Goal: Information Seeking & Learning: Learn about a topic

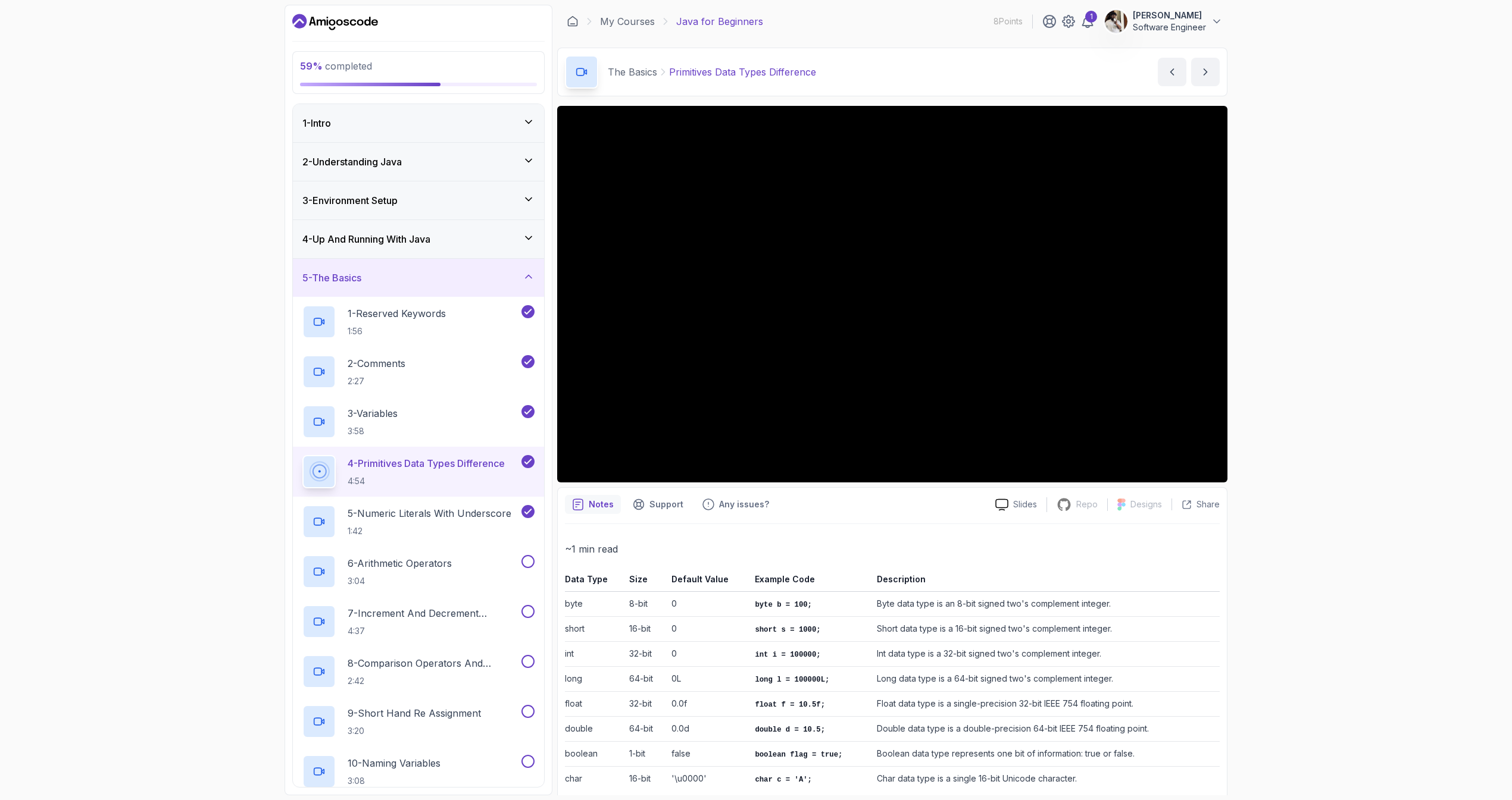
click at [1273, 630] on div "59 % completed 1 - Intro 2 - Understanding Java 3 - Environment Setup 4 - Up An…" at bounding box center [756, 400] width 1512 height 800
click at [484, 527] on p "1:42" at bounding box center [429, 531] width 164 height 12
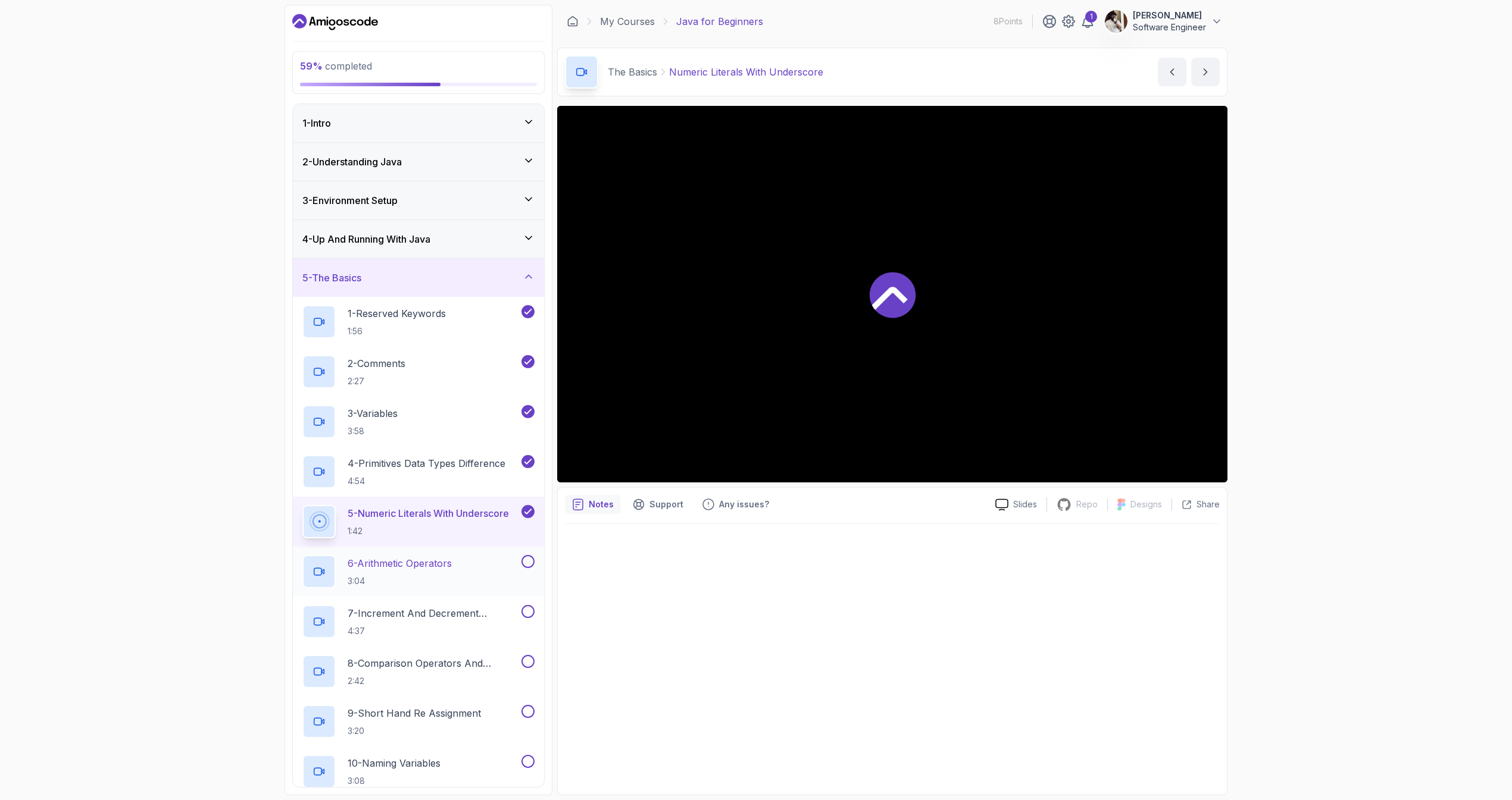
click at [452, 562] on p "6 - Arithmetic Operators" at bounding box center [400, 564] width 104 height 14
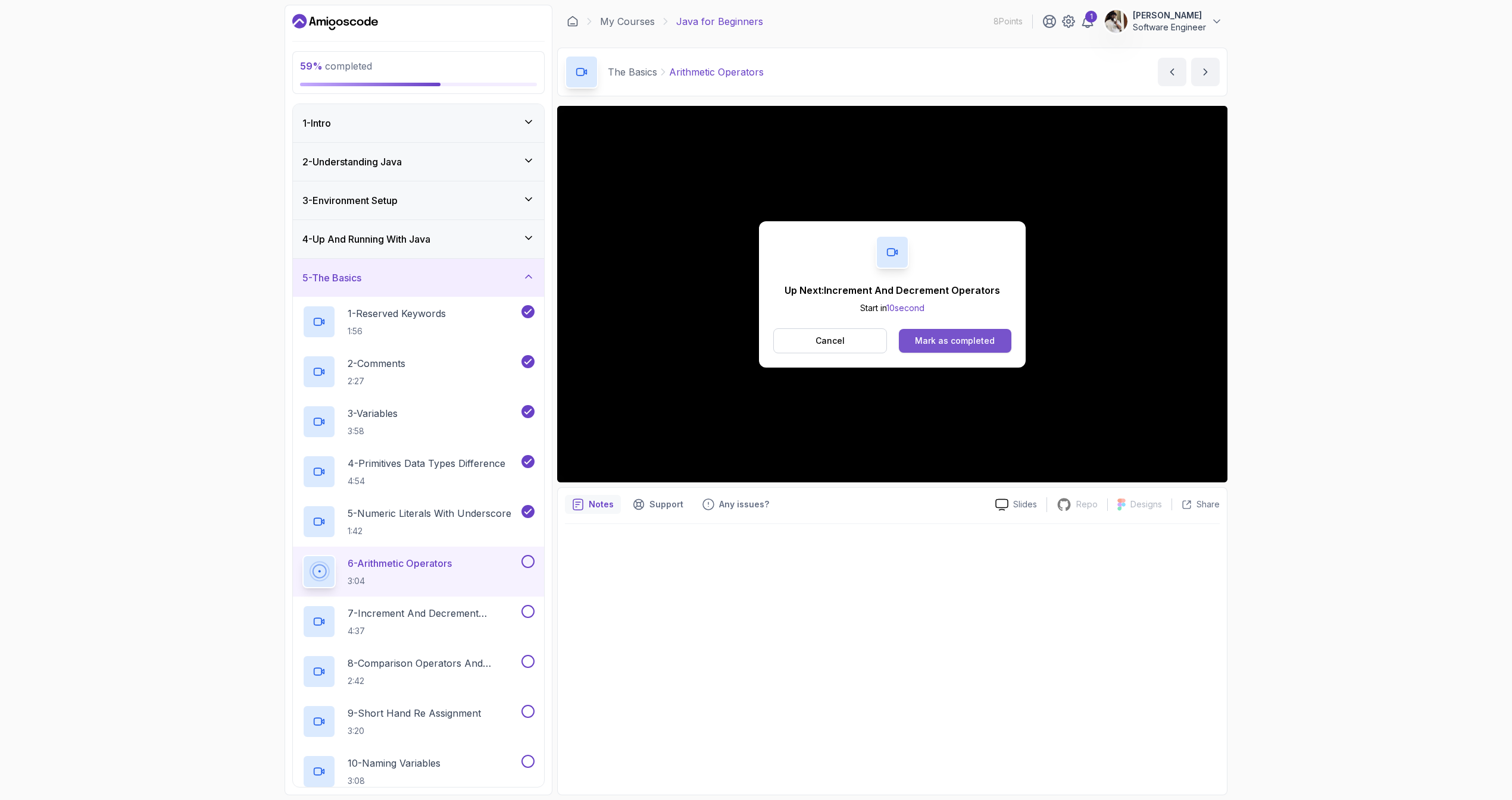
click at [956, 346] on div "Mark as completed" at bounding box center [954, 341] width 80 height 12
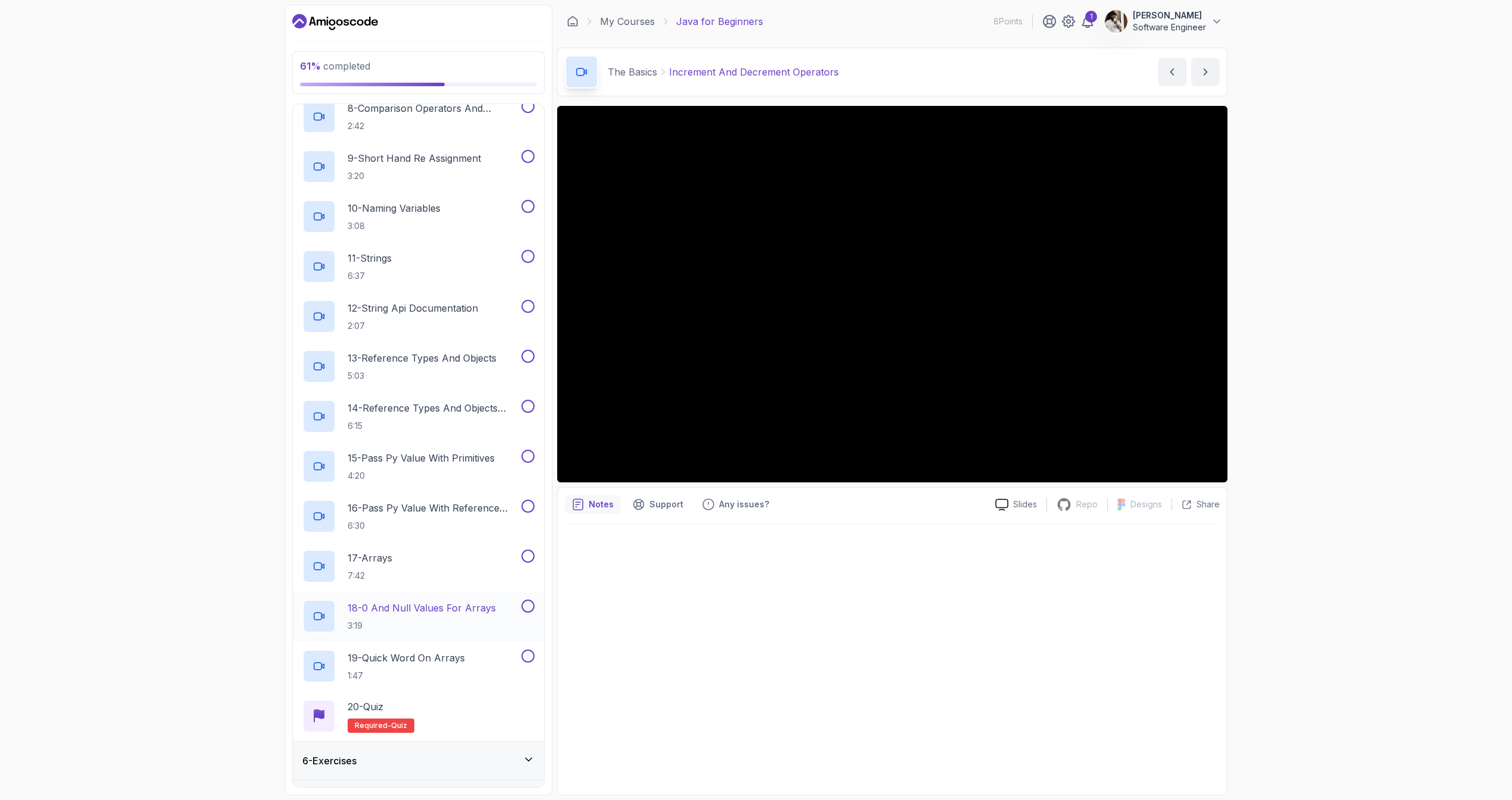
scroll to position [587, 0]
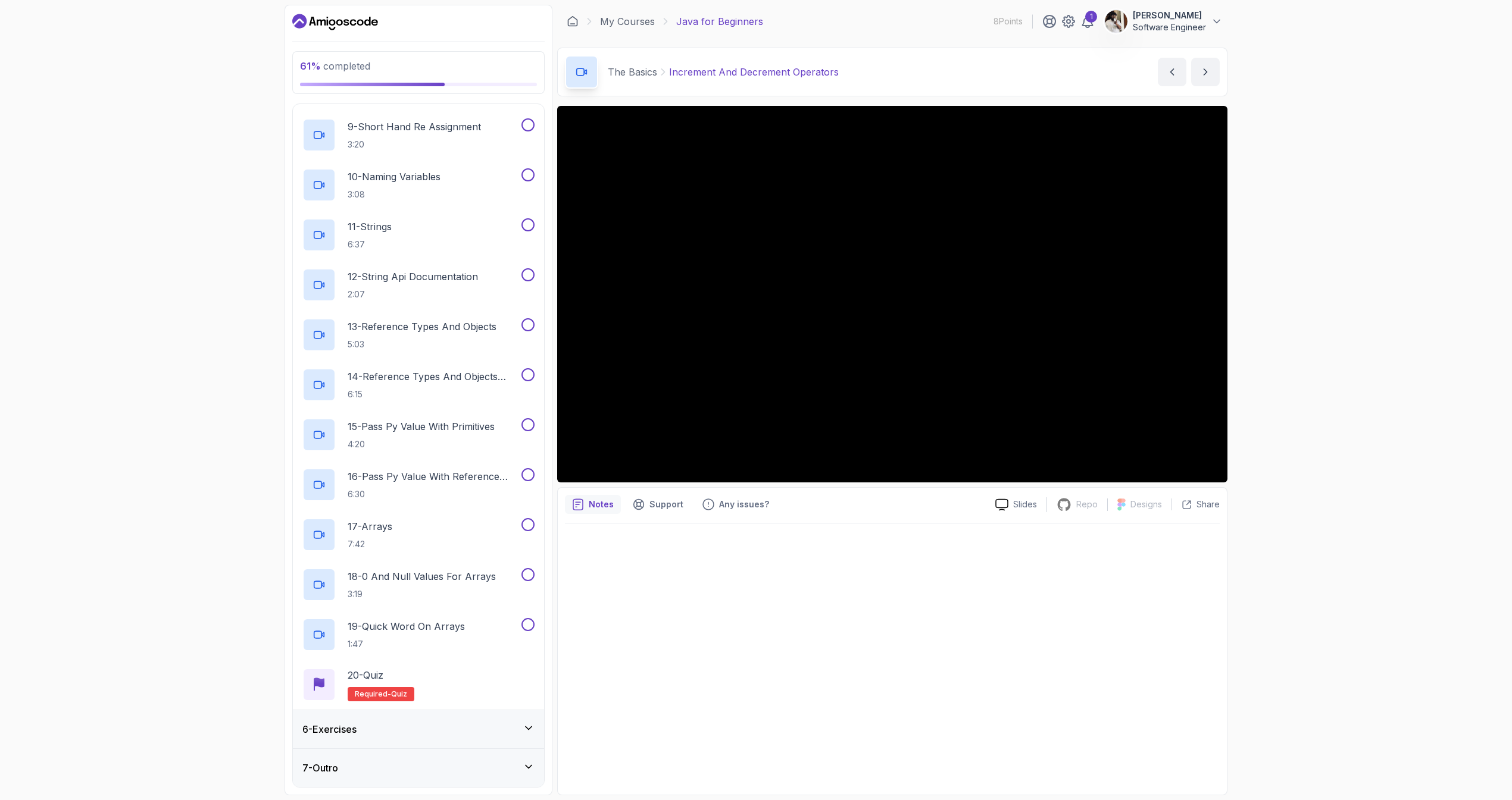
click at [460, 729] on div "6 - Exercises" at bounding box center [418, 730] width 232 height 14
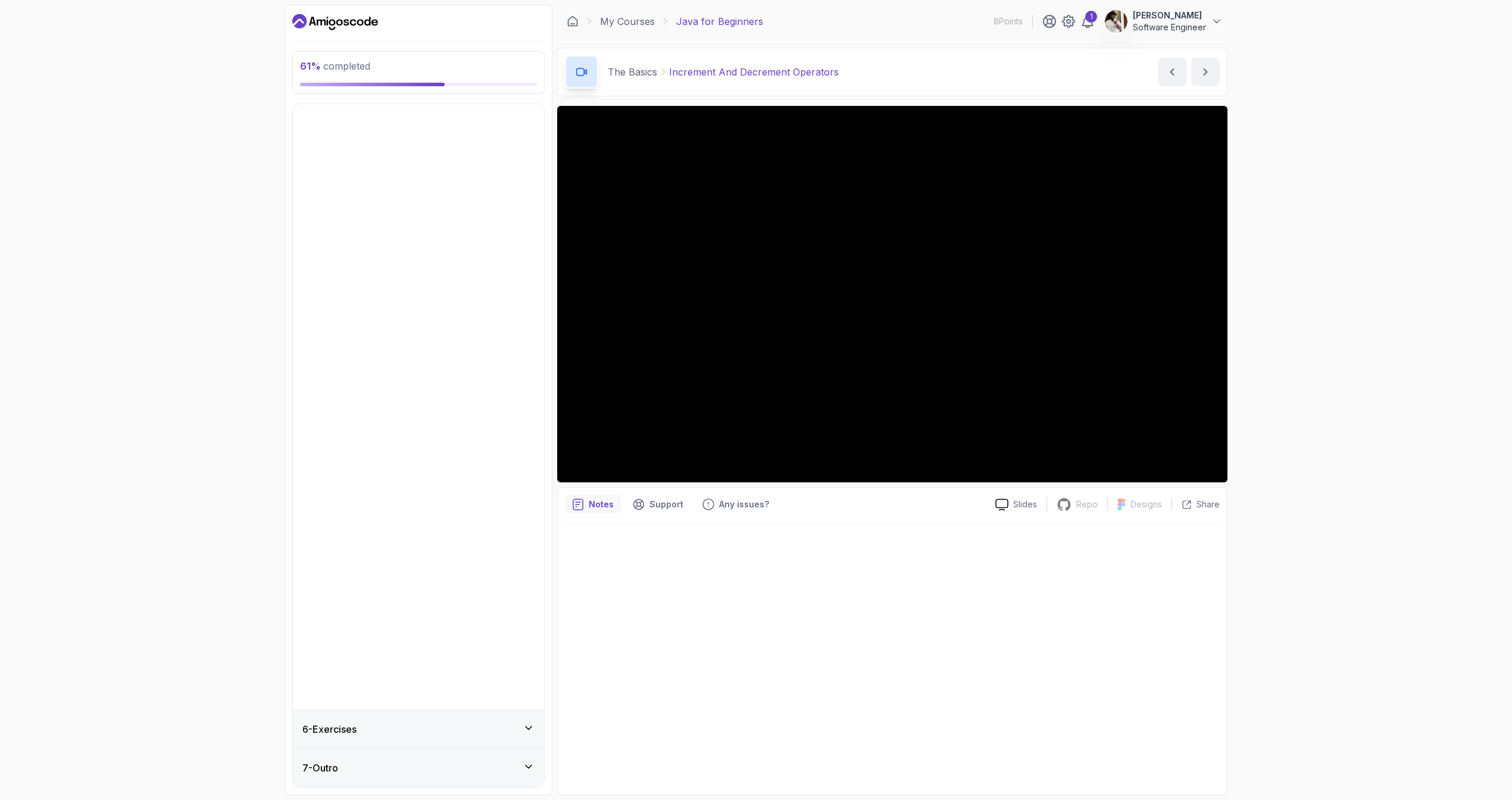
scroll to position [0, 0]
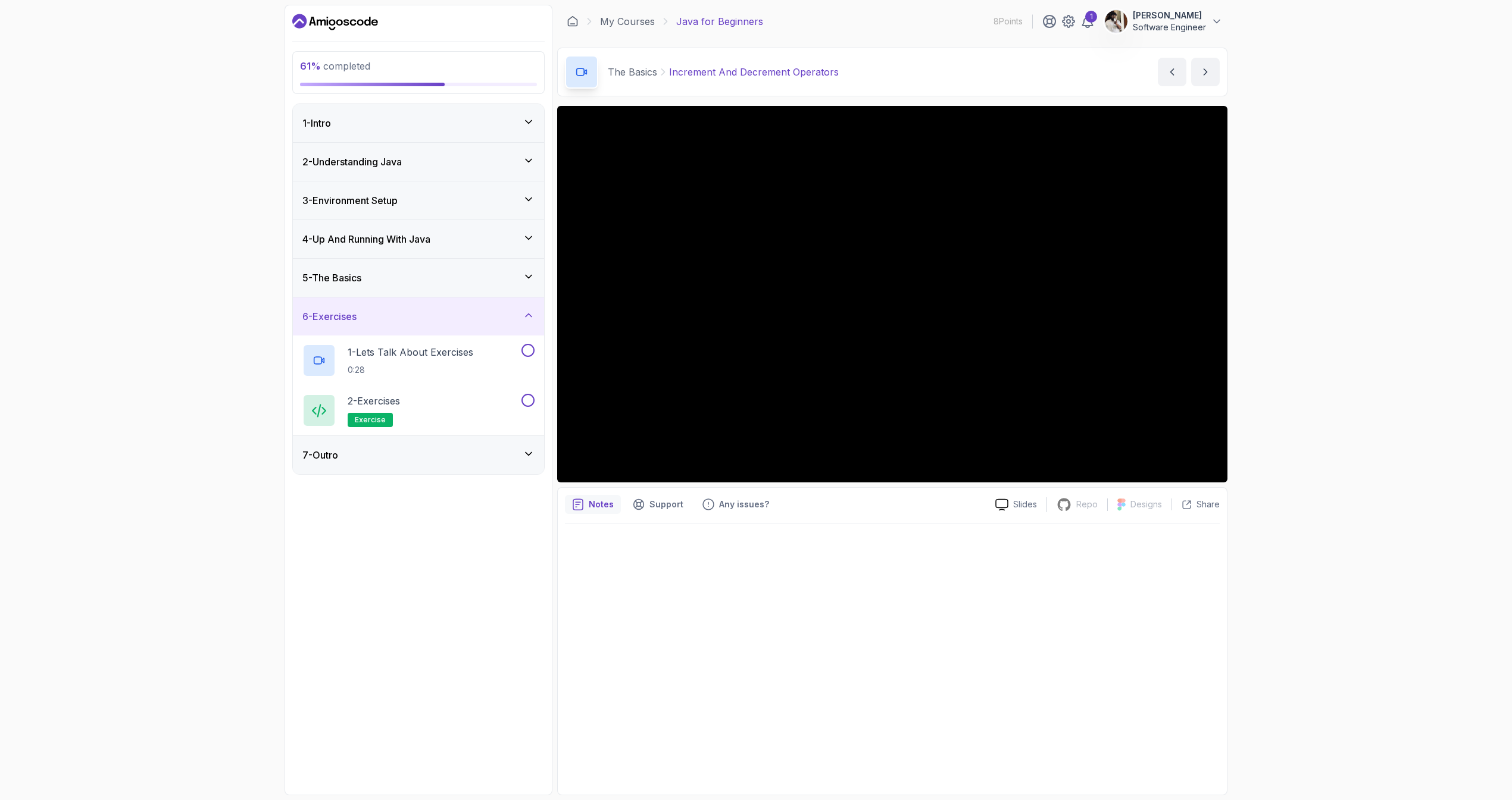
click at [437, 451] on div "7 - Outro" at bounding box center [418, 455] width 232 height 14
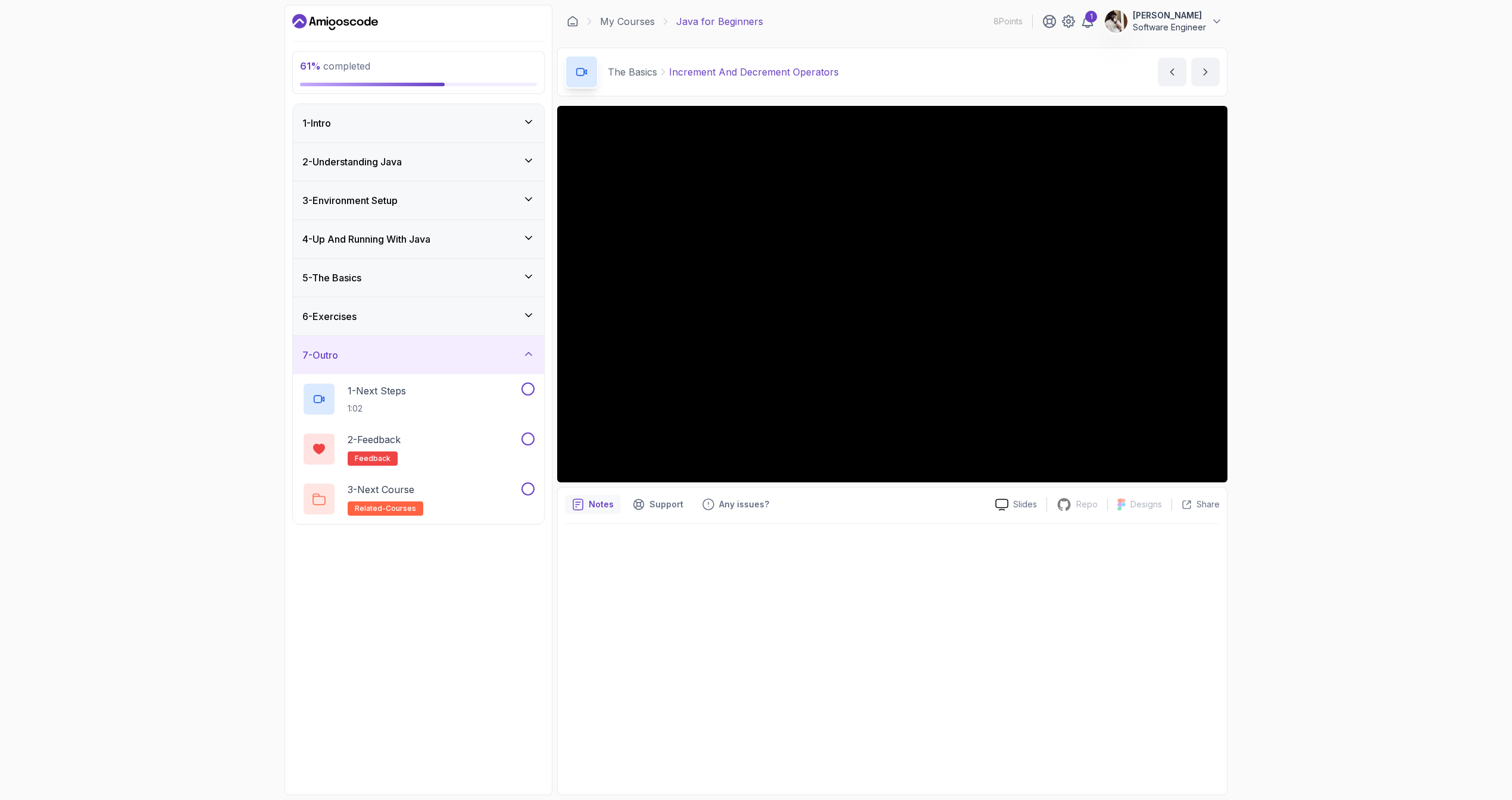
click at [467, 268] on div "5 - The Basics" at bounding box center [418, 278] width 251 height 38
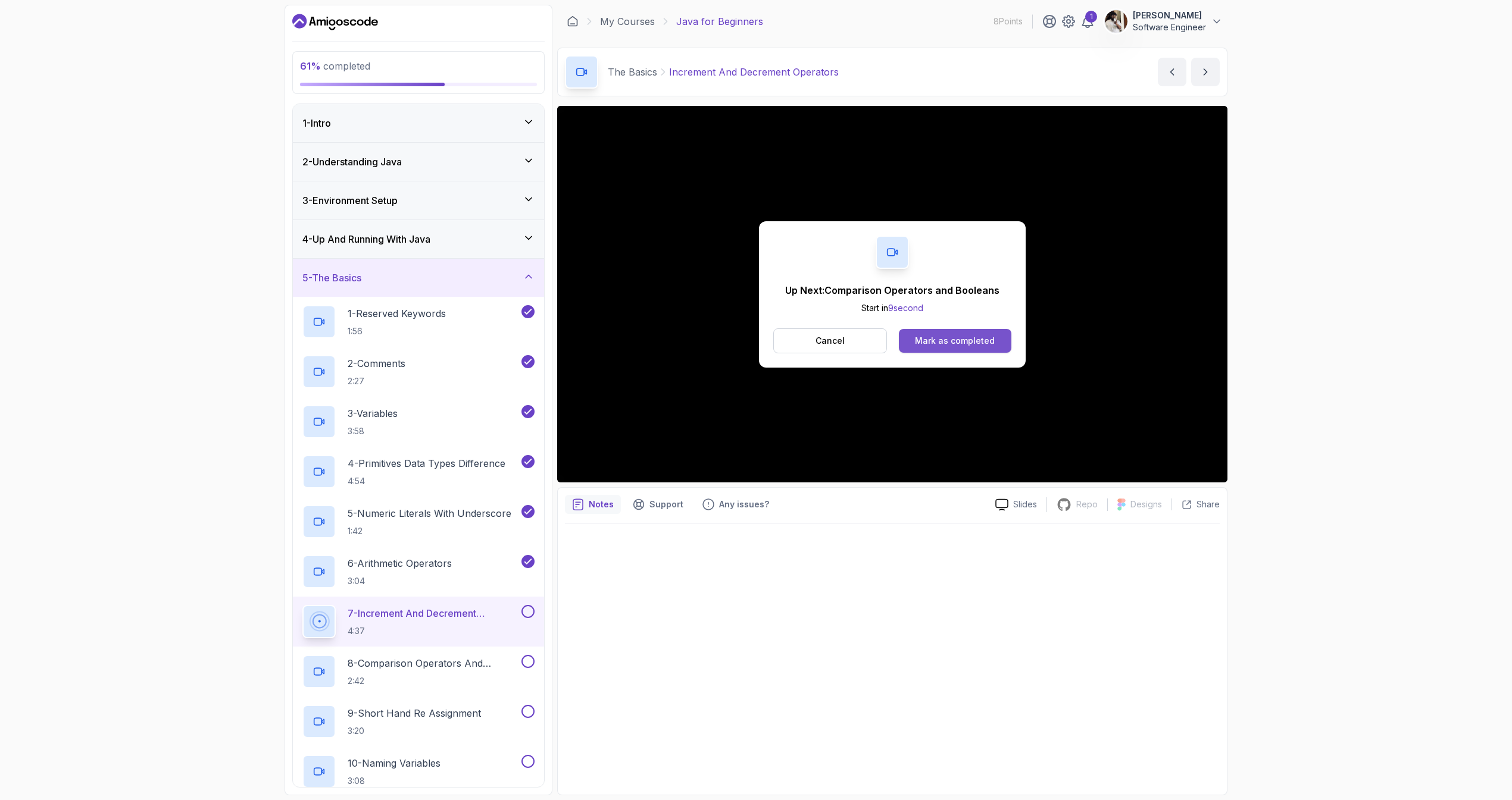
click at [958, 342] on div "Mark as completed" at bounding box center [954, 341] width 80 height 12
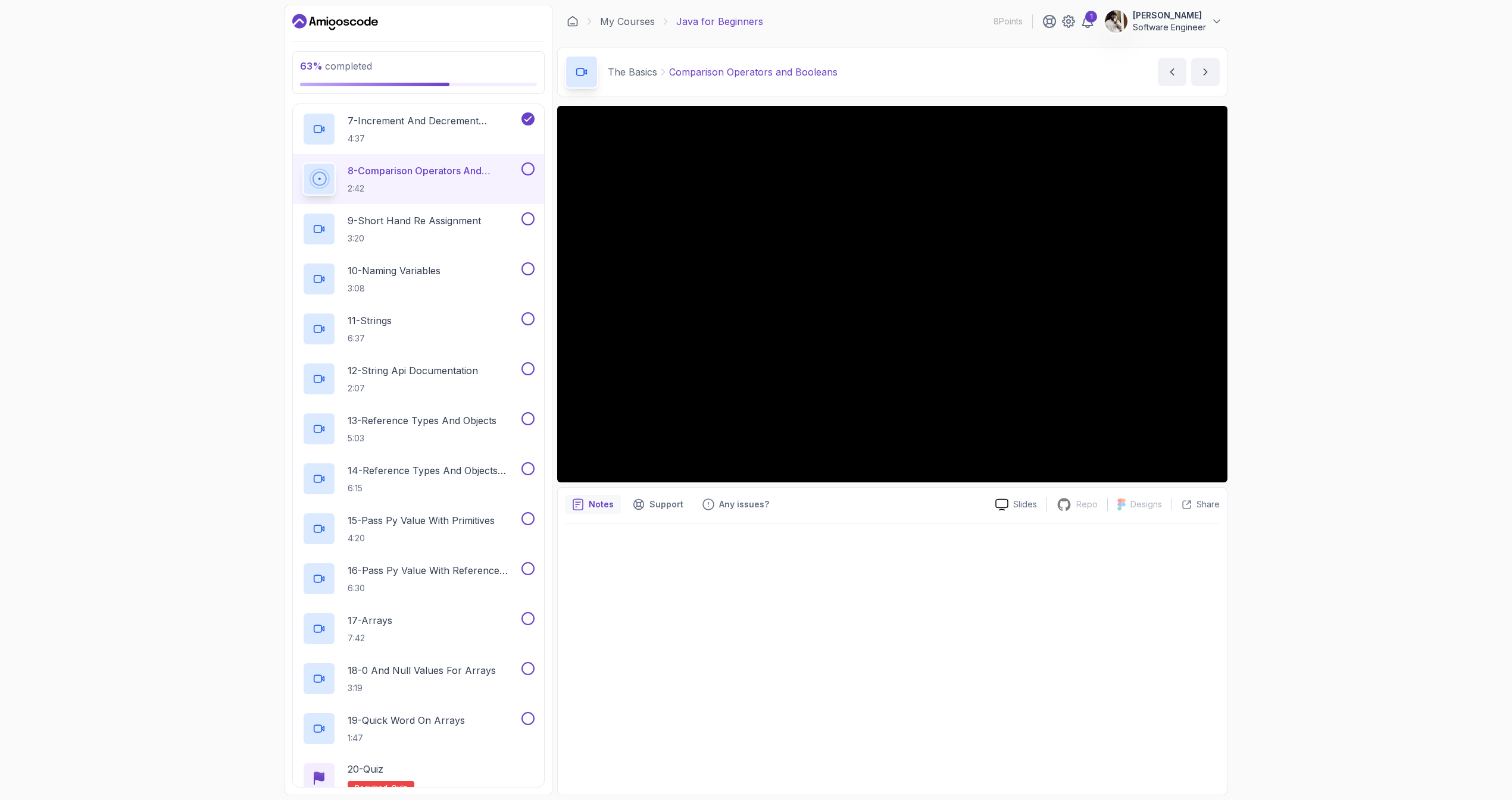
scroll to position [502, 0]
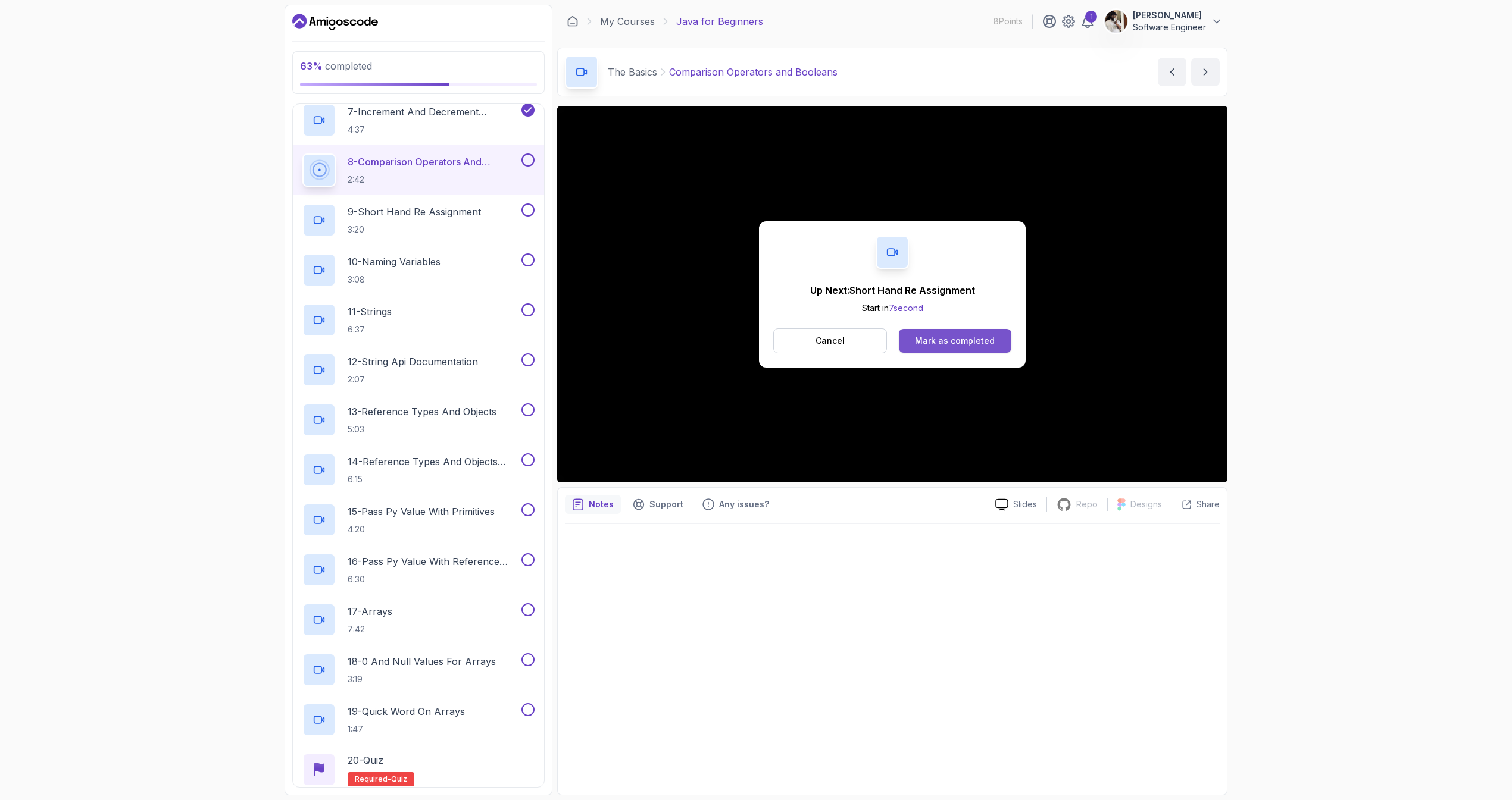
click at [974, 330] on button "Mark as completed" at bounding box center [955, 341] width 112 height 23
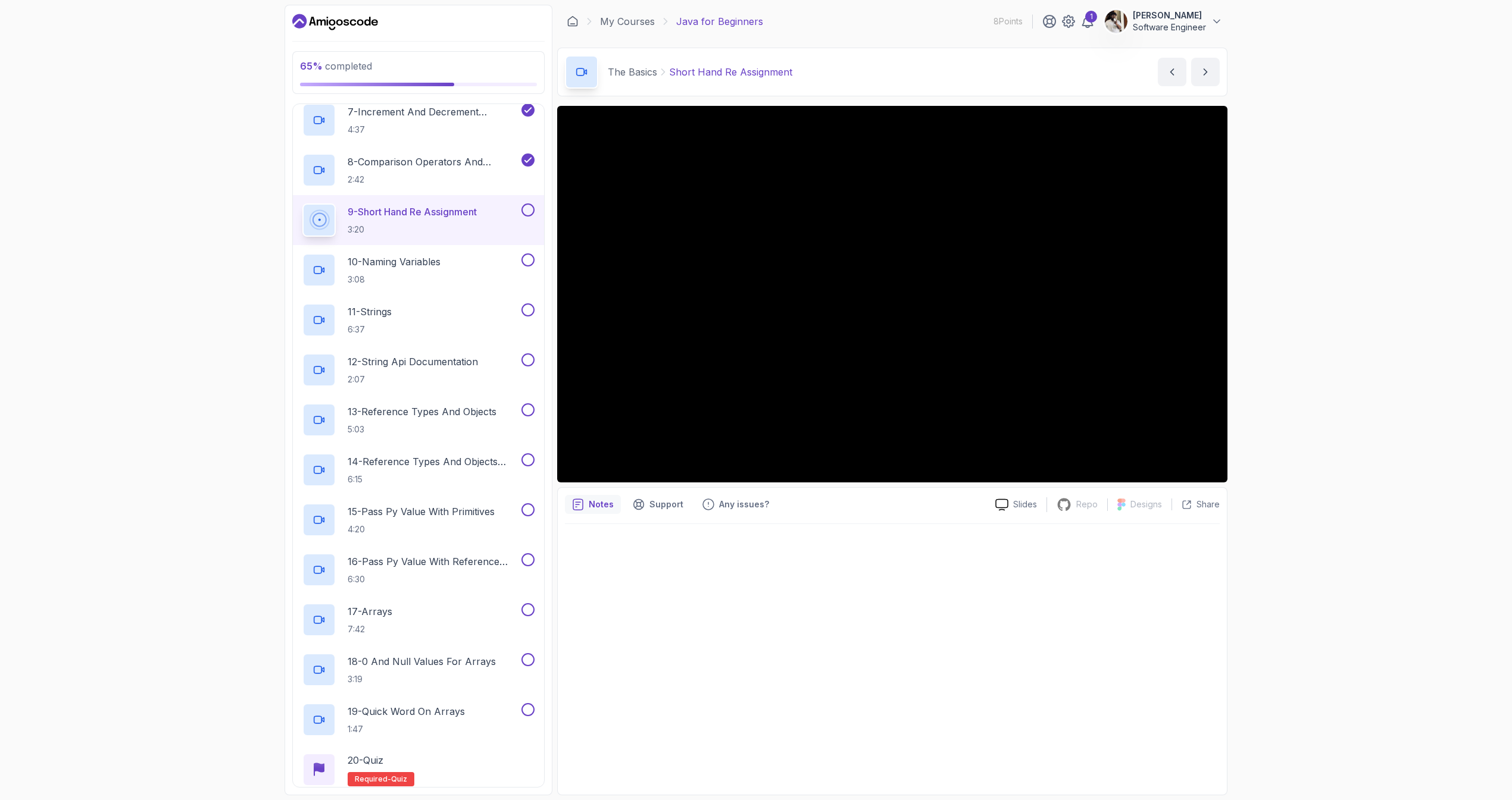
click at [720, 631] on div at bounding box center [892, 656] width 655 height 264
click at [807, 589] on div at bounding box center [892, 656] width 655 height 264
click at [867, 550] on div at bounding box center [892, 656] width 655 height 264
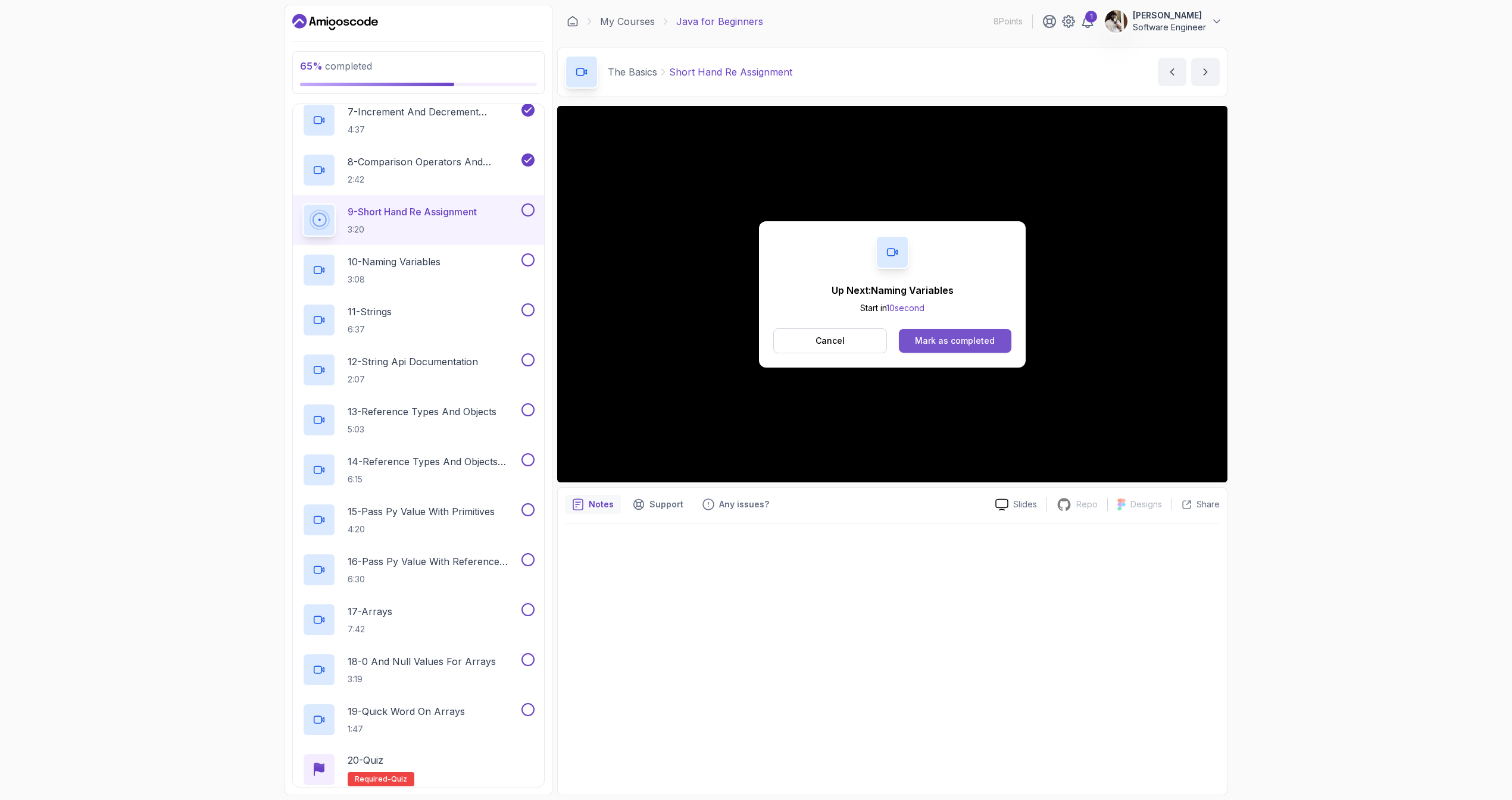
click at [916, 339] on div "Mark as completed" at bounding box center [954, 341] width 80 height 12
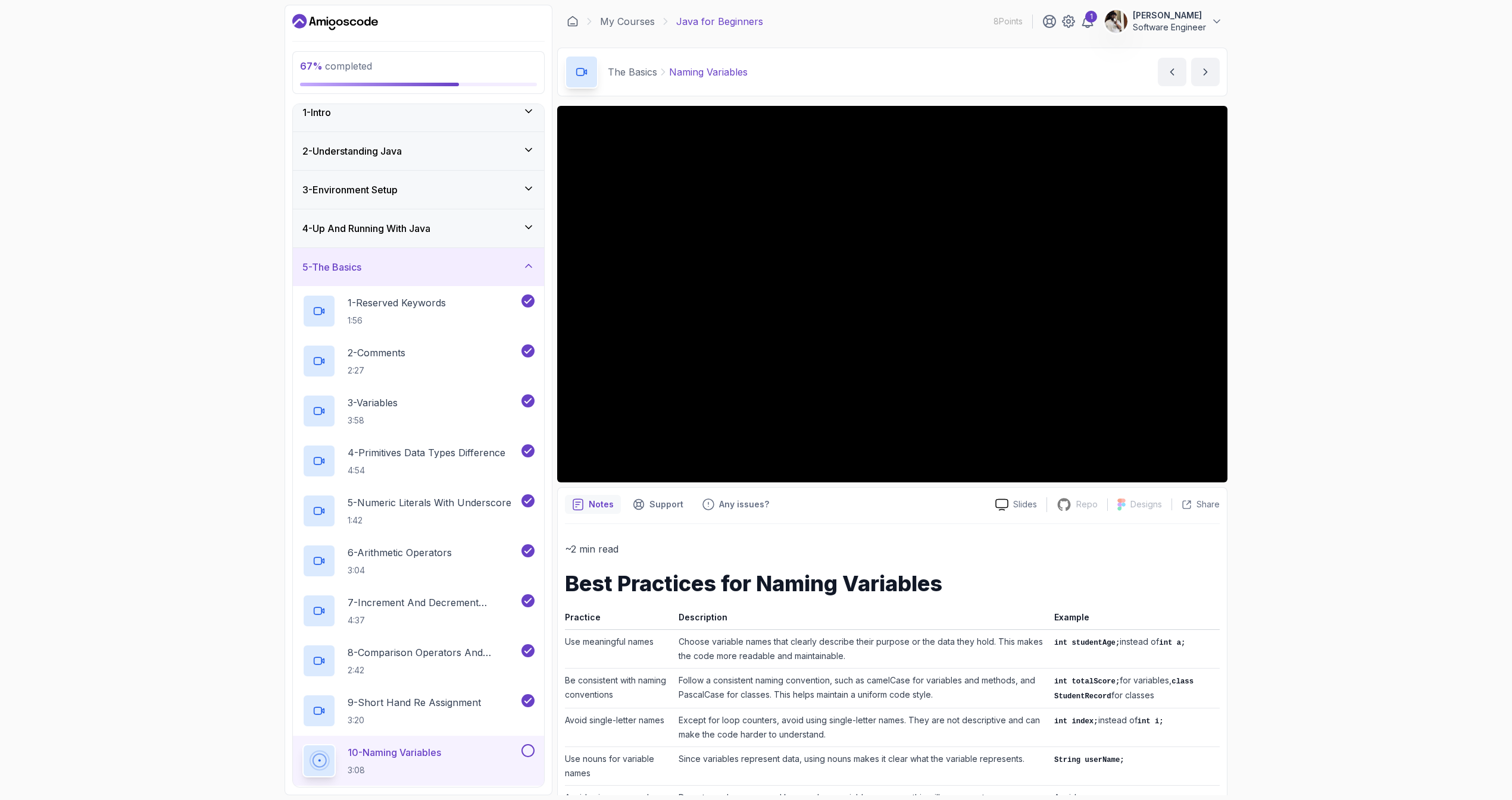
scroll to position [15, 0]
click at [820, 529] on div "~2 min read Best Practices for Naming Variables Practice Description Example Us…" at bounding box center [892, 795] width 655 height 543
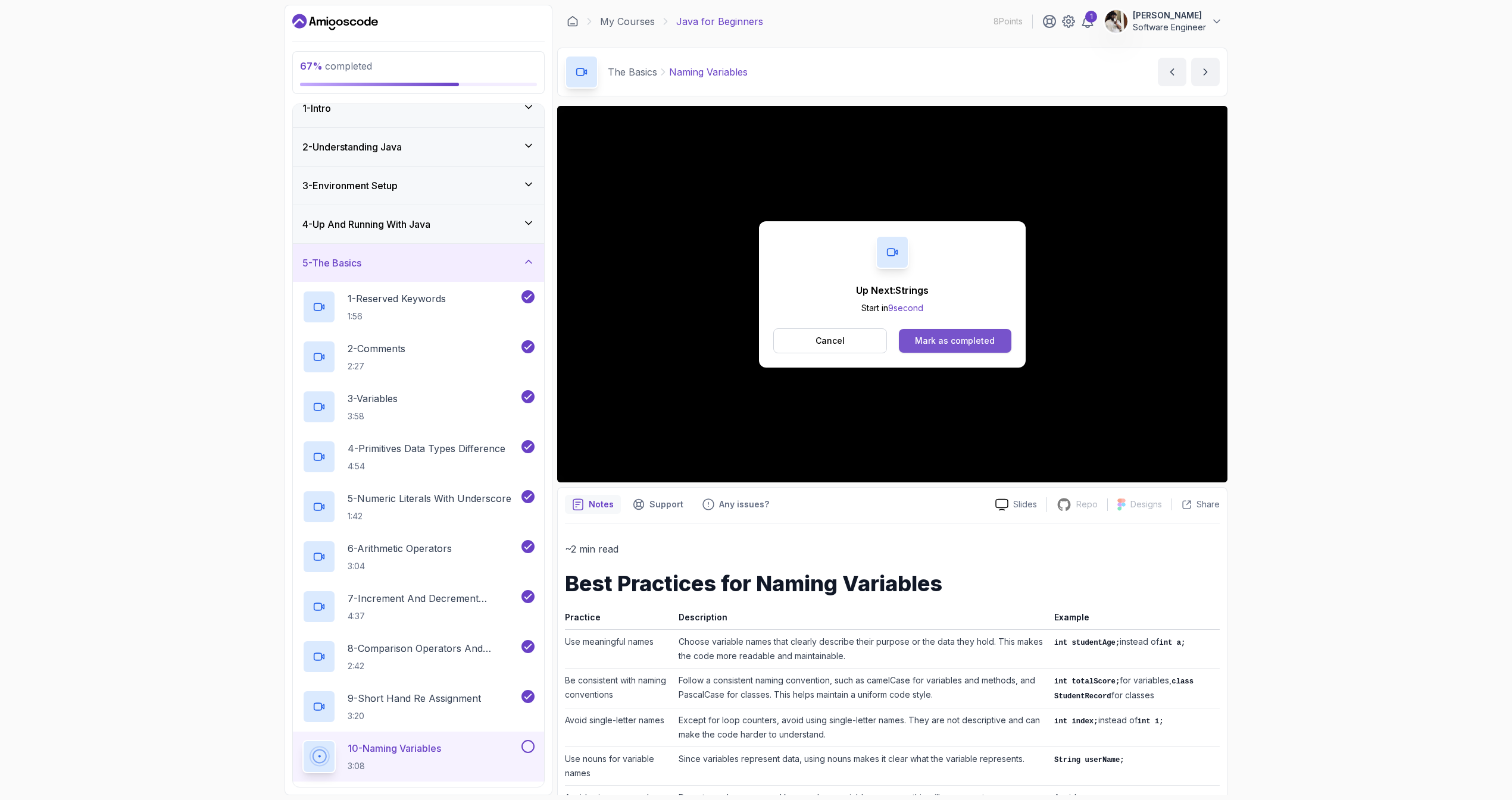
click at [938, 345] on div "Mark as completed" at bounding box center [954, 341] width 80 height 12
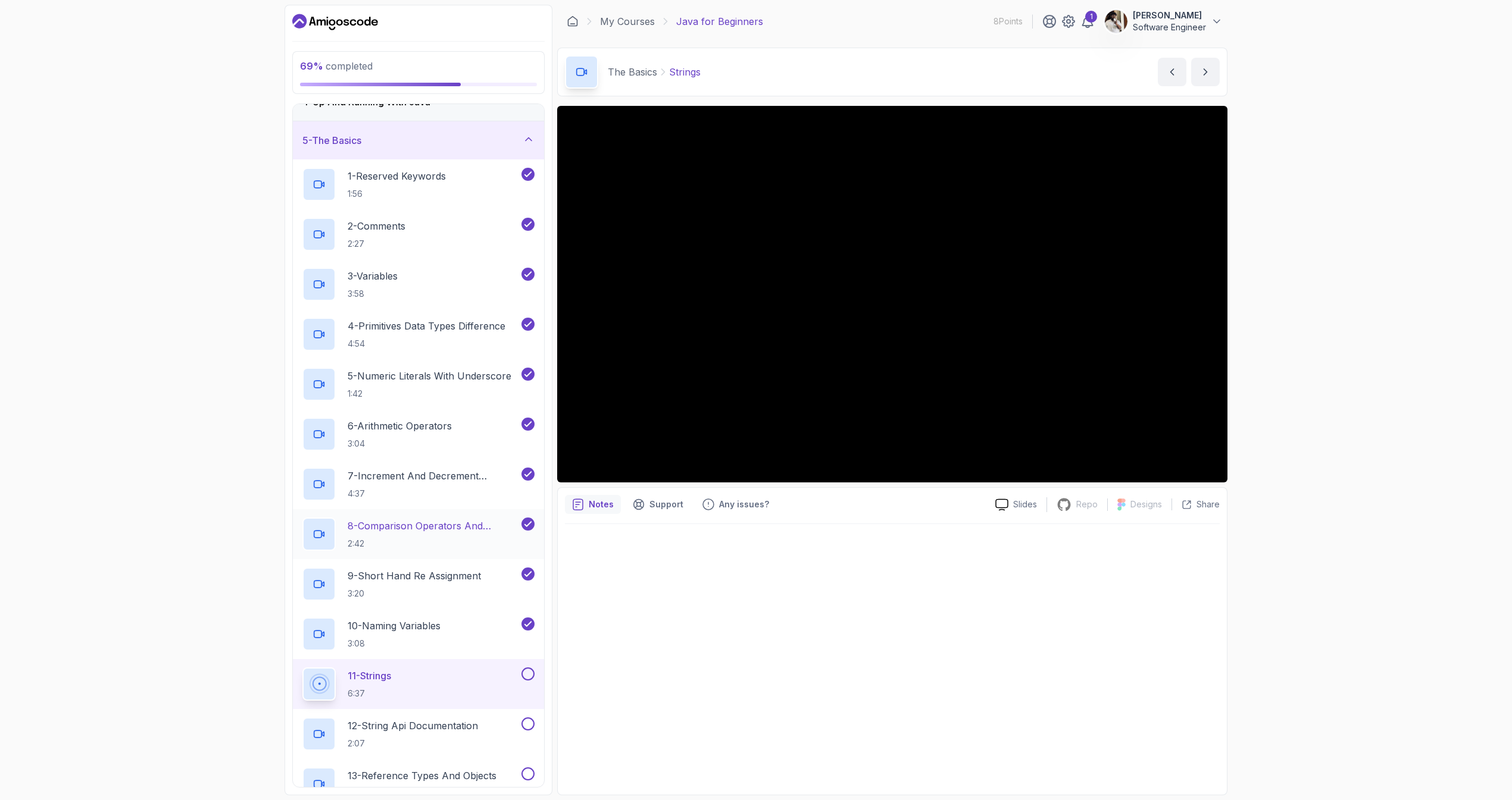
scroll to position [362, 0]
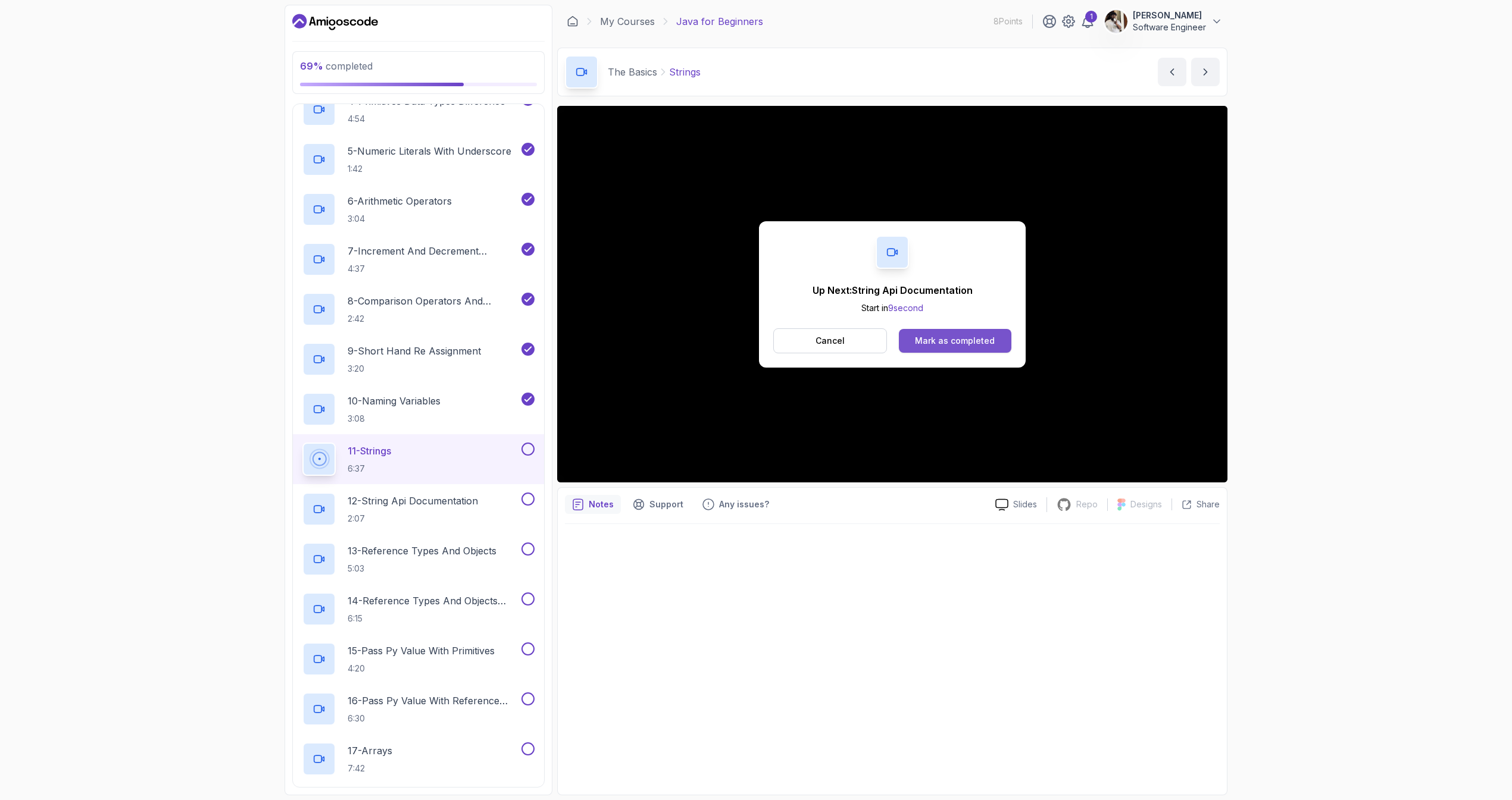
click at [928, 331] on button "Mark as completed" at bounding box center [955, 341] width 112 height 23
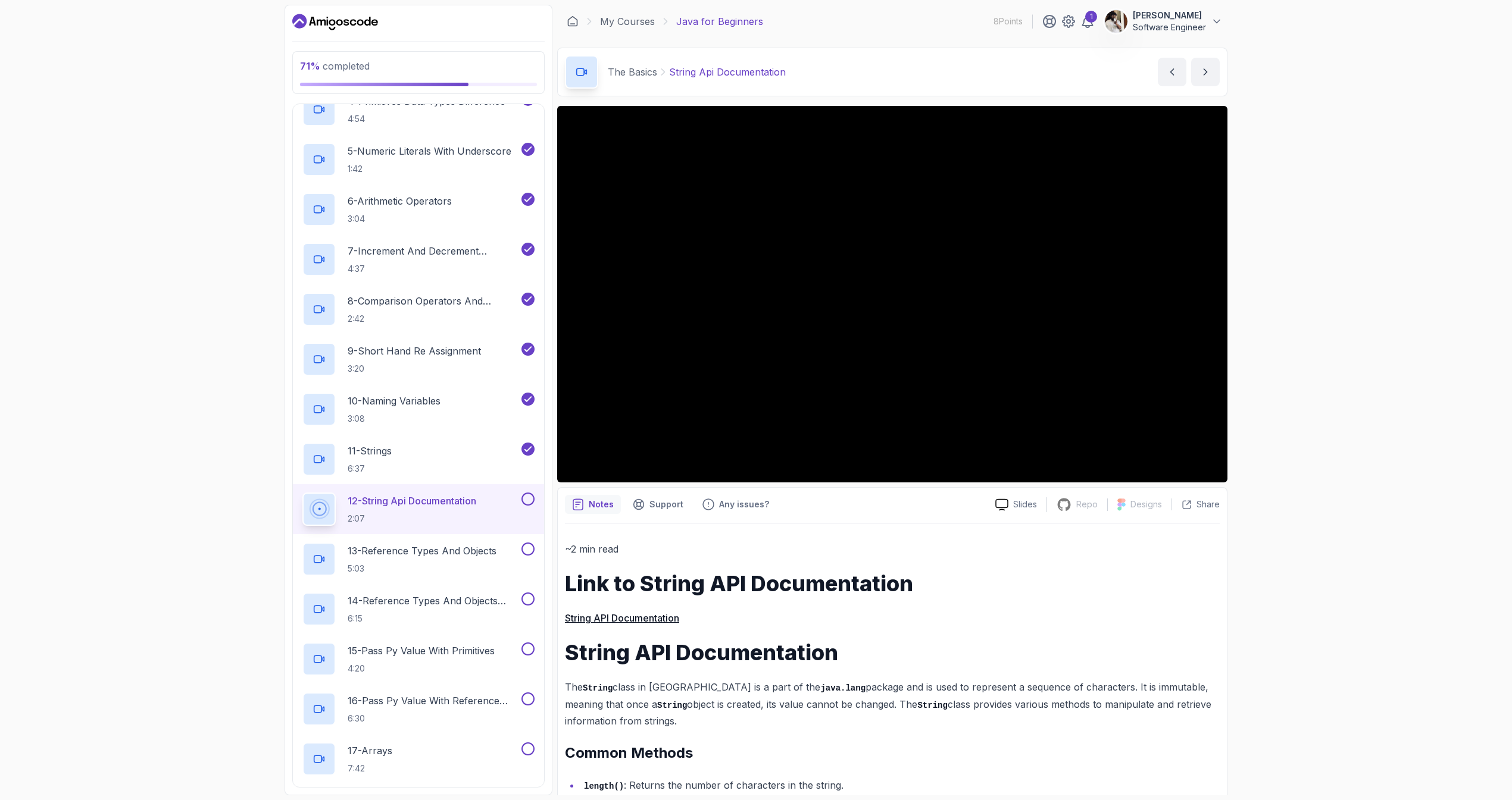
click at [643, 623] on link "String API Documentation" at bounding box center [622, 618] width 114 height 12
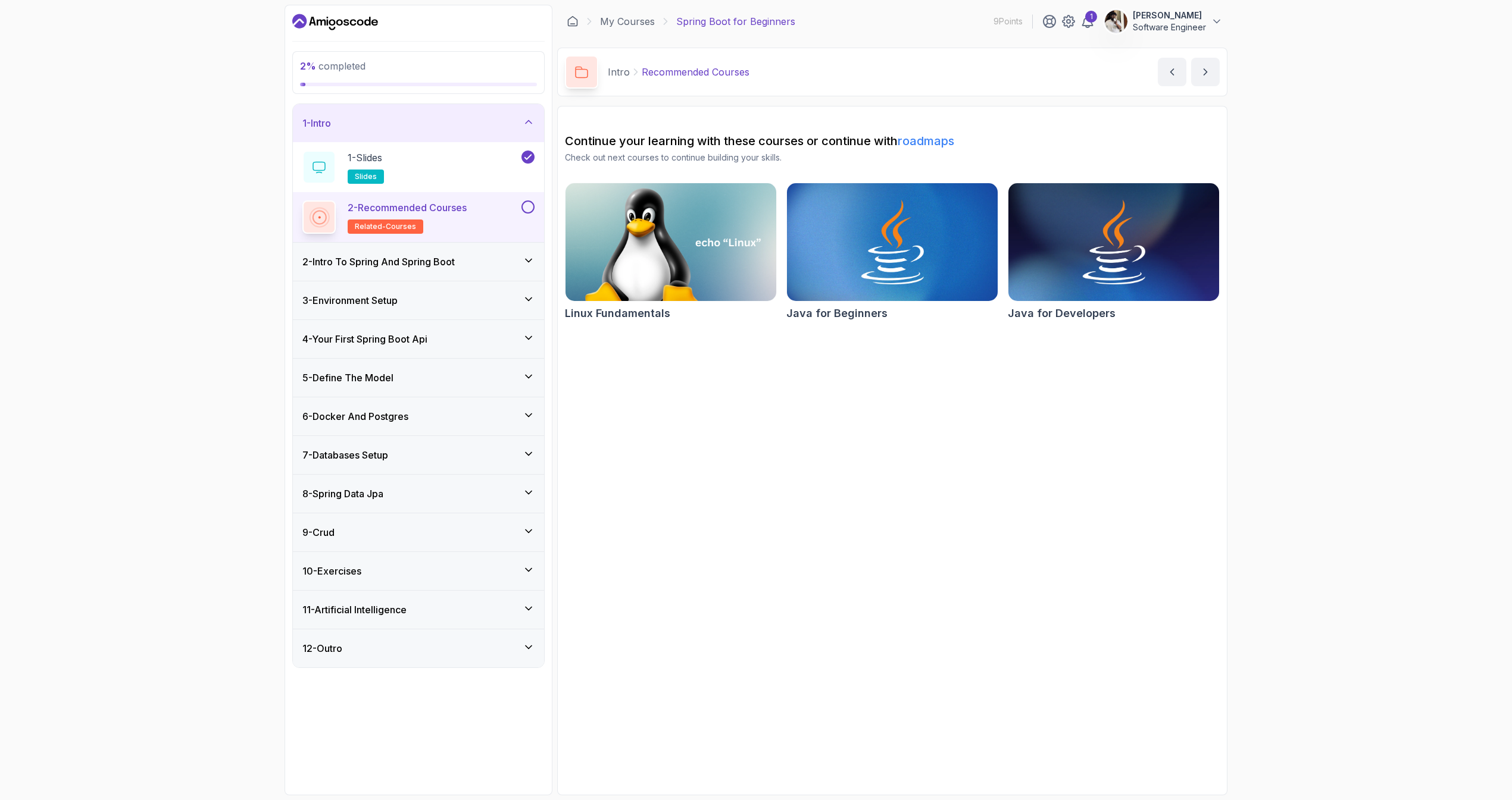
click at [452, 277] on div "2 - Intro To Spring And Spring Boot" at bounding box center [418, 262] width 251 height 38
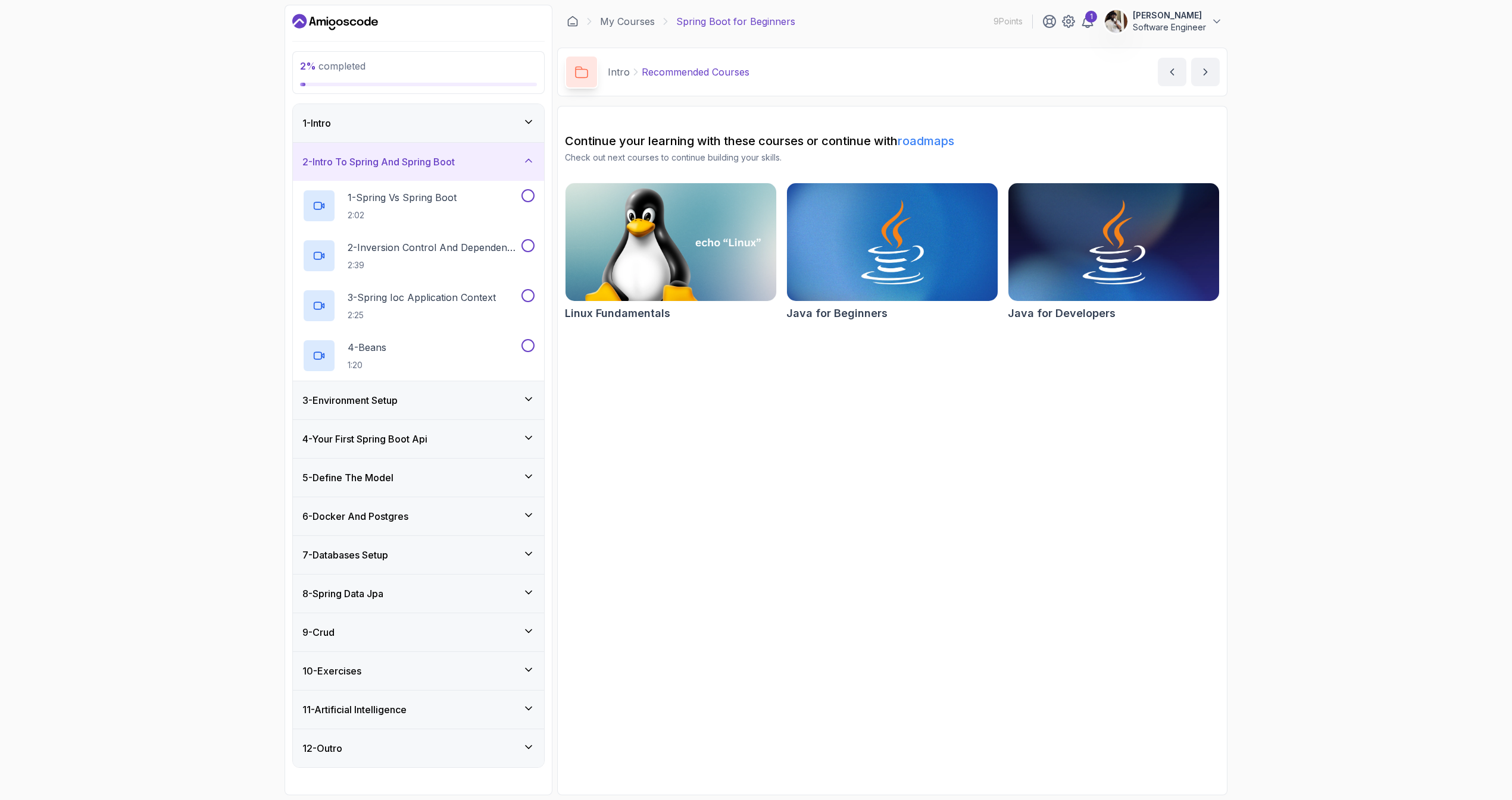
click at [1234, 280] on div "2 % completed 1 - Intro 2 - Intro To Spring And Spring Boot 1 - Spring Vs Sprin…" at bounding box center [756, 400] width 1512 height 800
click at [1156, 260] on img at bounding box center [1113, 242] width 221 height 124
click at [422, 200] on p "1 - Spring Vs Spring Boot" at bounding box center [402, 198] width 109 height 14
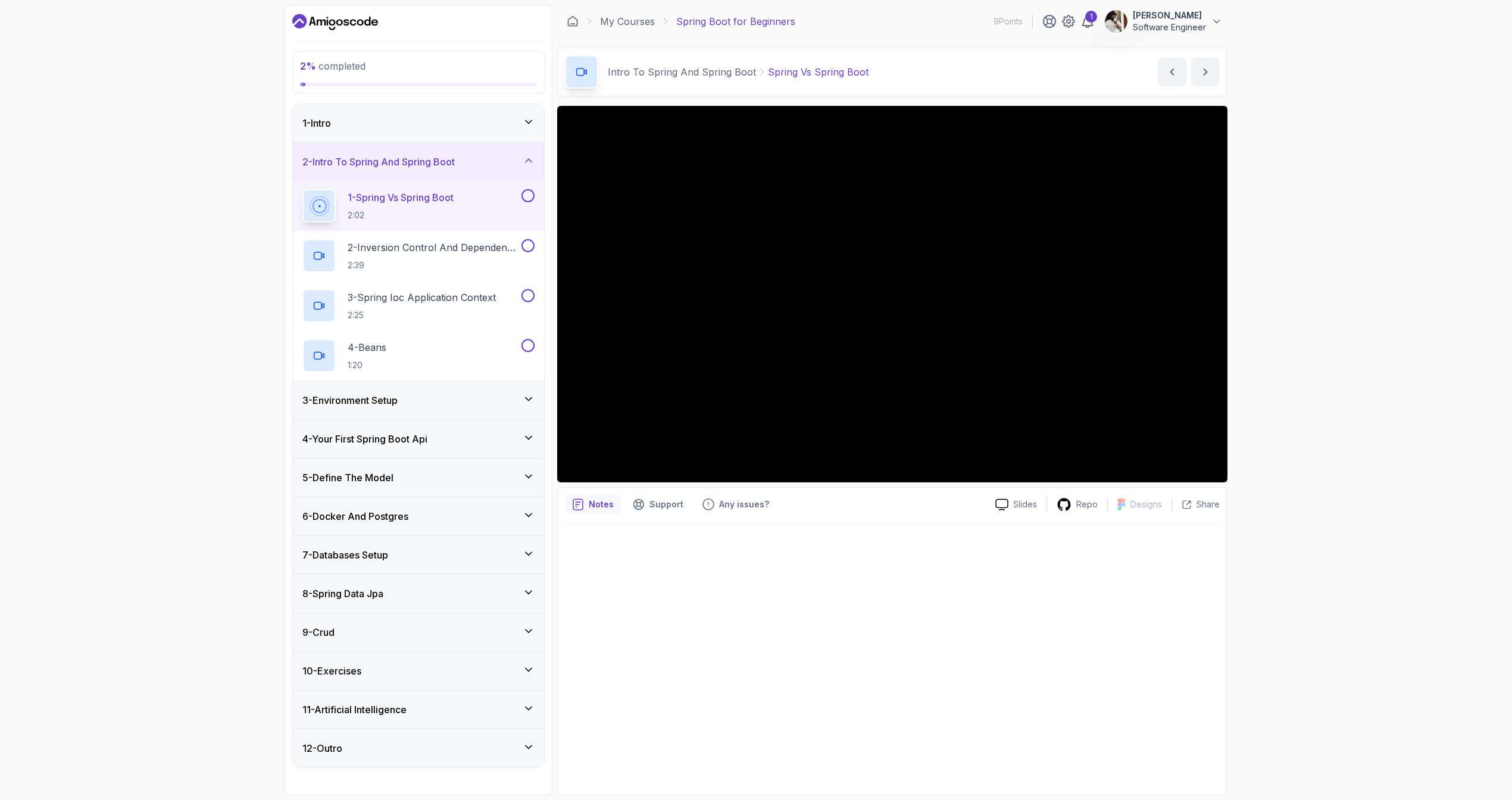
click at [528, 118] on icon at bounding box center [529, 122] width 12 height 12
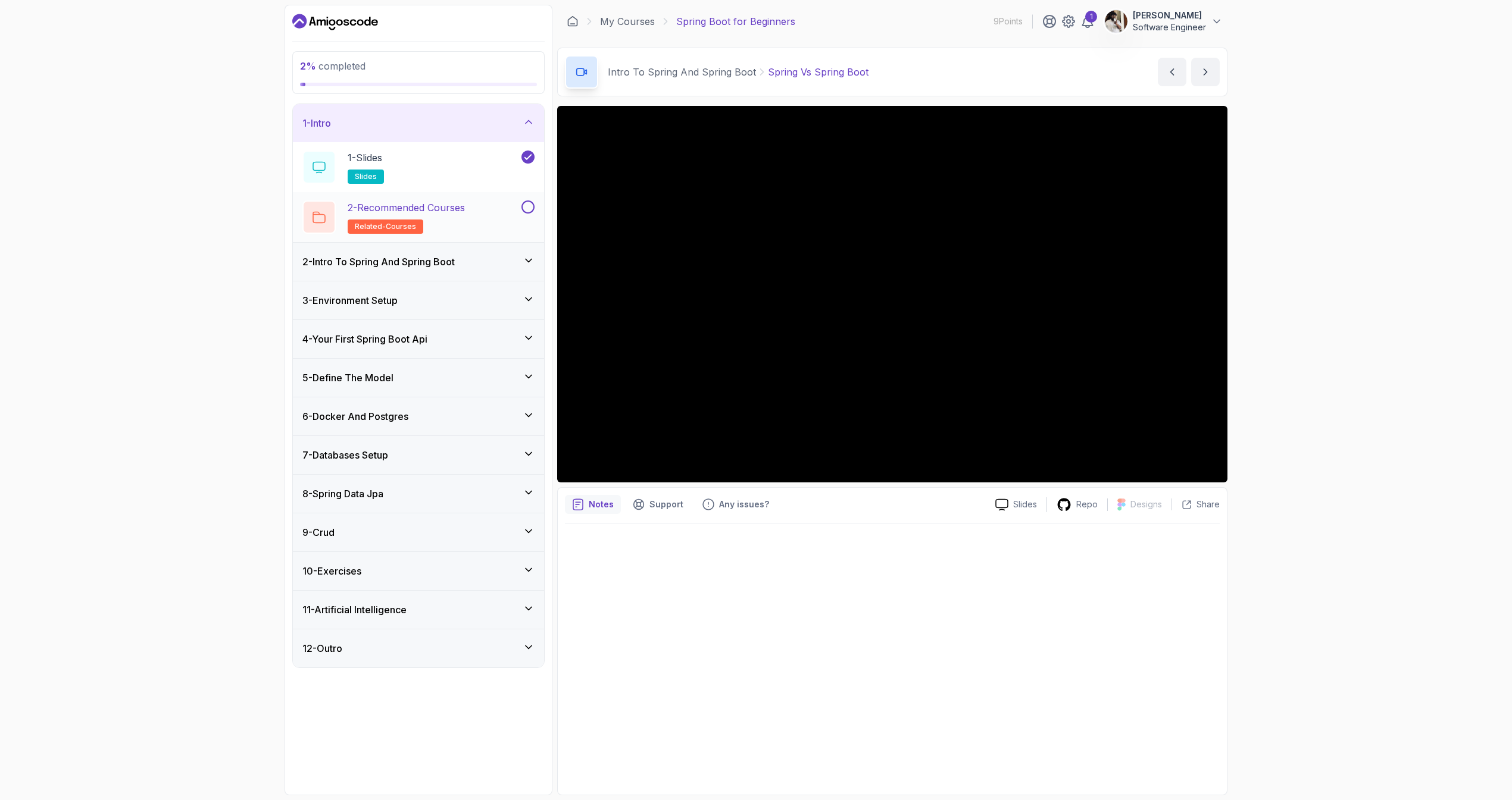
click at [528, 213] on button "2 - Recommended Courses related-courses" at bounding box center [418, 217] width 232 height 33
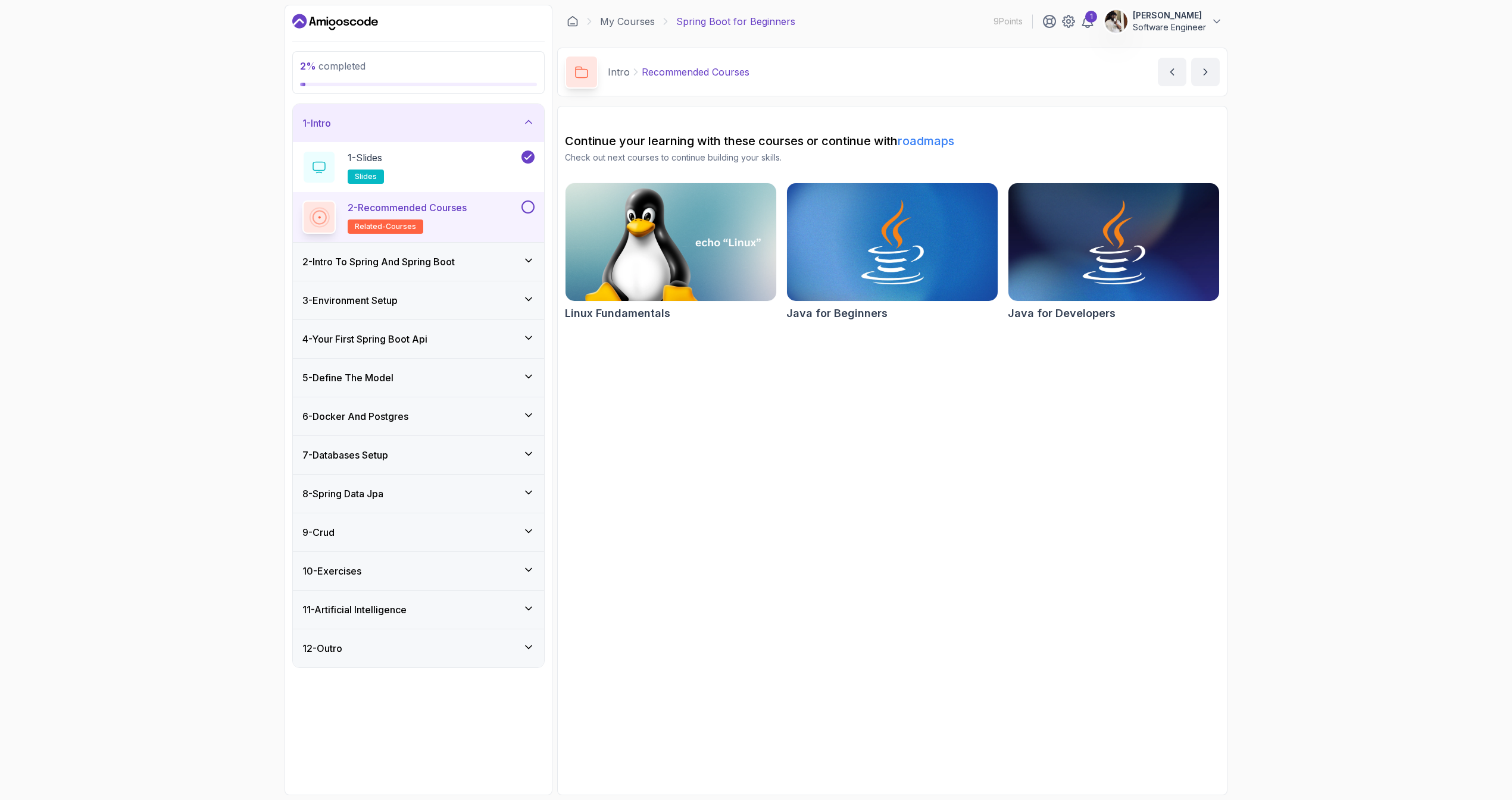
click at [531, 208] on button at bounding box center [528, 207] width 13 height 13
click at [512, 260] on div "2 - Intro To Spring And Spring Boot" at bounding box center [418, 262] width 232 height 14
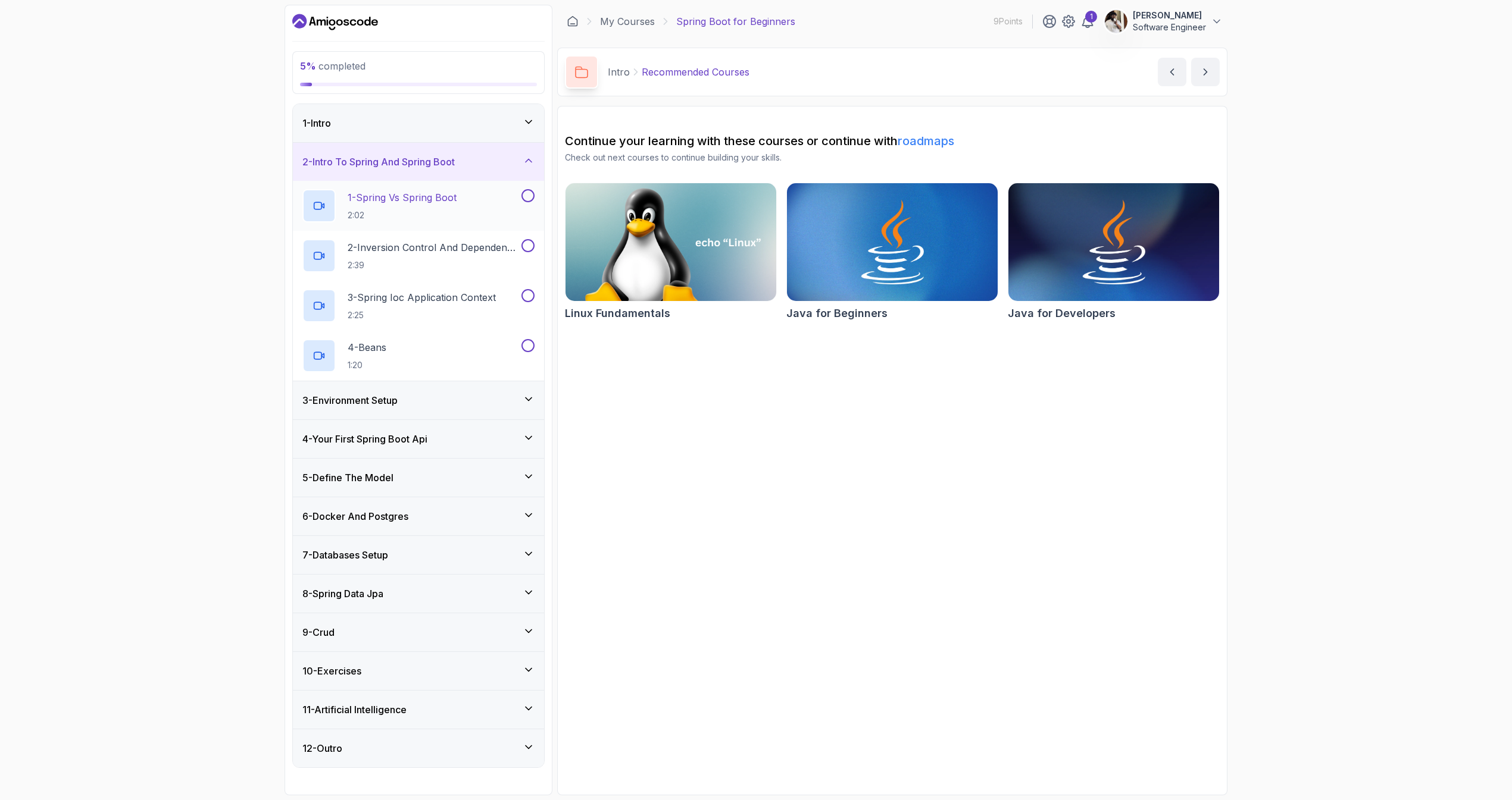
click at [467, 219] on div "1 - Spring Vs Spring Boot 2:02" at bounding box center [411, 206] width 217 height 33
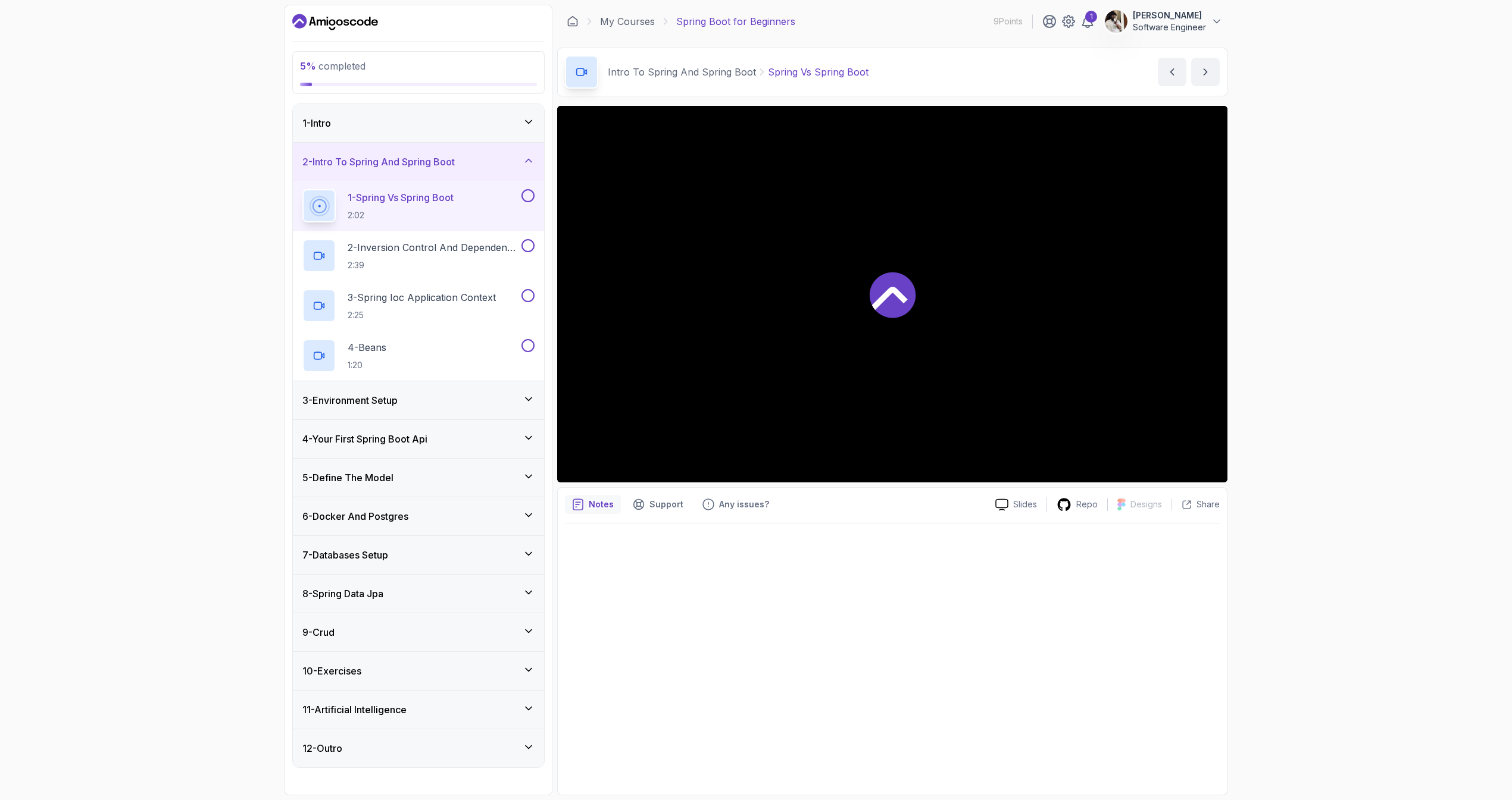
click at [822, 341] on div at bounding box center [892, 294] width 670 height 377
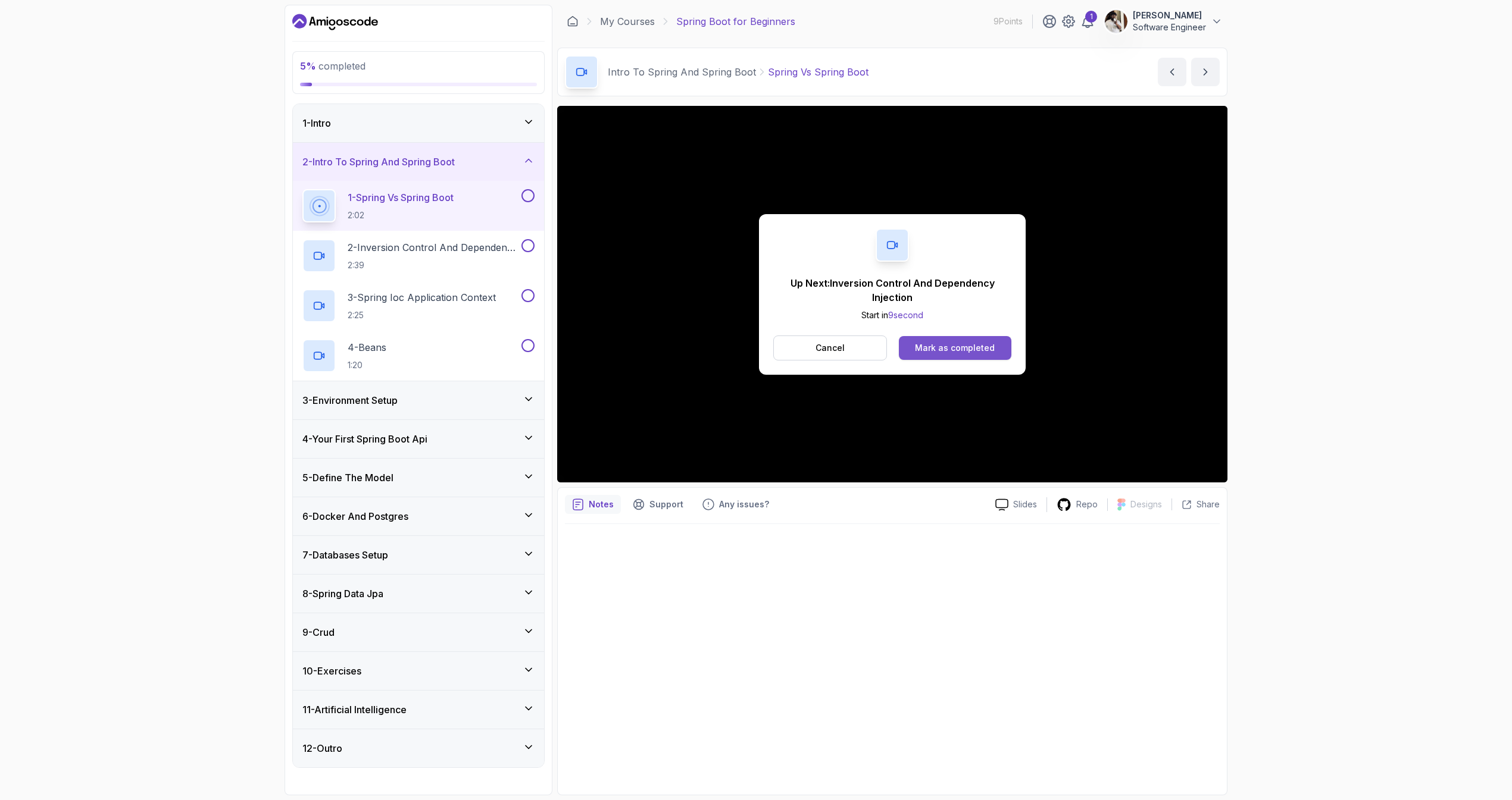
click at [958, 354] on div "Mark as completed" at bounding box center [954, 348] width 80 height 12
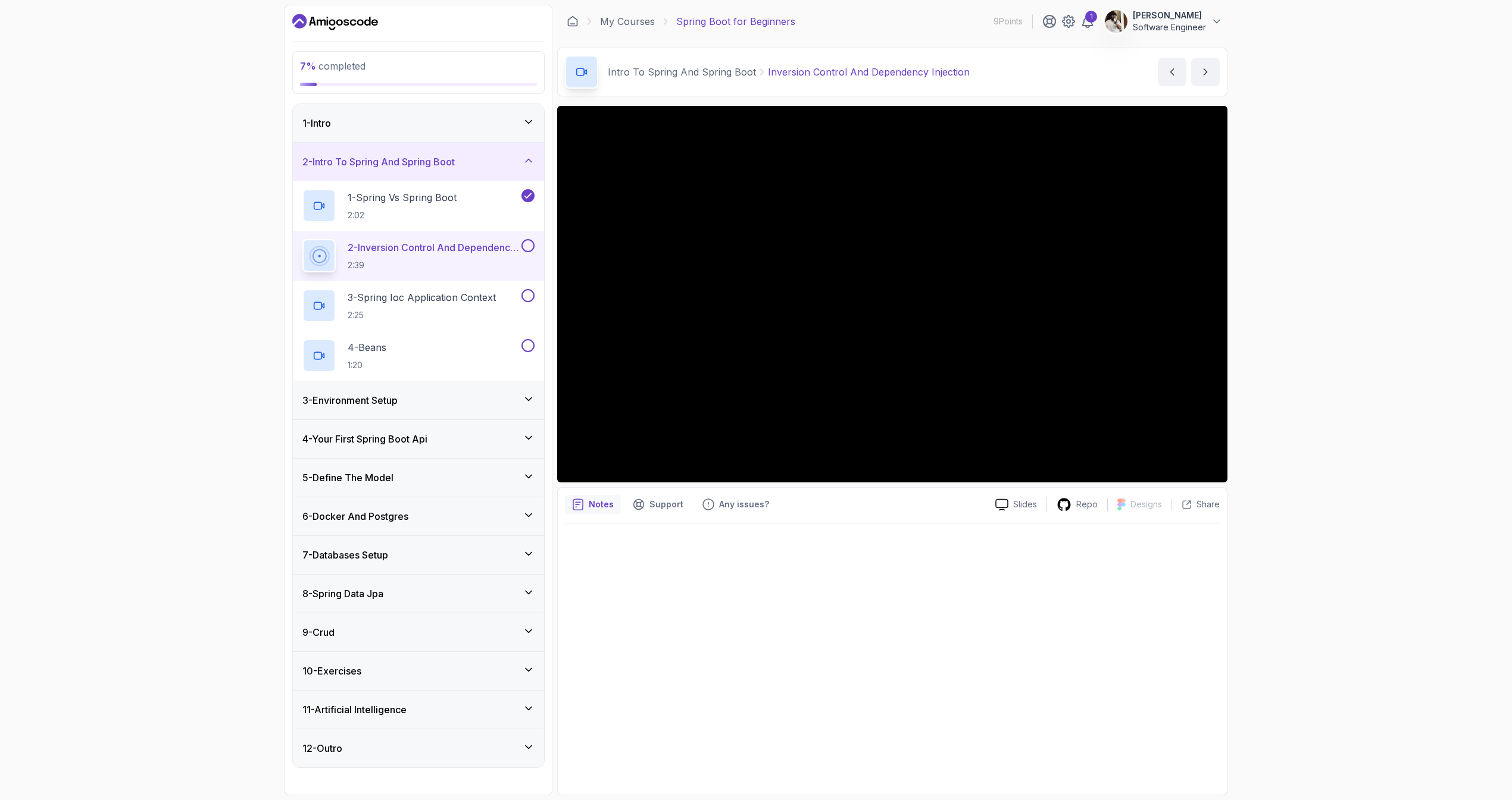
click at [447, 399] on div "3 - Environment Setup" at bounding box center [418, 401] width 232 height 14
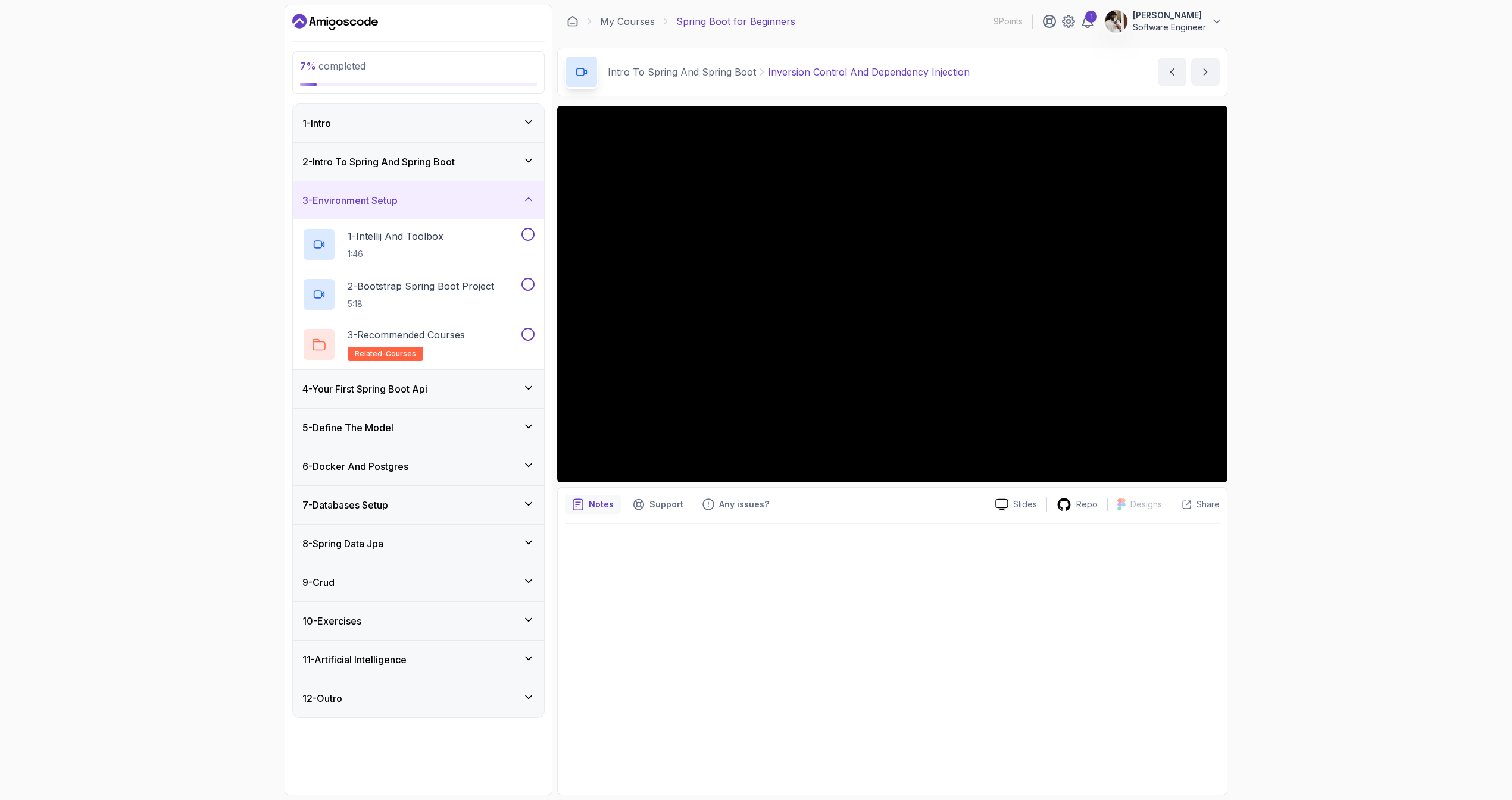
click at [447, 395] on div "4 - Your First Spring Boot Api" at bounding box center [418, 389] width 232 height 14
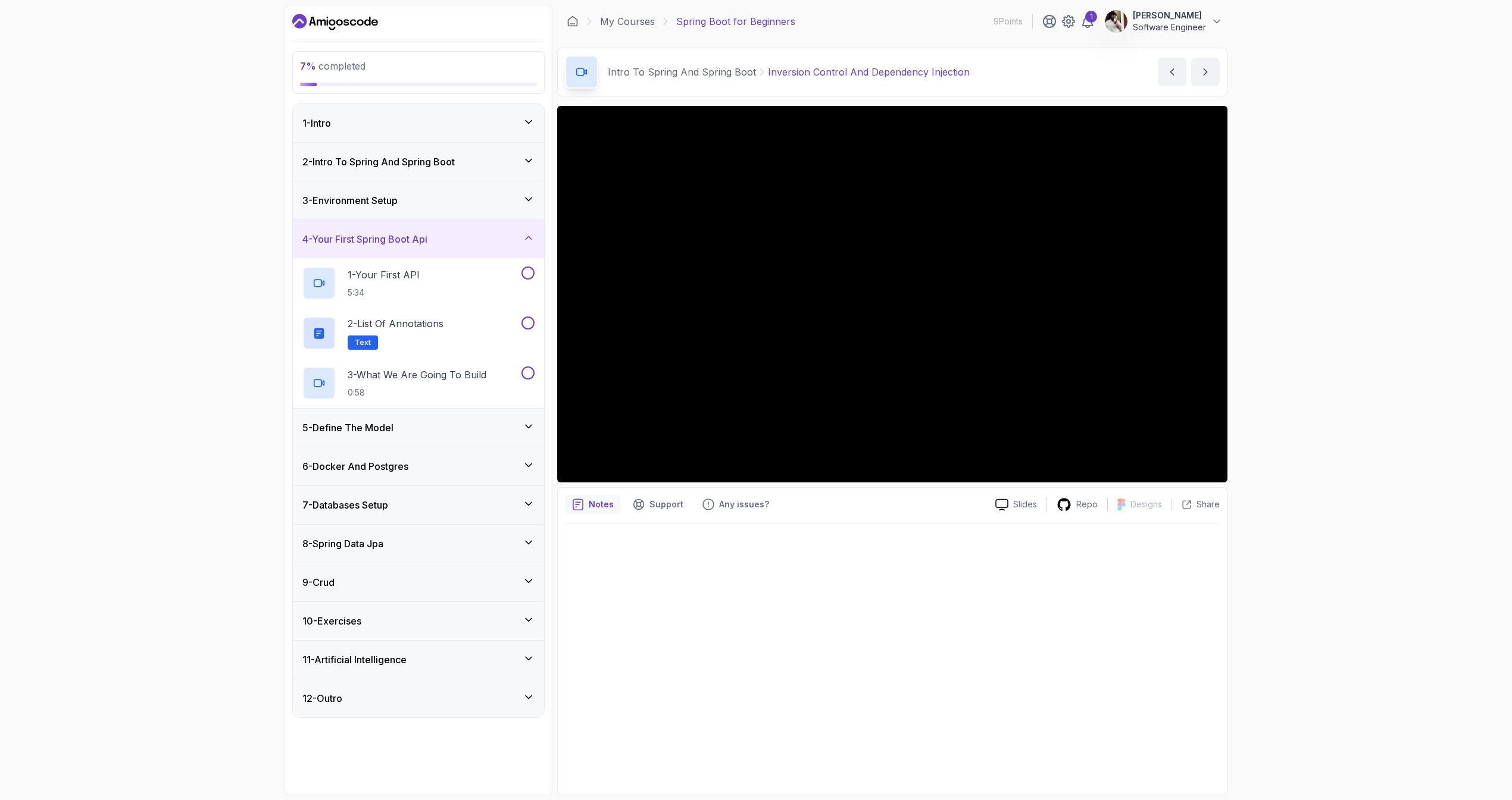
click at [479, 208] on div "3 - Environment Setup" at bounding box center [418, 200] width 251 height 38
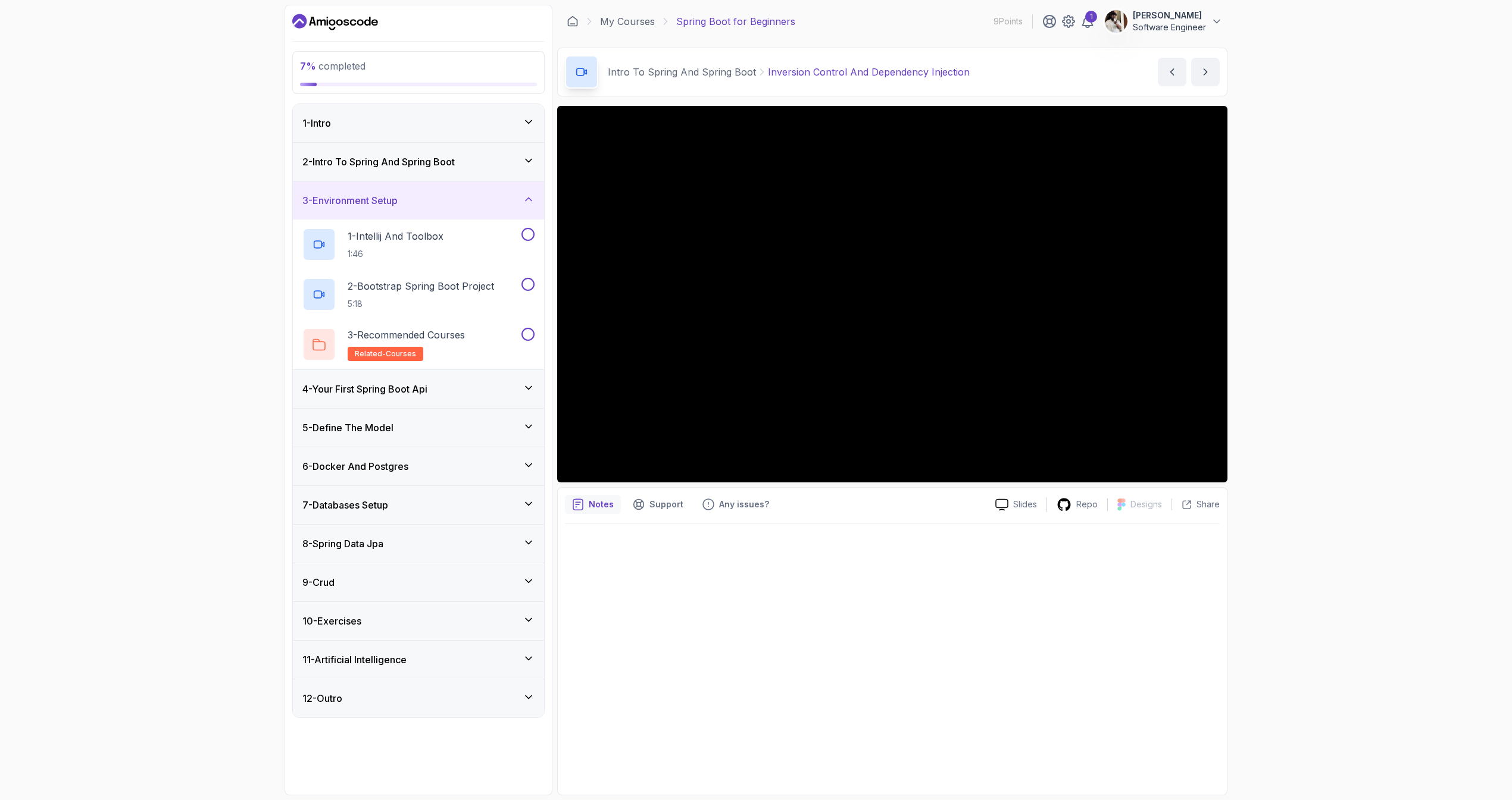
click at [446, 401] on div "4 - Your First Spring Boot Api" at bounding box center [418, 389] width 251 height 38
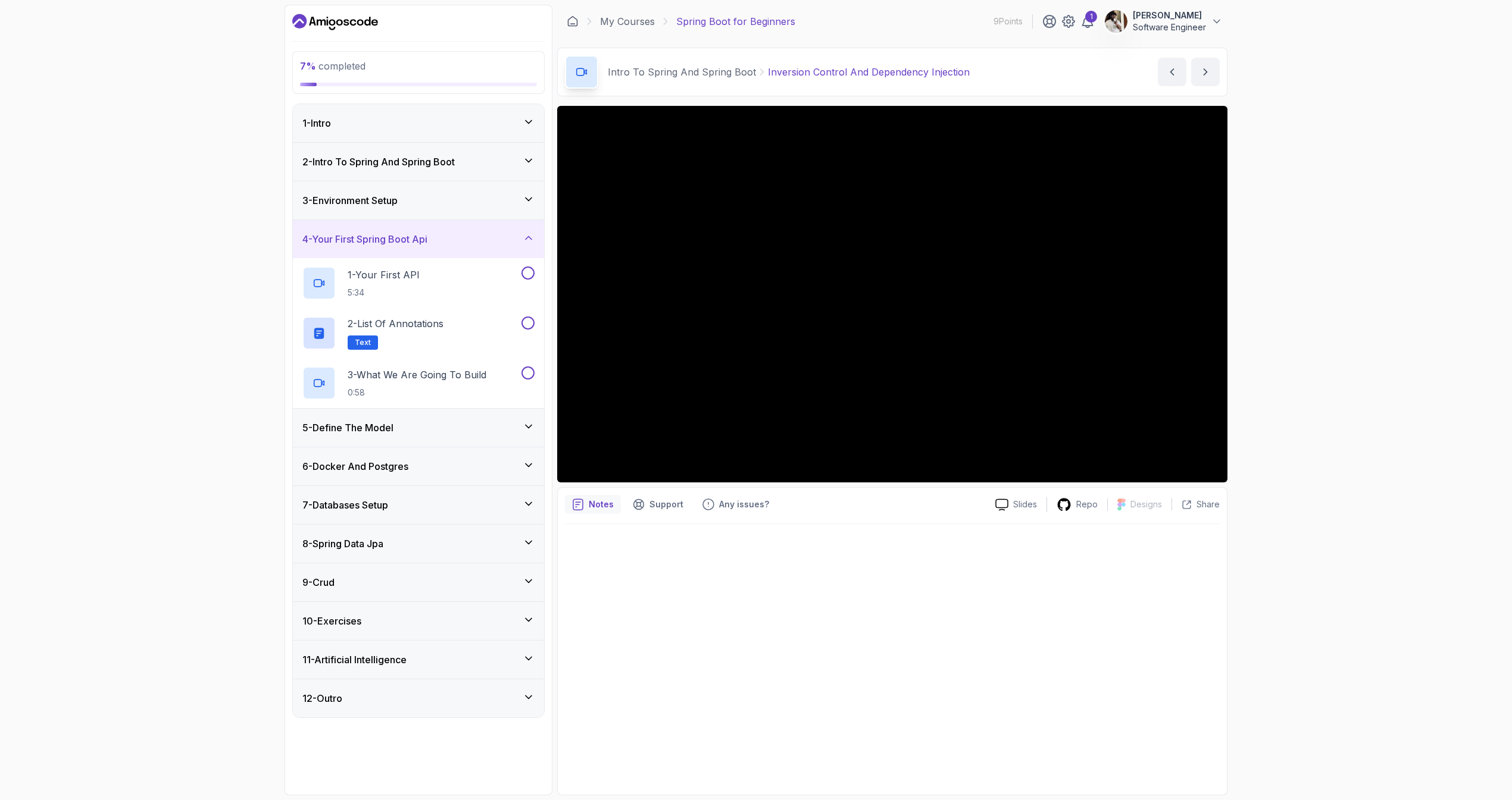
click at [441, 420] on div "5 - Define The Model" at bounding box center [418, 427] width 251 height 38
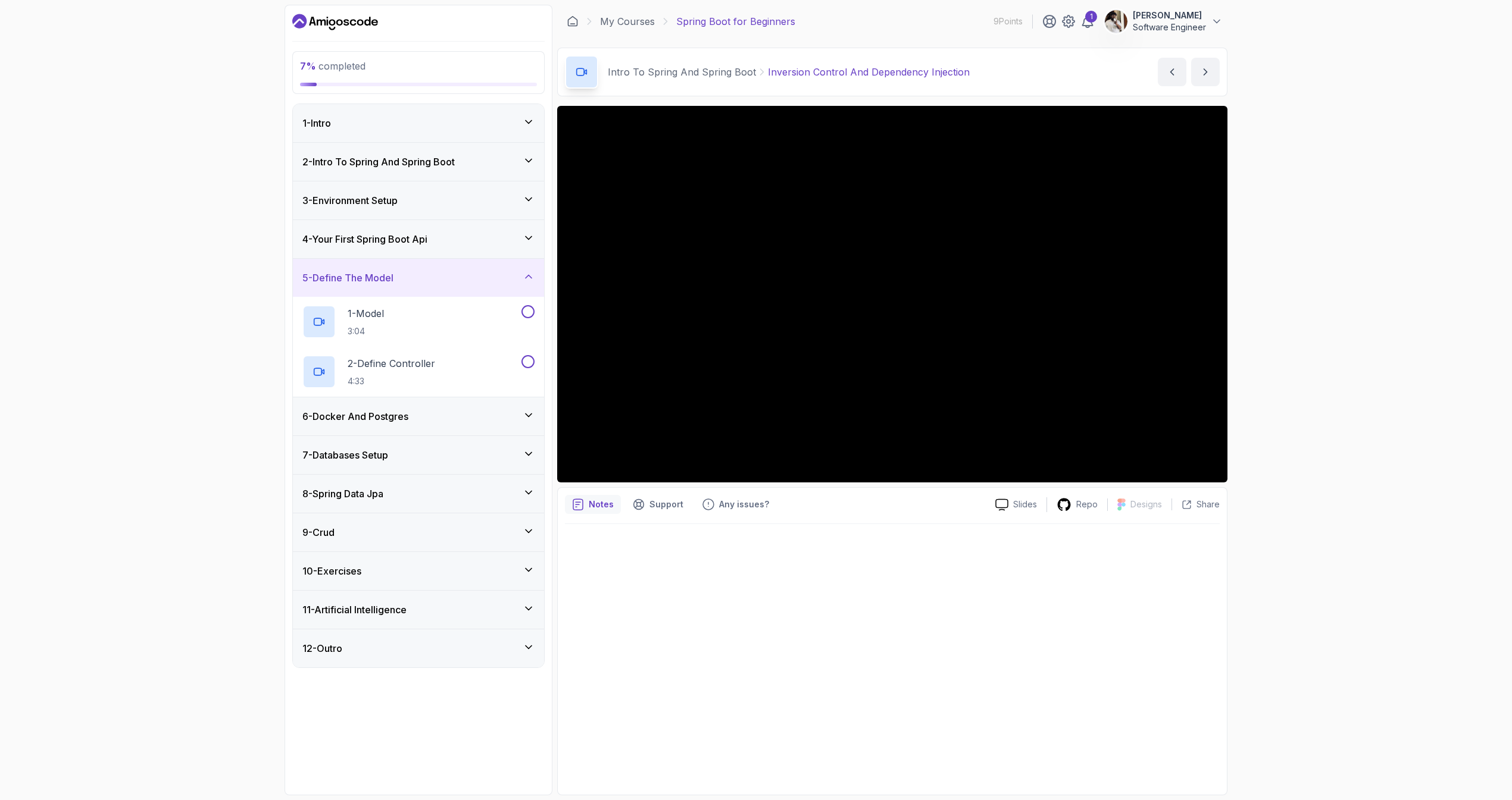
click at [441, 420] on div "6 - Docker And Postgres" at bounding box center [418, 416] width 232 height 14
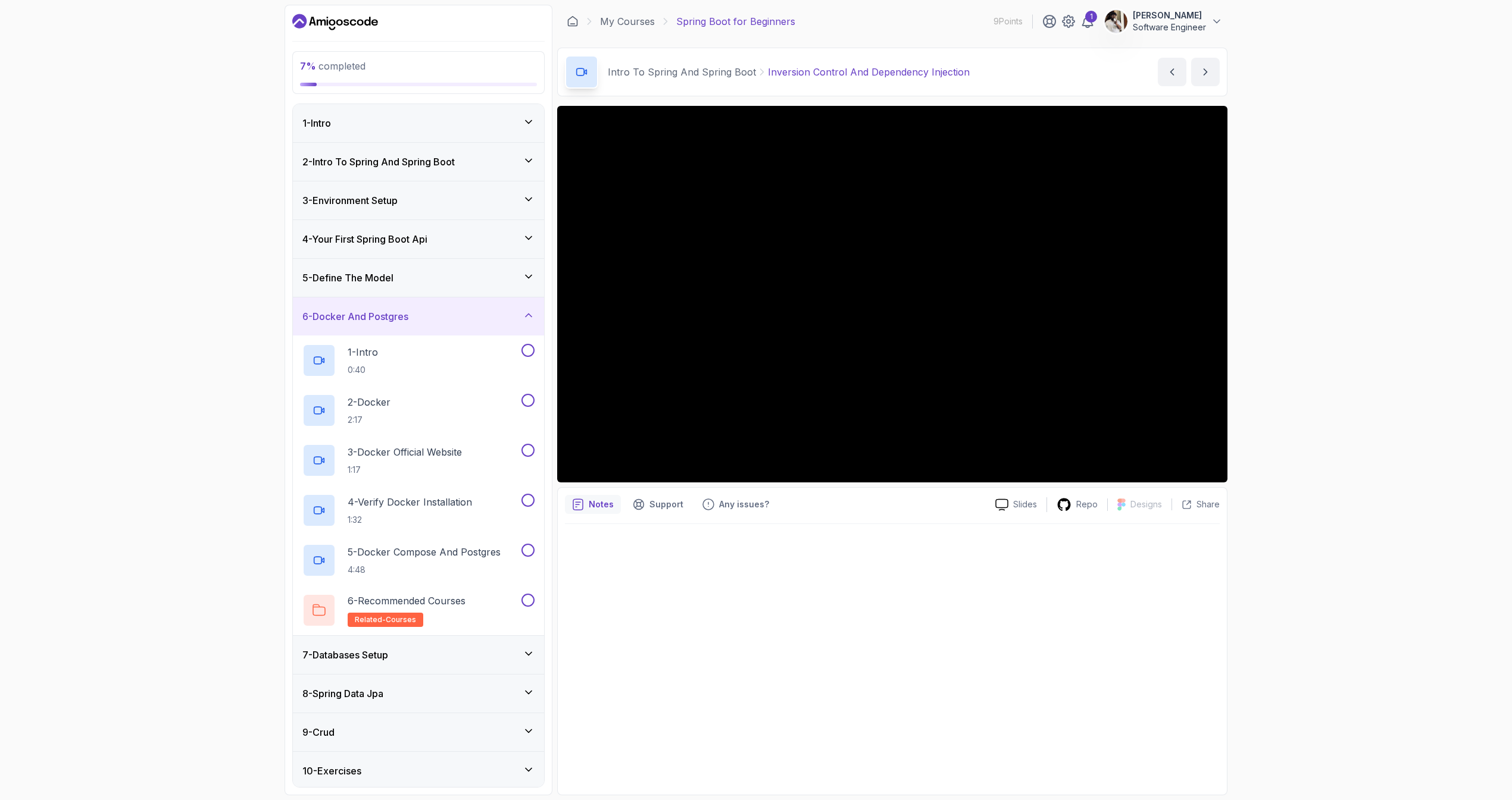
click at [455, 666] on div "7 - Databases Setup" at bounding box center [418, 655] width 251 height 38
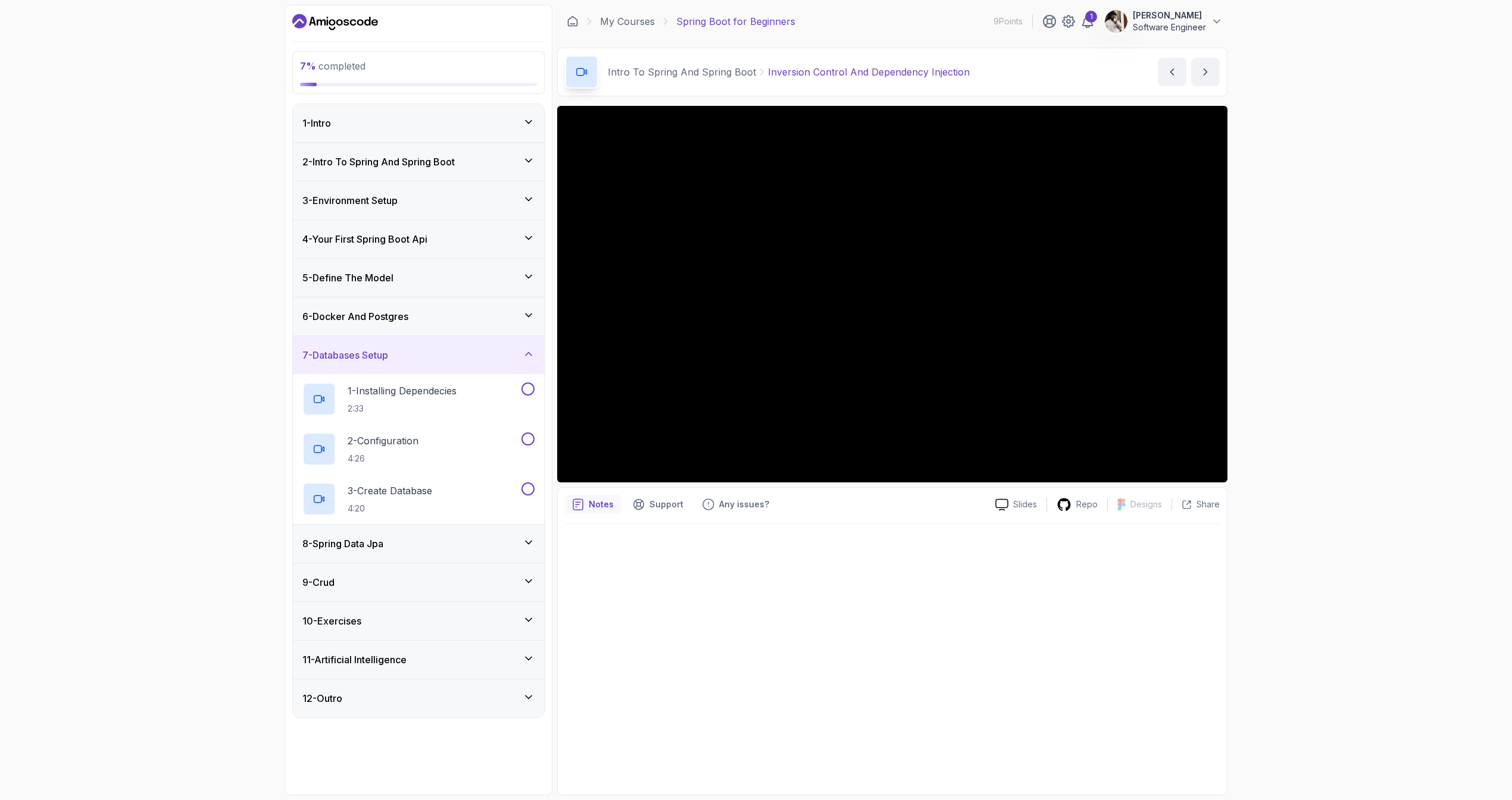
click at [449, 553] on div "8 - Spring Data Jpa" at bounding box center [418, 544] width 251 height 38
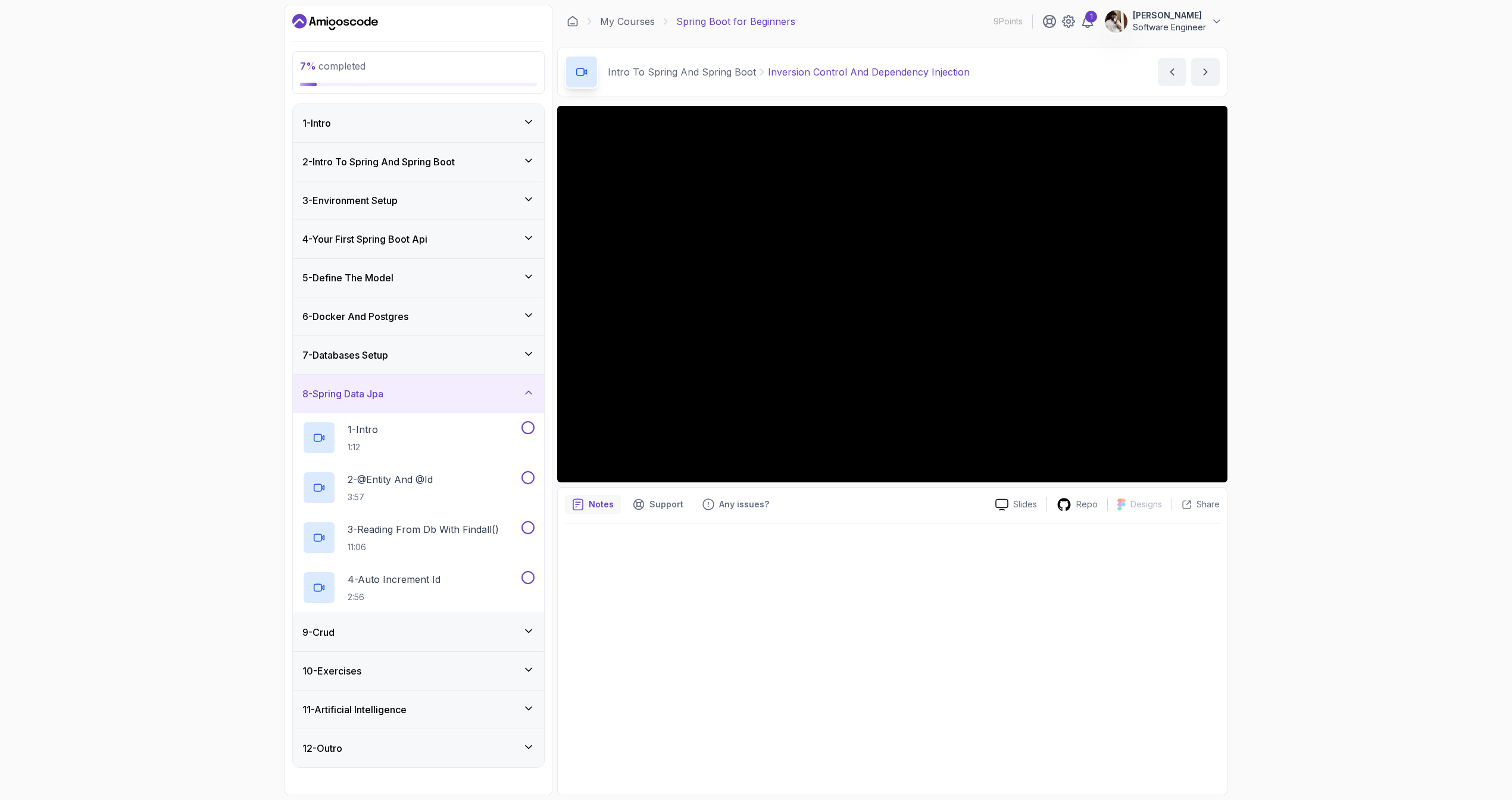
click at [420, 647] on div "9 - Crud" at bounding box center [418, 632] width 251 height 38
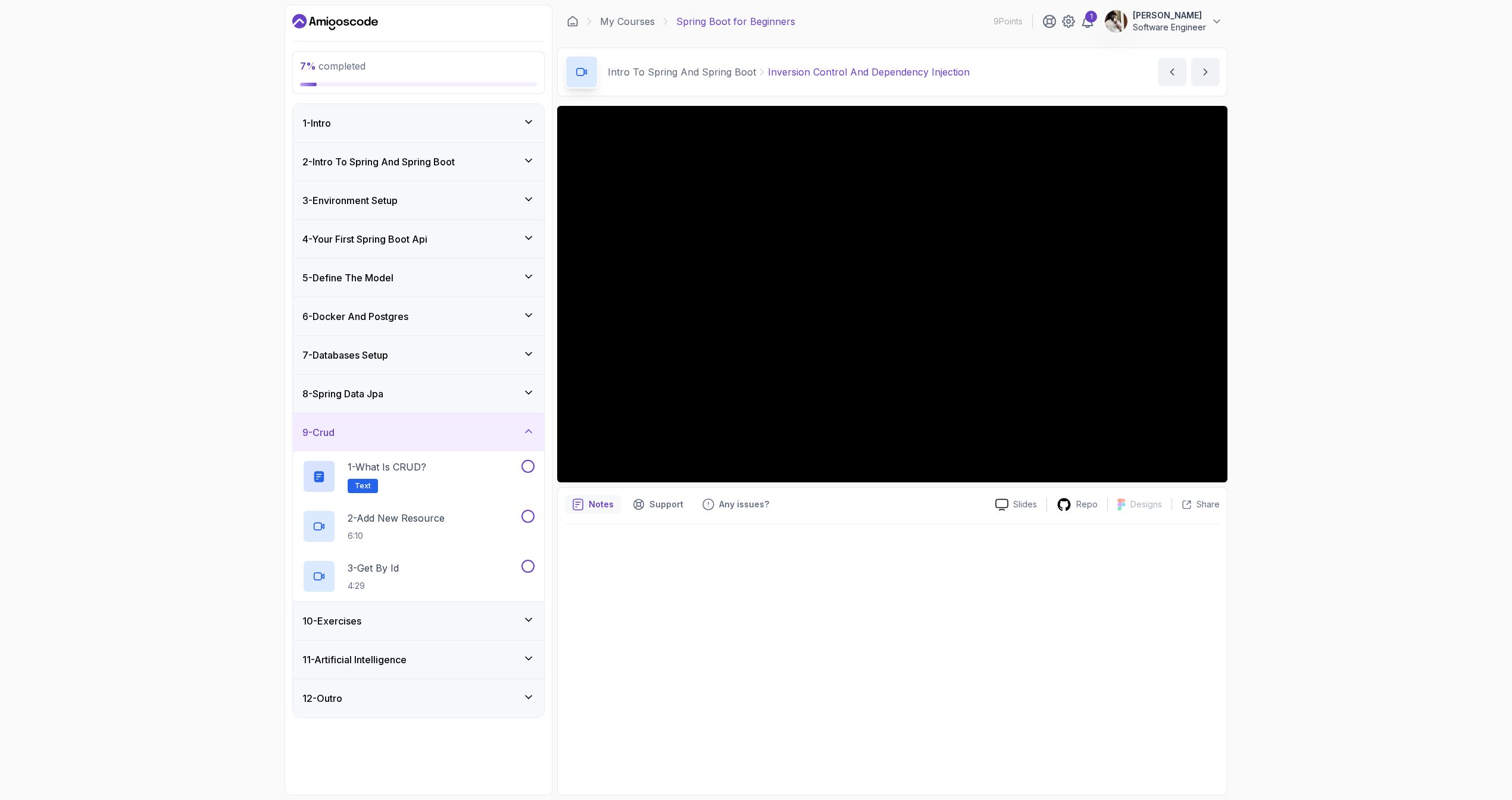
click at [418, 626] on div "10 - Exercises" at bounding box center [418, 621] width 232 height 14
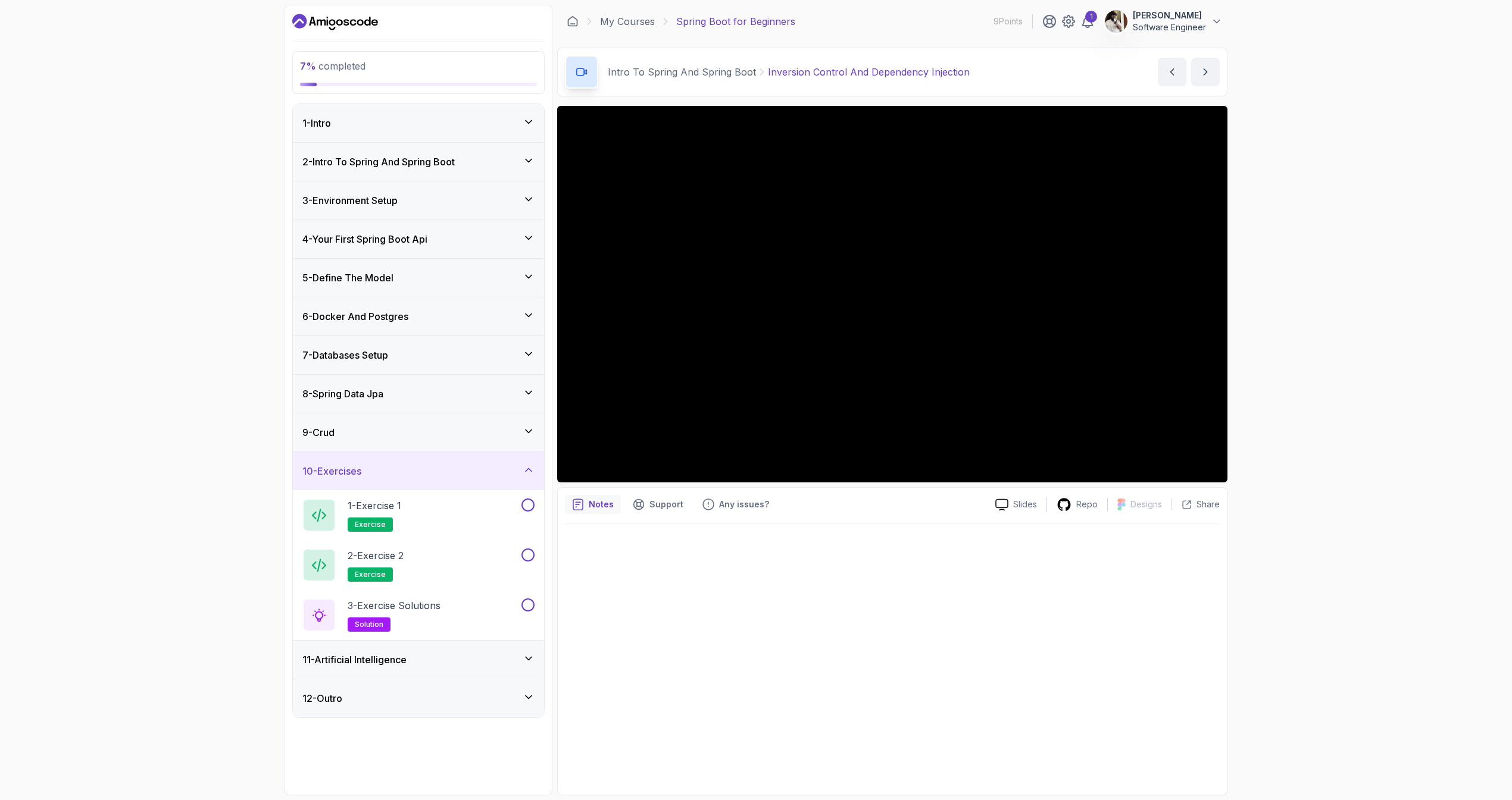
click at [423, 666] on div "11 - Artificial Intelligence" at bounding box center [418, 660] width 232 height 14
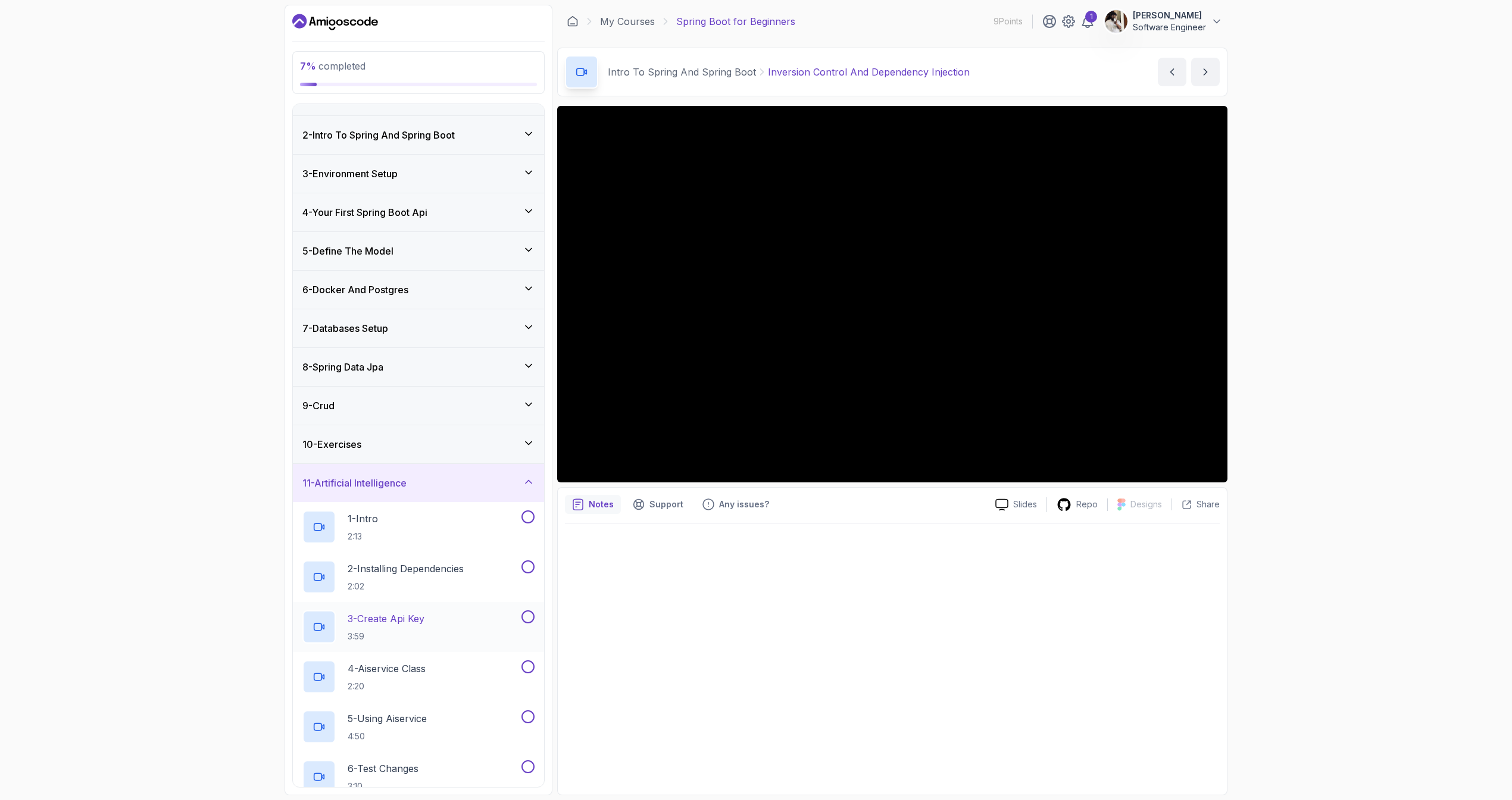
scroll to position [131, 0]
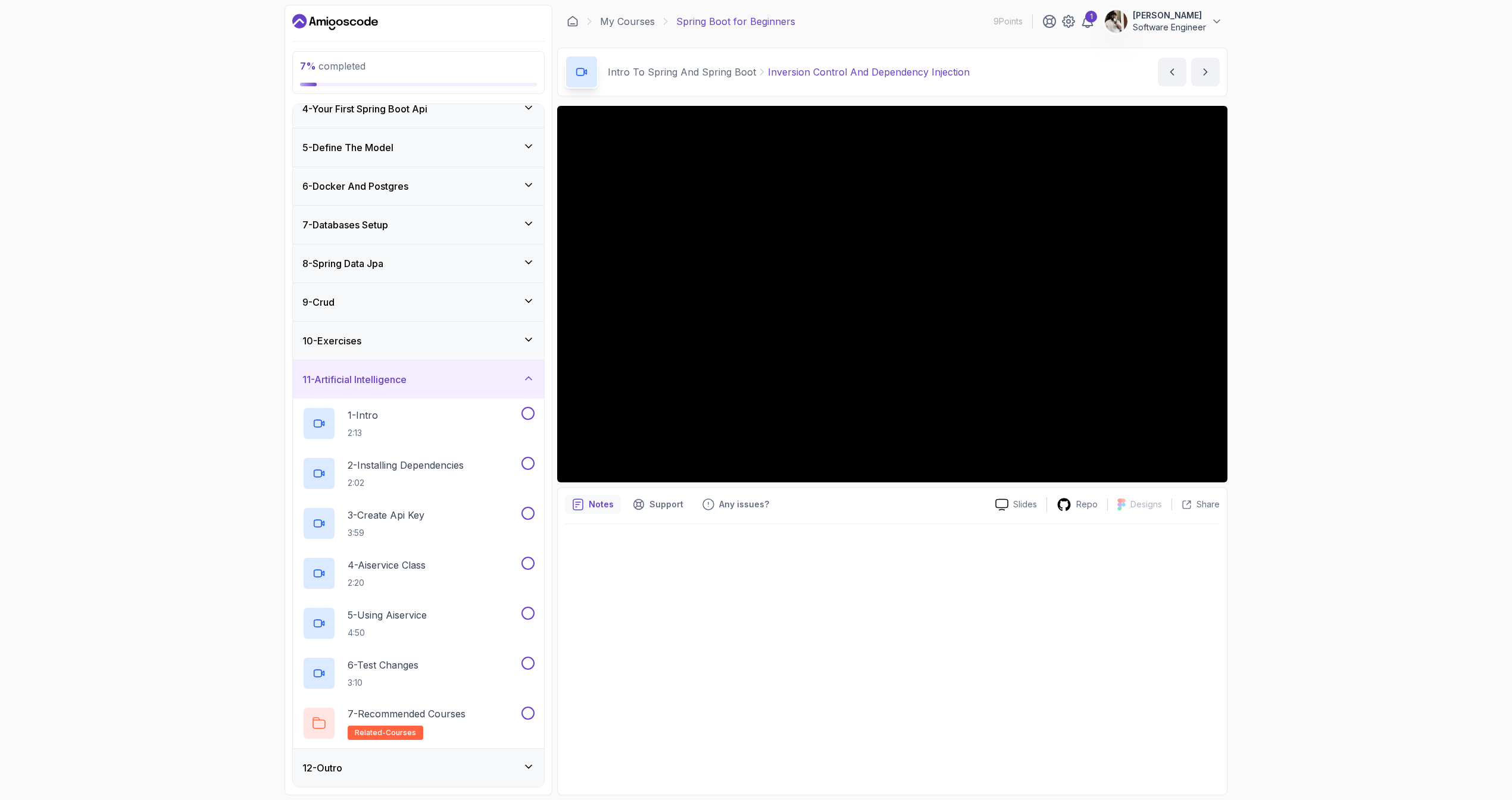
click at [401, 769] on div "12 - Outro" at bounding box center [418, 768] width 232 height 14
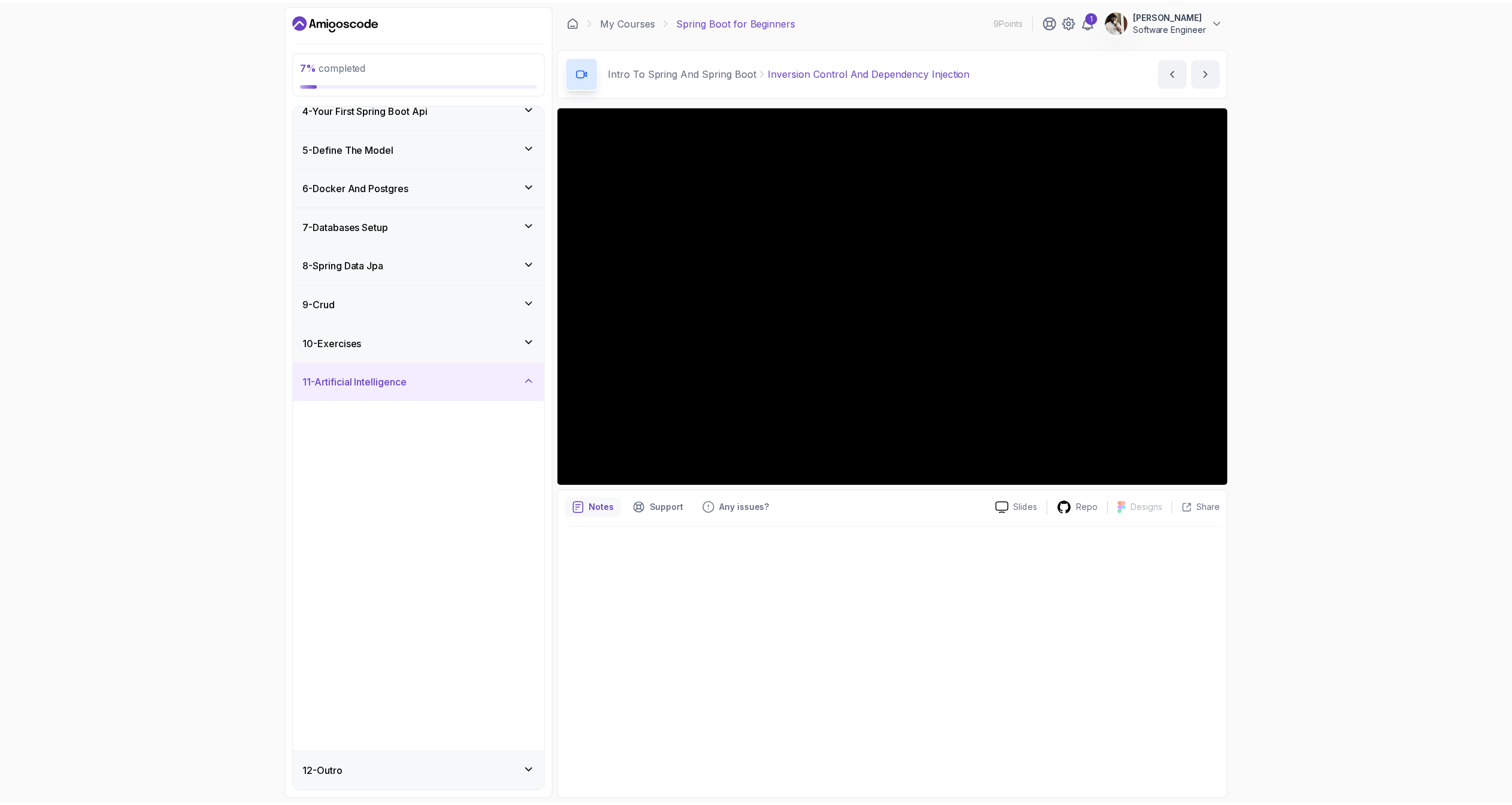
scroll to position [0, 0]
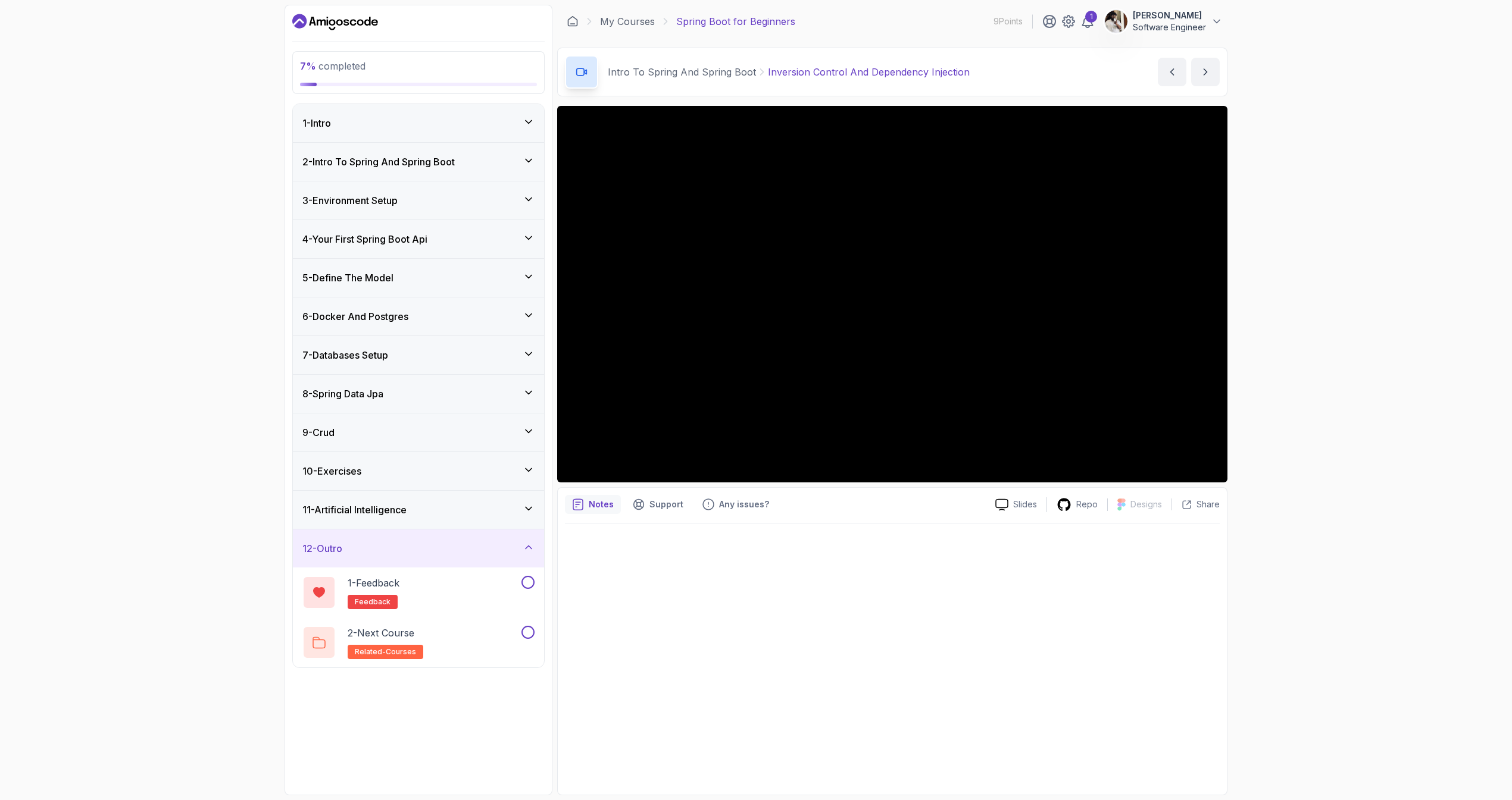
click at [456, 172] on div "2 - Intro To Spring And Spring Boot" at bounding box center [418, 162] width 251 height 38
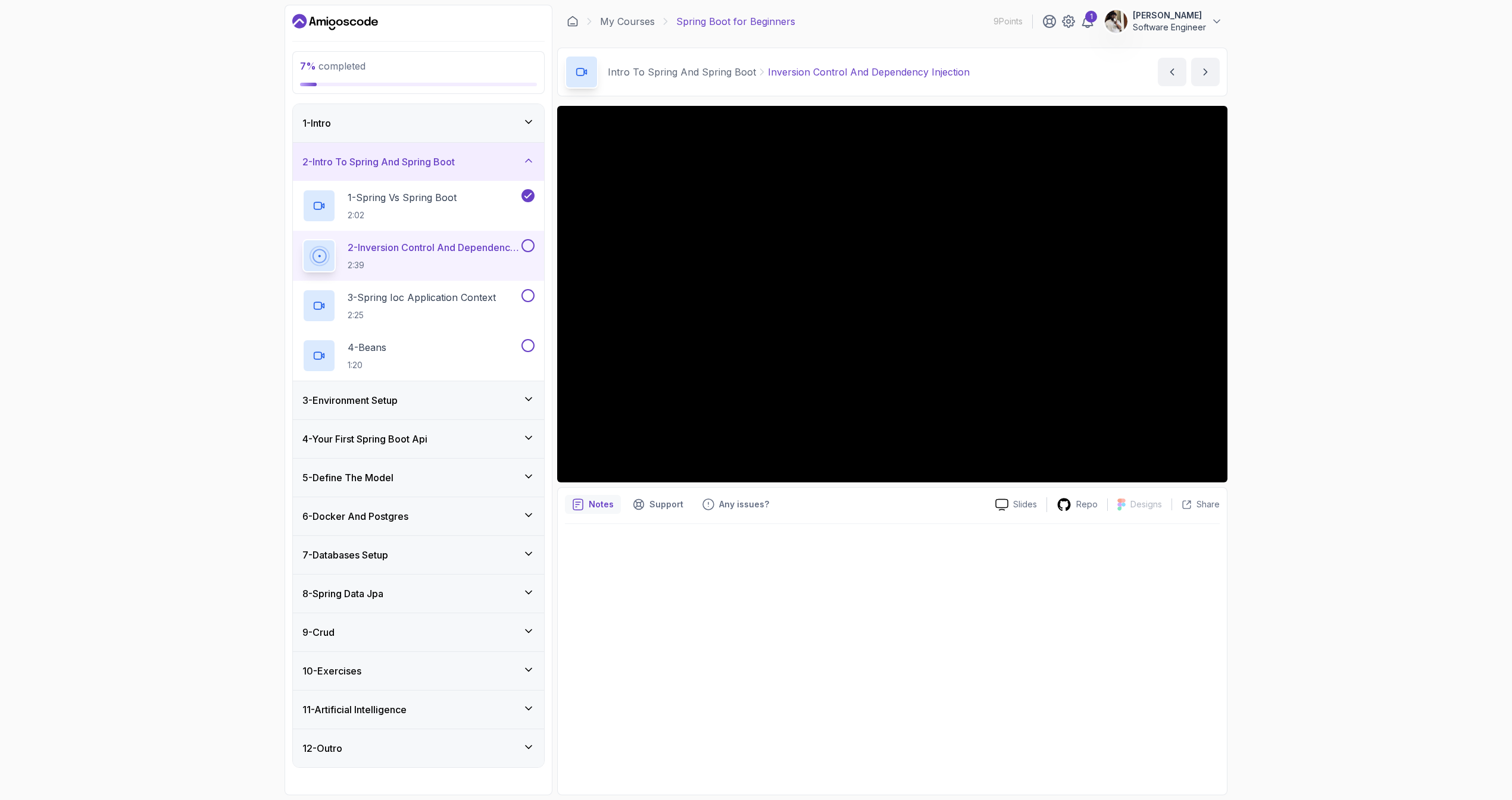
click at [710, 619] on div at bounding box center [892, 656] width 655 height 264
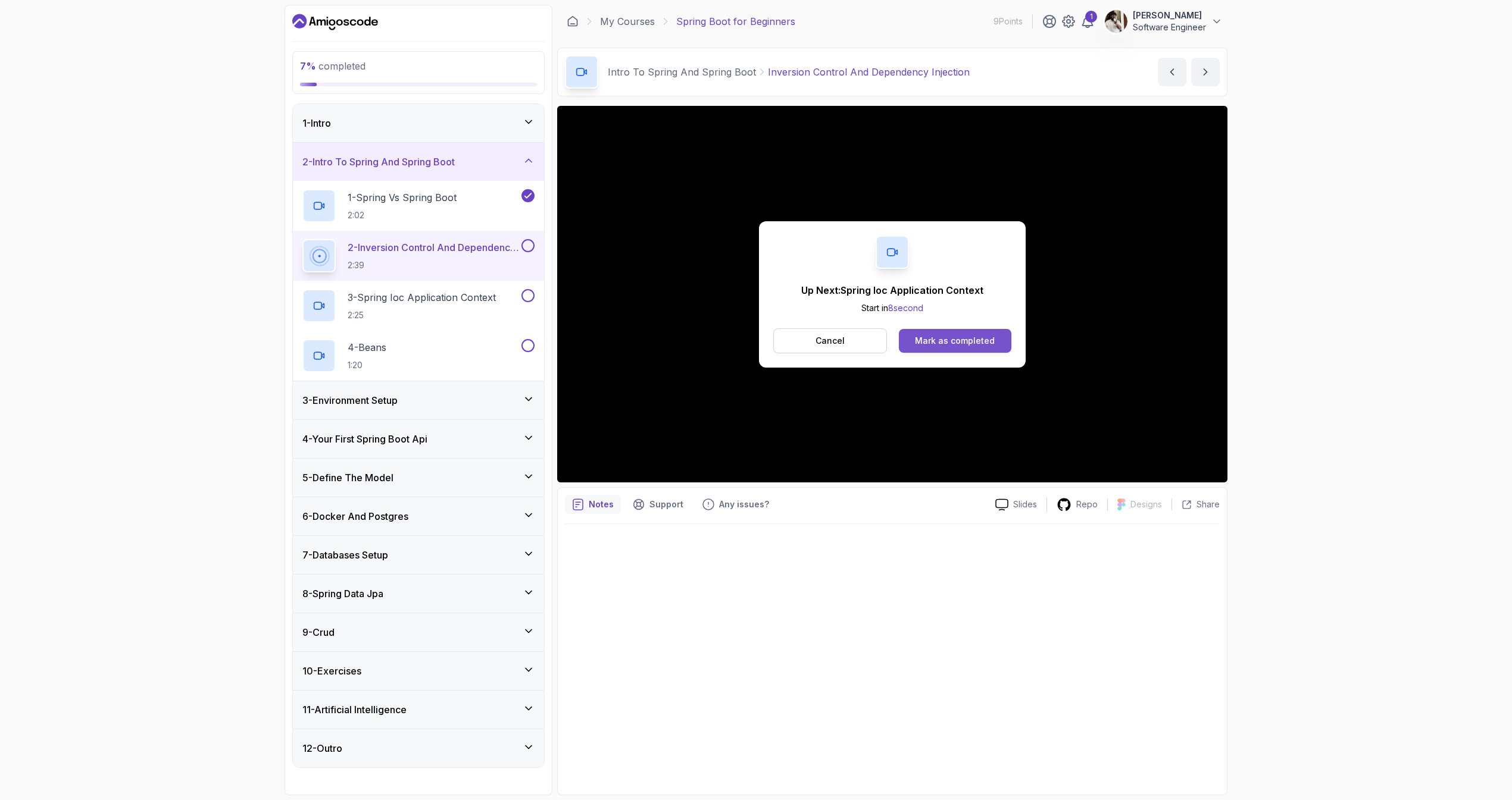
click at [921, 351] on button "Mark as completed" at bounding box center [955, 341] width 112 height 23
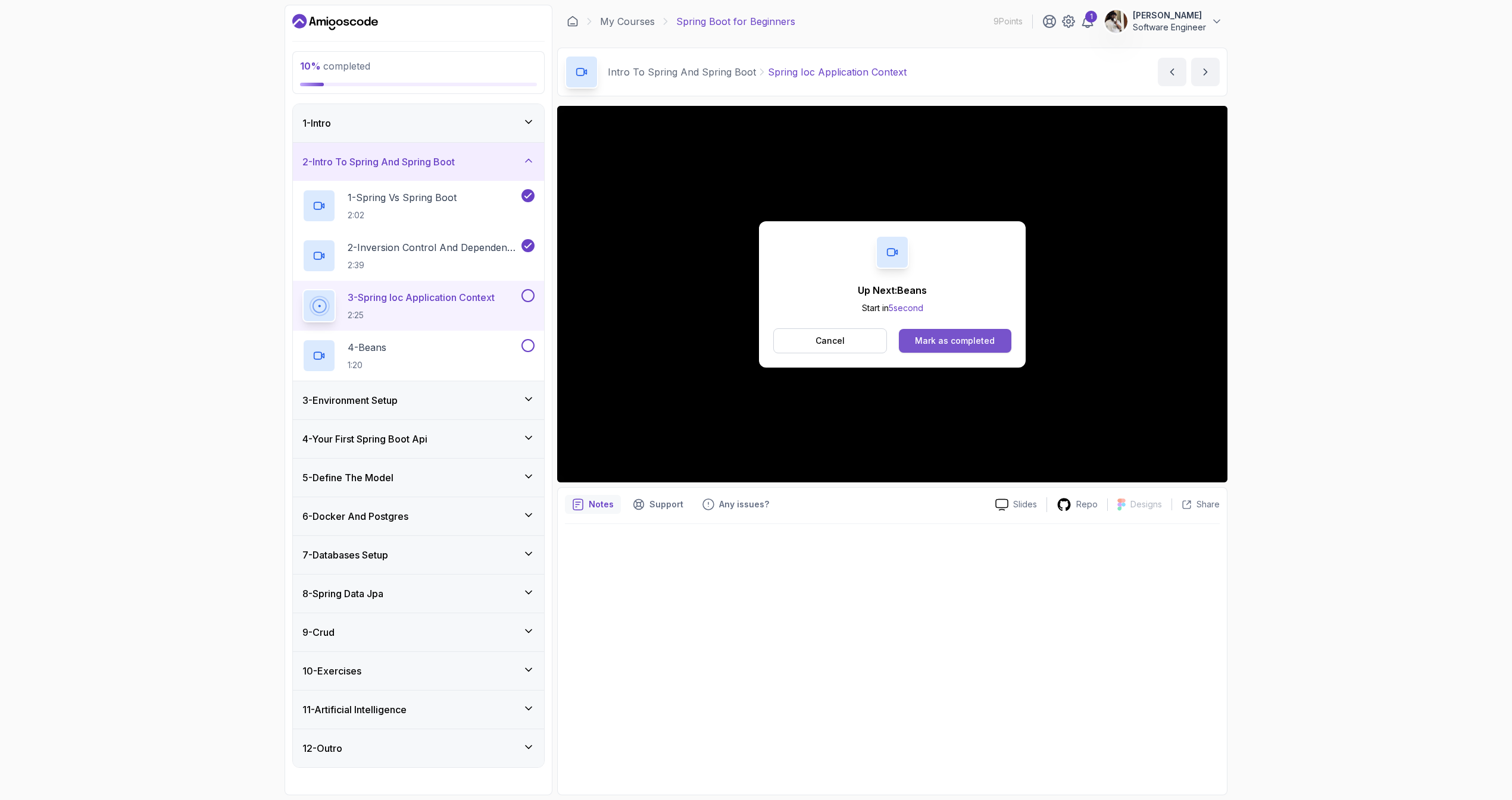
click at [951, 348] on button "Mark as completed" at bounding box center [955, 341] width 112 height 23
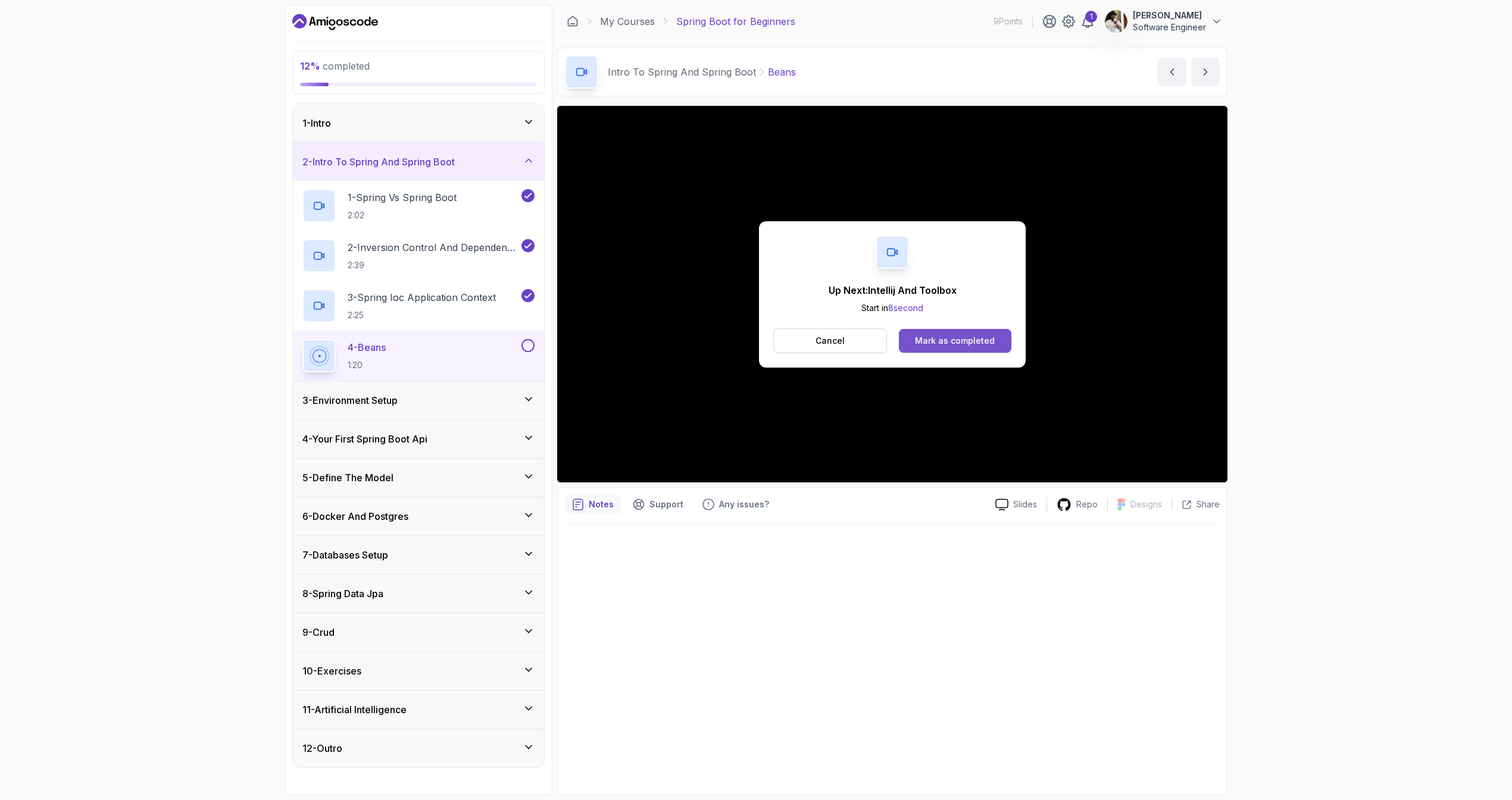
click at [950, 346] on button "Mark as completed" at bounding box center [955, 341] width 112 height 23
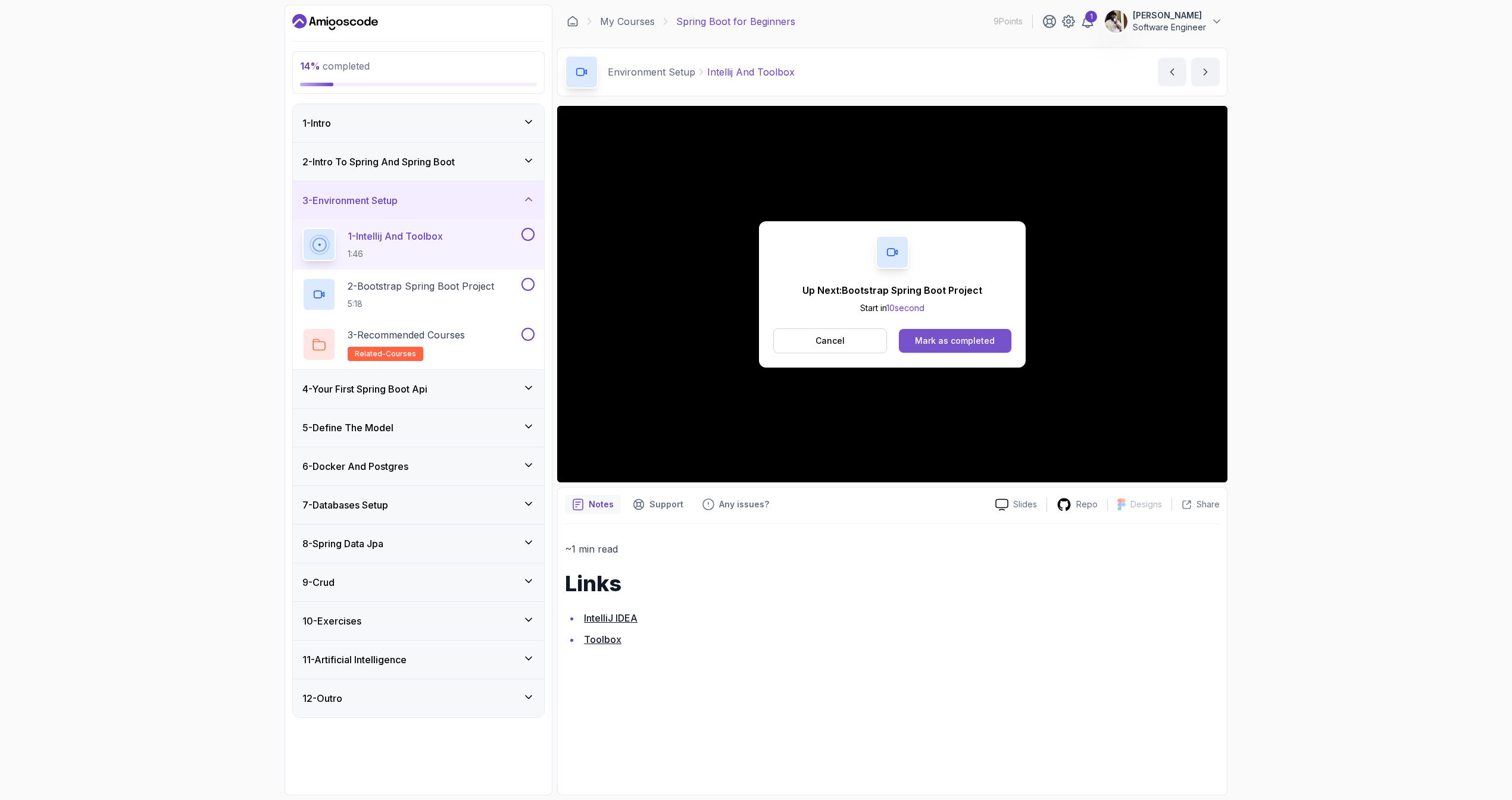
click at [996, 341] on button "Mark as completed" at bounding box center [955, 341] width 112 height 23
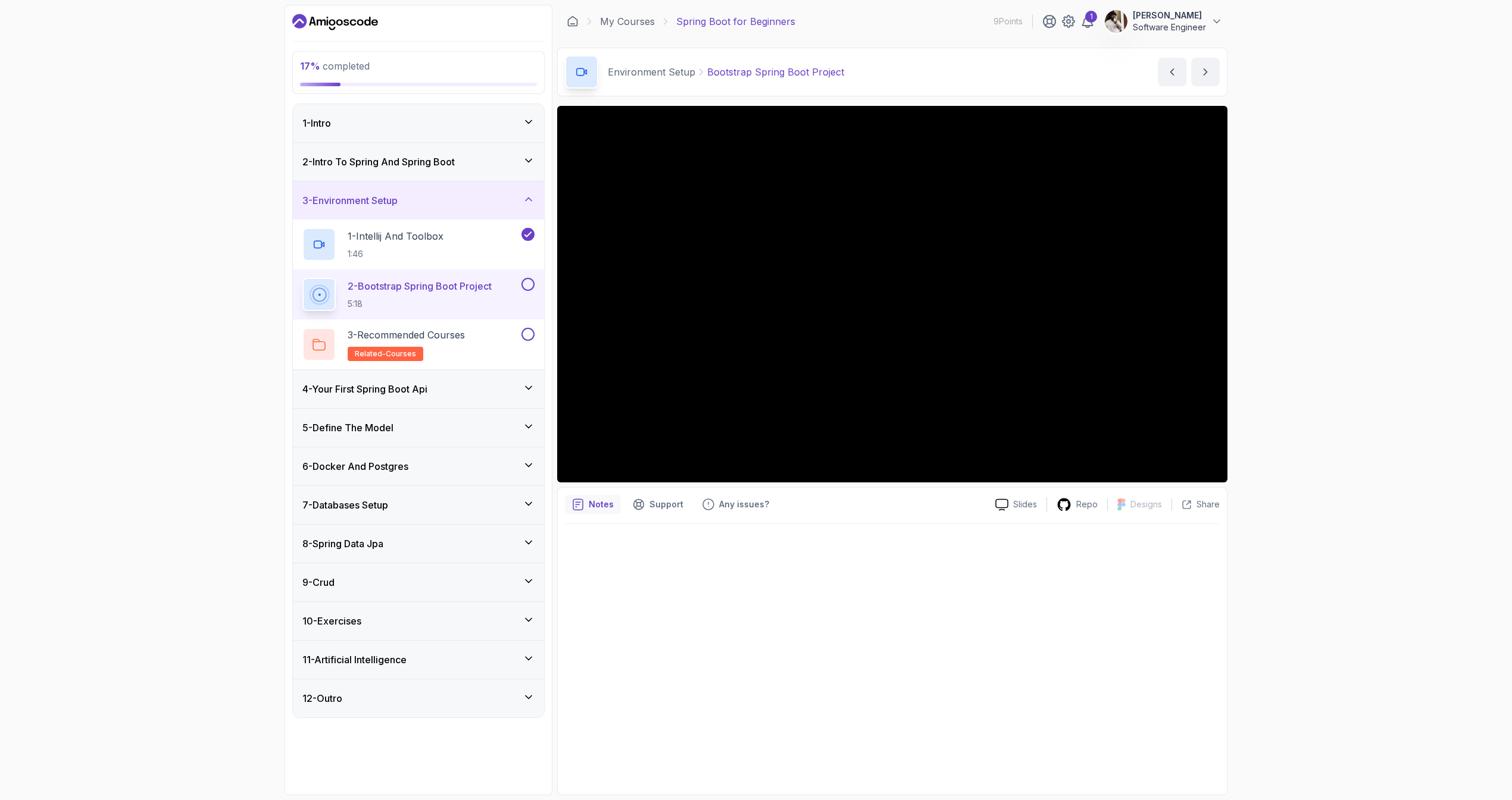
click at [517, 395] on div "4 - Your First Spring Boot Api" at bounding box center [418, 389] width 232 height 14
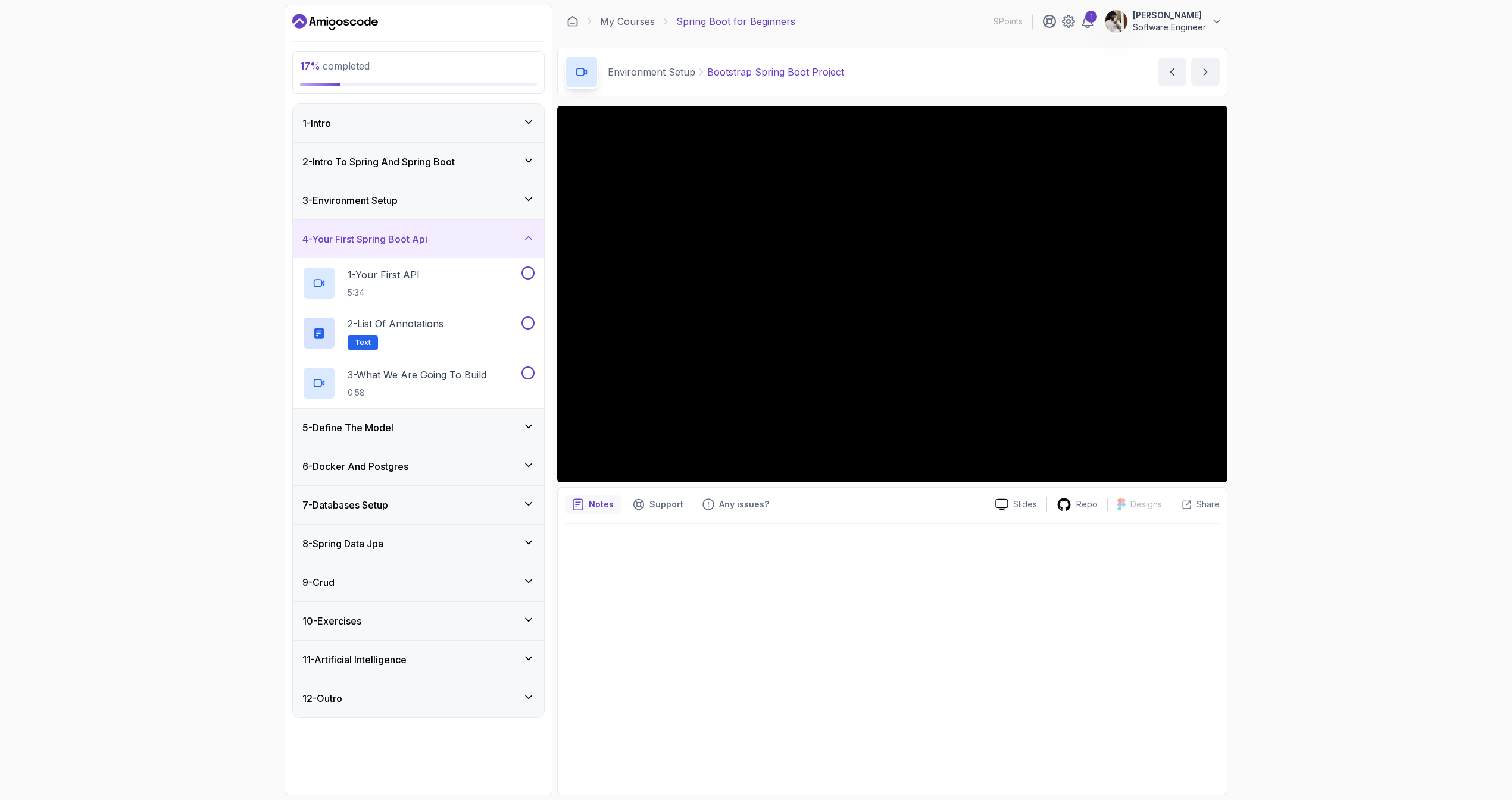
click at [526, 425] on icon at bounding box center [528, 427] width 6 height 3
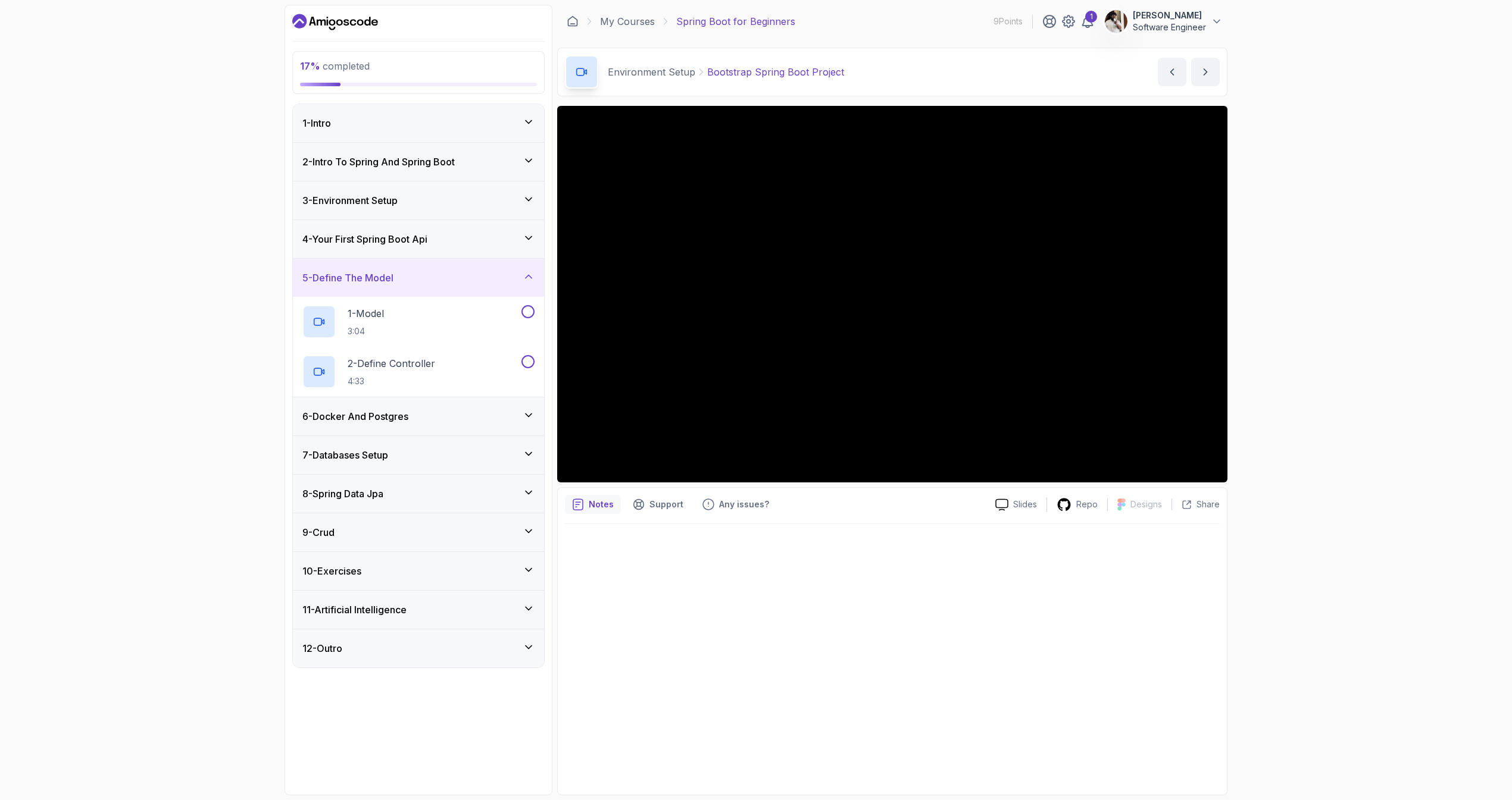
click at [526, 425] on div "6 - Docker And Postgres" at bounding box center [418, 416] width 251 height 38
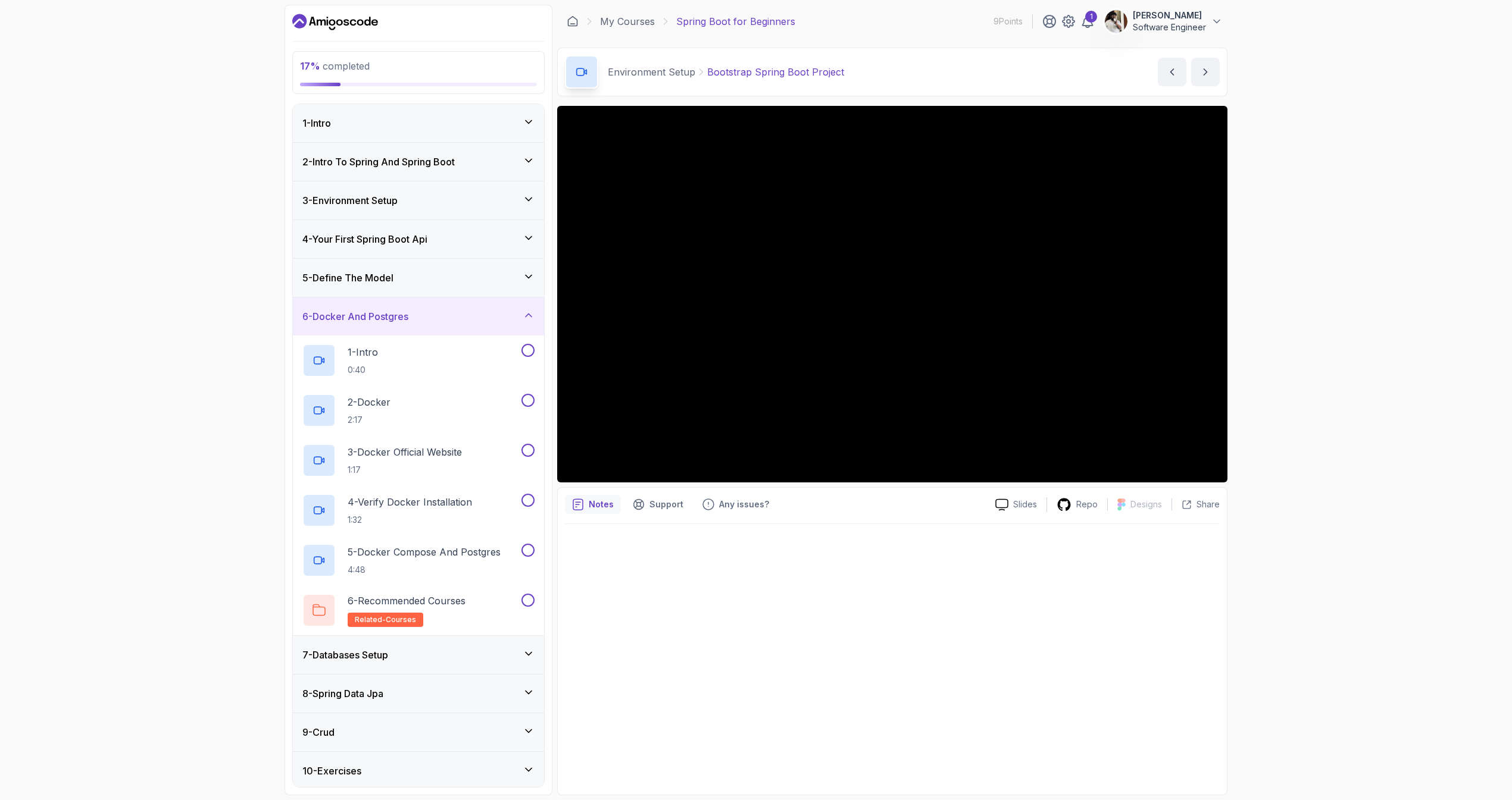
click at [817, 518] on div "Notes Support Any issues? Slides Repo Designs Design not available Share" at bounding box center [892, 641] width 670 height 308
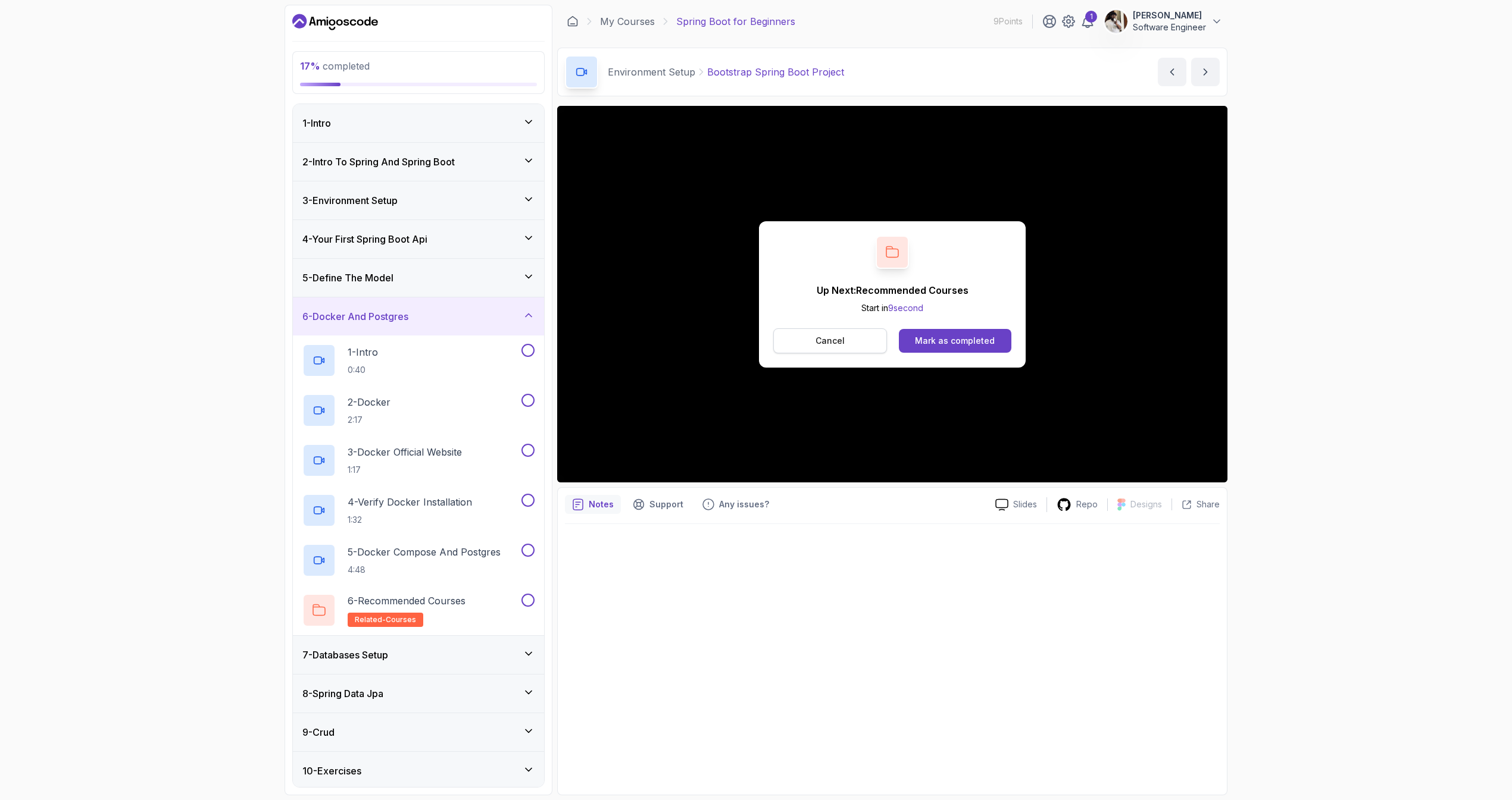
click at [843, 338] on p "Cancel" at bounding box center [830, 341] width 29 height 12
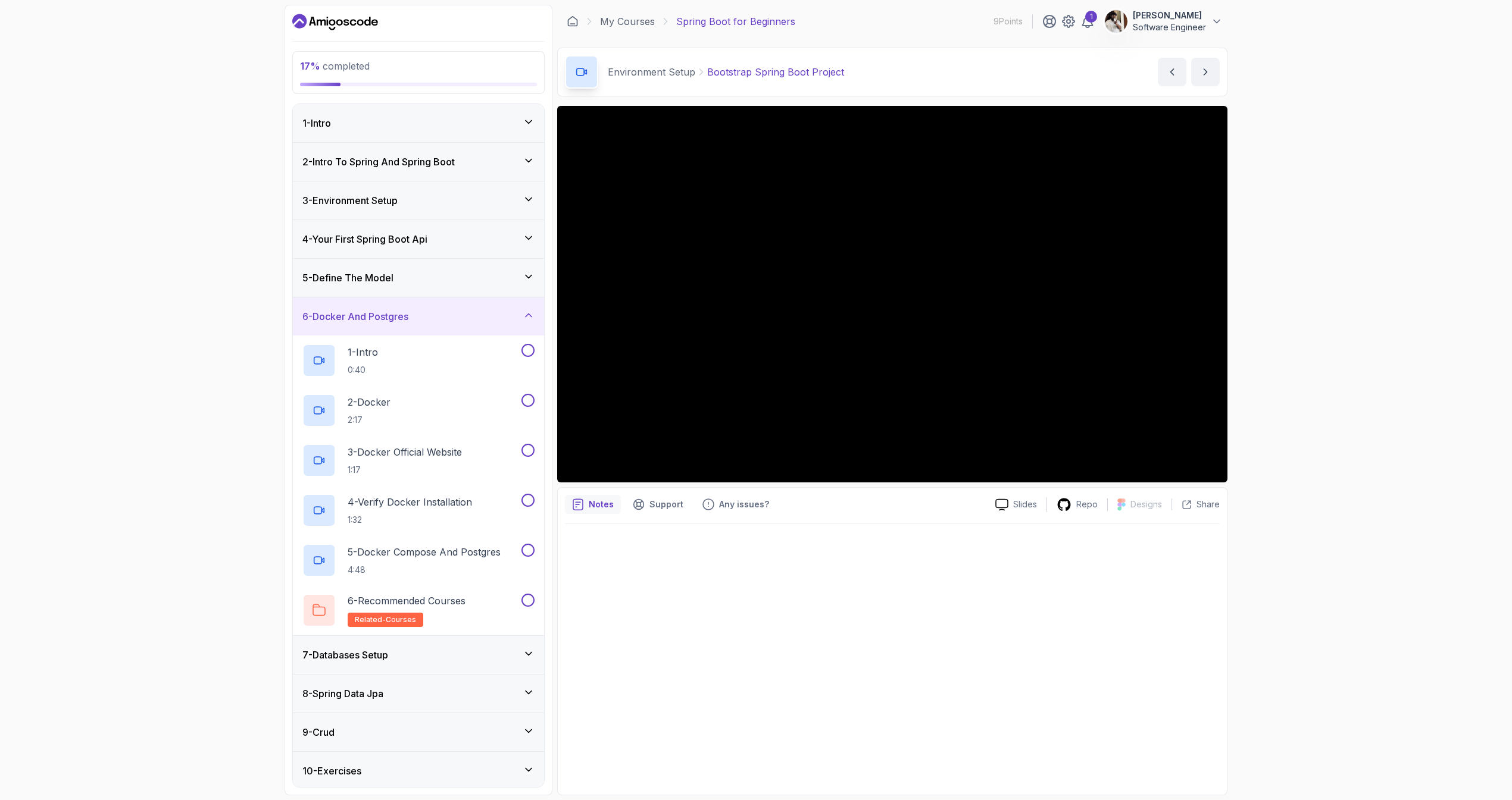
click at [331, 18] on icon "Dashboard" at bounding box center [335, 22] width 86 height 19
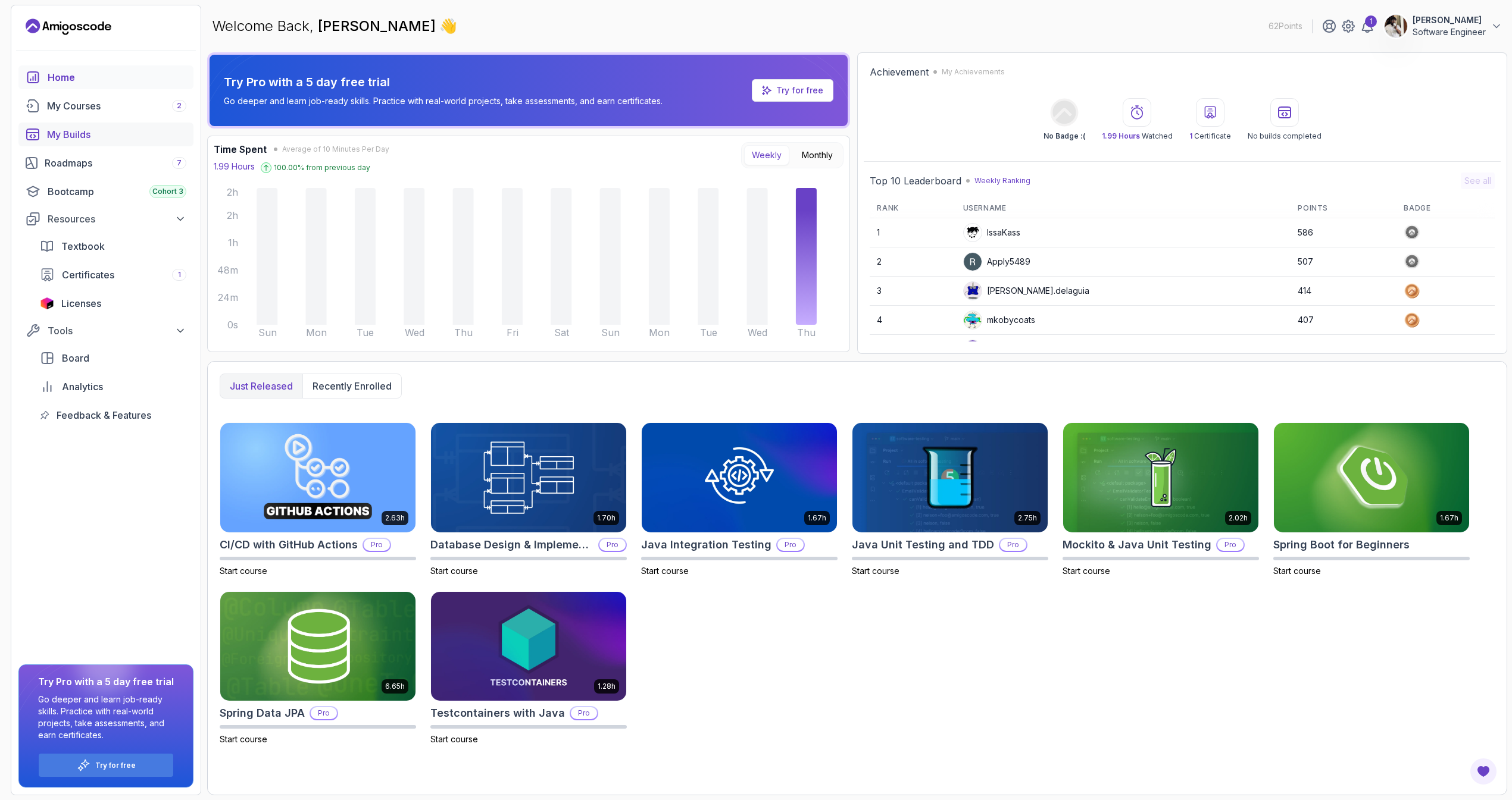
click at [83, 134] on div "My Builds" at bounding box center [116, 134] width 139 height 14
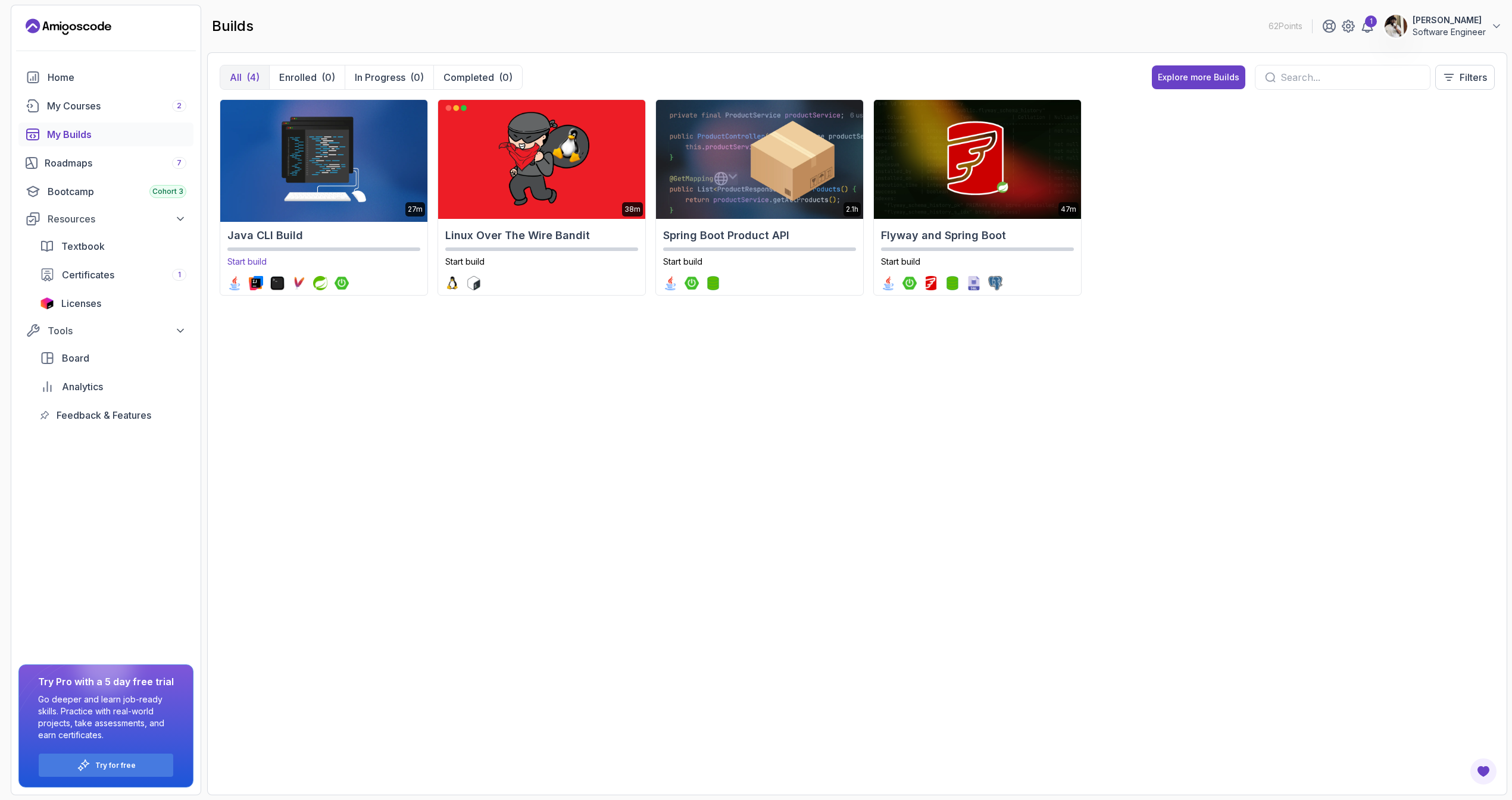
click at [345, 199] on img at bounding box center [323, 159] width 217 height 125
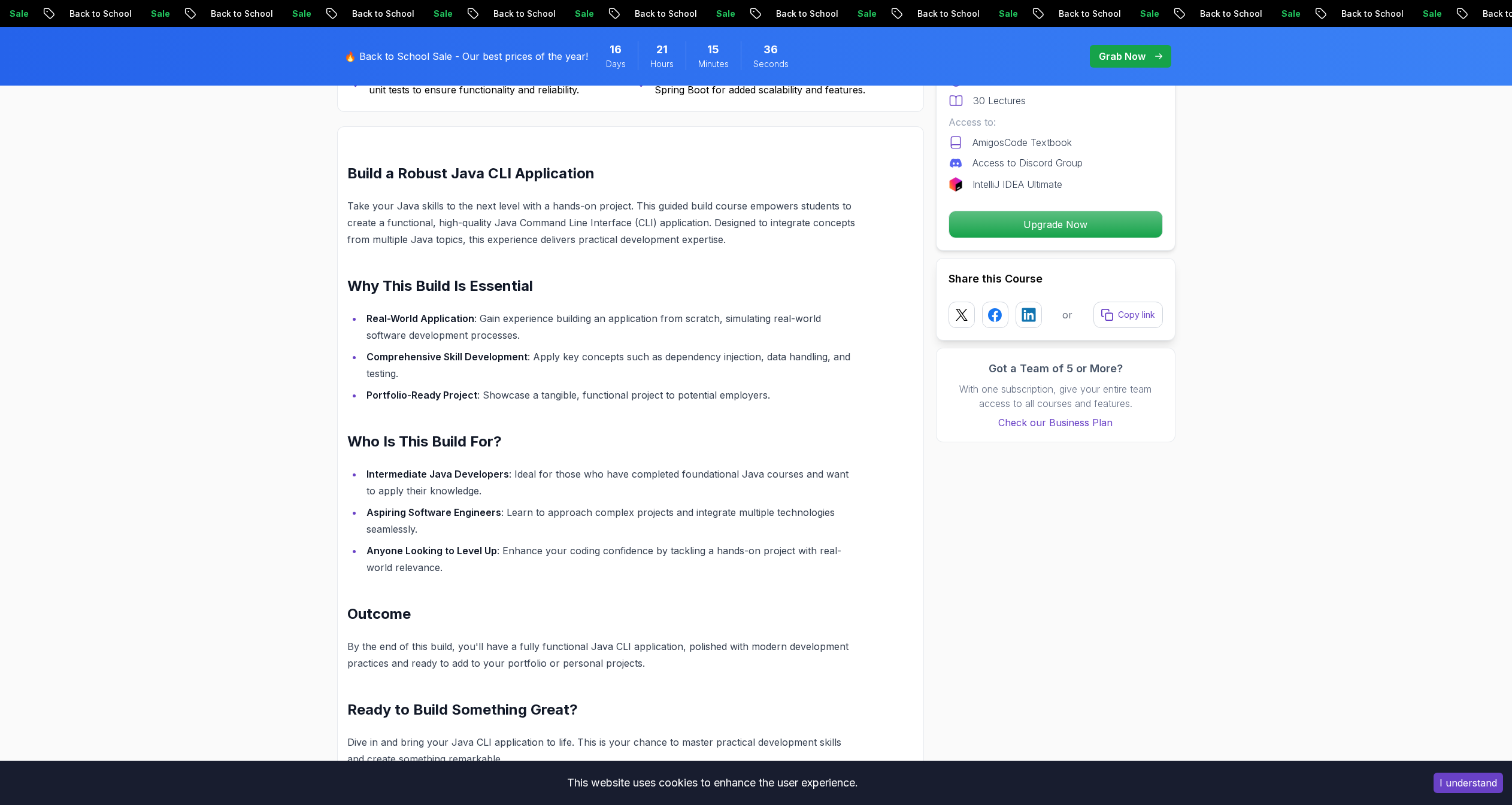
scroll to position [544, 0]
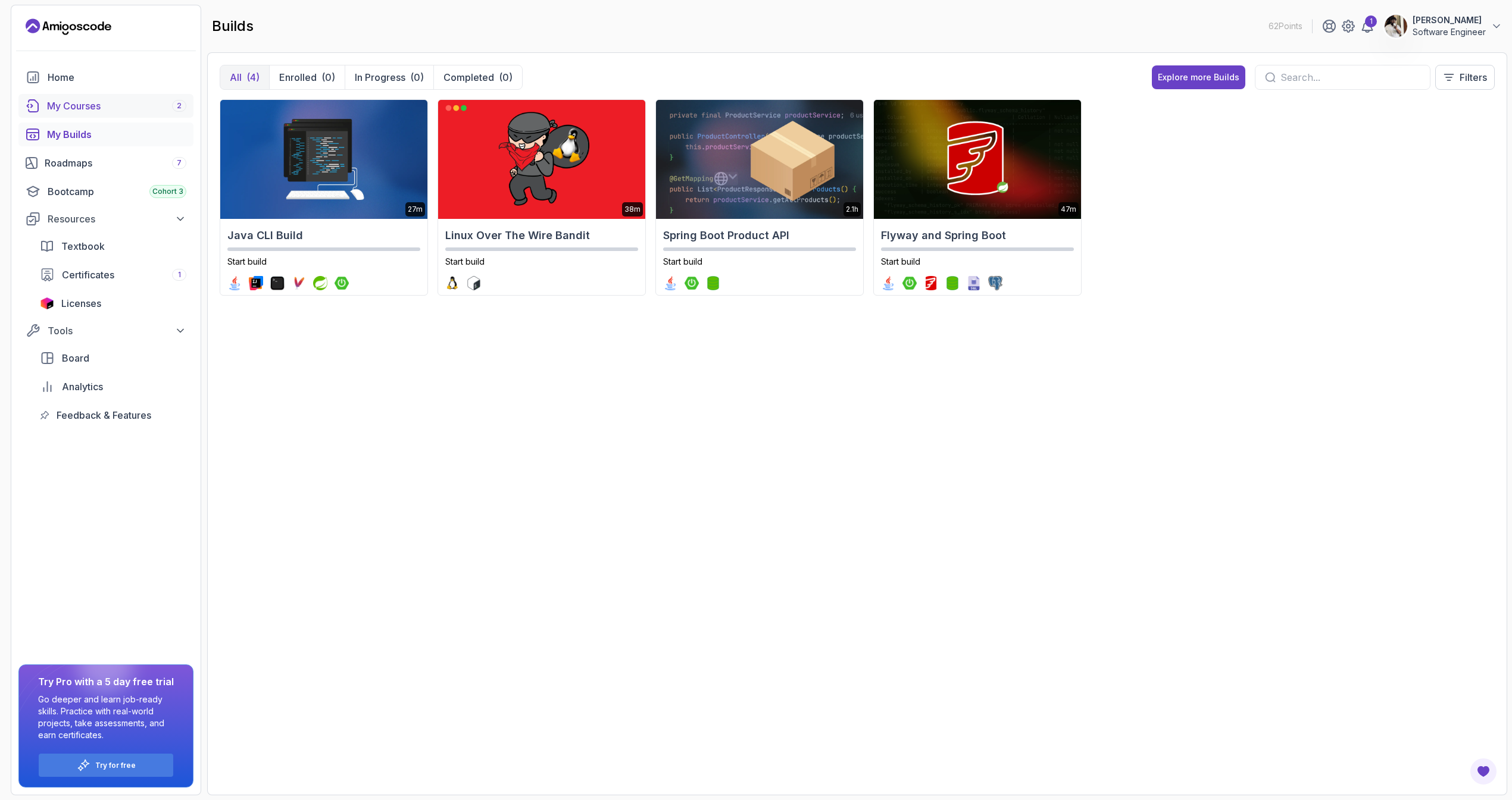
click at [118, 111] on div "My Courses 2" at bounding box center [116, 106] width 139 height 14
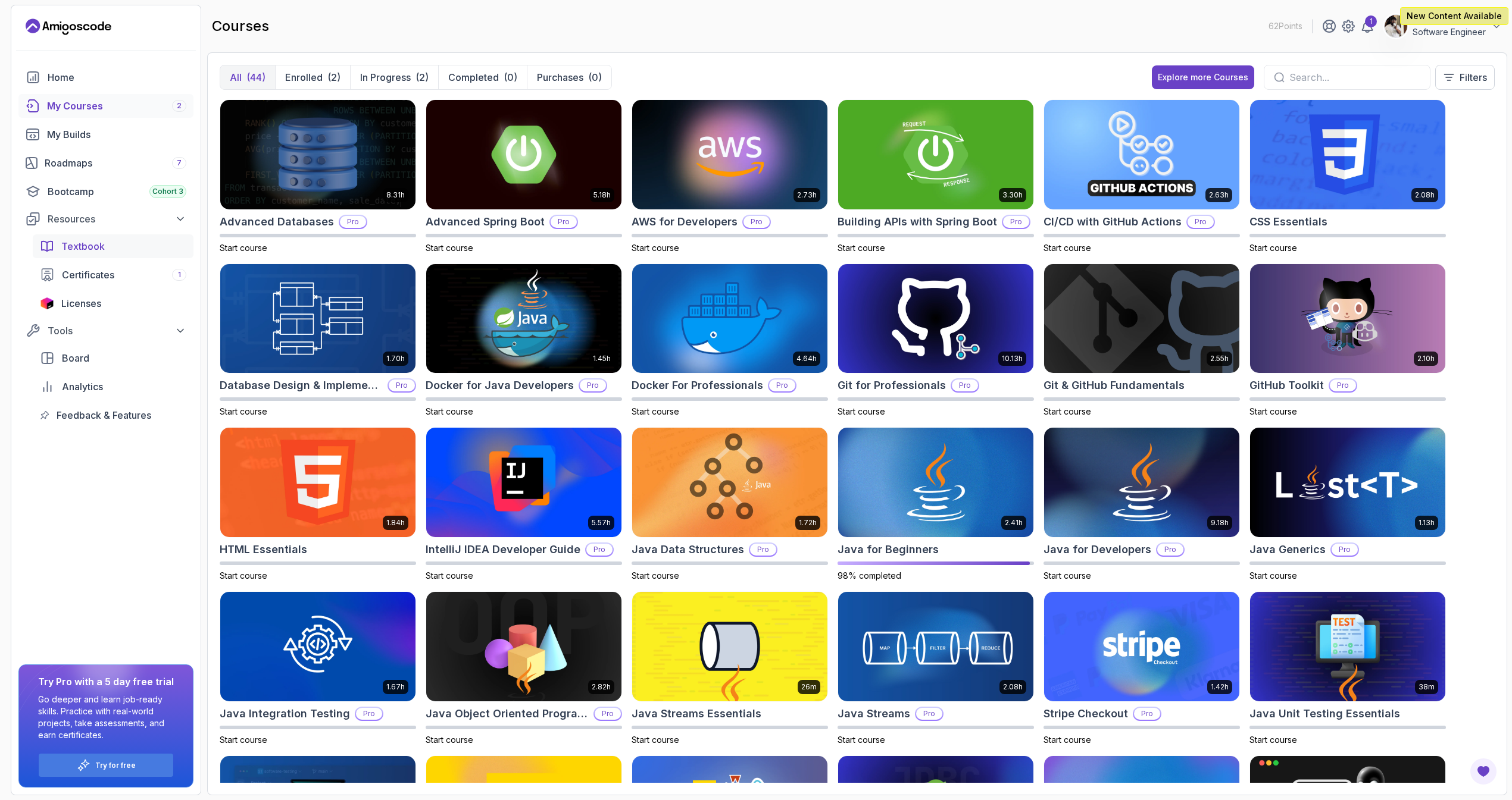
click at [101, 256] on link "Textbook" at bounding box center [113, 246] width 161 height 23
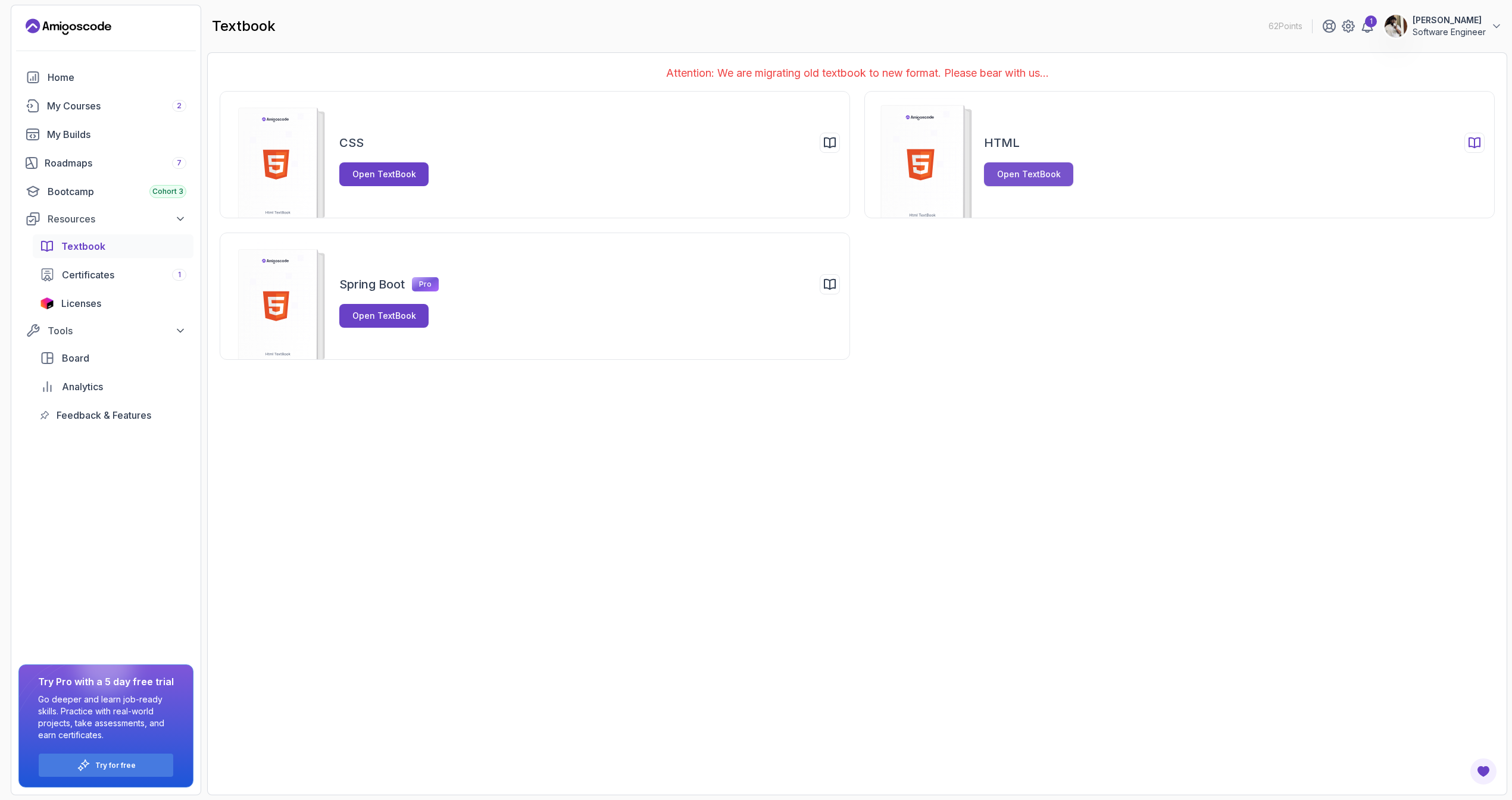
click at [1041, 164] on button "Open TextBook" at bounding box center [1028, 174] width 89 height 23
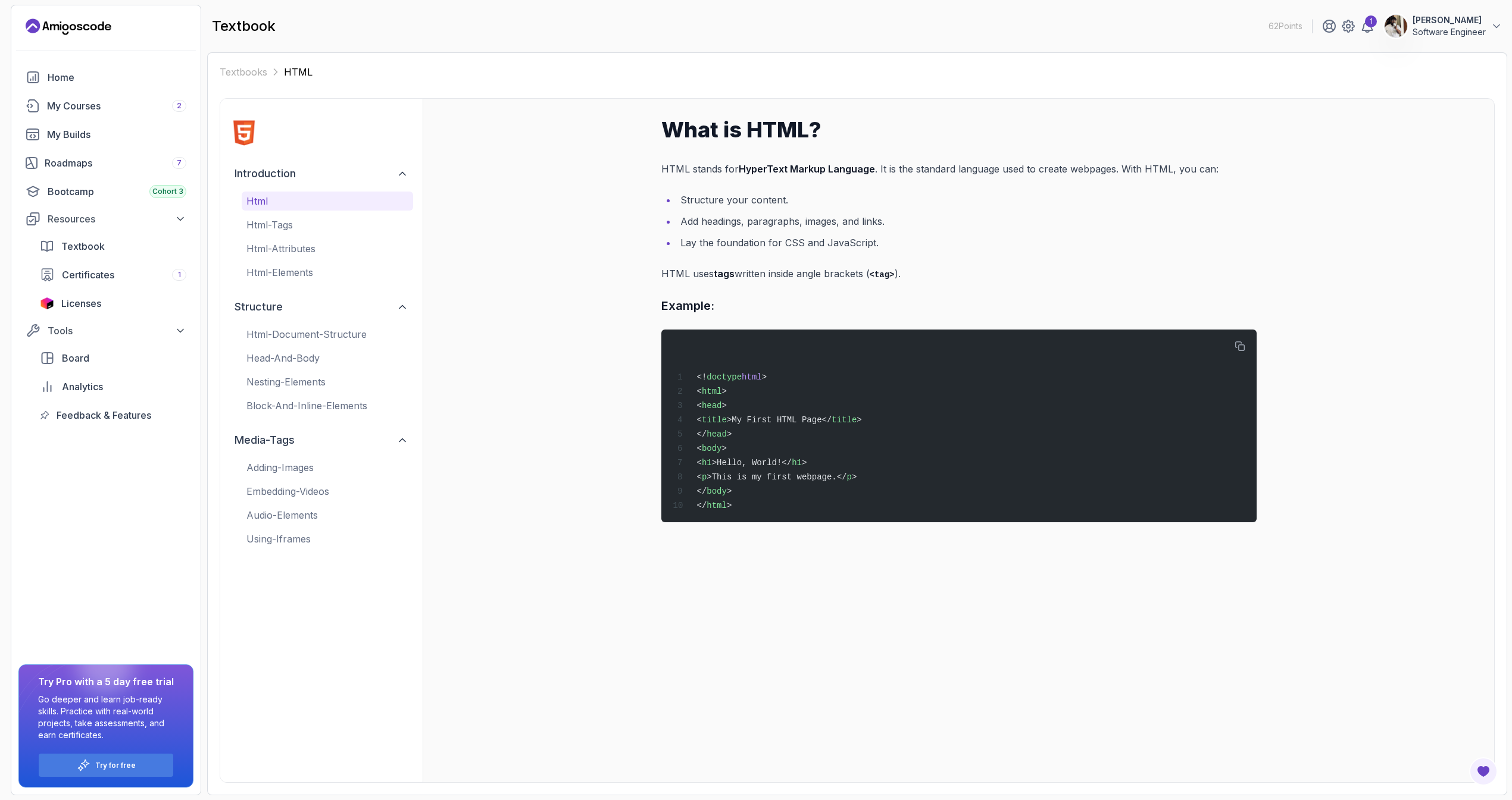
click at [276, 238] on div "html html-tags html-attributes html-elements" at bounding box center [327, 237] width 172 height 91
click at [279, 226] on p "html-tags" at bounding box center [327, 225] width 162 height 14
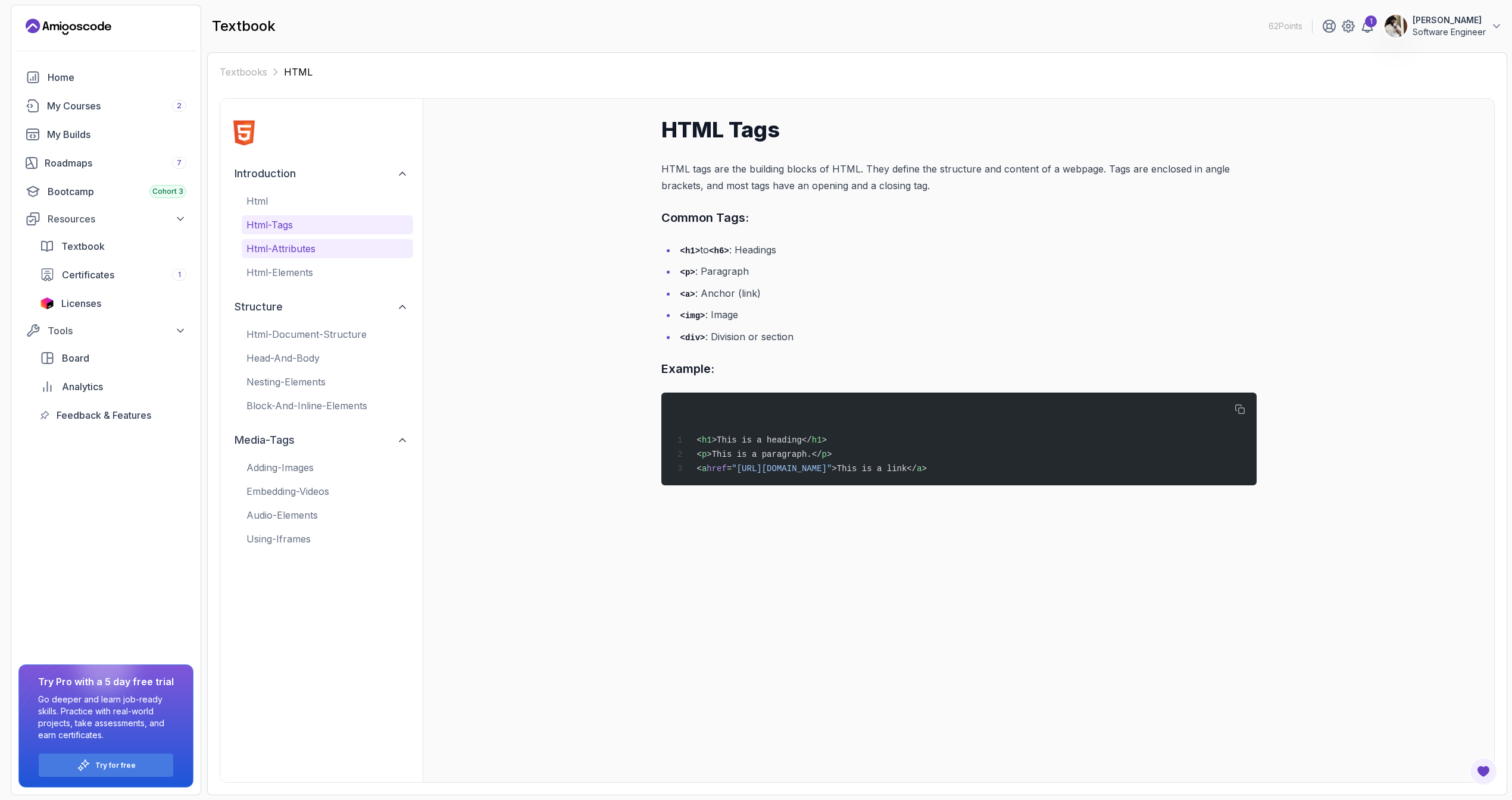
click at [281, 239] on button "html-attributes" at bounding box center [327, 249] width 172 height 19
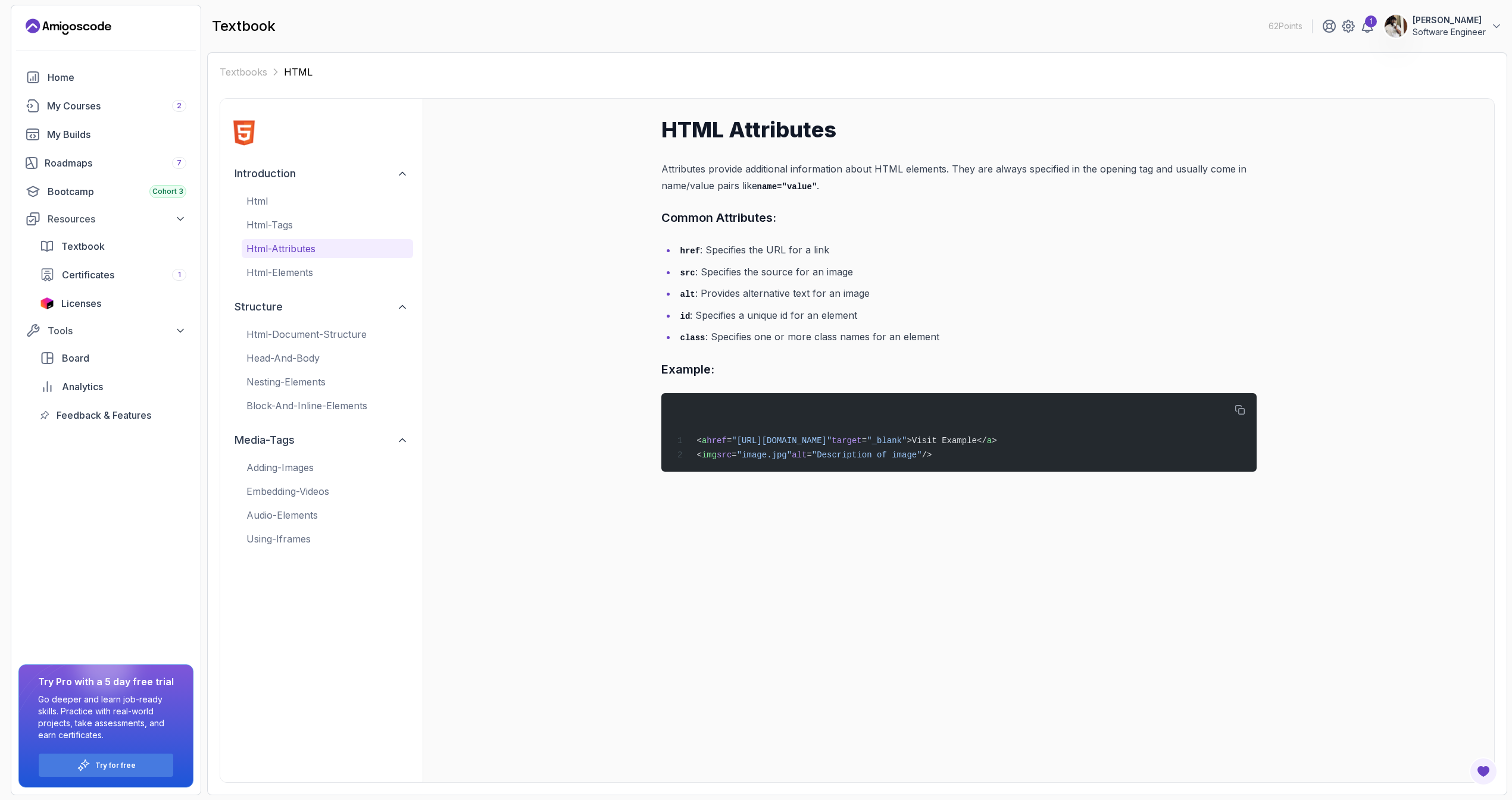
click at [282, 245] on p "html-attributes" at bounding box center [327, 249] width 162 height 14
click at [289, 271] on p "html-elements" at bounding box center [327, 273] width 162 height 14
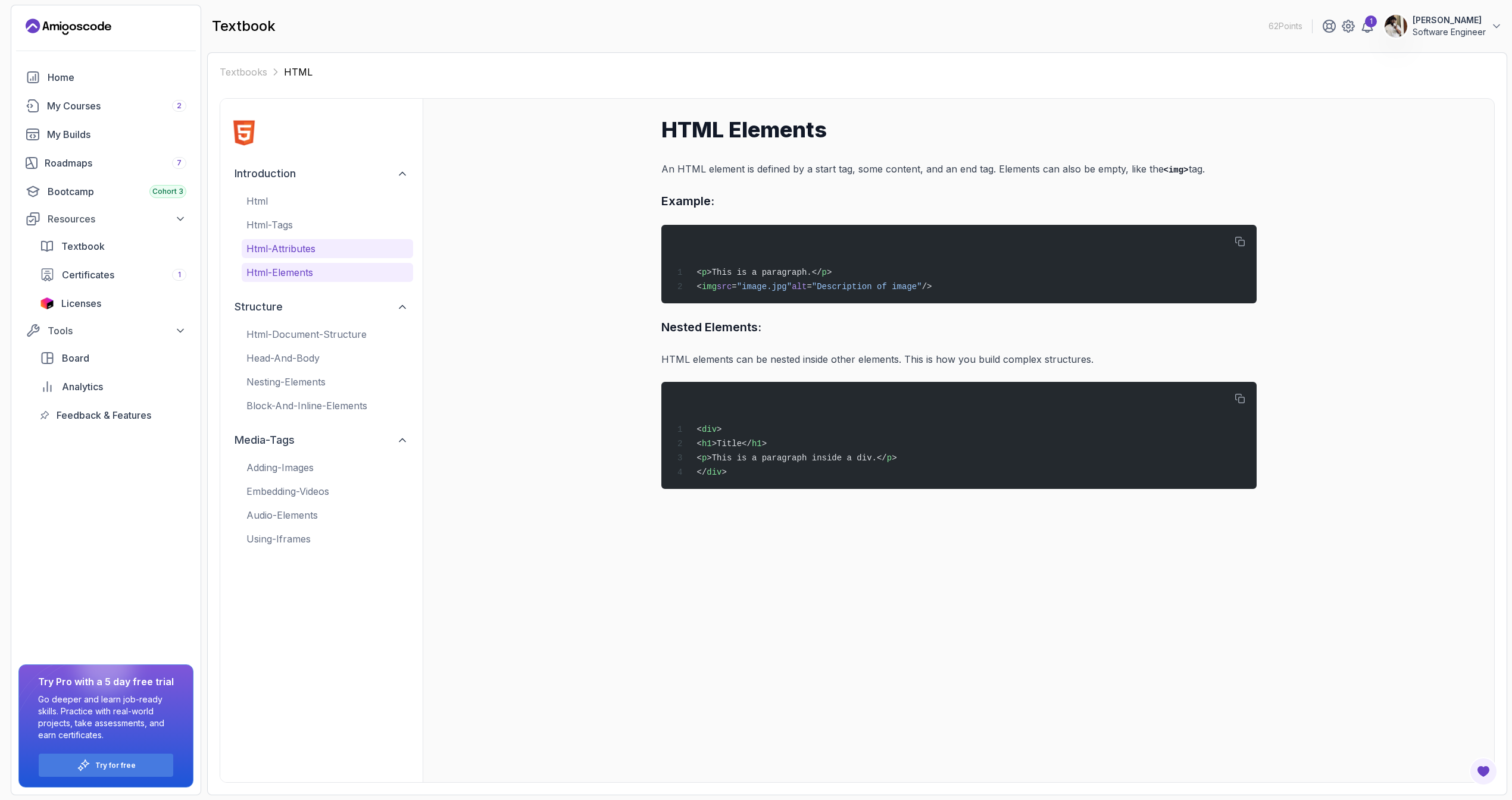
click at [287, 253] on p "html-attributes" at bounding box center [327, 249] width 162 height 14
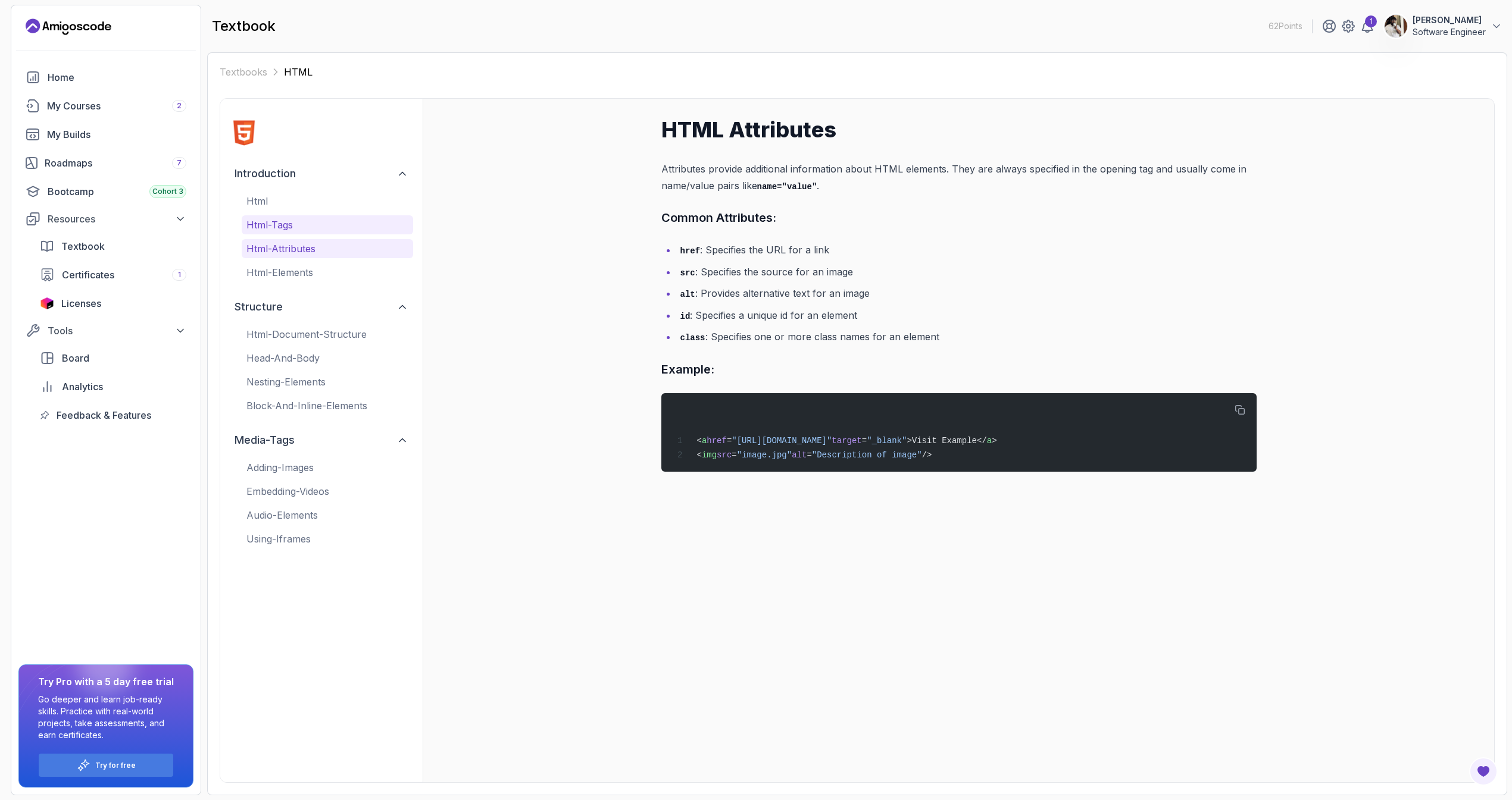
click at [289, 226] on p "html-tags" at bounding box center [327, 225] width 162 height 14
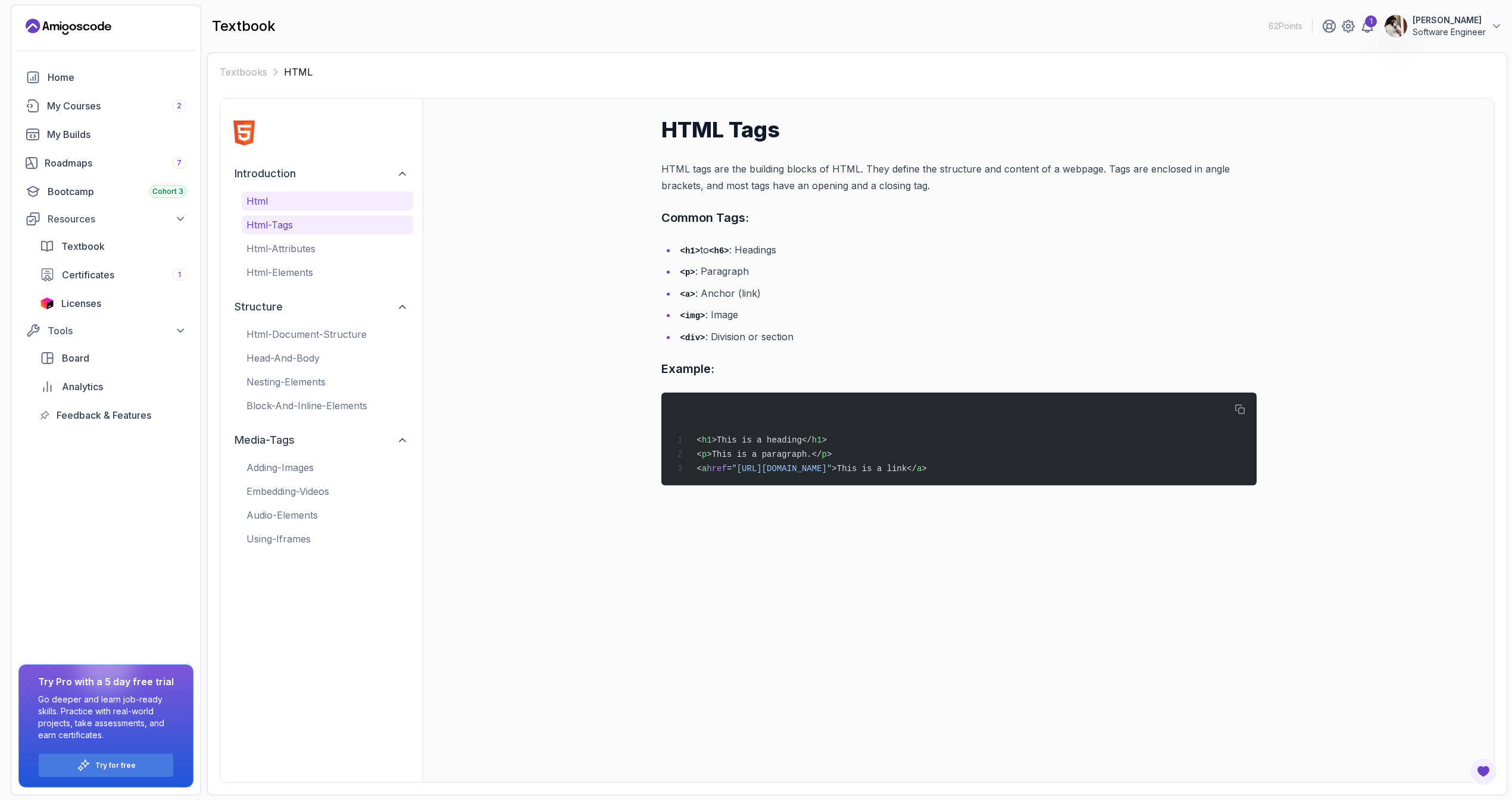
click at [287, 209] on button "html" at bounding box center [327, 201] width 172 height 19
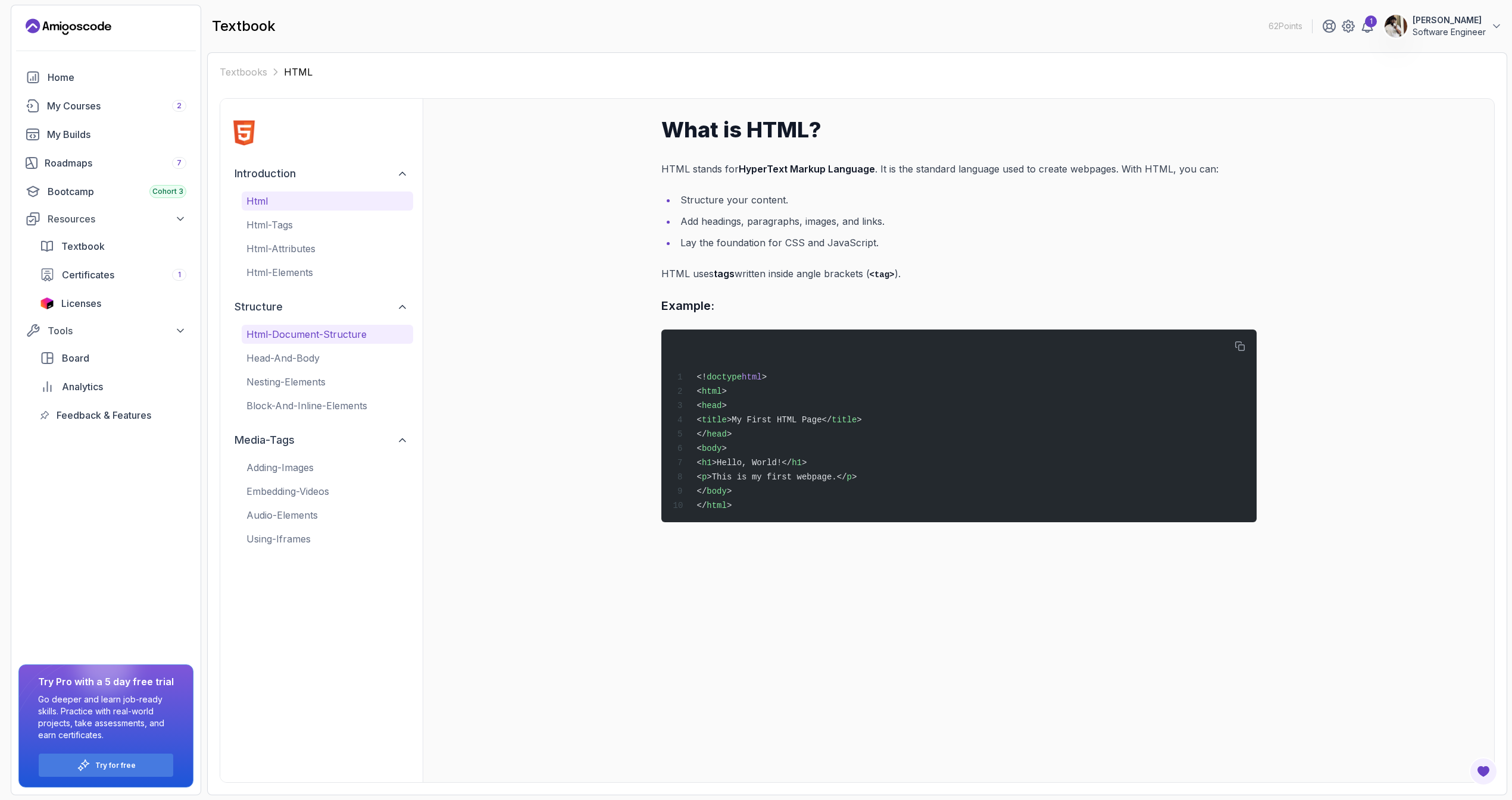
click at [295, 345] on div "html-document-structure head-and-body nesting-elements block-and-inline-elements" at bounding box center [327, 370] width 172 height 91
click at [295, 341] on p "html-document-structure" at bounding box center [327, 334] width 162 height 14
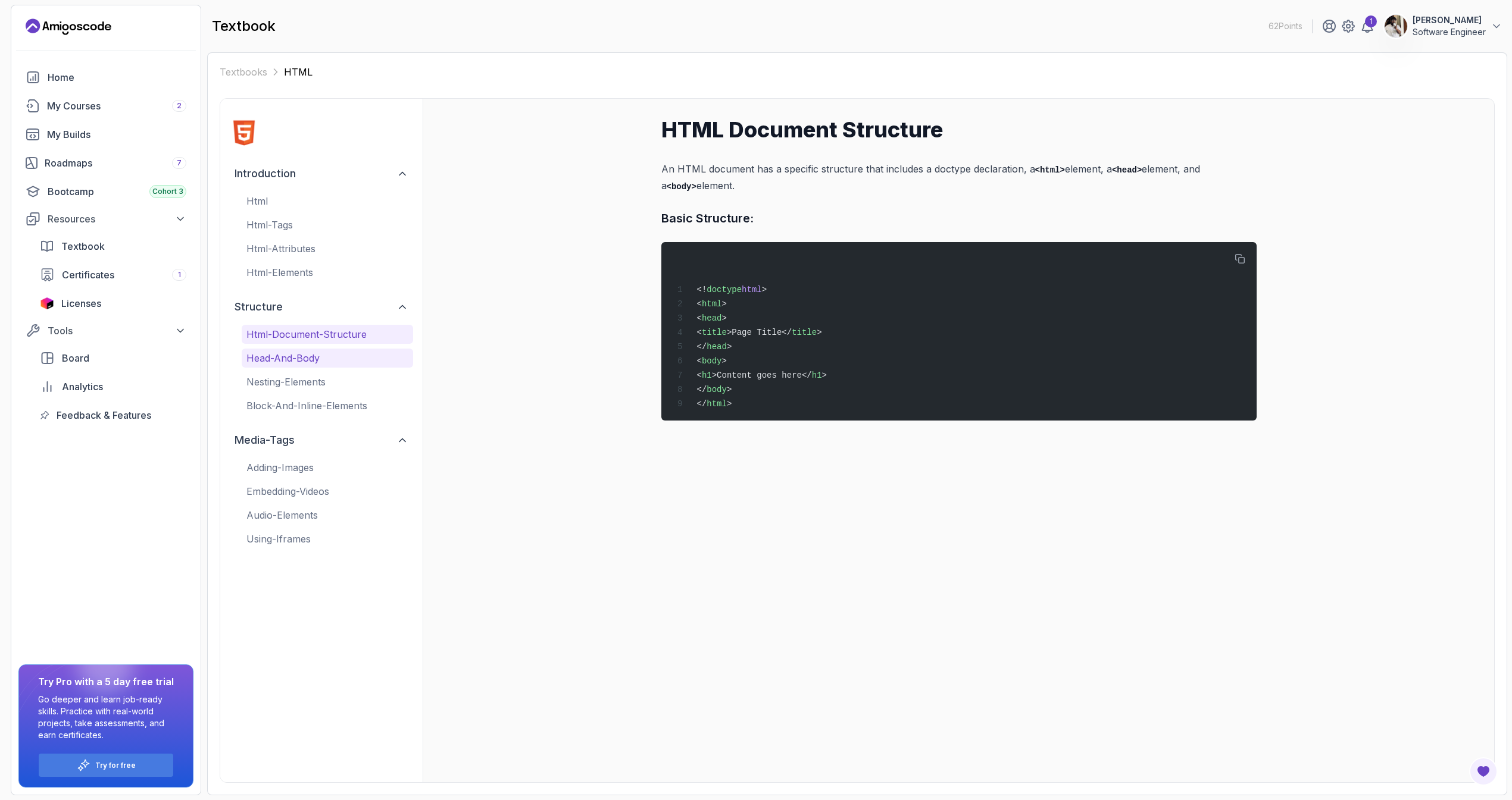
click at [294, 353] on p "head-and-body" at bounding box center [327, 358] width 162 height 14
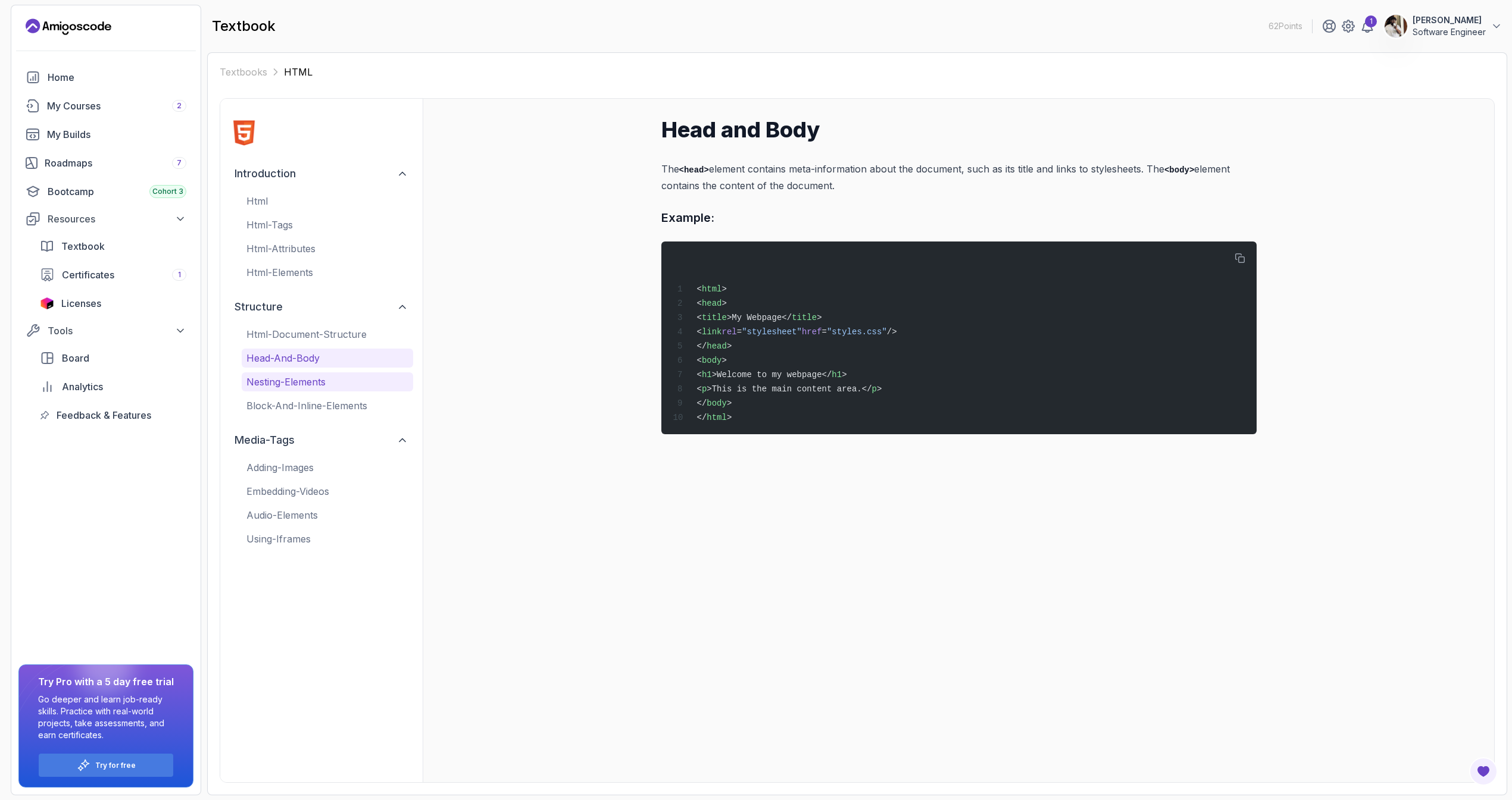
click at [305, 375] on p "nesting-elements" at bounding box center [327, 382] width 162 height 14
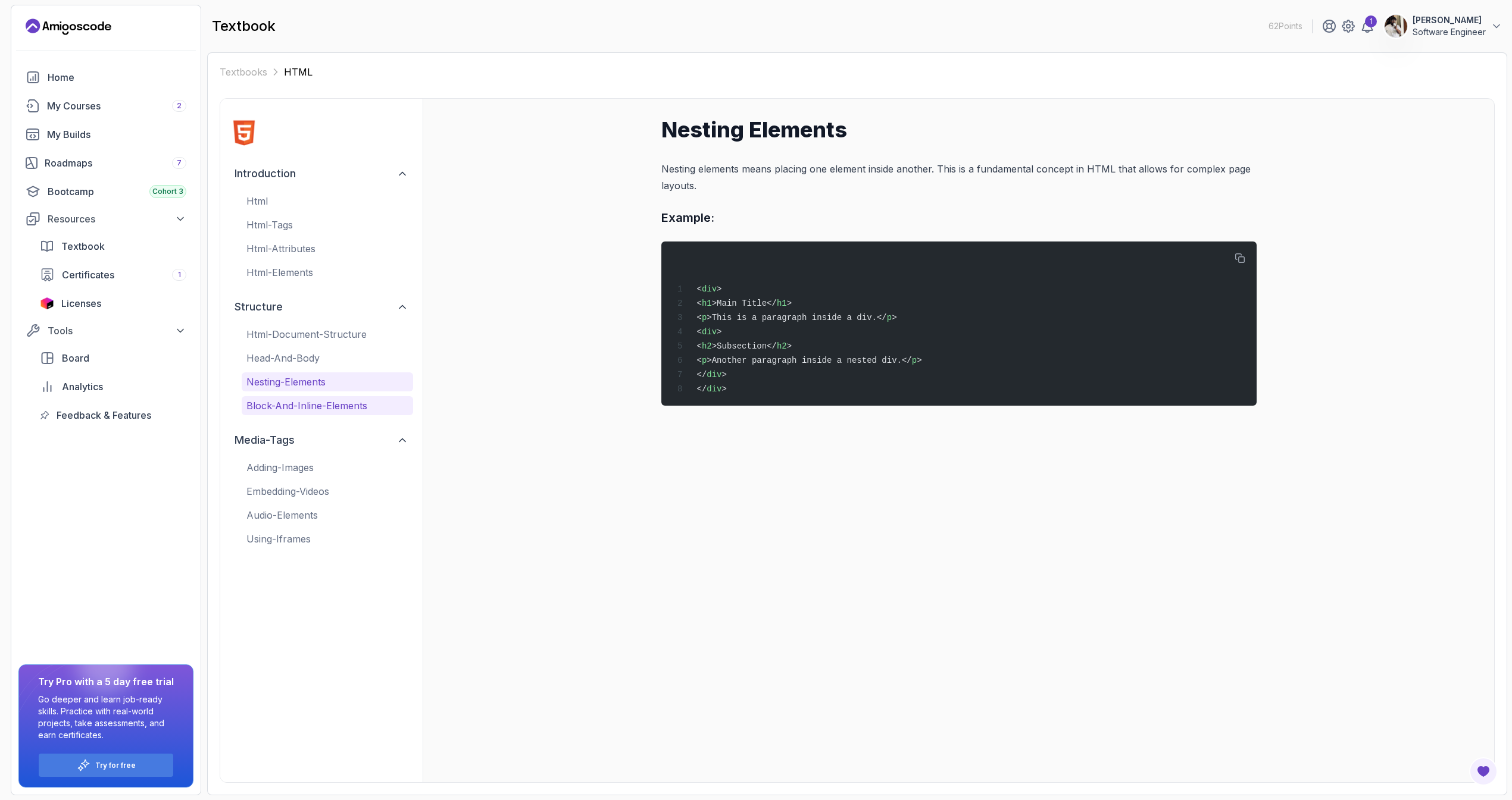
click at [323, 406] on p "block-and-inline-elements" at bounding box center [327, 406] width 162 height 14
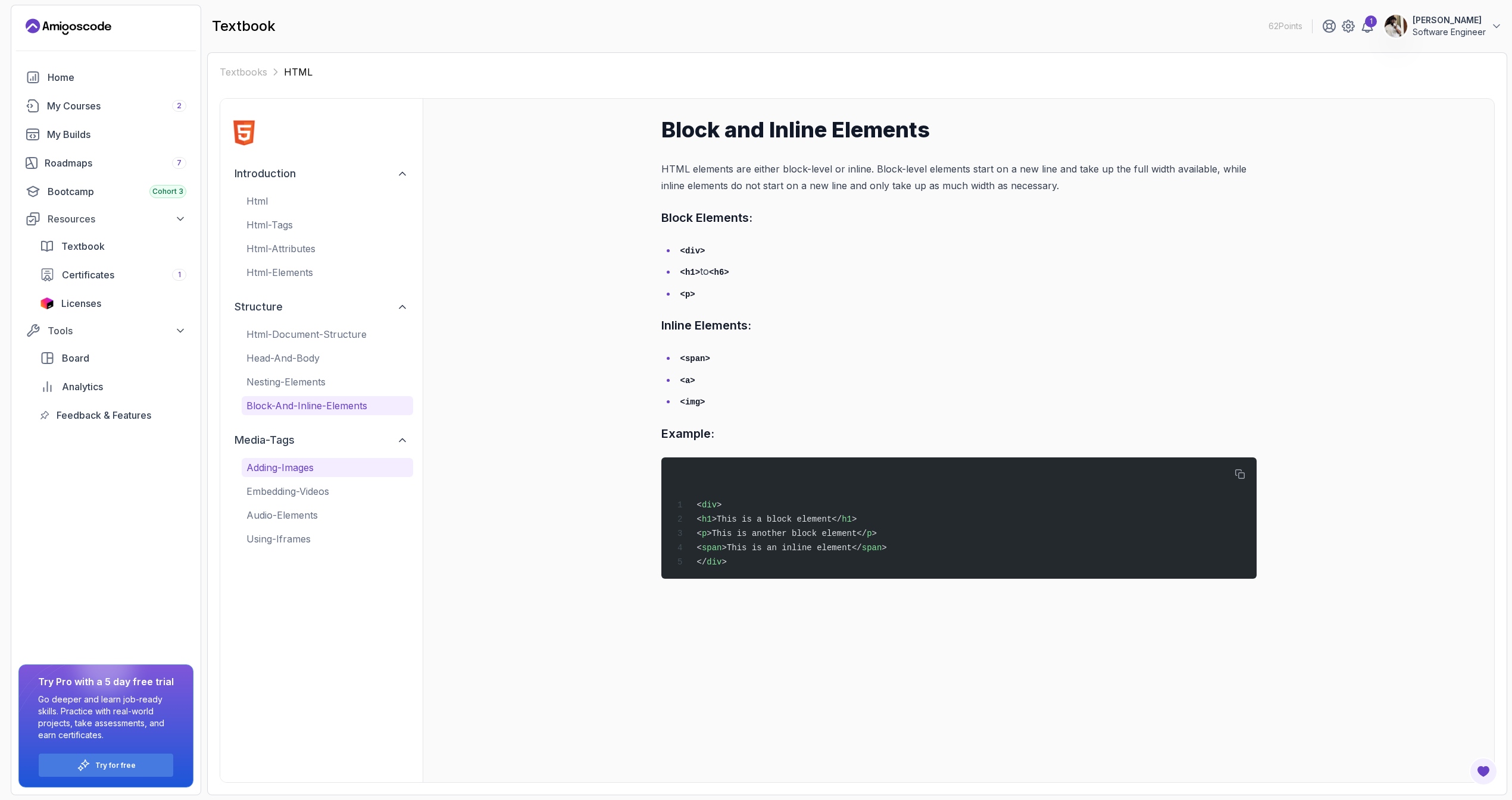
click at [289, 470] on p "adding-images" at bounding box center [327, 468] width 162 height 14
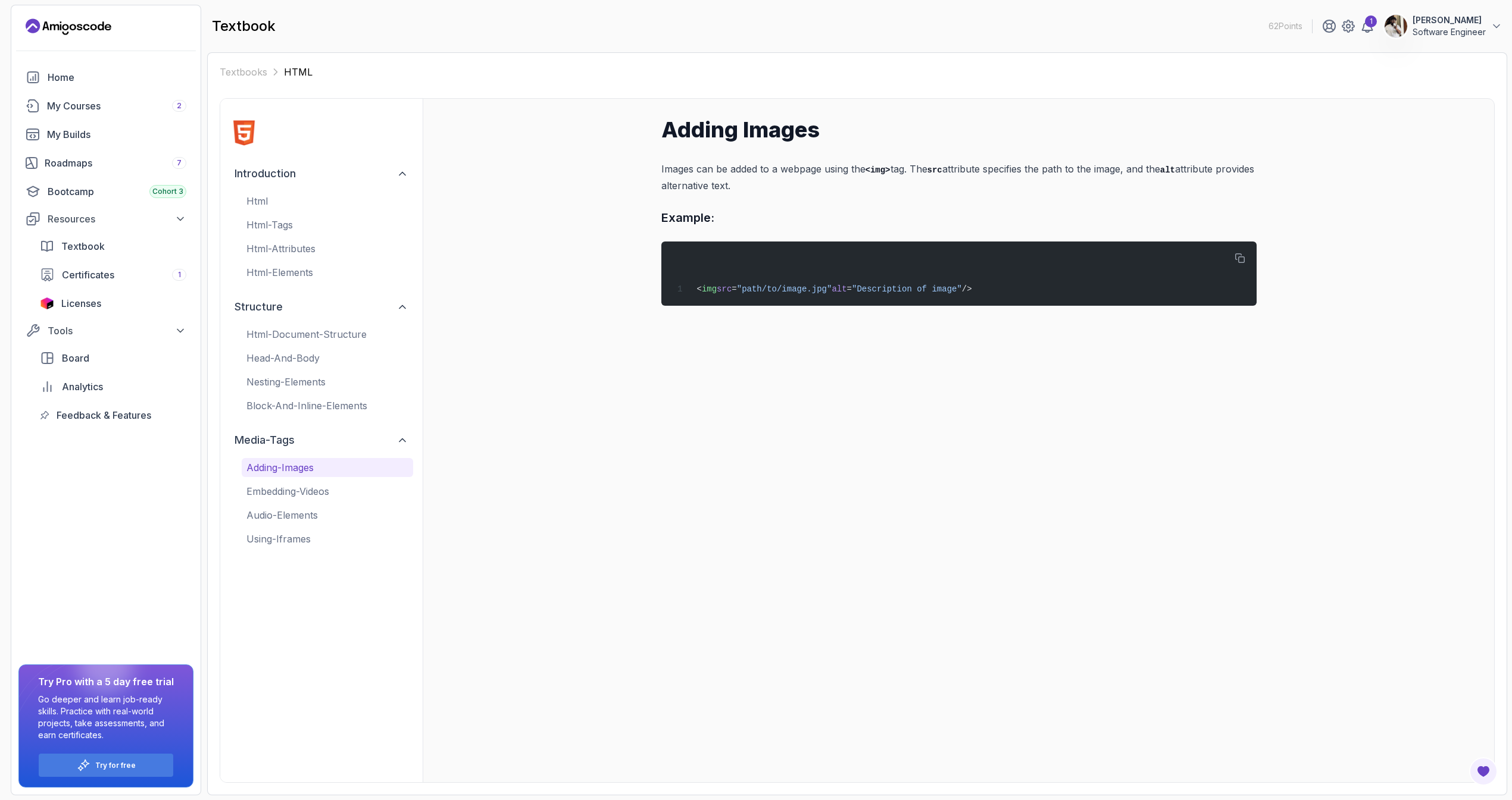
click at [289, 477] on div "adding-images embedding-videos audio-elements using-iframes" at bounding box center [327, 503] width 172 height 91
click at [292, 491] on p "embedding-videos" at bounding box center [327, 491] width 162 height 14
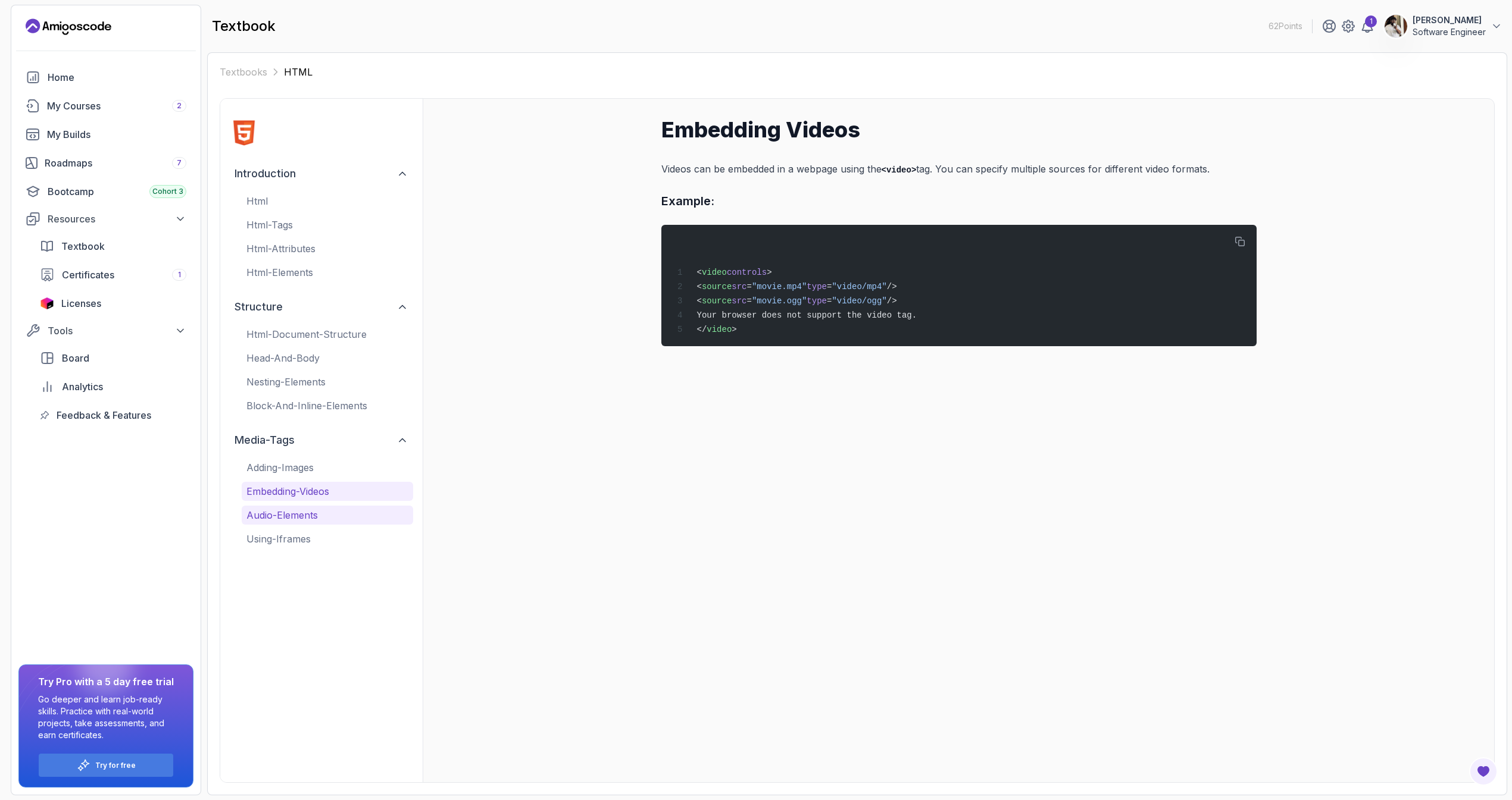
click at [289, 506] on button "audio-elements" at bounding box center [327, 515] width 172 height 19
click at [289, 510] on p "audio-elements" at bounding box center [327, 515] width 162 height 14
click at [289, 552] on div "introduction html html-tags html-attributes html-elements structure html-docume…" at bounding box center [321, 440] width 202 height 684
click at [290, 545] on p "using-iframes" at bounding box center [327, 539] width 162 height 14
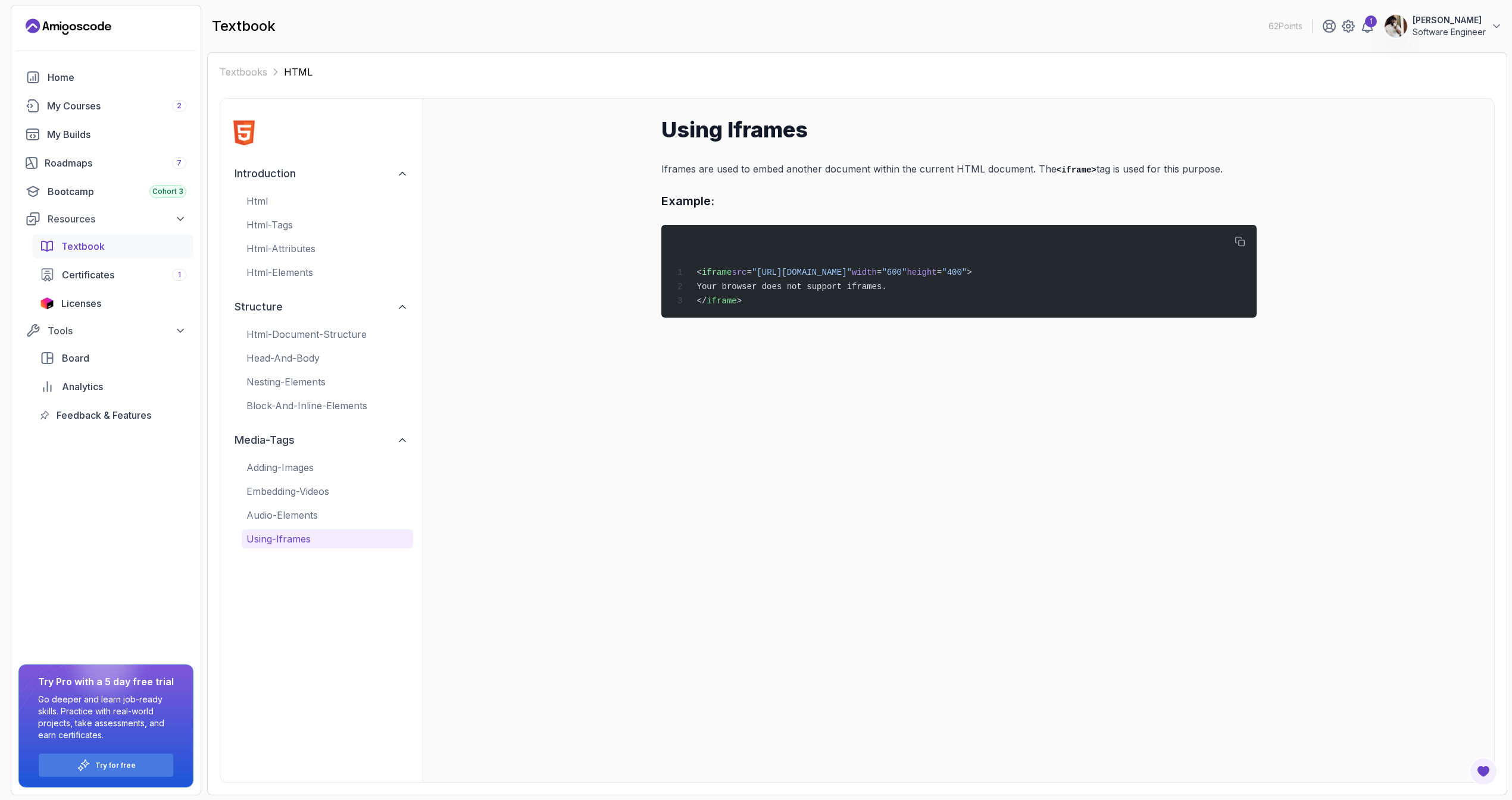
click at [91, 239] on span "Textbook" at bounding box center [83, 247] width 44 height 14
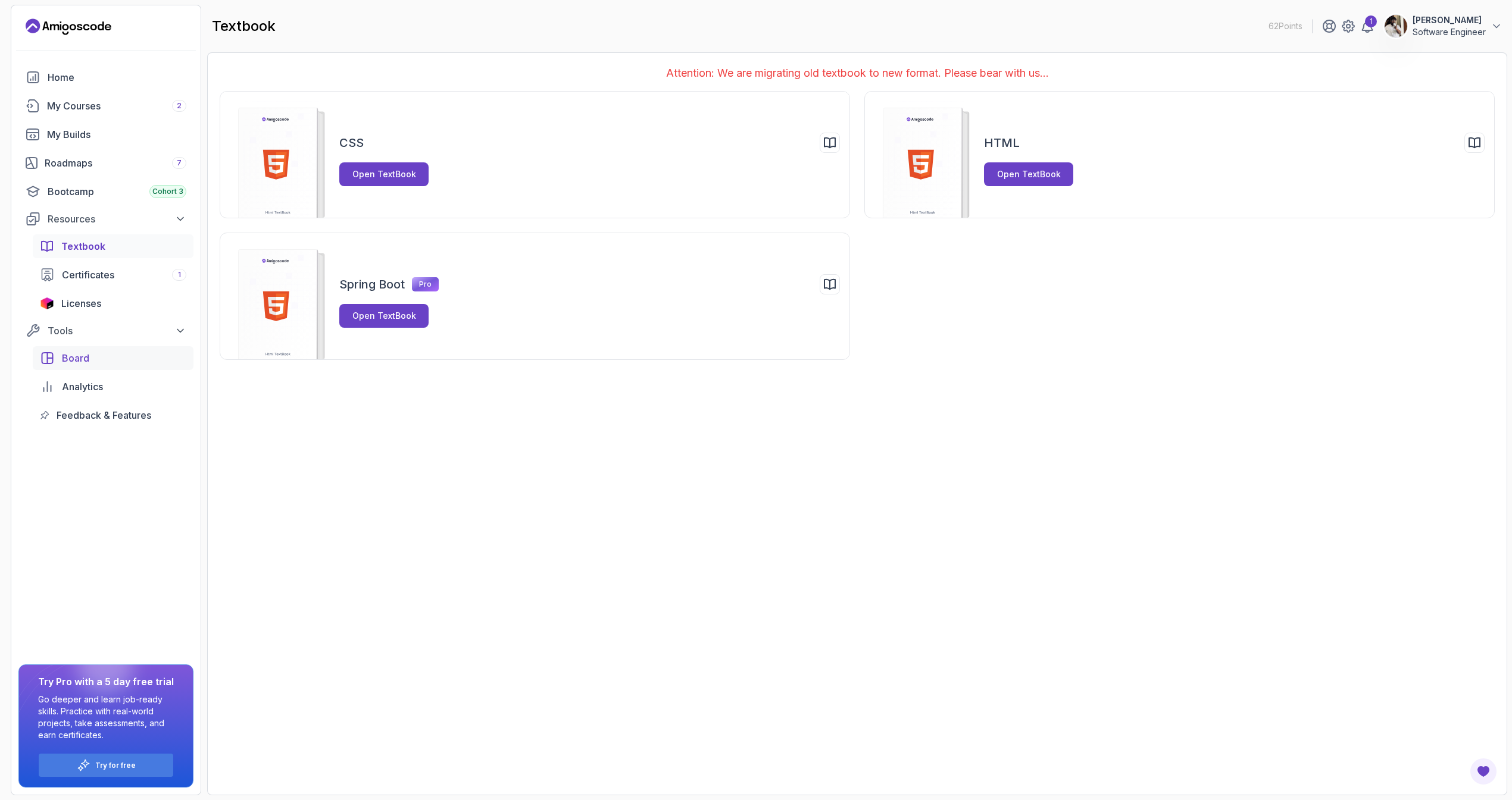
click at [53, 356] on icon "board" at bounding box center [48, 358] width 10 height 10
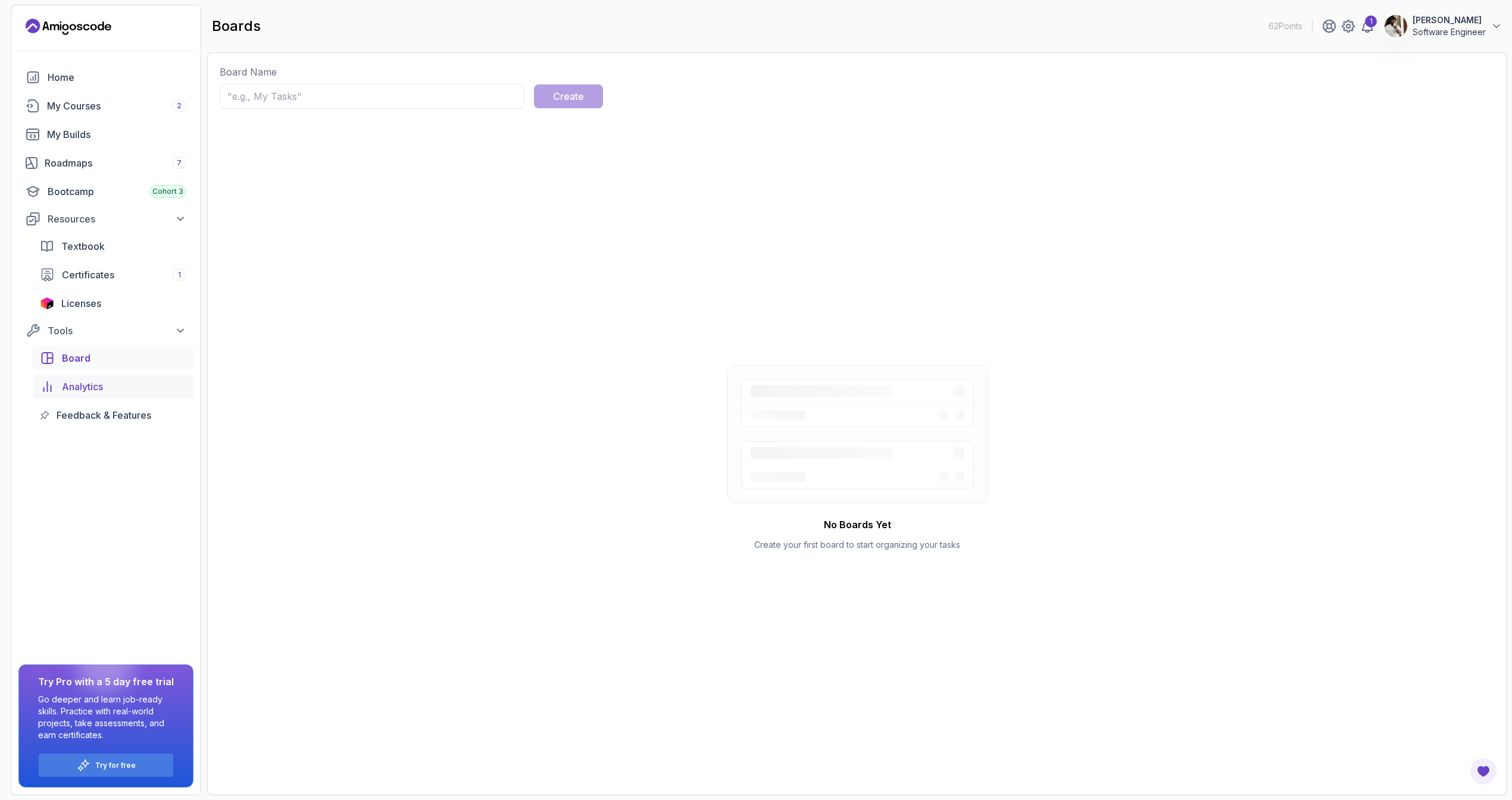
click at [93, 393] on span "Analytics" at bounding box center [82, 387] width 41 height 14
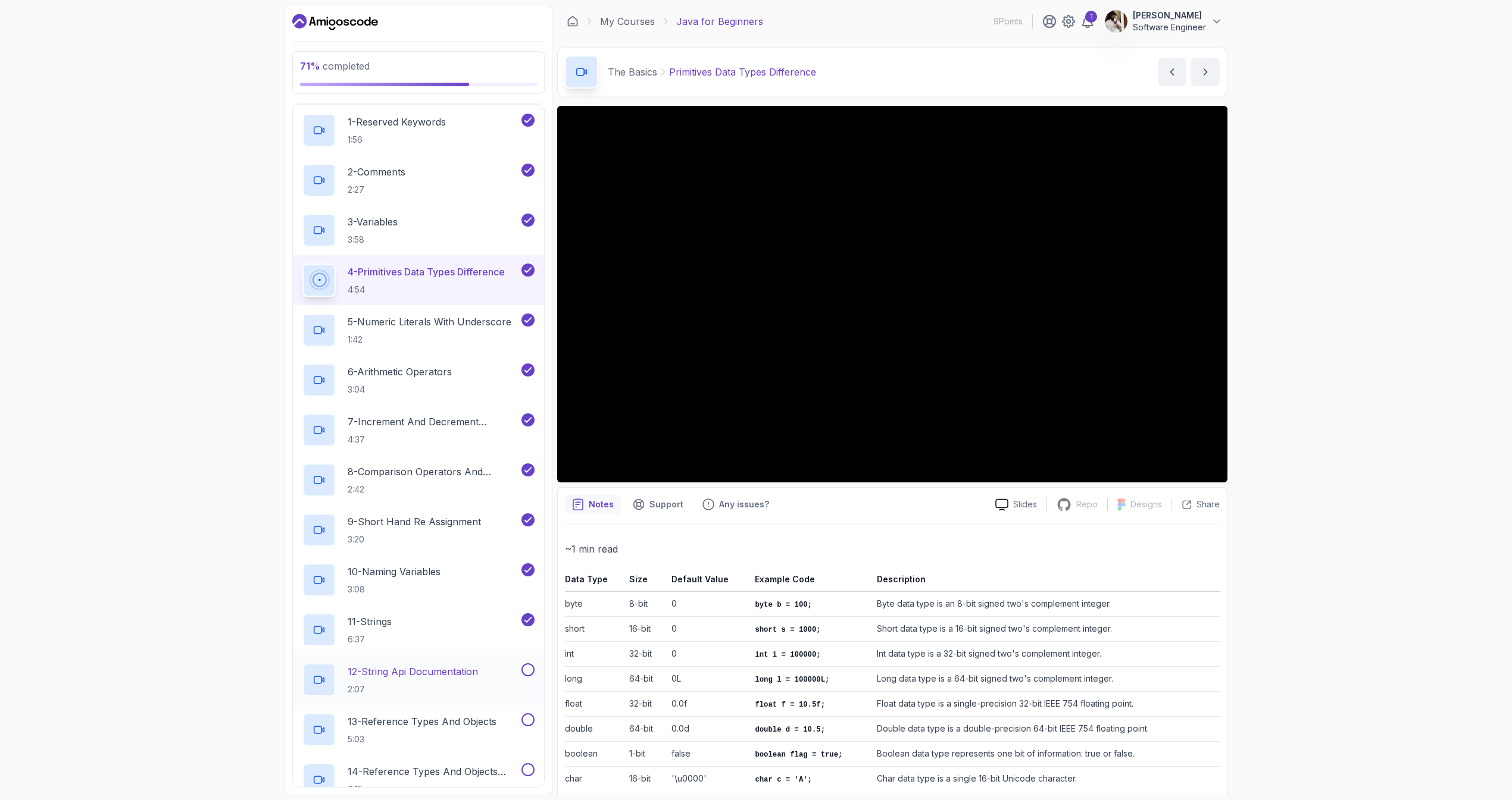
scroll to position [256, 0]
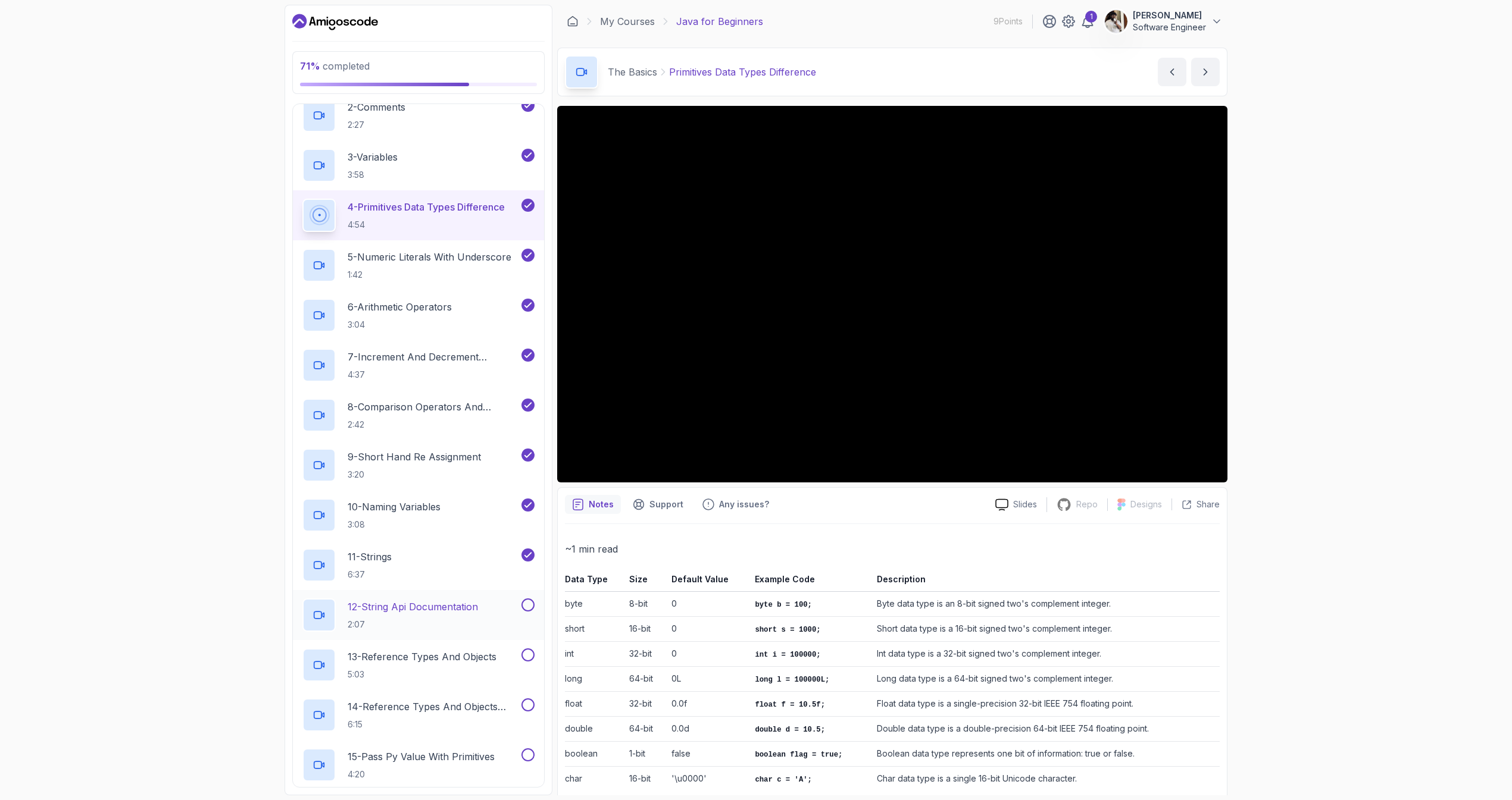
click at [430, 611] on p "12 - String Api Documentation" at bounding box center [413, 607] width 131 height 14
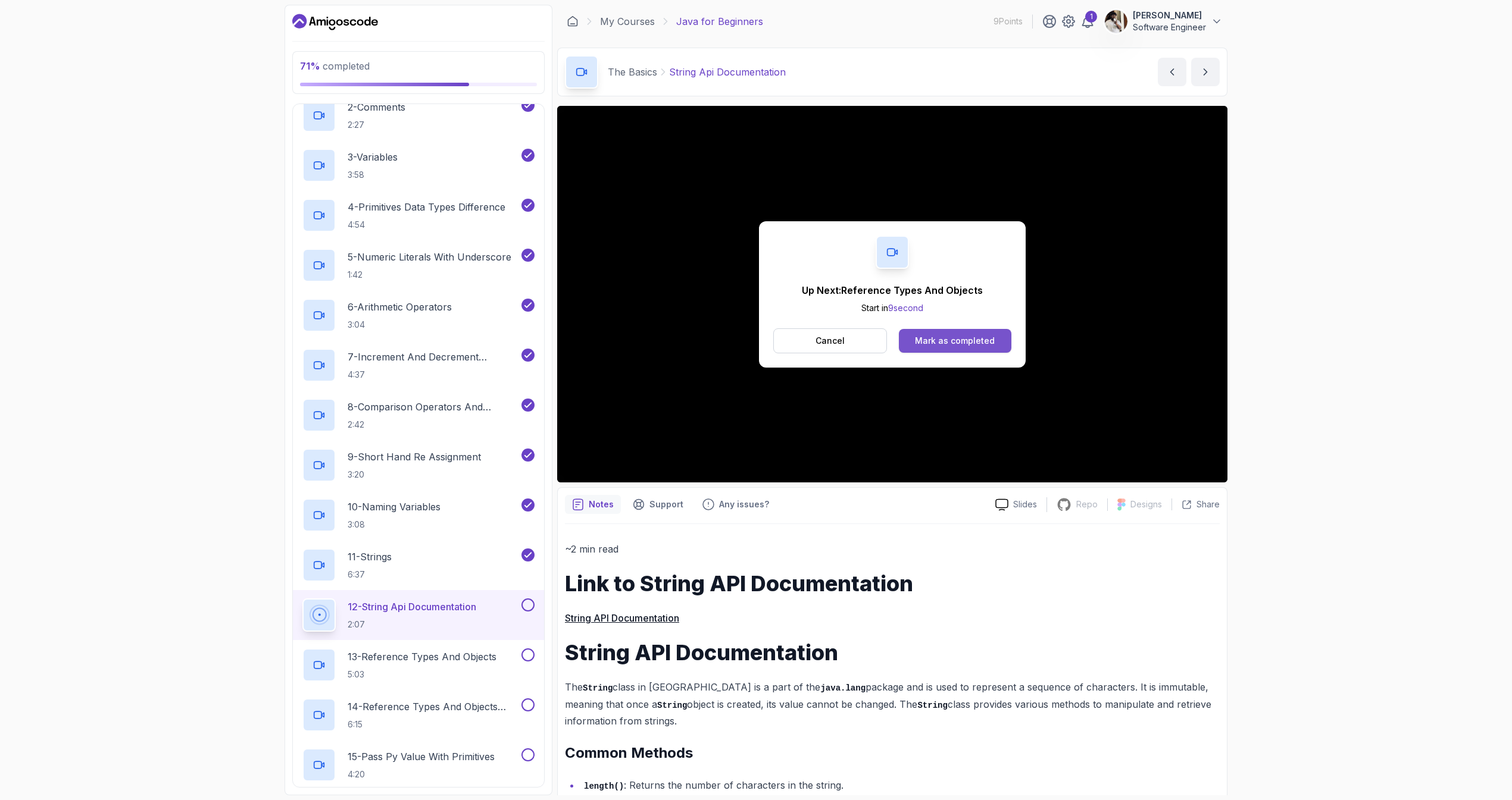
click at [930, 330] on button "Mark as completed" at bounding box center [955, 341] width 112 height 23
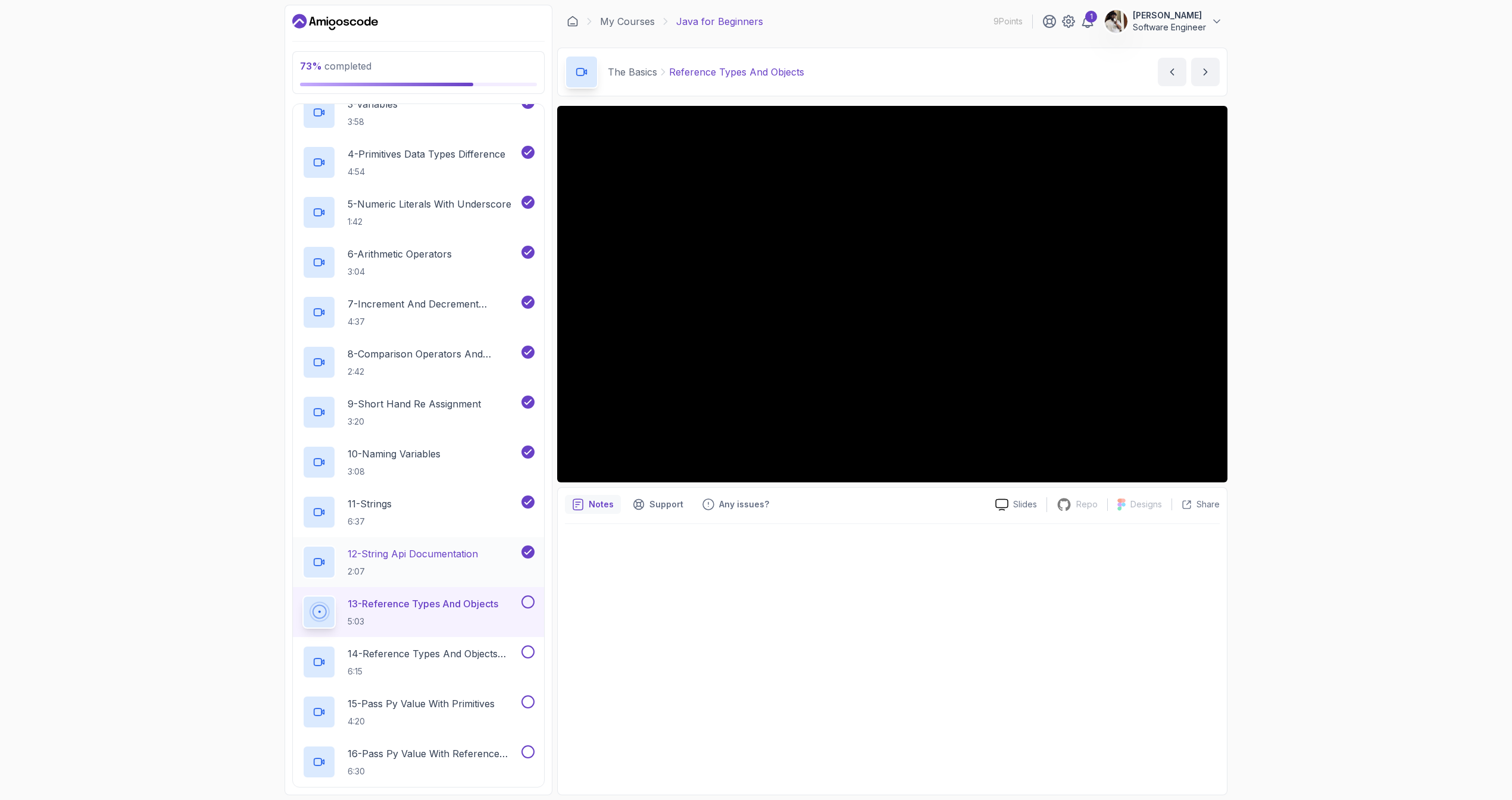
scroll to position [367, 0]
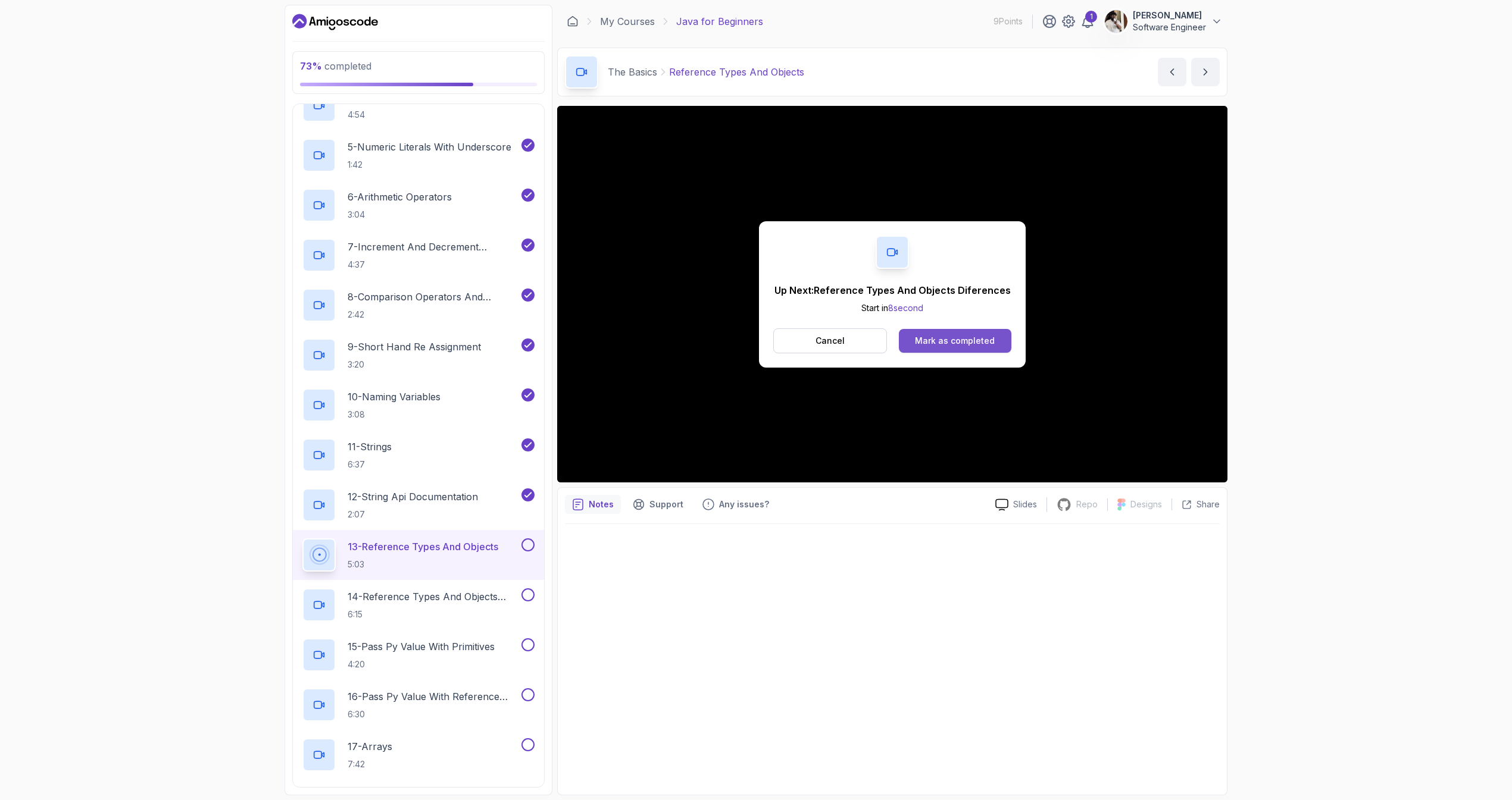
click at [967, 341] on div "Mark as completed" at bounding box center [954, 341] width 80 height 12
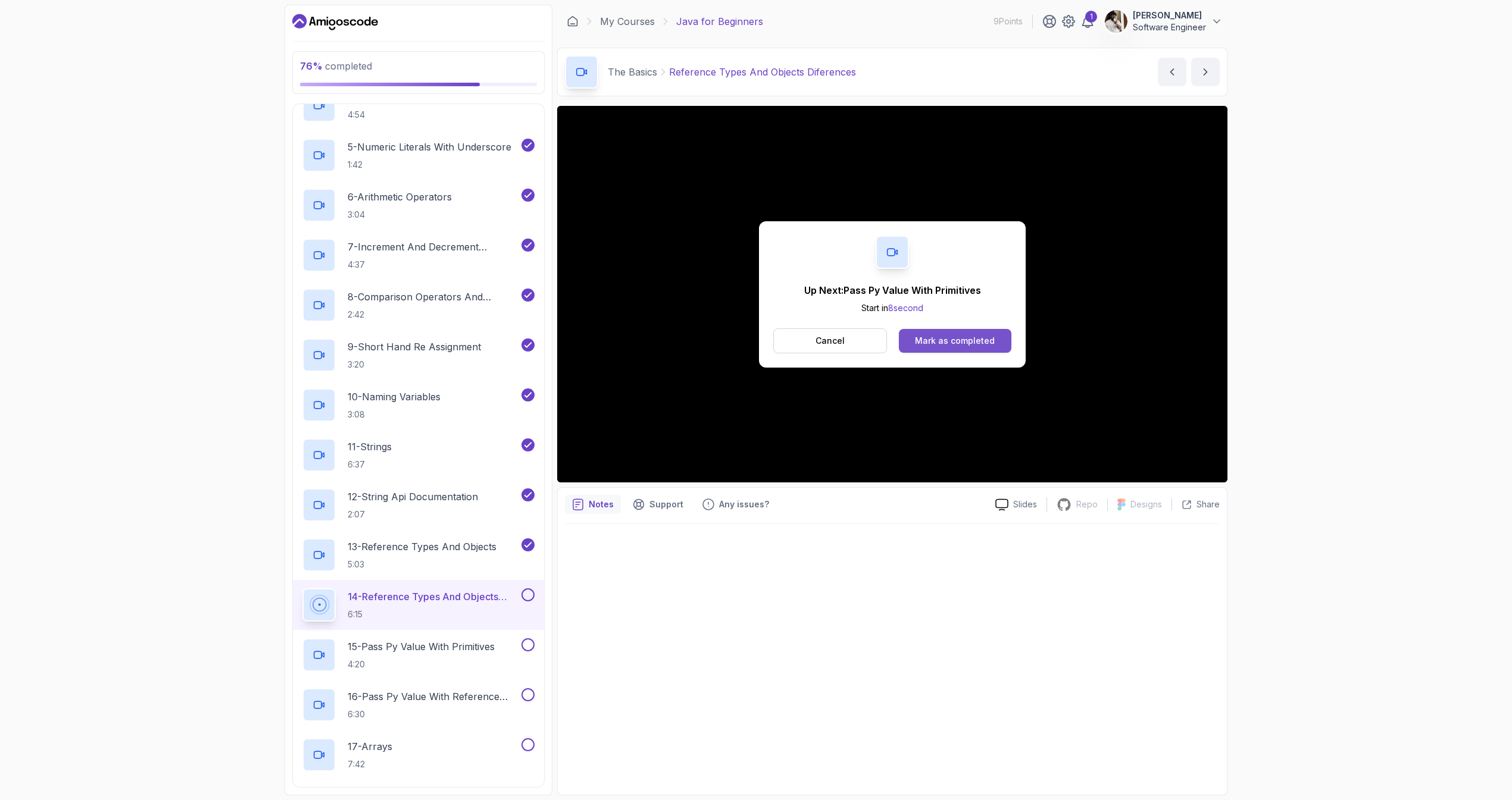
click at [941, 336] on div "Mark as completed" at bounding box center [954, 341] width 80 height 12
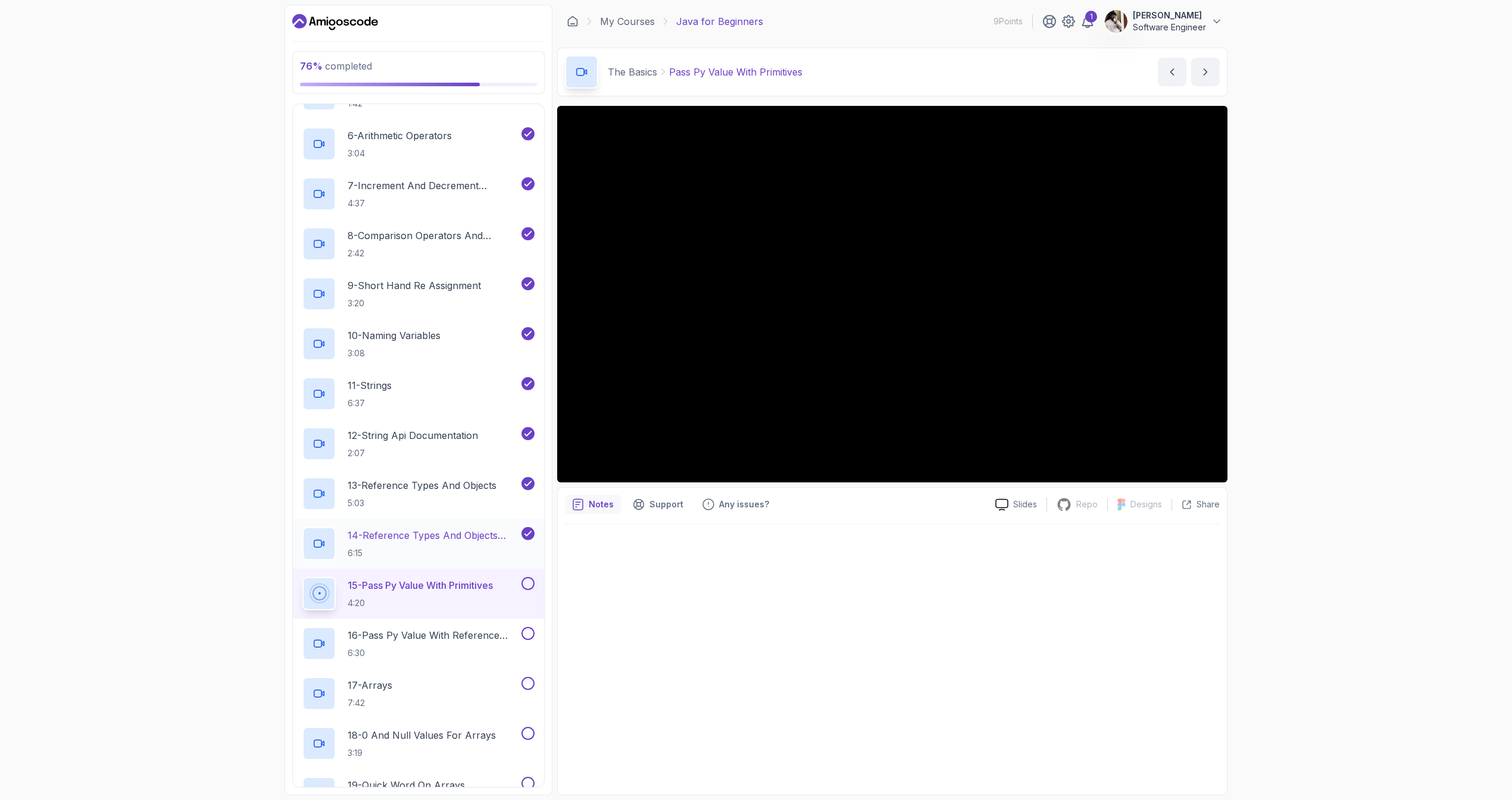
scroll to position [587, 0]
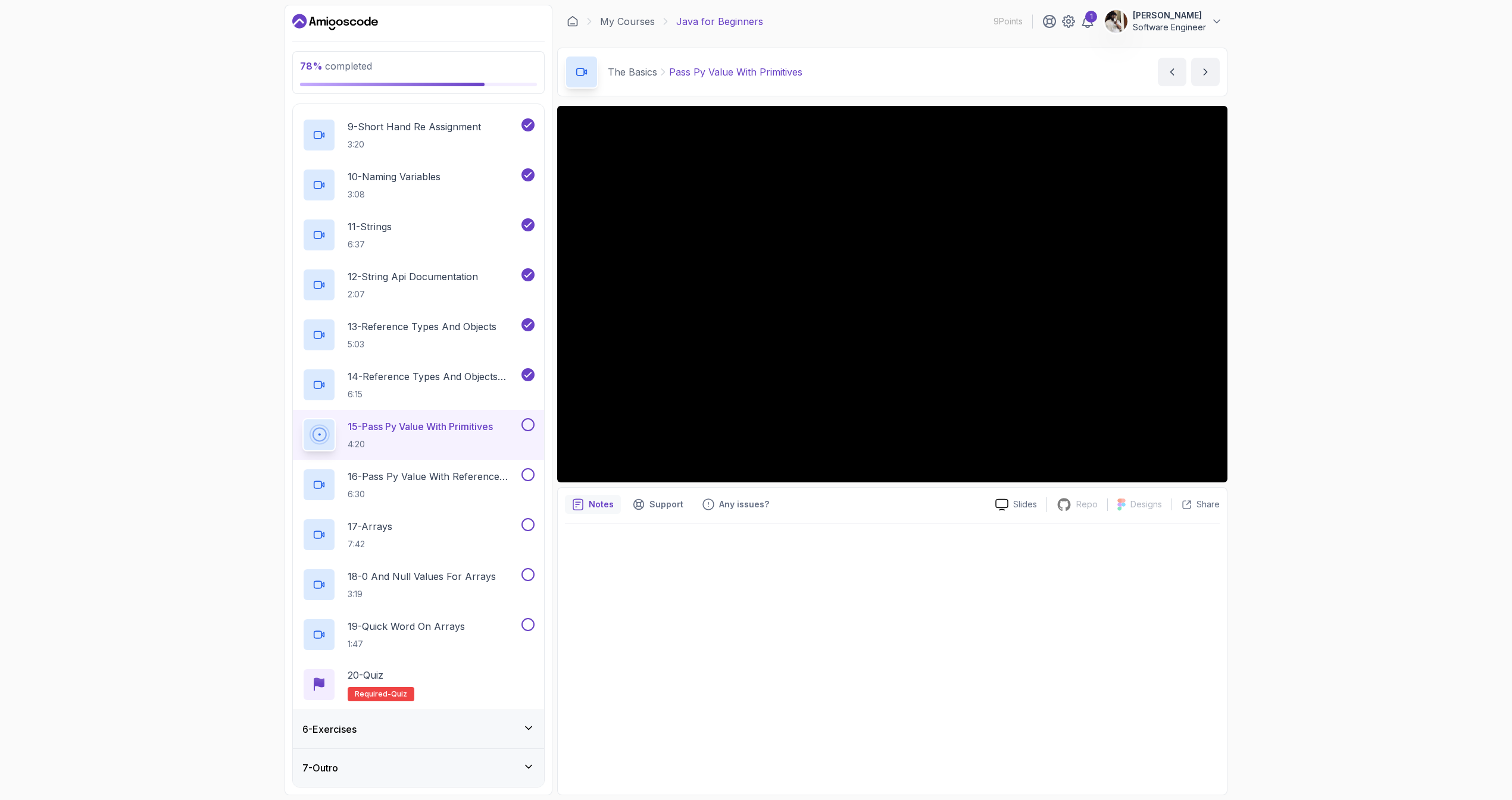
click at [517, 739] on div "6 - Exercises" at bounding box center [418, 730] width 251 height 38
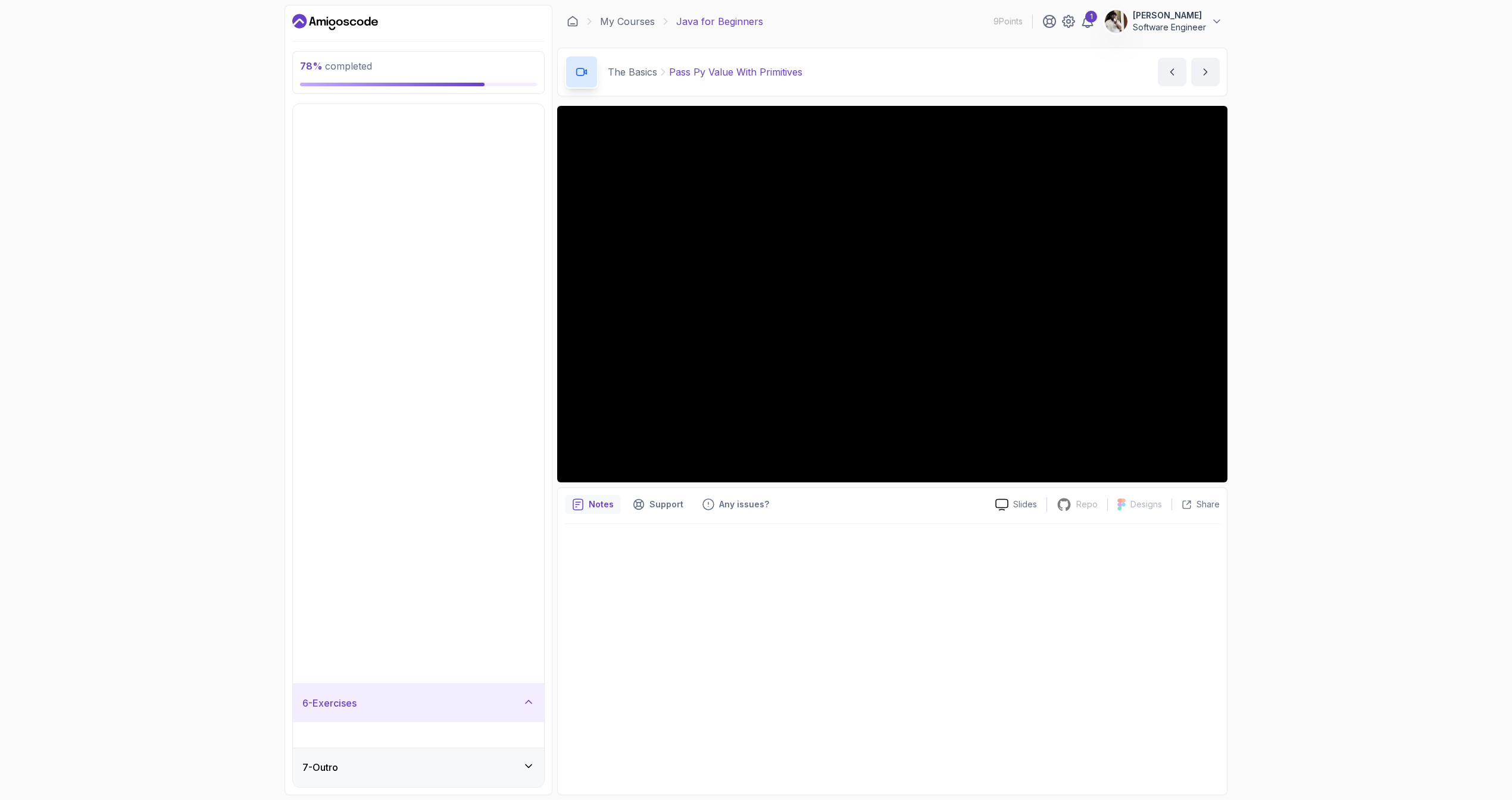
scroll to position [0, 0]
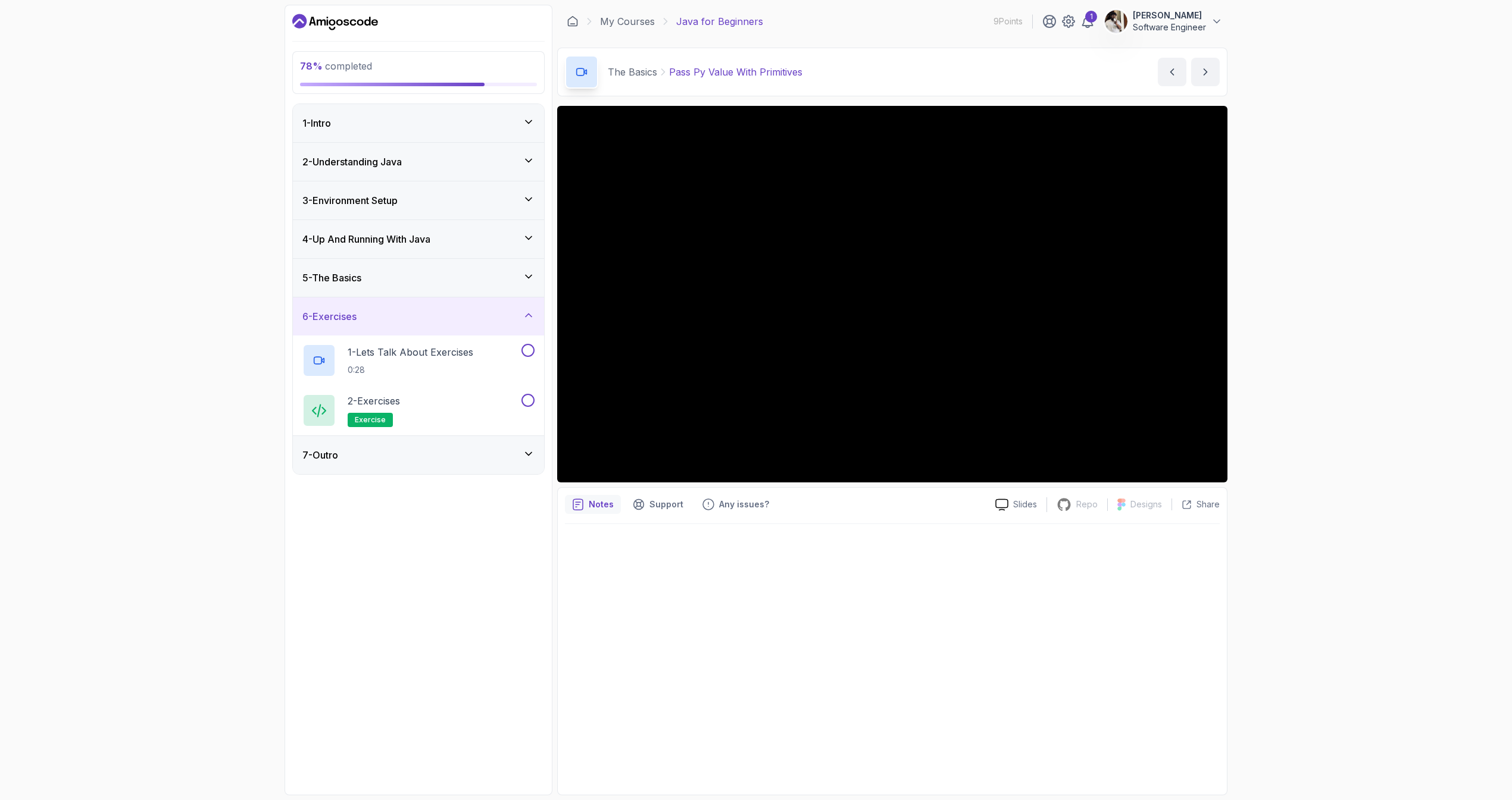
click at [522, 457] on div "7 - Outro" at bounding box center [418, 455] width 232 height 14
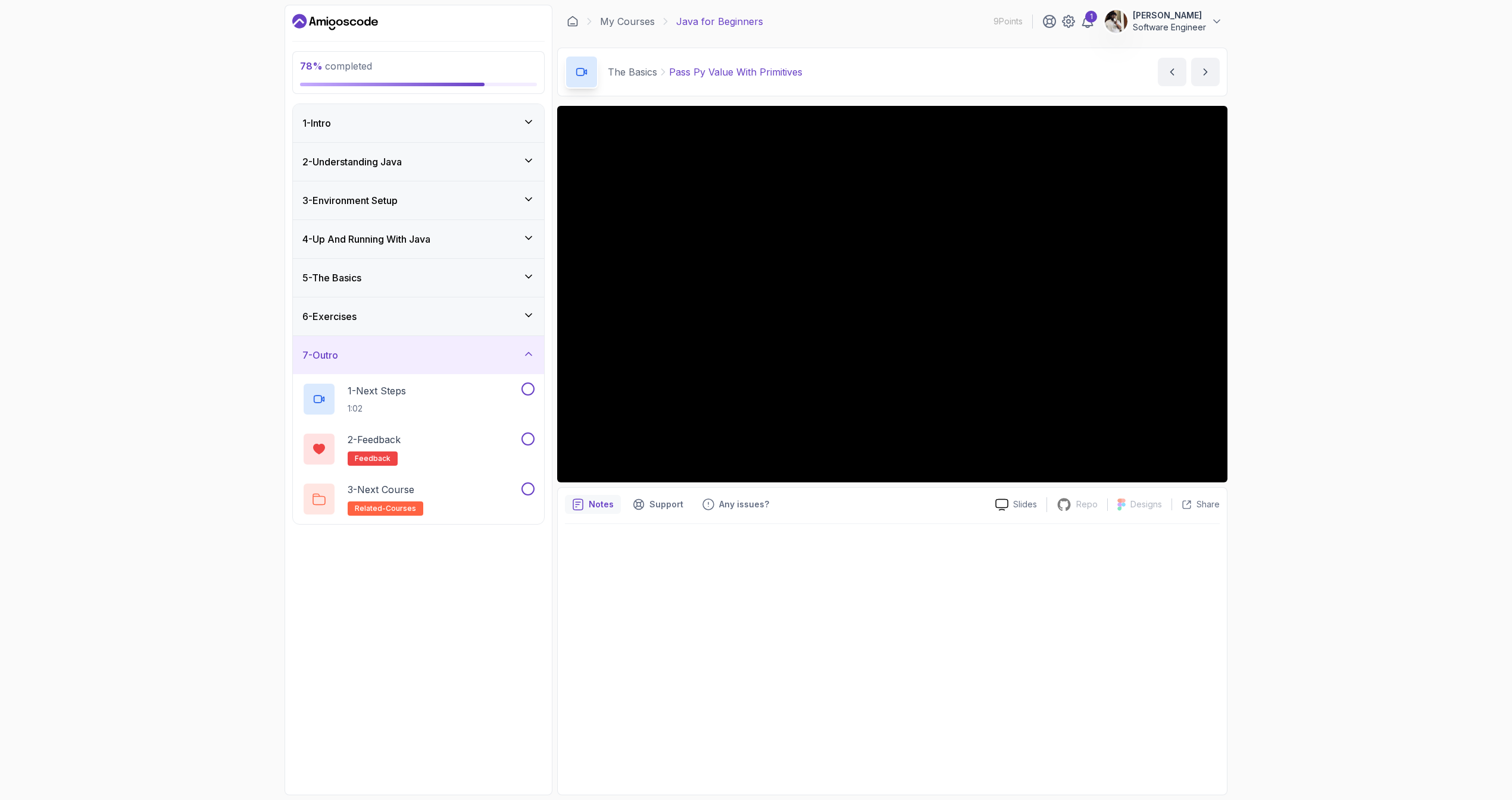
click at [493, 280] on div "5 - The Basics" at bounding box center [418, 278] width 232 height 14
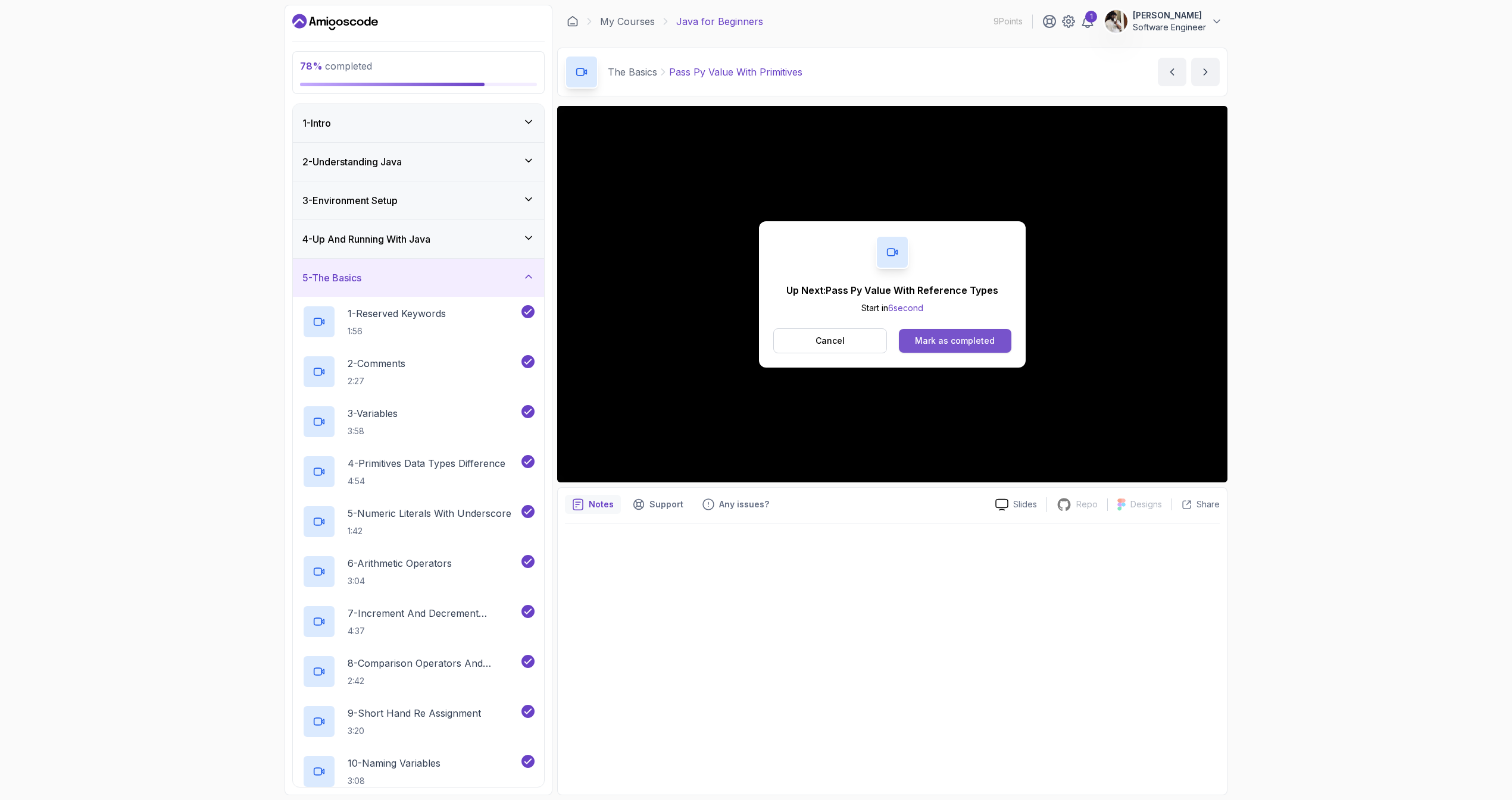
click at [1005, 334] on button "Mark as completed" at bounding box center [955, 341] width 112 height 23
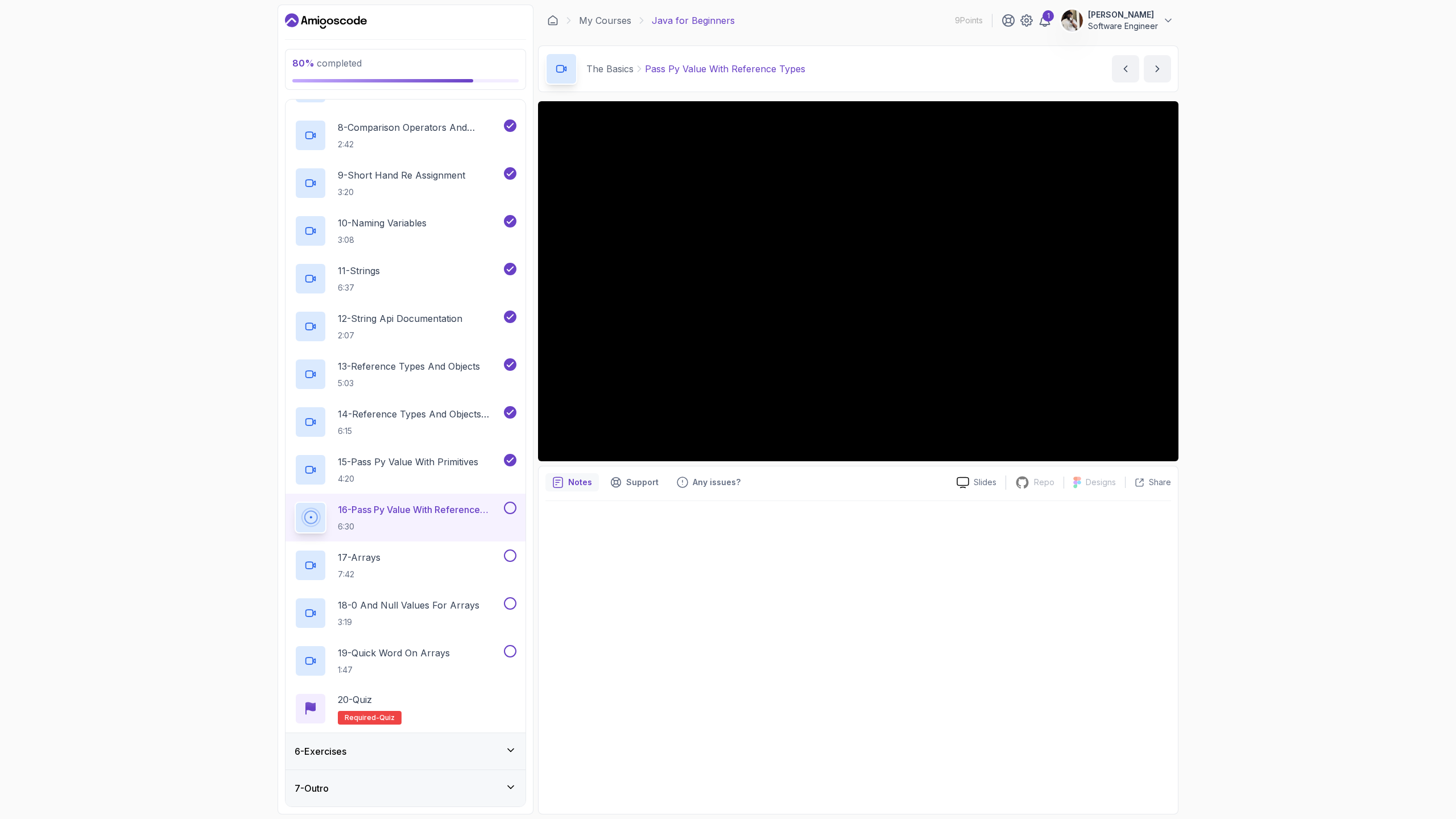
scroll to position [561, 0]
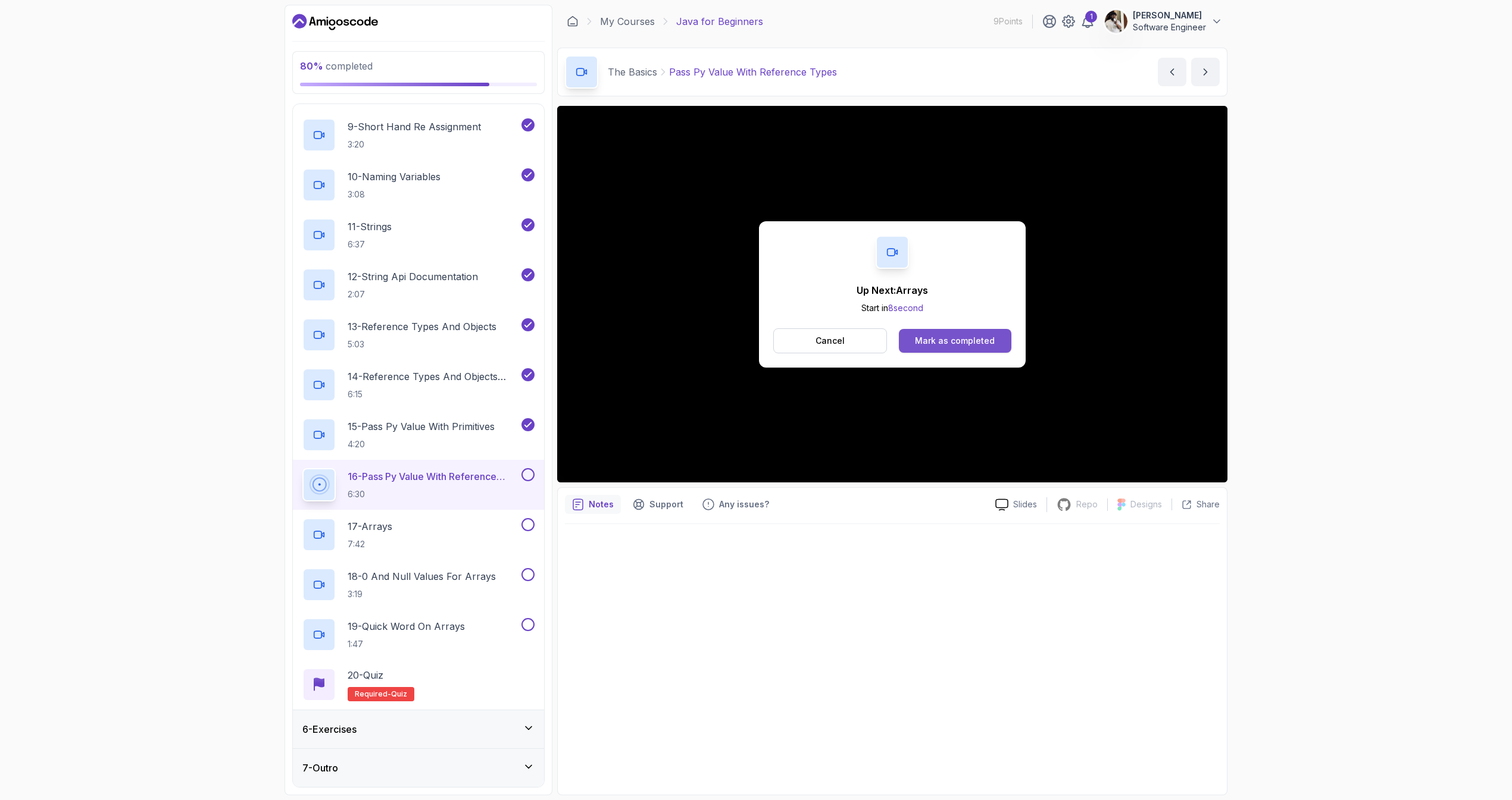
click at [944, 333] on button "Mark as completed" at bounding box center [955, 341] width 112 height 23
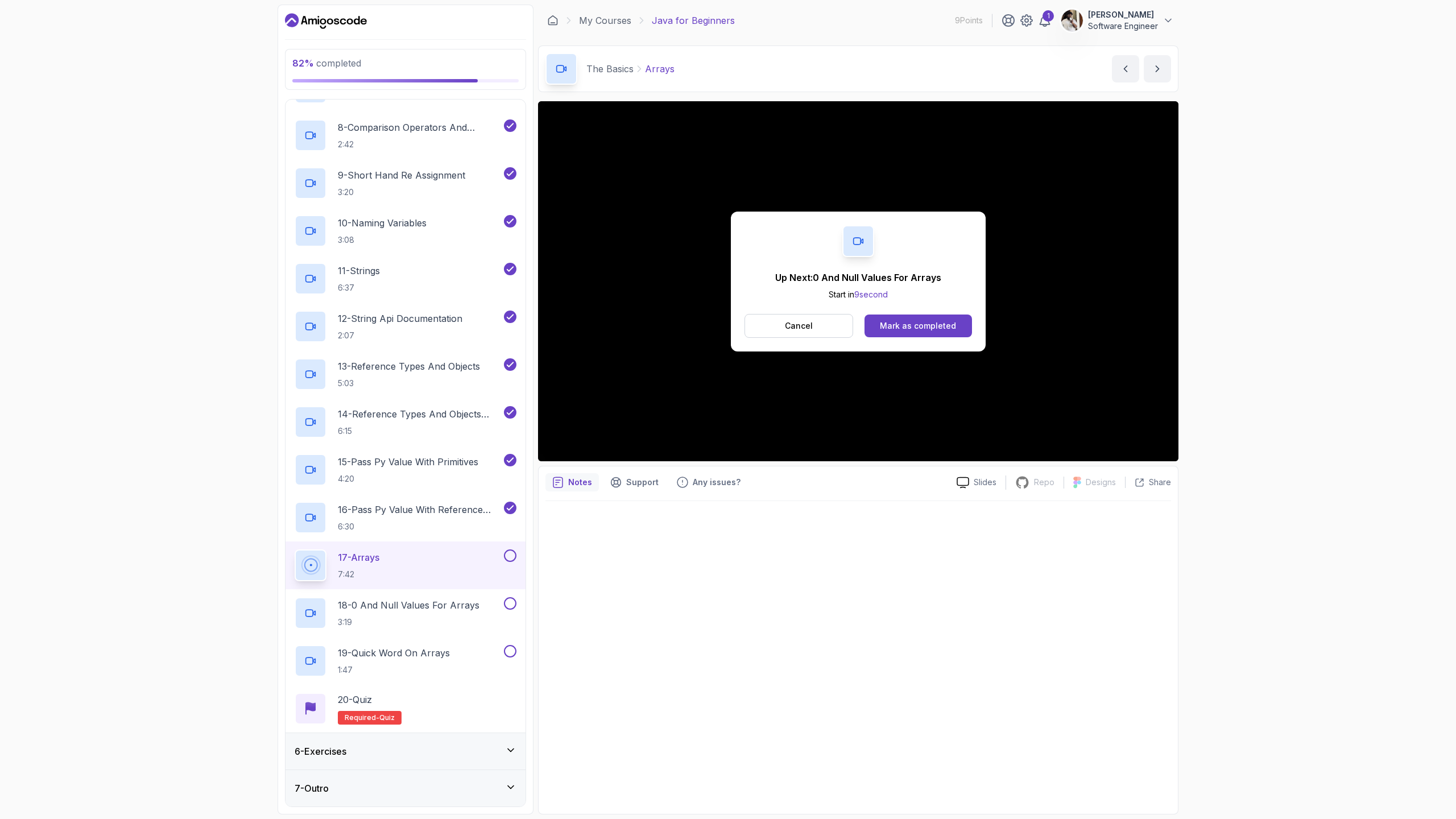
scroll to position [561, 0]
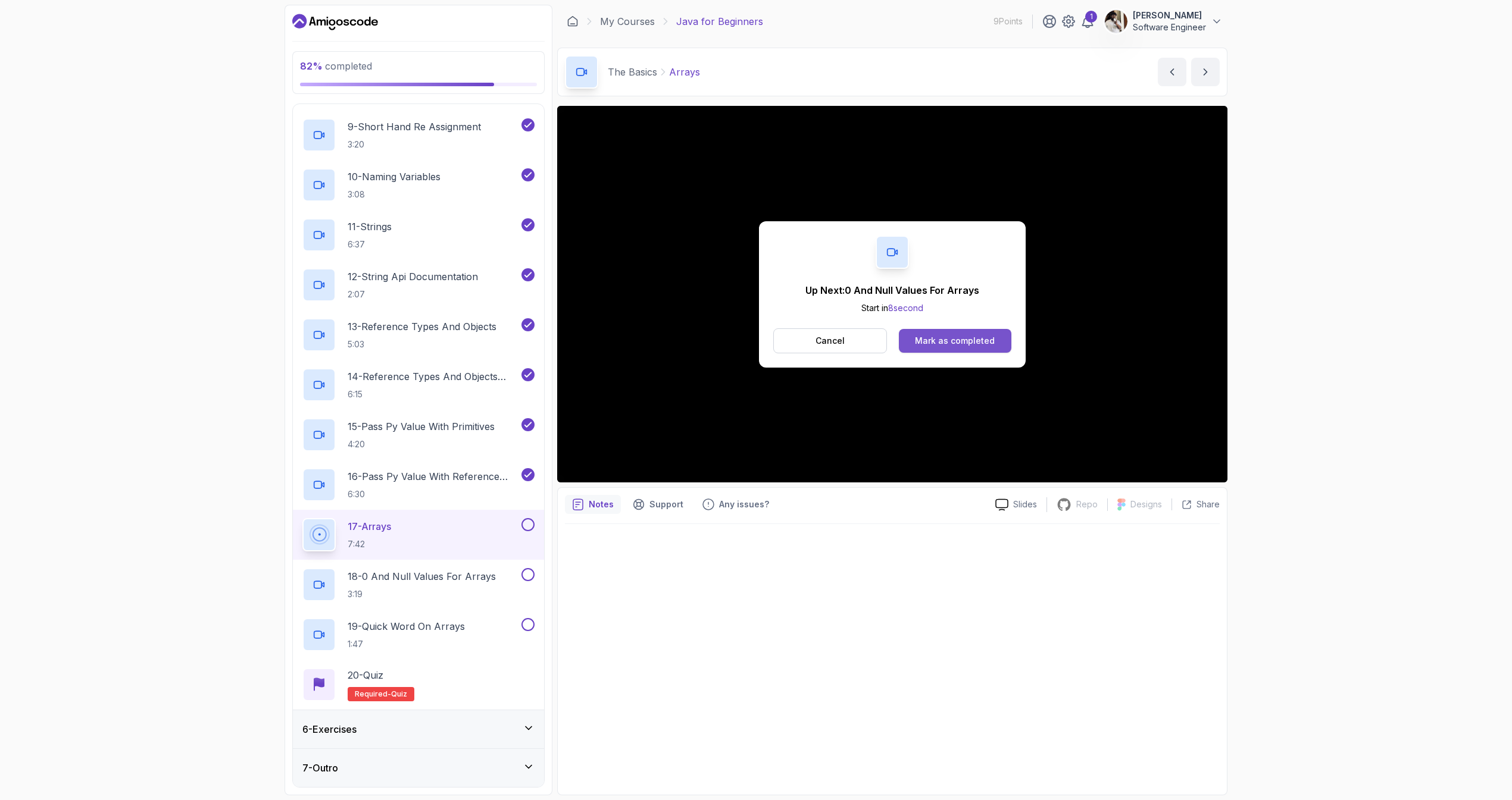
click at [992, 341] on div "Mark as completed" at bounding box center [954, 341] width 80 height 12
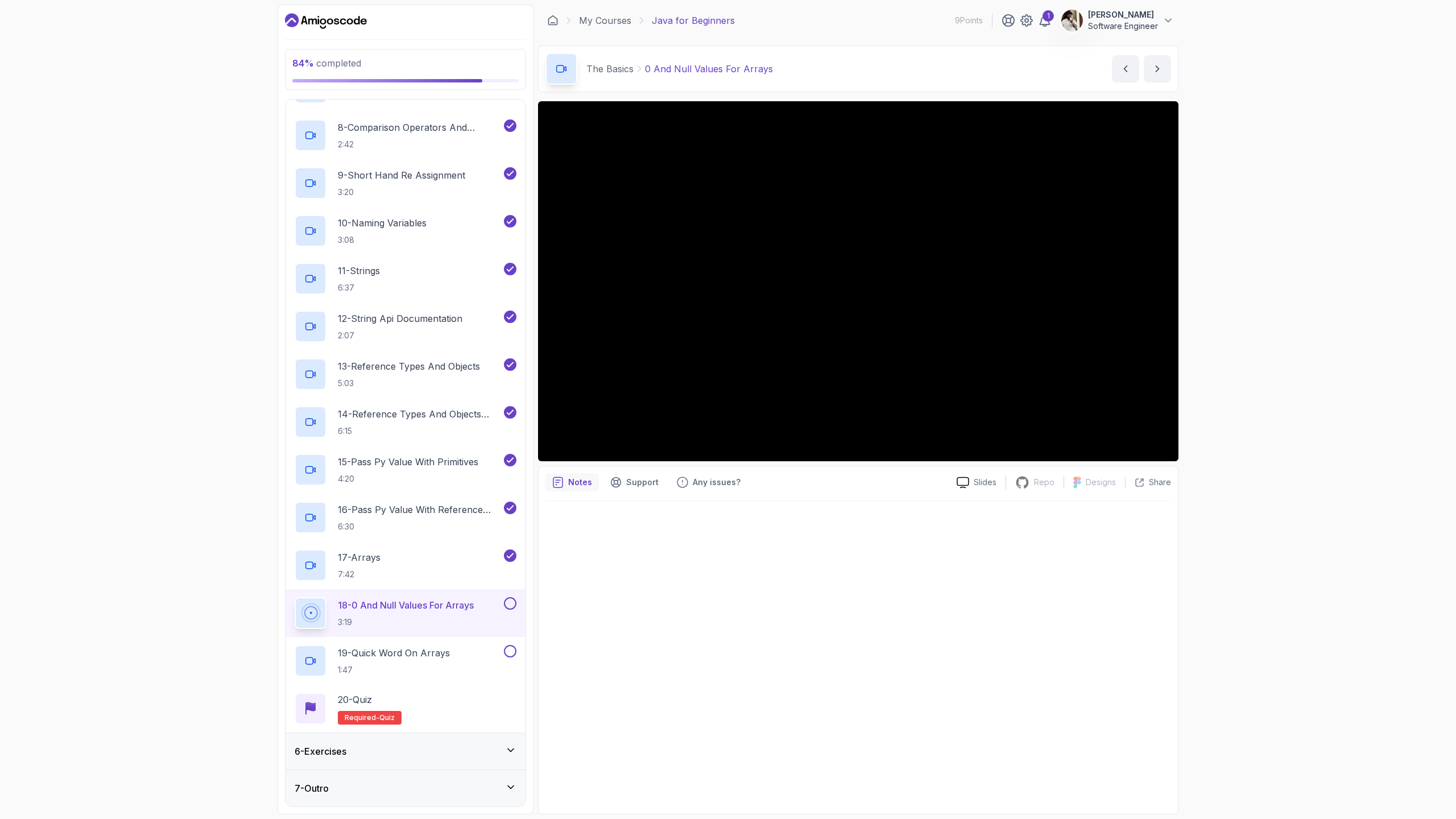
scroll to position [561, 0]
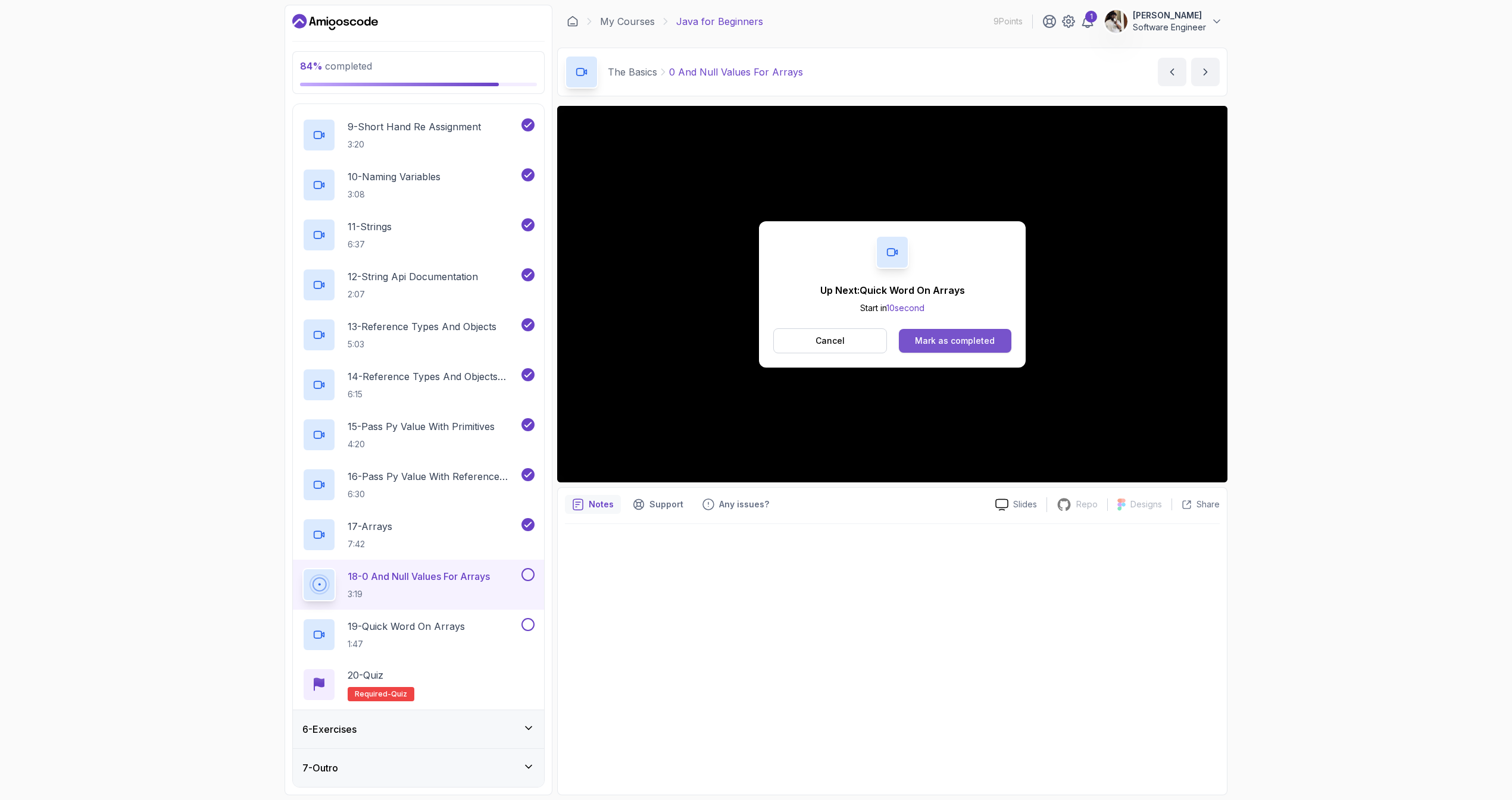
click at [960, 335] on div "Mark as completed" at bounding box center [954, 341] width 80 height 12
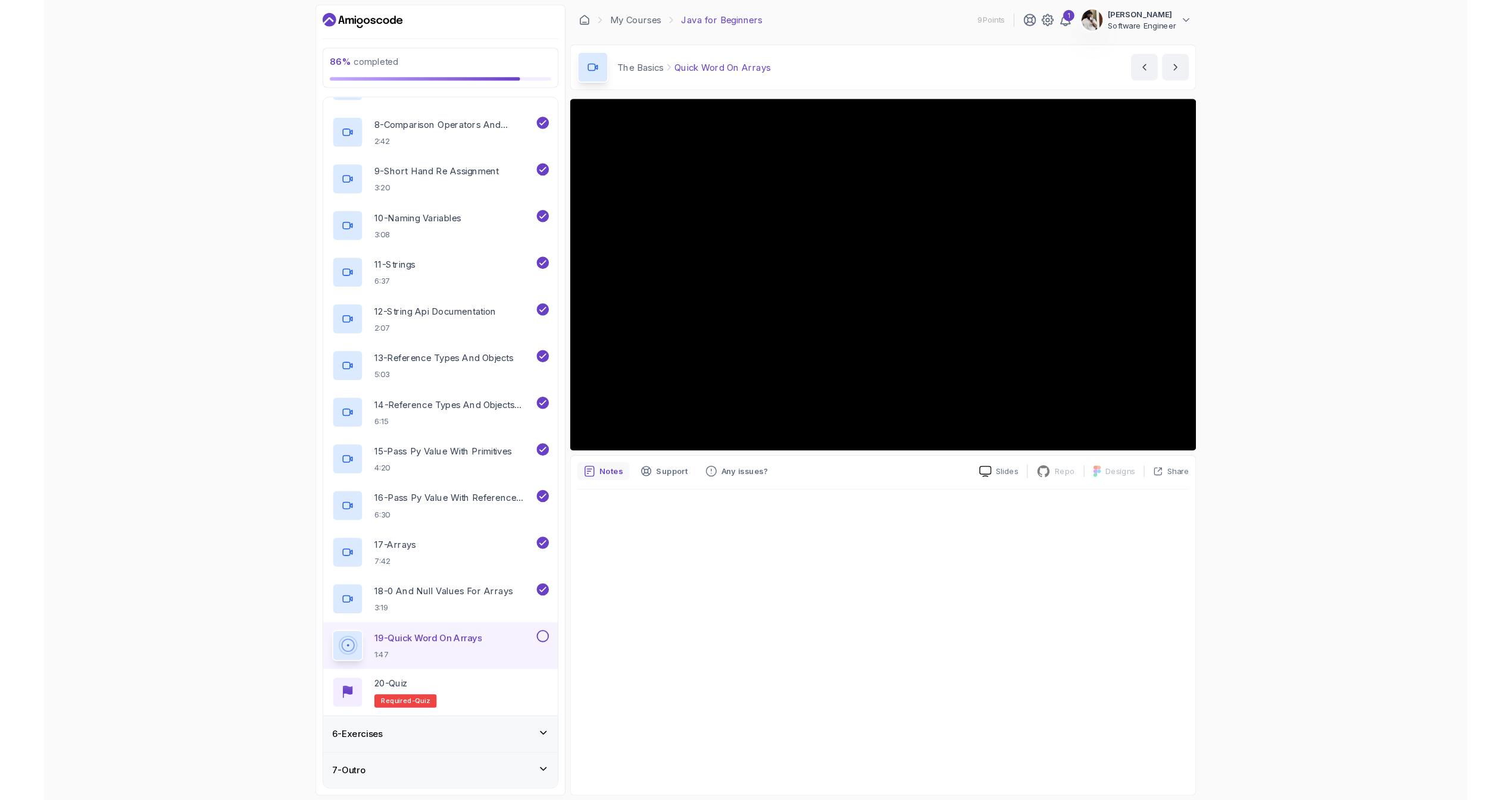
scroll to position [587, 0]
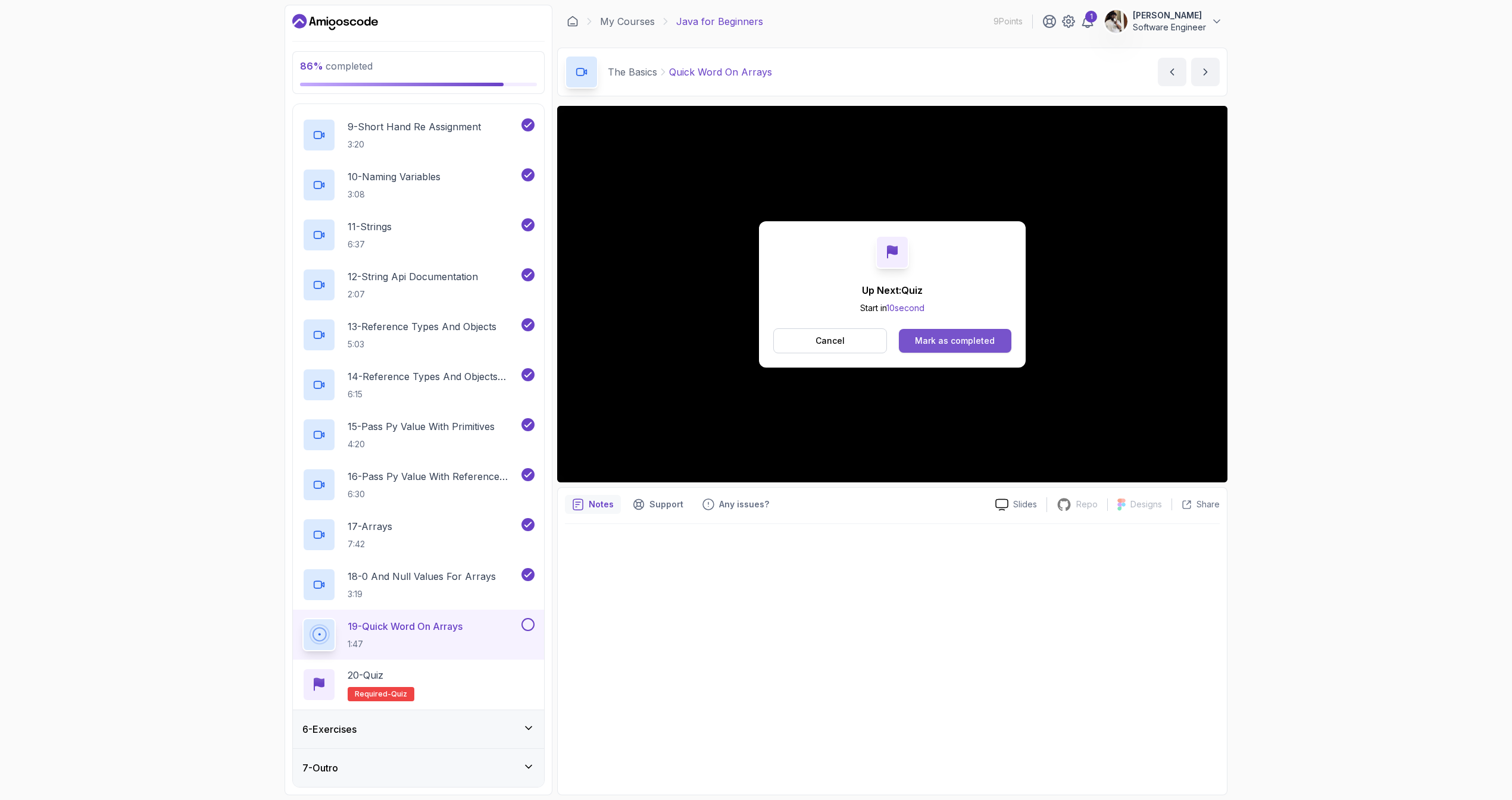
click at [958, 339] on div "Mark as completed" at bounding box center [954, 341] width 80 height 12
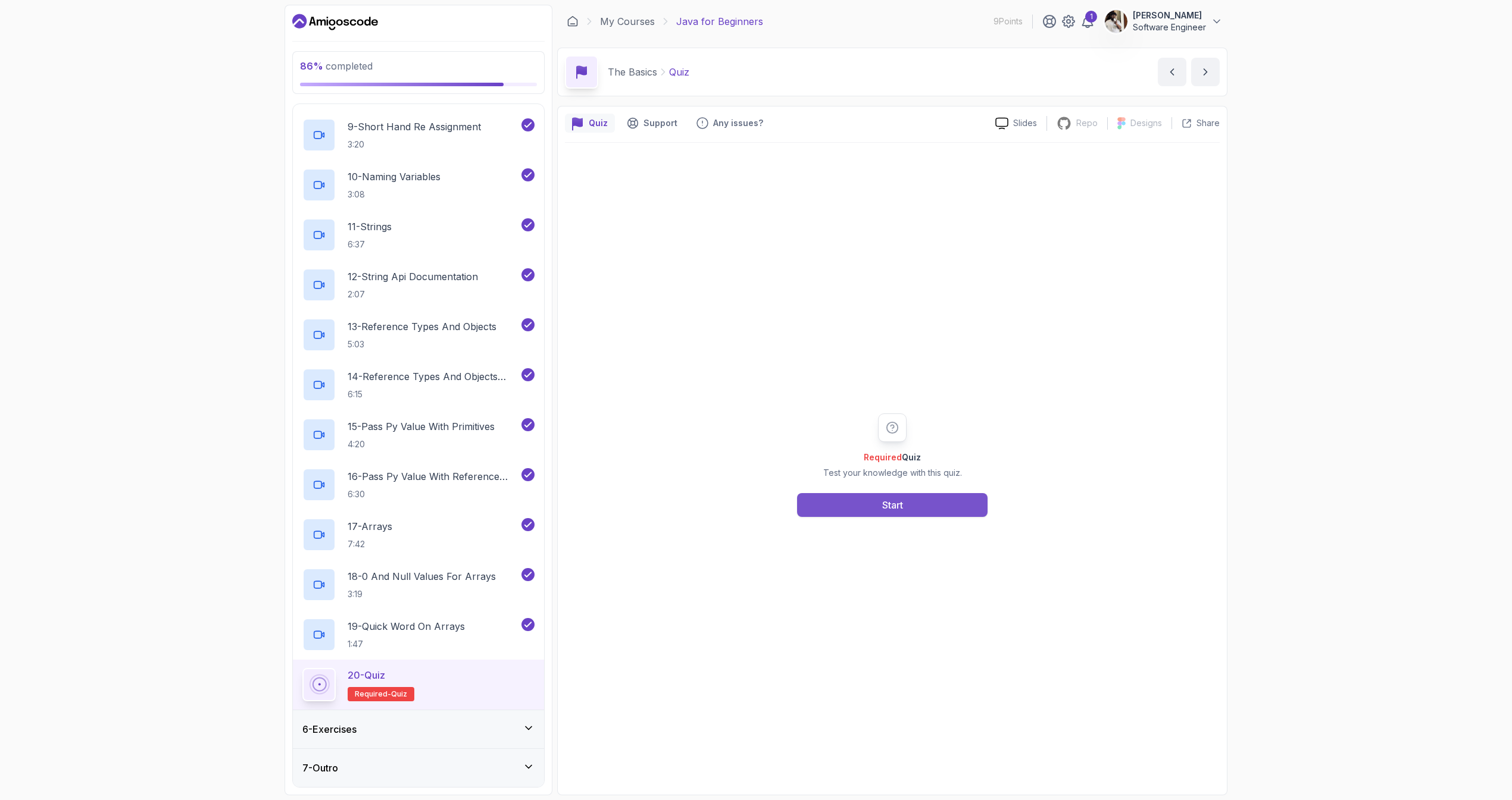
click at [922, 496] on button "Start" at bounding box center [892, 505] width 191 height 23
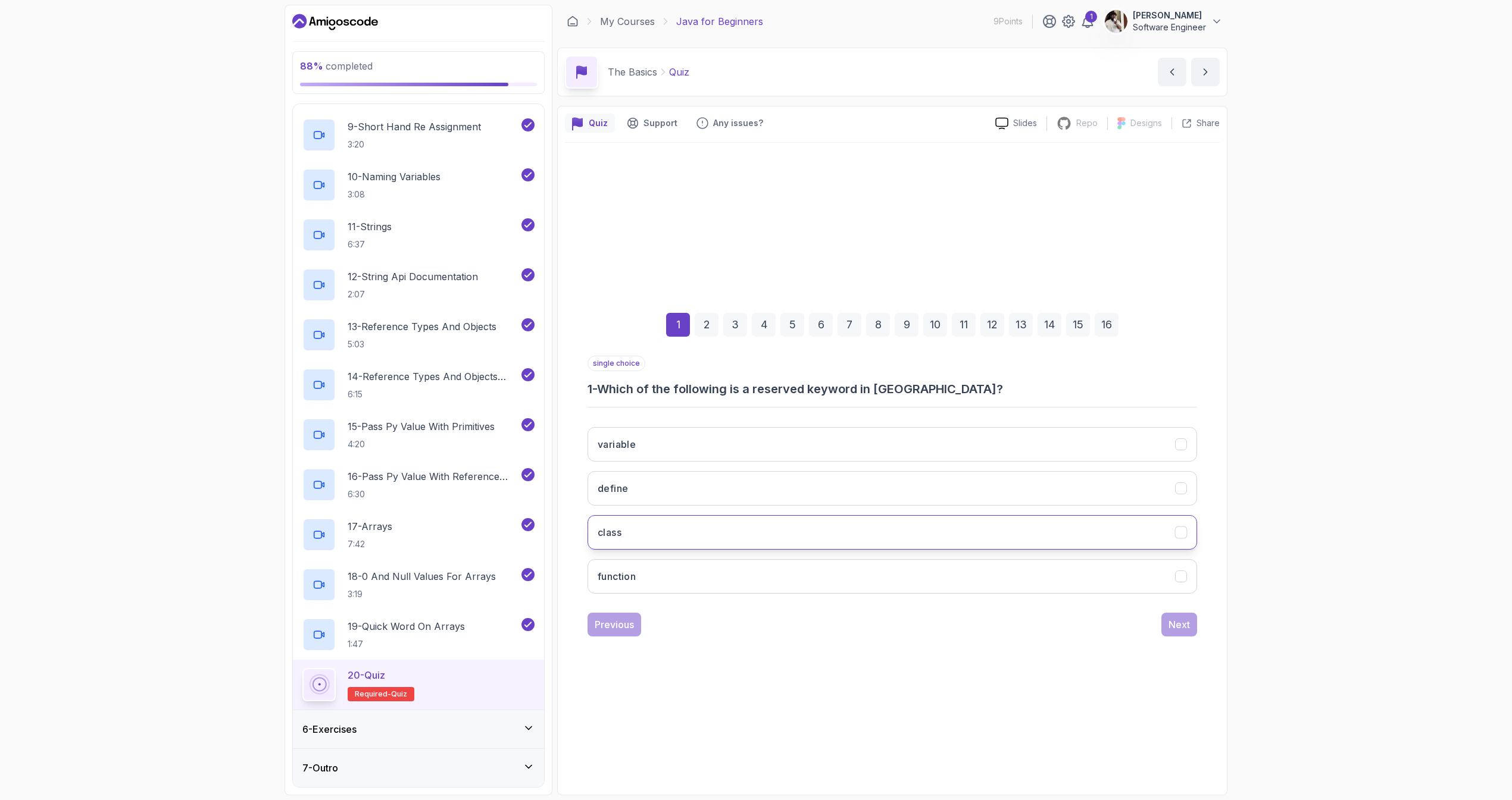
click at [674, 531] on button "class" at bounding box center [892, 532] width 610 height 35
click at [808, 497] on button "define" at bounding box center [892, 488] width 610 height 35
click at [811, 538] on button "class" at bounding box center [892, 532] width 610 height 35
click at [1198, 628] on div "1 2 3 4 5 6 7 8 9 10 11 12 13 14 15 16 single choice 1 - Which of the following…" at bounding box center [892, 465] width 655 height 362
click at [1194, 628] on button "Next" at bounding box center [1179, 624] width 36 height 23
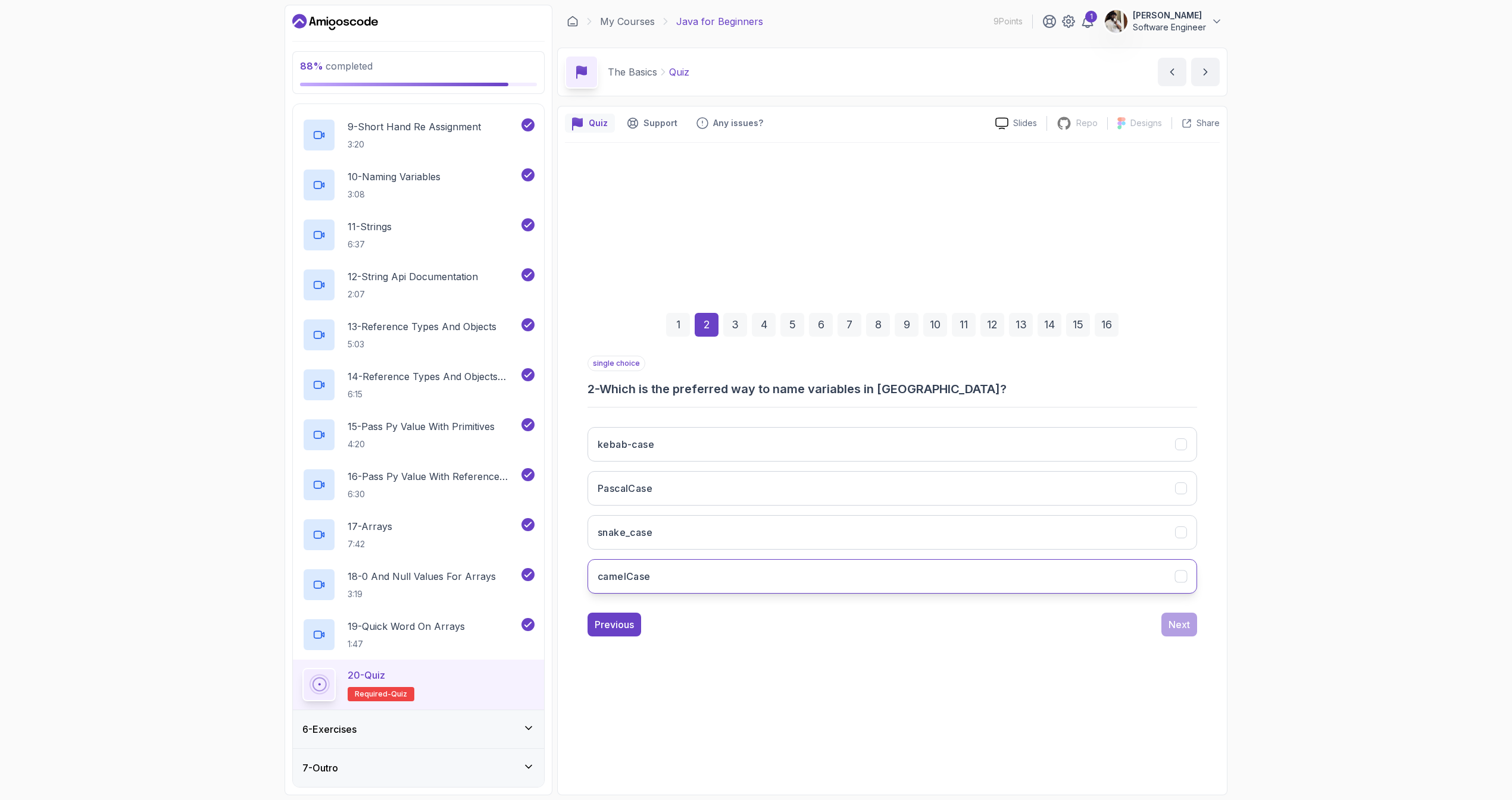
click at [659, 581] on button "camelCase" at bounding box center [892, 576] width 610 height 35
click at [1178, 626] on div "Next" at bounding box center [1179, 624] width 22 height 14
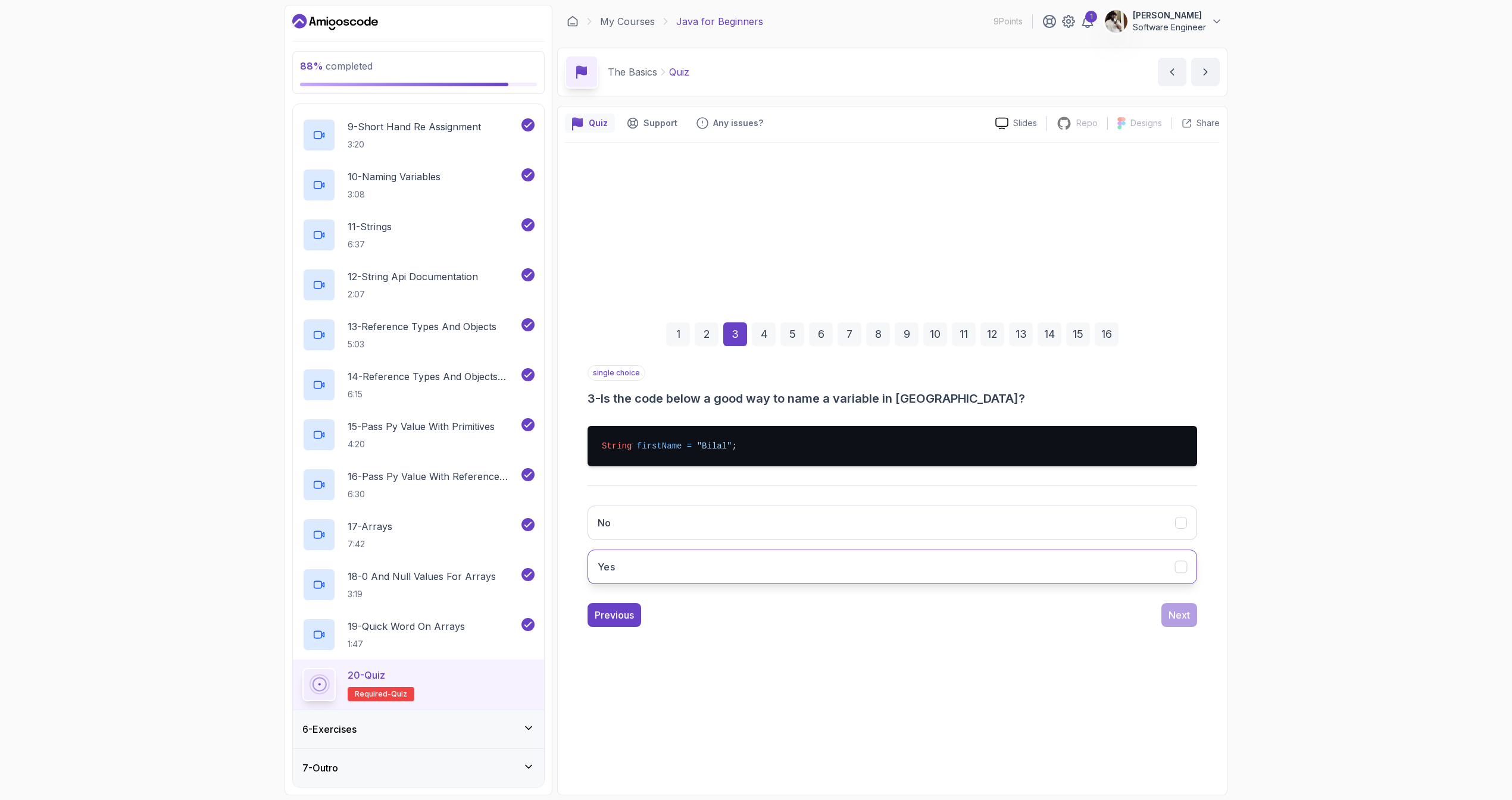
click at [706, 570] on button "Yes" at bounding box center [892, 567] width 610 height 35
click at [1173, 619] on div "Next" at bounding box center [1179, 615] width 22 height 14
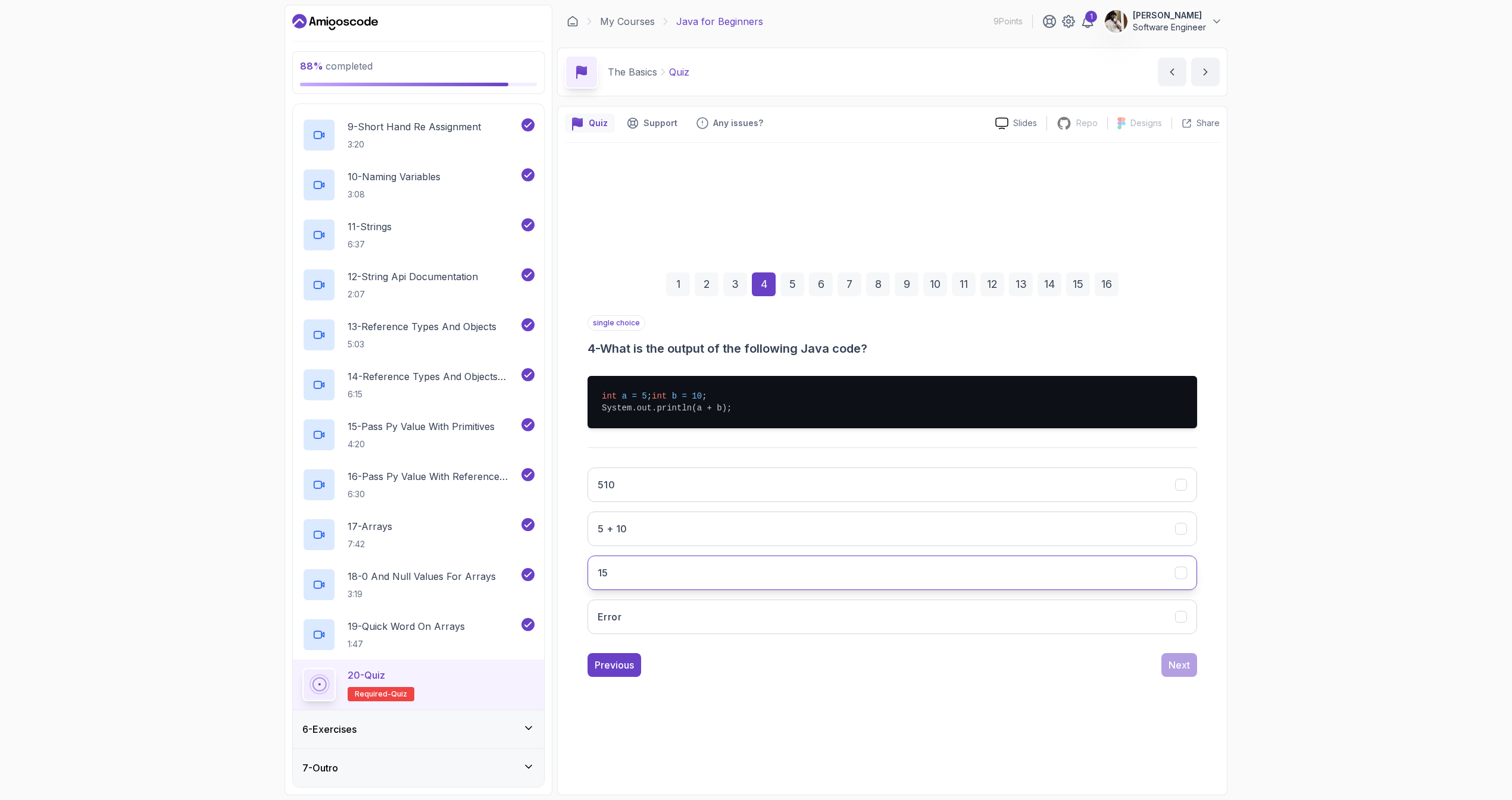
click at [648, 587] on button "15" at bounding box center [892, 573] width 610 height 35
click at [1189, 672] on div "Next" at bounding box center [1179, 665] width 22 height 14
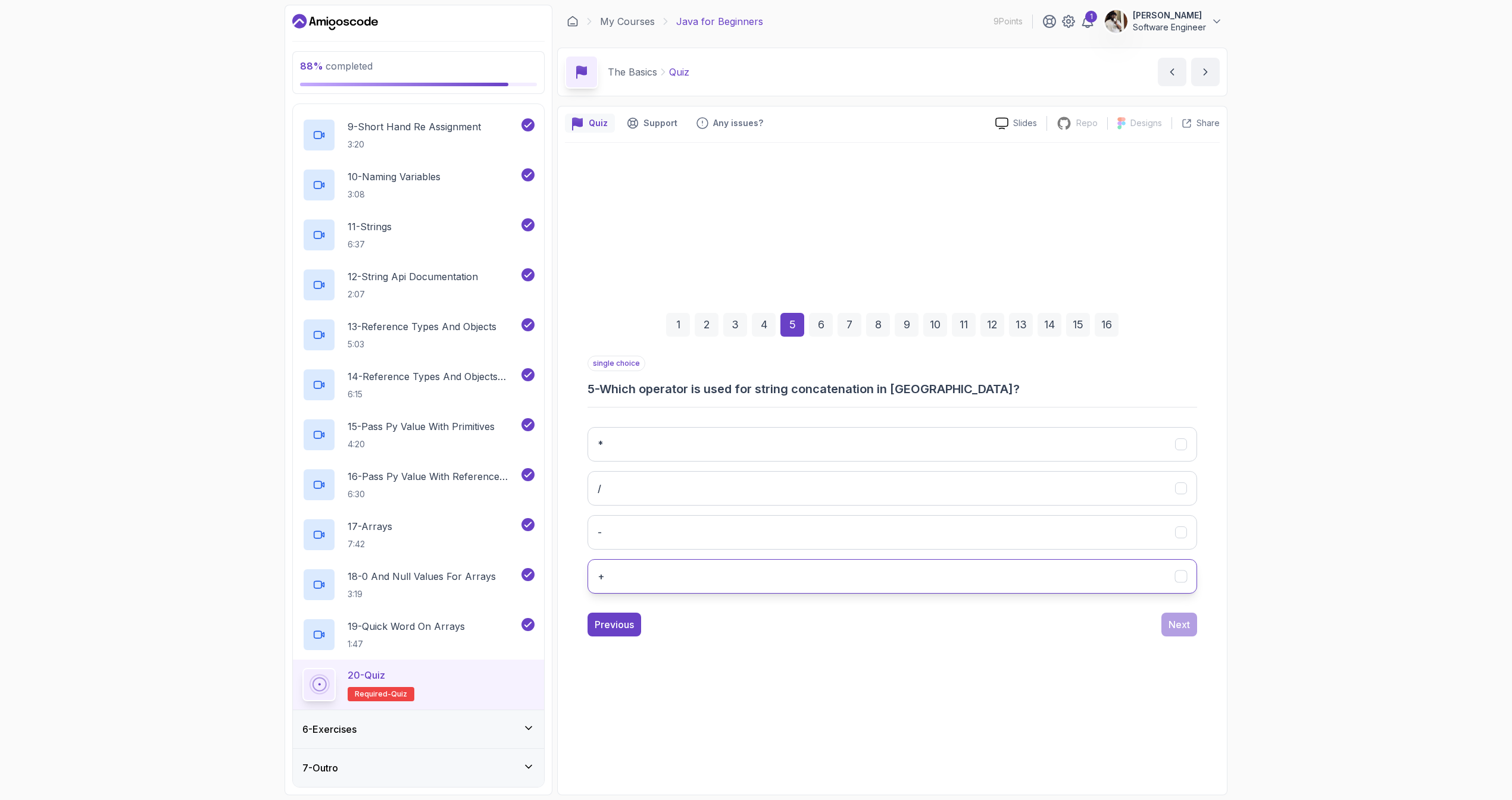
click at [654, 591] on button "+" at bounding box center [892, 576] width 610 height 35
click at [1184, 624] on div "Next" at bounding box center [1179, 624] width 22 height 14
click at [638, 577] on button "length()" at bounding box center [892, 576] width 610 height 35
click at [1184, 634] on button "Next" at bounding box center [1179, 624] width 36 height 23
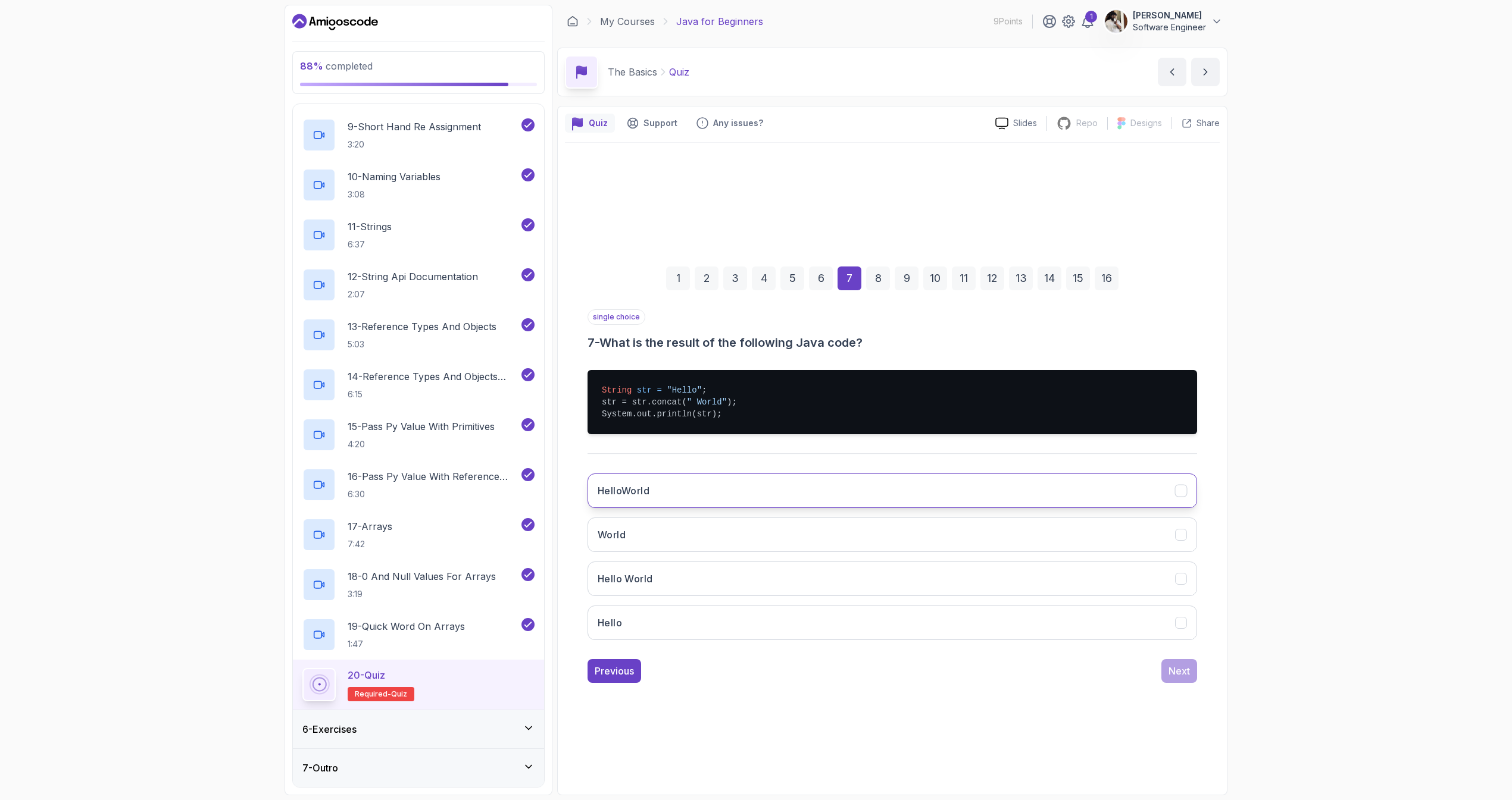
click at [674, 501] on button "HelloWorld" at bounding box center [892, 491] width 610 height 35
click at [1176, 664] on div "Next" at bounding box center [1179, 671] width 22 height 14
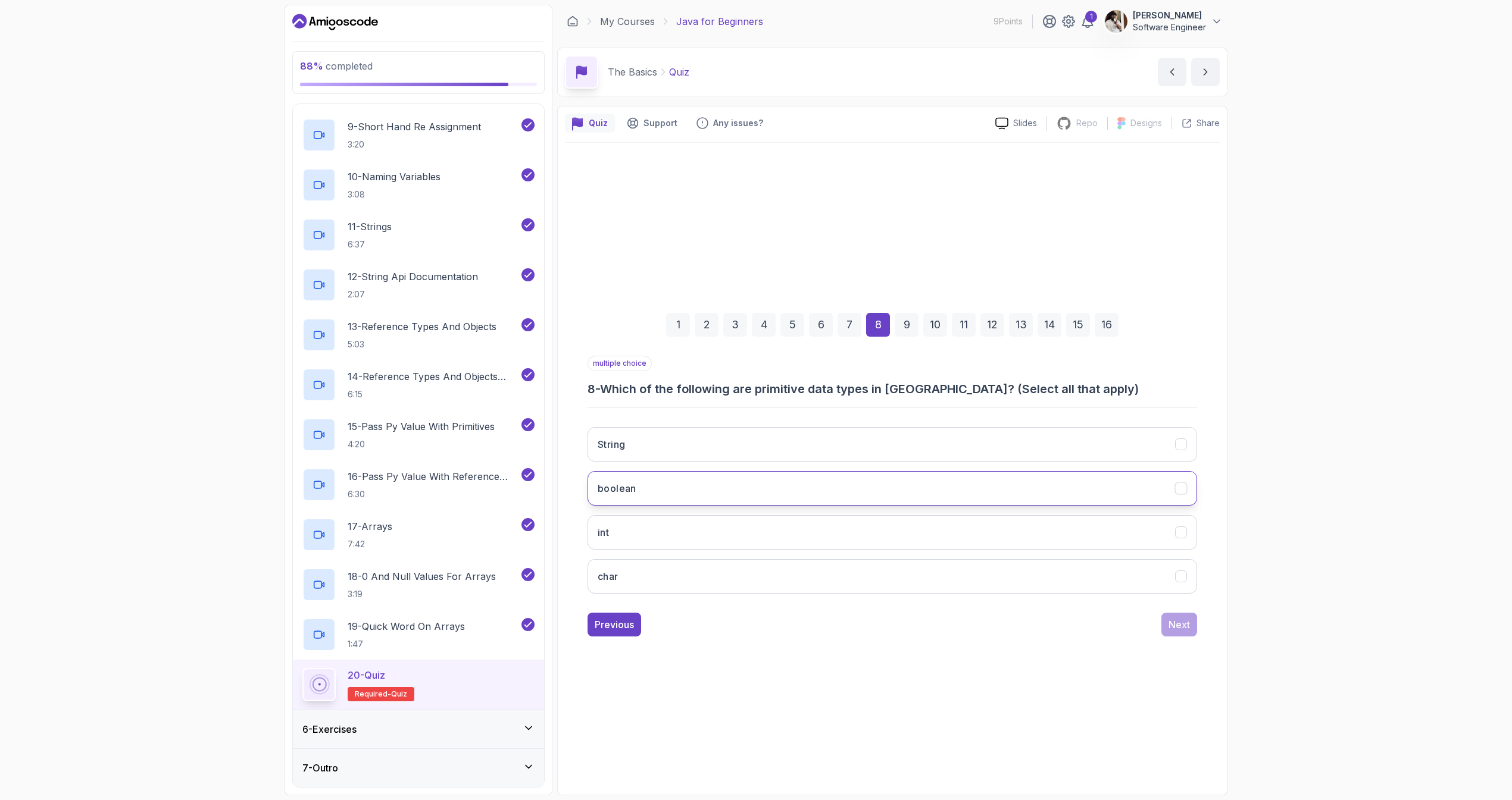
click at [685, 500] on button "boolean" at bounding box center [892, 488] width 610 height 35
click at [689, 523] on button "int" at bounding box center [892, 532] width 610 height 35
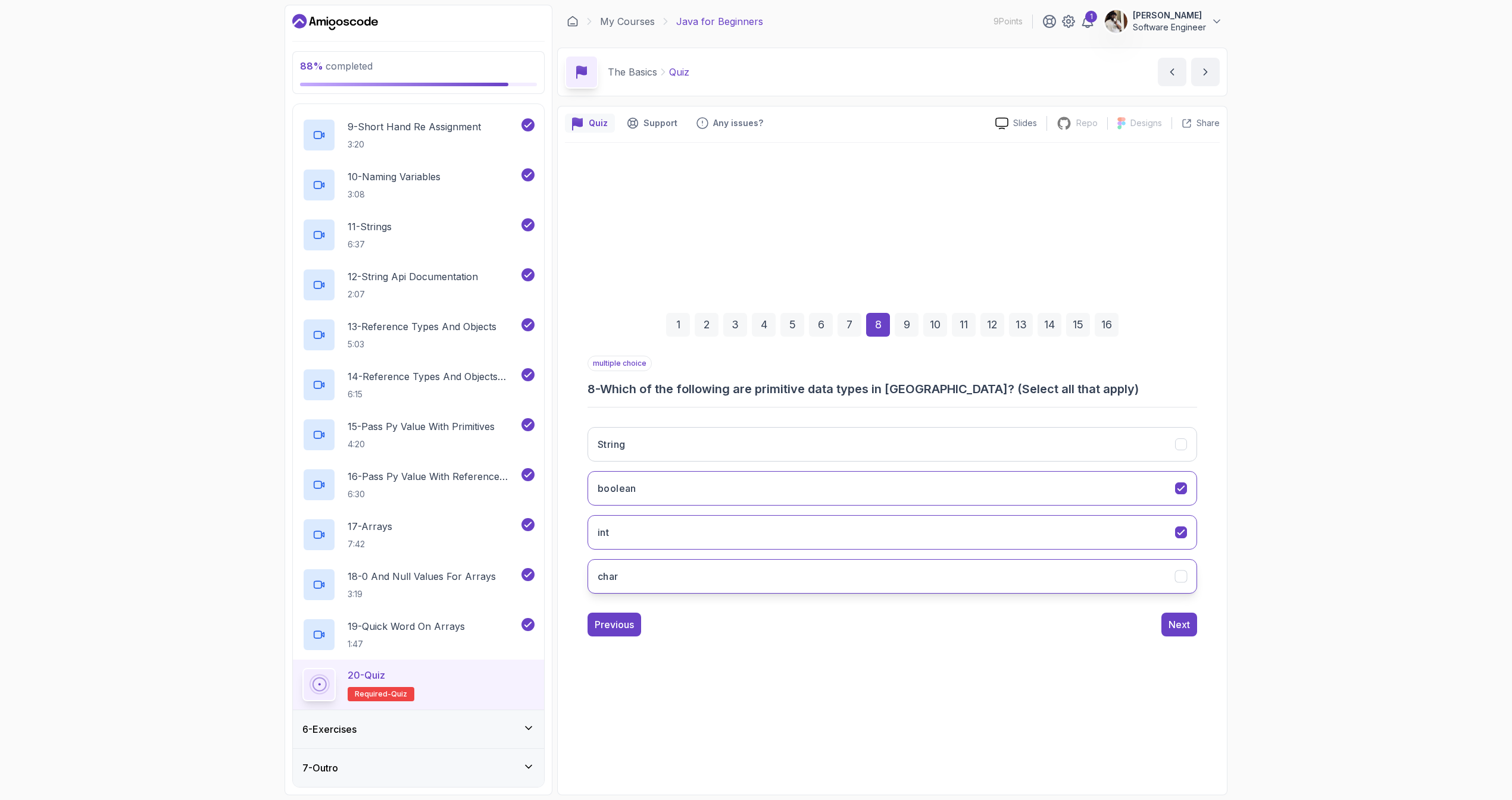
click at [701, 568] on button "char" at bounding box center [892, 576] width 610 height 35
click at [1178, 619] on div "Next" at bounding box center [1179, 624] width 22 height 14
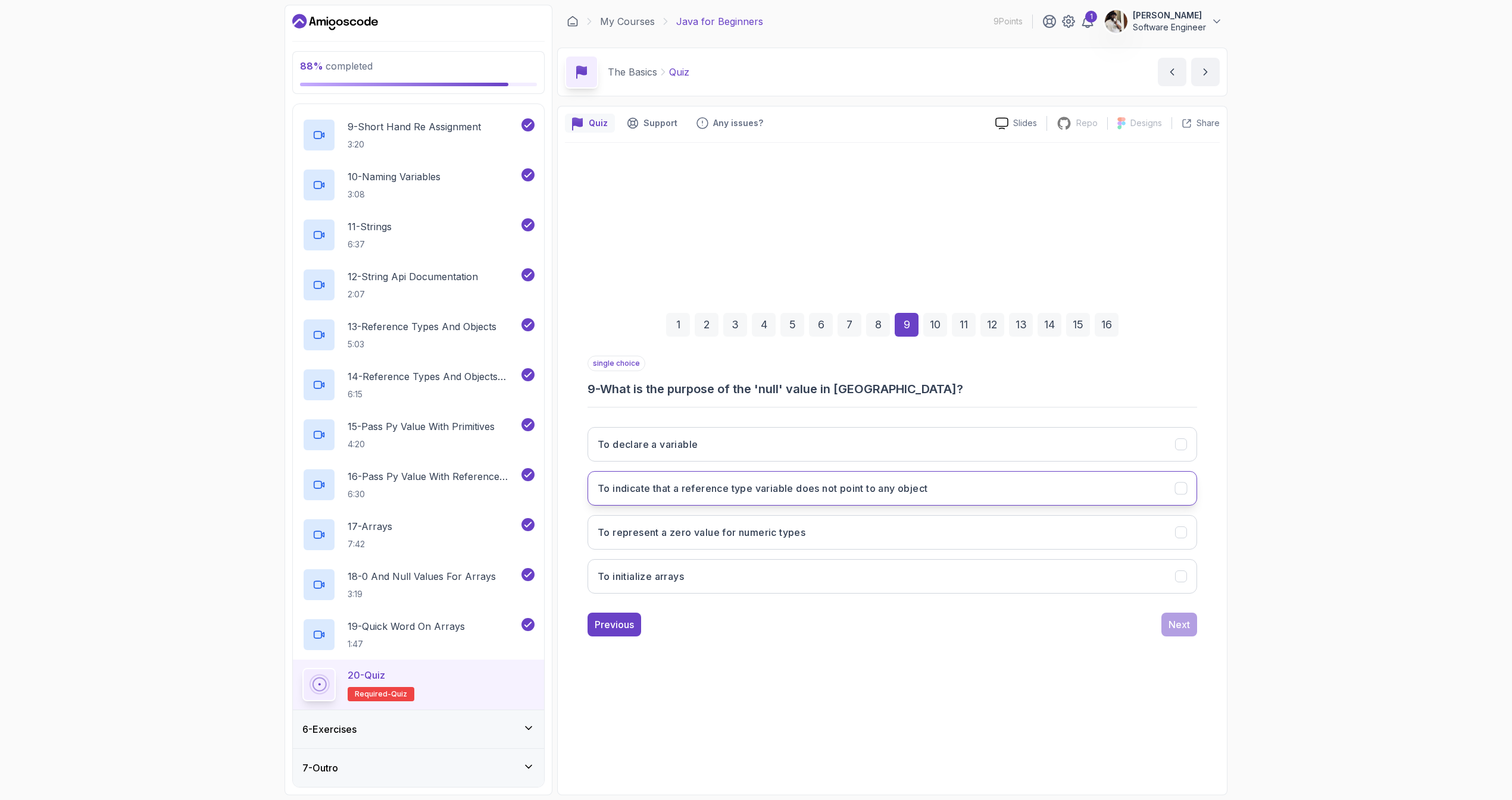
click at [713, 498] on button "To indicate that a reference type variable does not point to any object" at bounding box center [892, 488] width 610 height 35
click at [1173, 631] on div "Next" at bounding box center [1179, 624] width 22 height 14
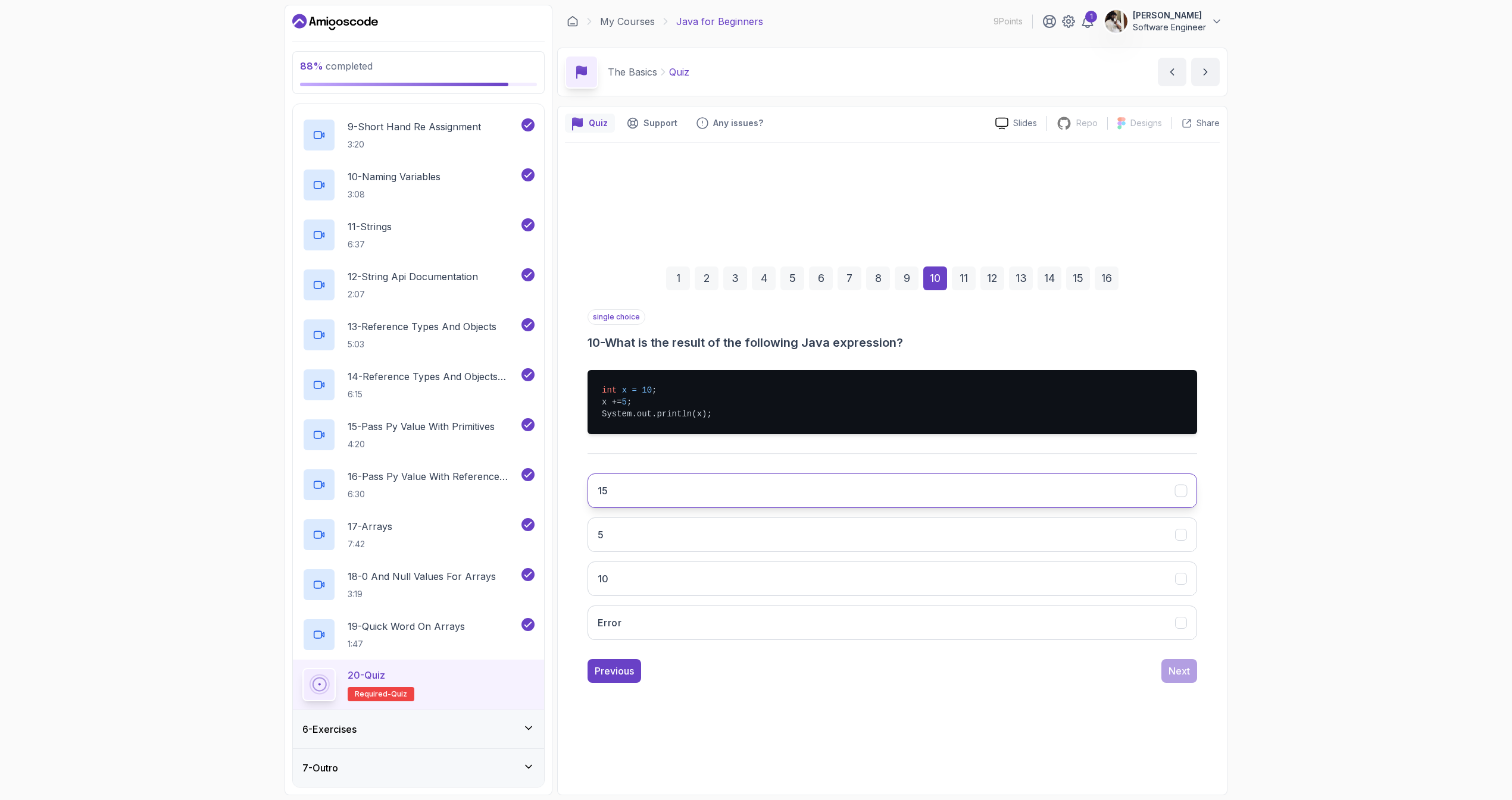
click at [676, 502] on button "15" at bounding box center [892, 491] width 610 height 35
click at [1189, 677] on div "Next" at bounding box center [1179, 671] width 22 height 14
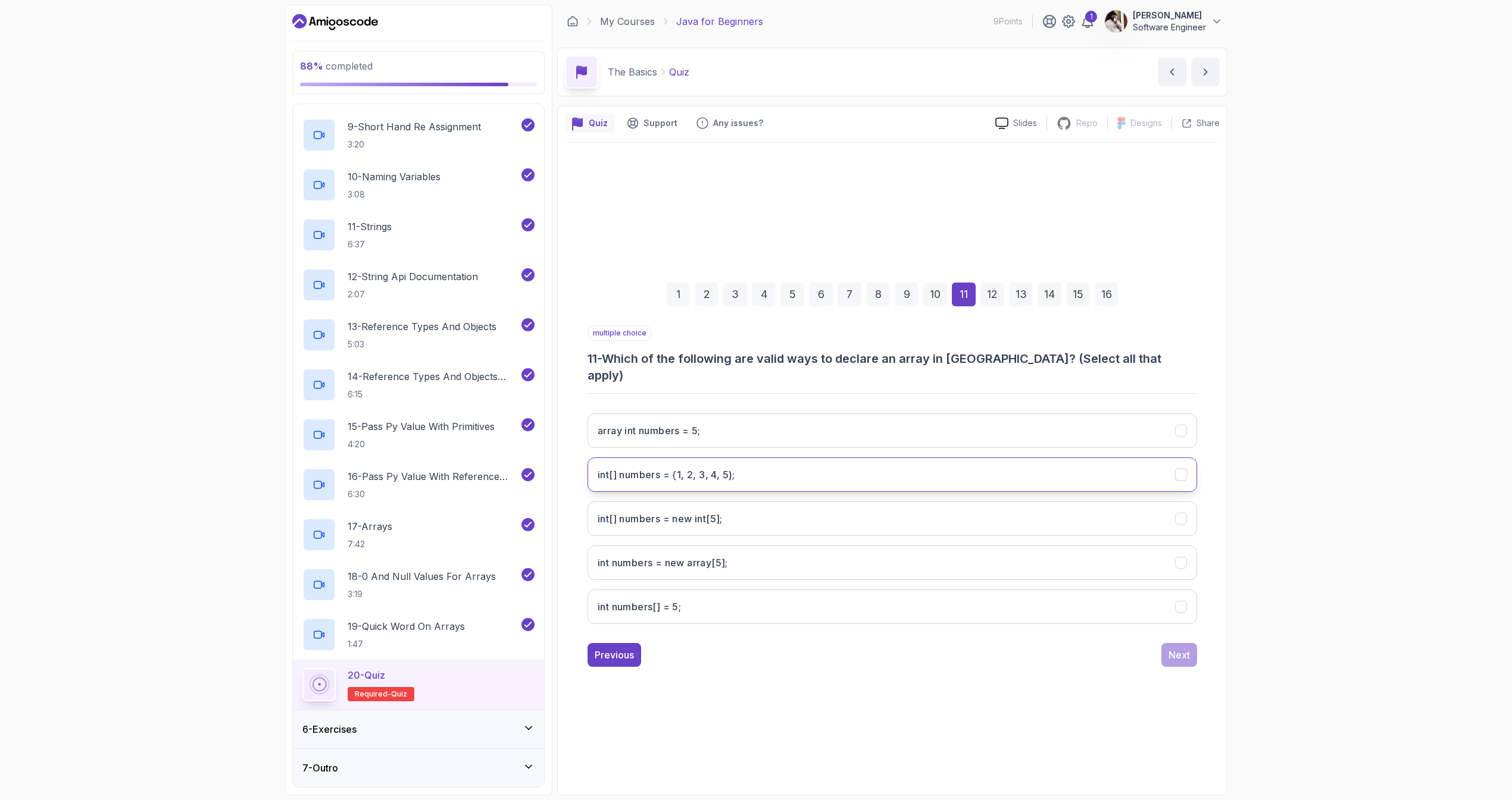
click at [895, 461] on 5};"] "int[] numbers = {1, 2, 3, 4, 5};" at bounding box center [892, 474] width 610 height 35
click at [877, 433] on button "array int numbers = 5;" at bounding box center [892, 431] width 610 height 35
click at [872, 433] on button "array int numbers = 5;" at bounding box center [892, 431] width 610 height 35
click at [787, 510] on int;"] "int[] numbers = new int[5];" at bounding box center [892, 519] width 610 height 35
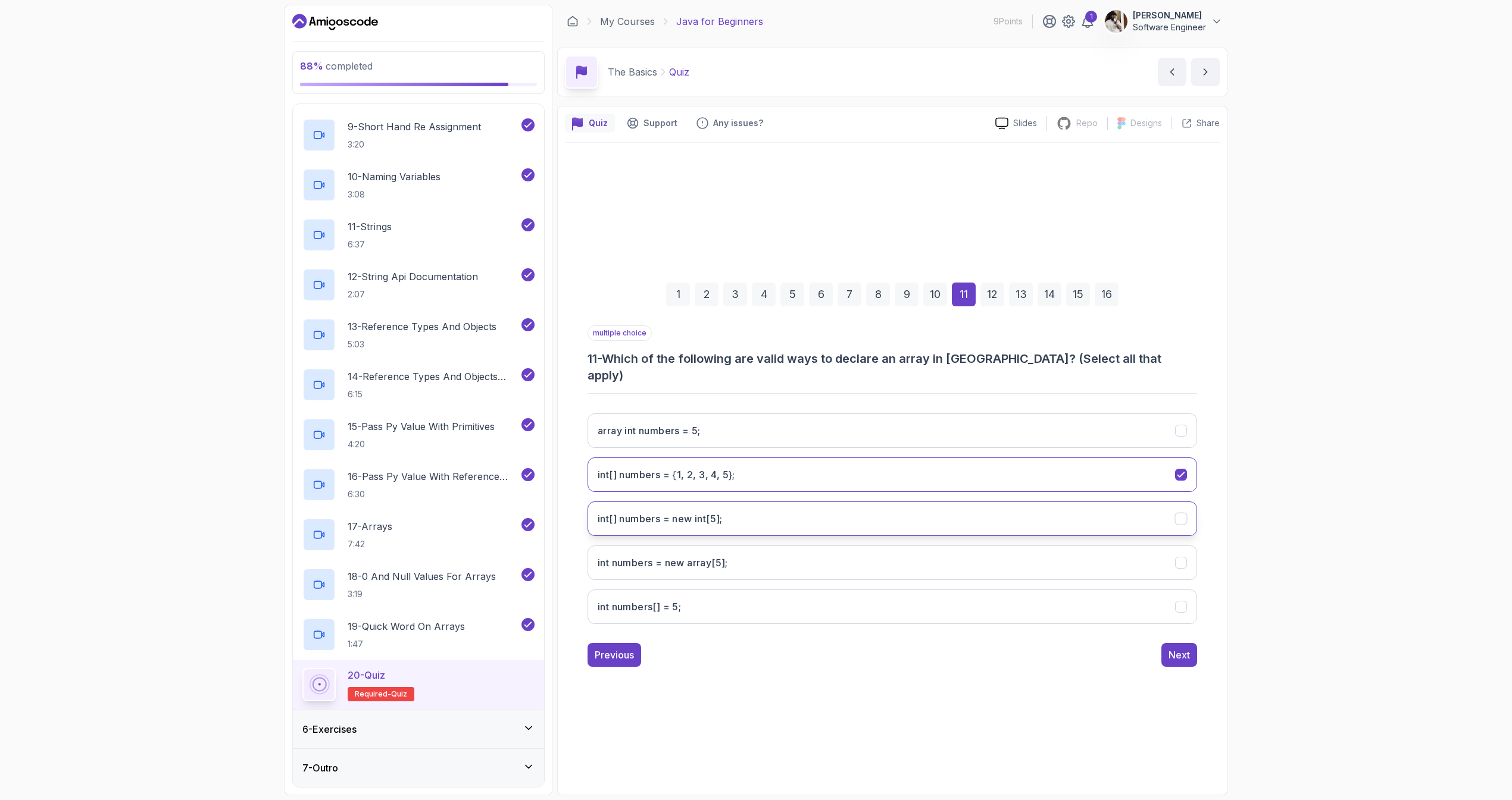
click at [781, 519] on int;"] "int[] numbers = new int[5];" at bounding box center [892, 519] width 610 height 35
click at [1180, 650] on div "Next" at bounding box center [1179, 655] width 22 height 14
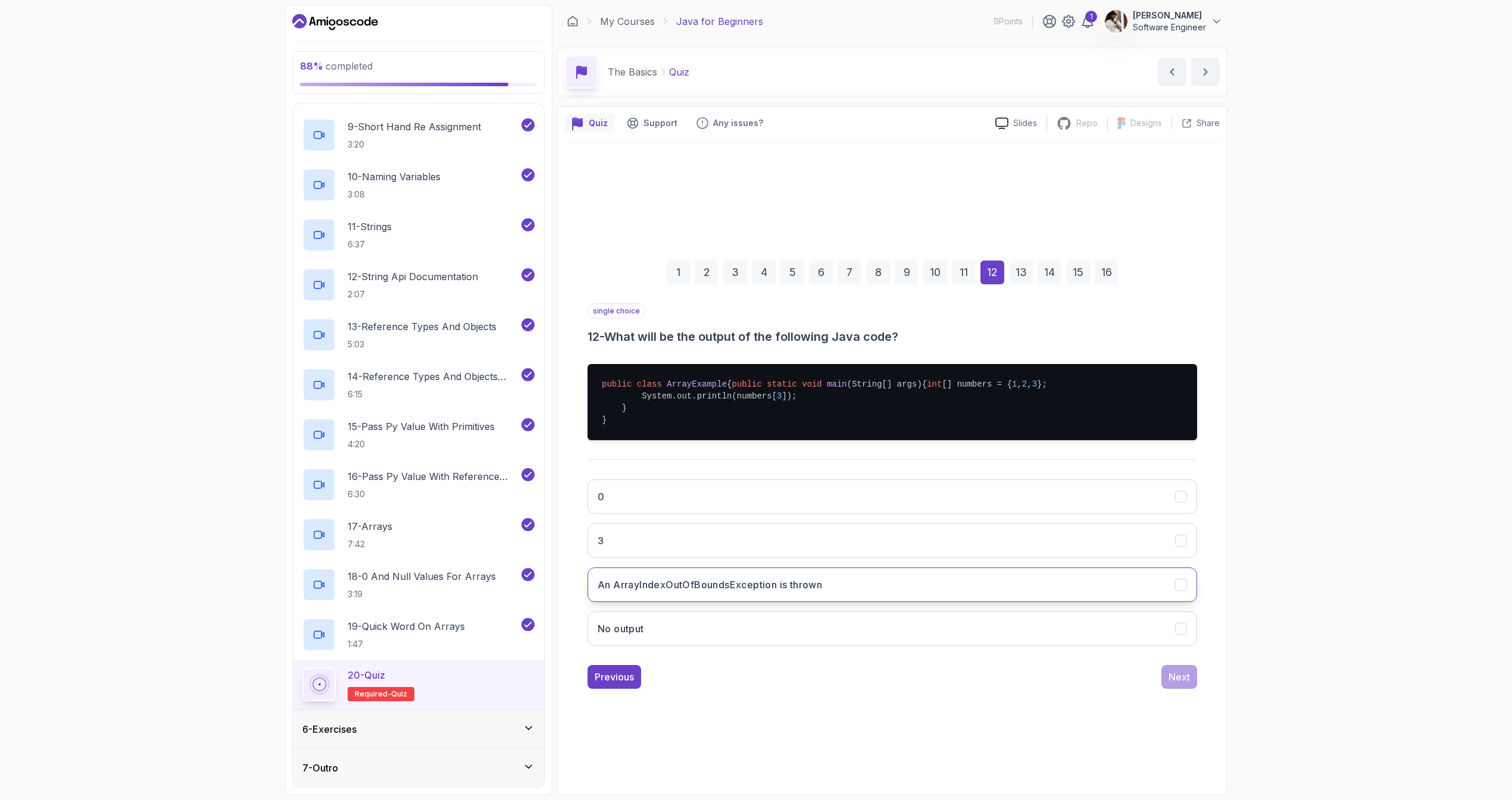
click at [725, 602] on button "An ArrayIndexOutOfBoundsException is thrown" at bounding box center [892, 585] width 610 height 35
click at [1164, 686] on button "Next" at bounding box center [1179, 677] width 36 height 23
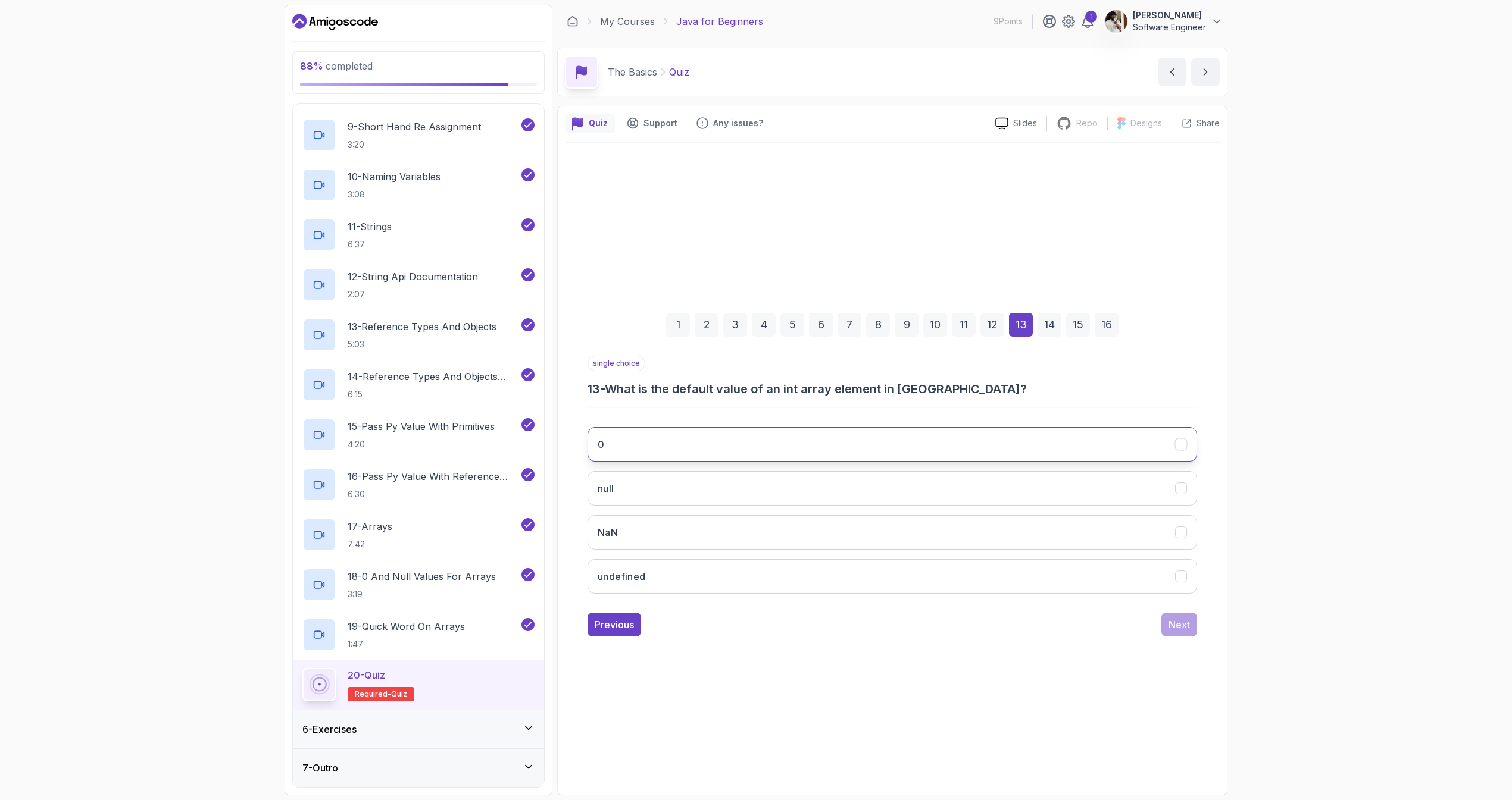
click at [771, 450] on button "0" at bounding box center [892, 444] width 610 height 35
click at [1191, 636] on button "Next" at bounding box center [1179, 624] width 36 height 23
click at [850, 451] on button "null" at bounding box center [892, 444] width 610 height 35
click at [1182, 632] on button "Next" at bounding box center [1179, 624] width 36 height 23
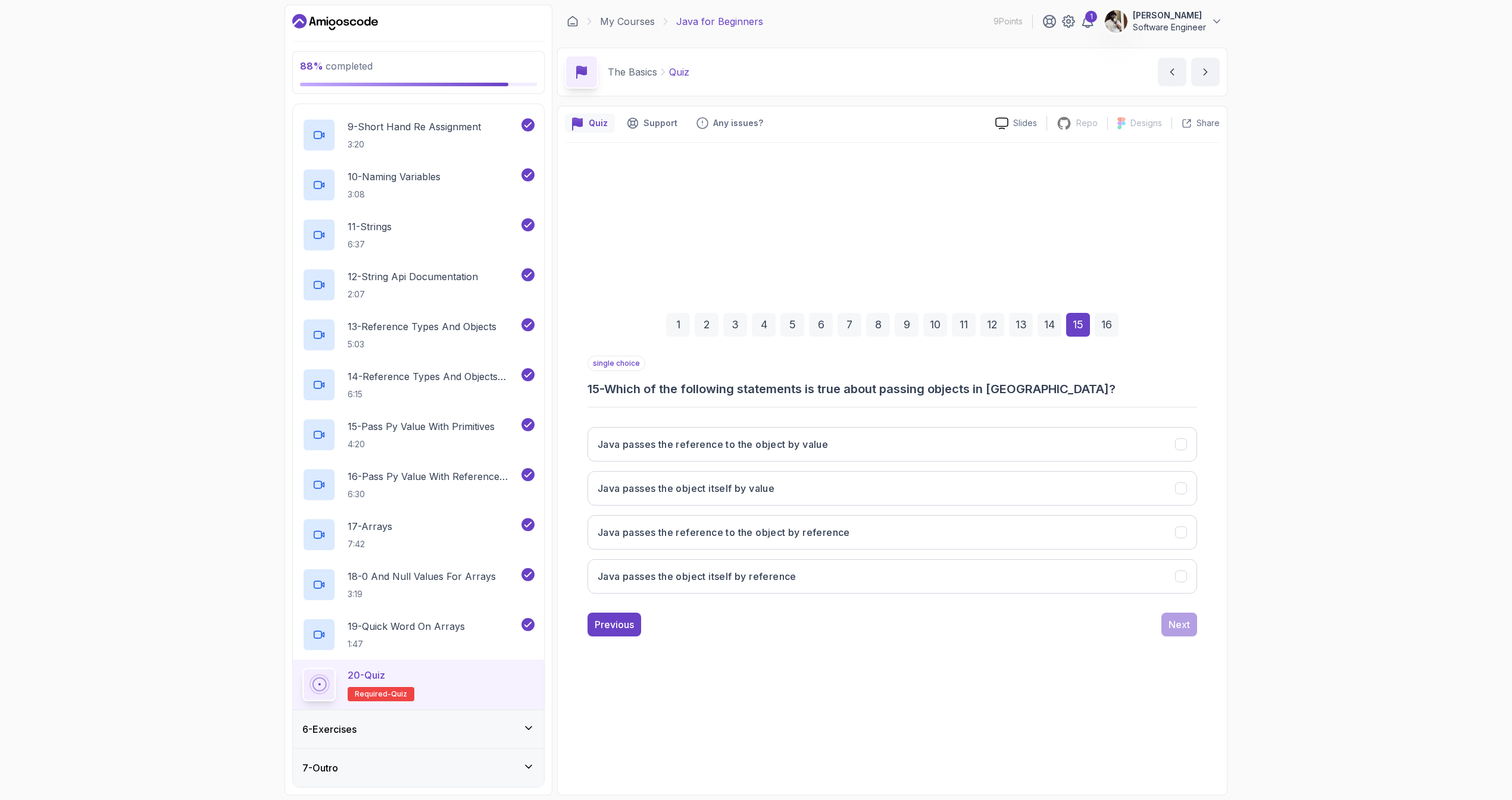
click at [877, 557] on div "Java passes the reference to the object by value Java passes the object itself …" at bounding box center [892, 510] width 610 height 185
click at [885, 536] on button "Java passes the reference to the object by reference" at bounding box center [892, 532] width 610 height 35
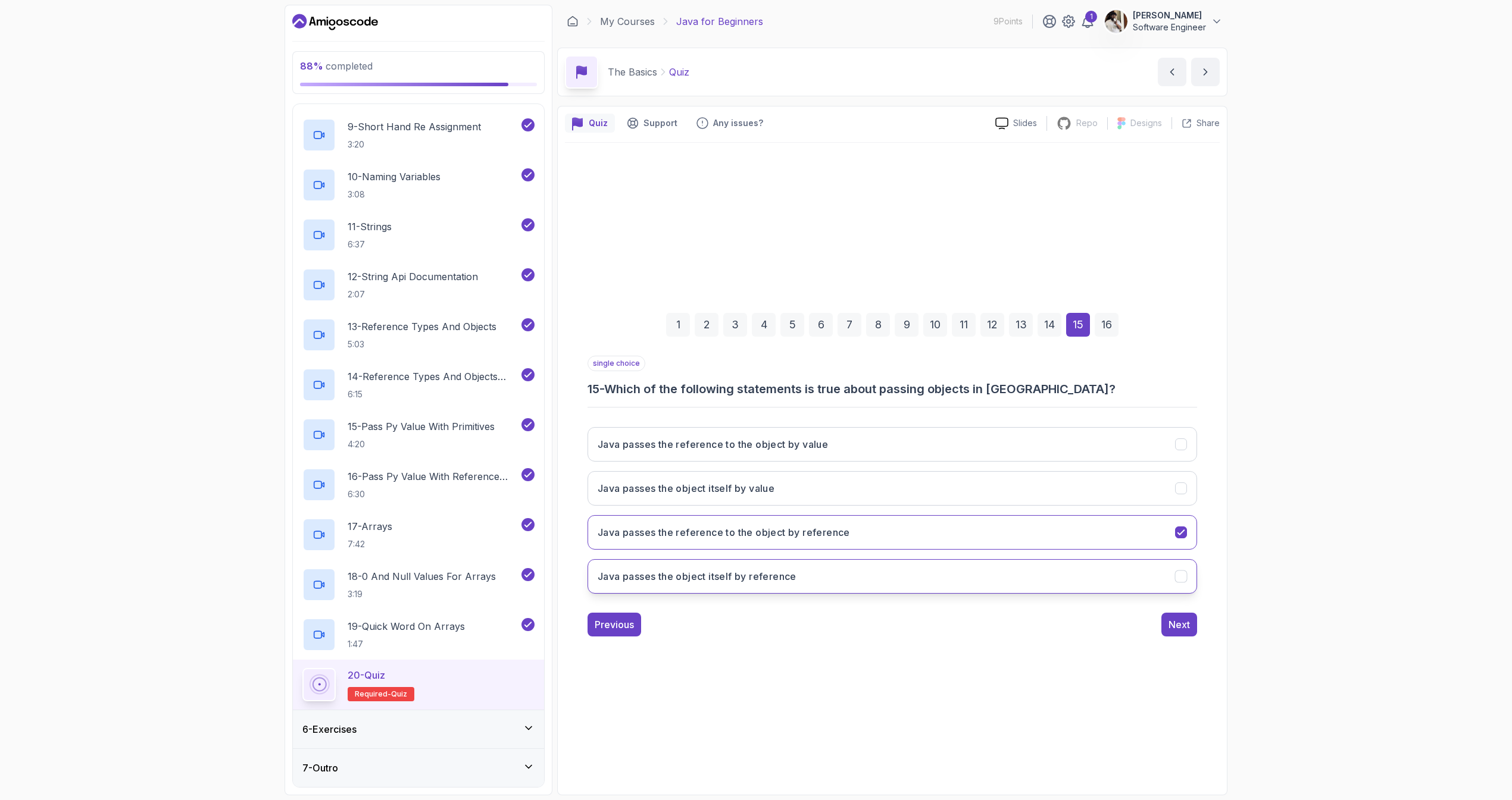
click at [887, 568] on button "Java passes the object itself by reference" at bounding box center [892, 576] width 610 height 35
click at [793, 455] on button "Java passes the reference to the object by value" at bounding box center [892, 444] width 610 height 35
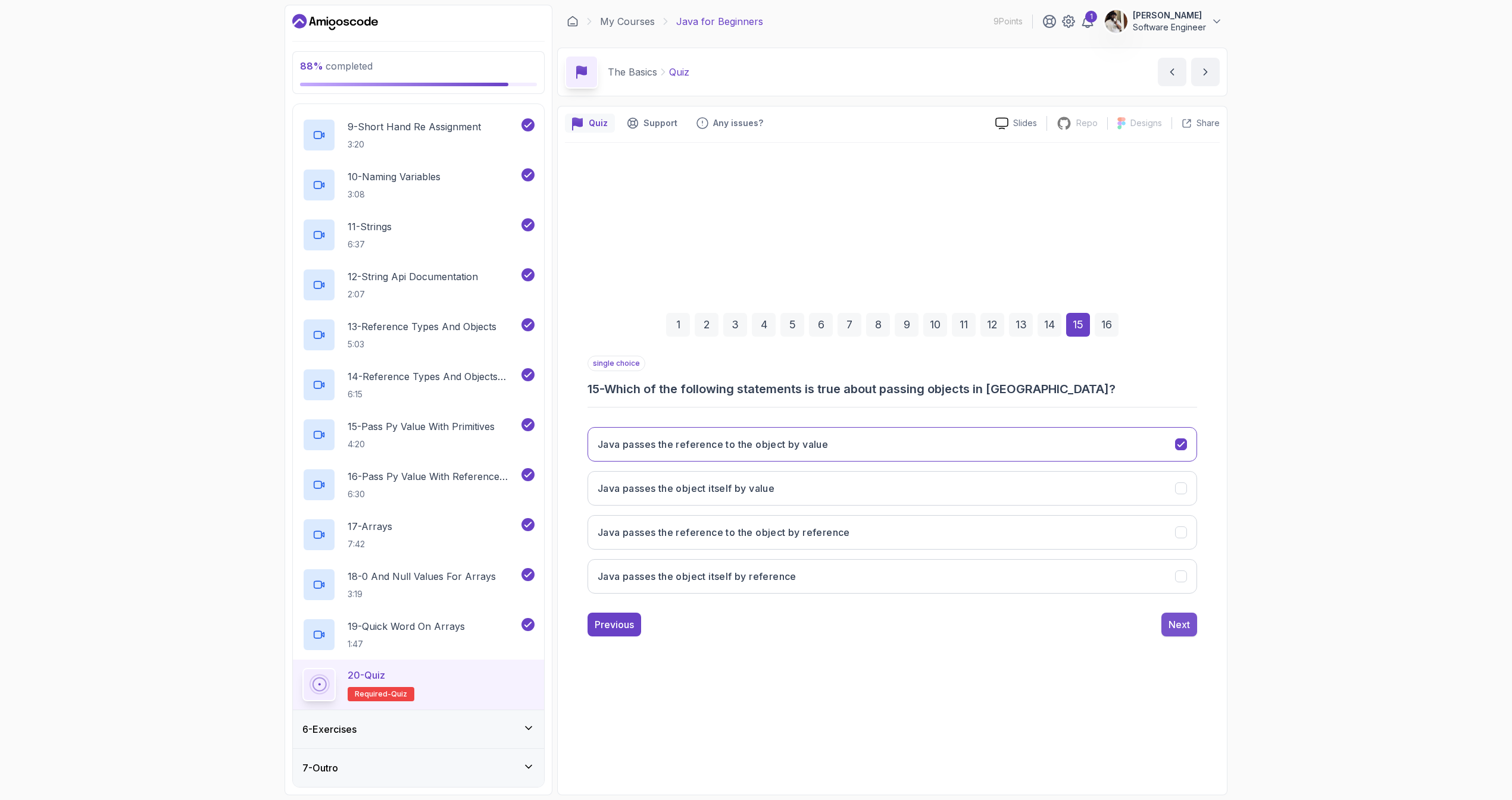
click at [1166, 630] on button "Next" at bounding box center [1179, 624] width 36 height 23
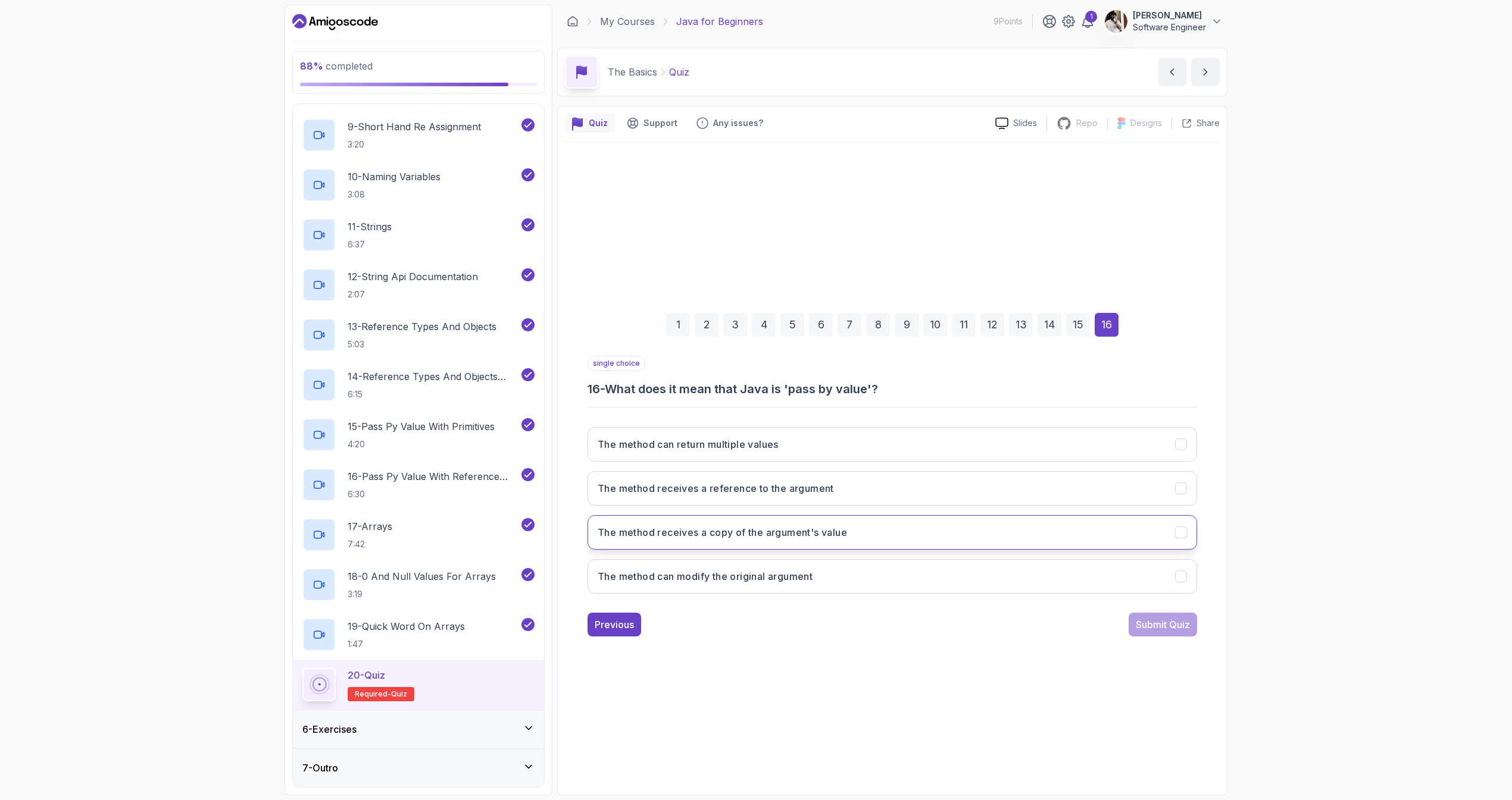
click at [792, 541] on button "The method receives a copy of the argument's value" at bounding box center [892, 532] width 610 height 35
click at [1173, 630] on div "Submit Quiz" at bounding box center [1163, 624] width 54 height 14
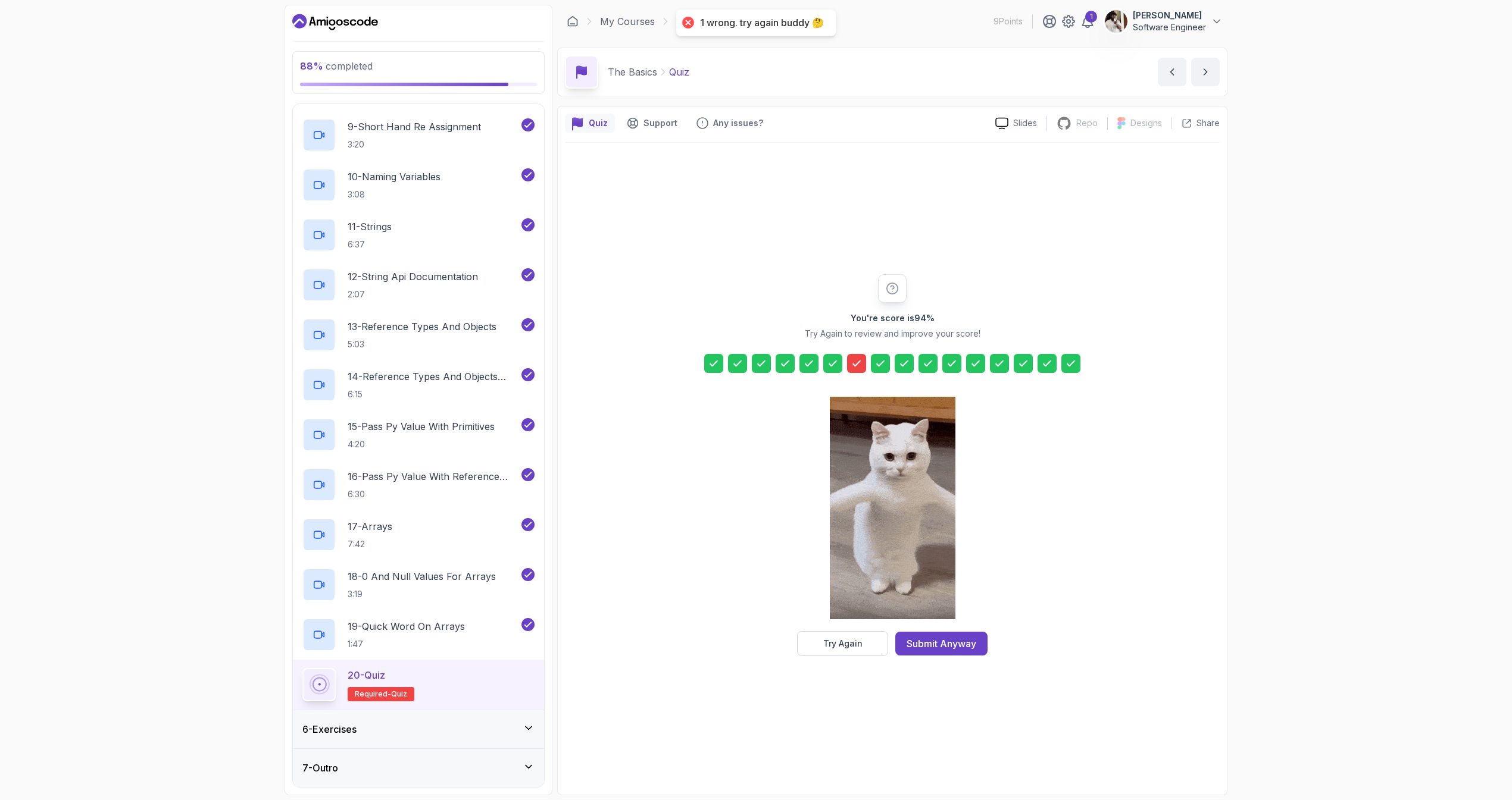
click at [858, 358] on icon at bounding box center [857, 363] width 12 height 12
click at [839, 647] on div "Try Again" at bounding box center [843, 643] width 39 height 12
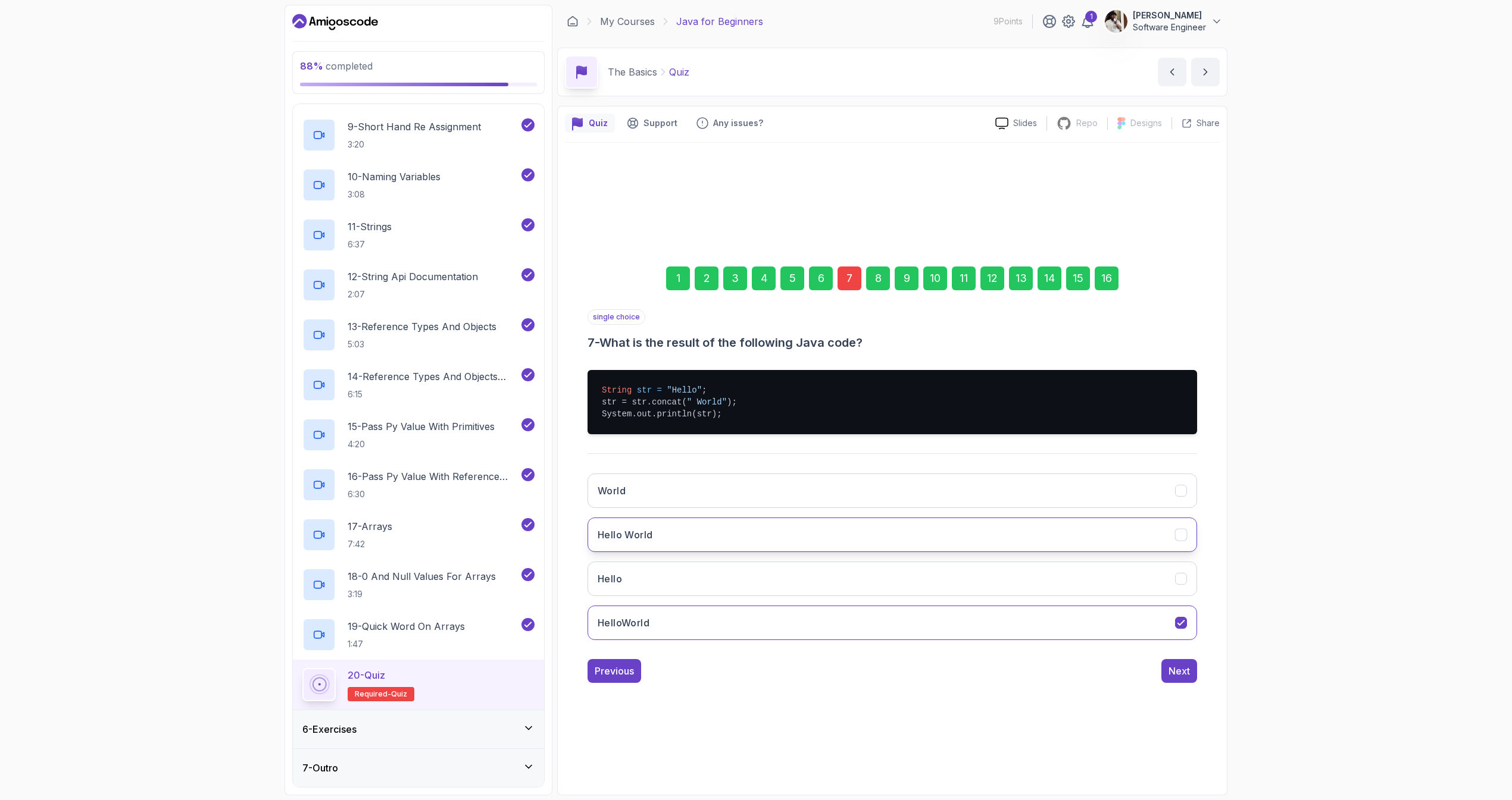
click at [684, 534] on button "Hello World" at bounding box center [892, 534] width 610 height 35
click at [1186, 669] on div "Next" at bounding box center [1179, 671] width 22 height 14
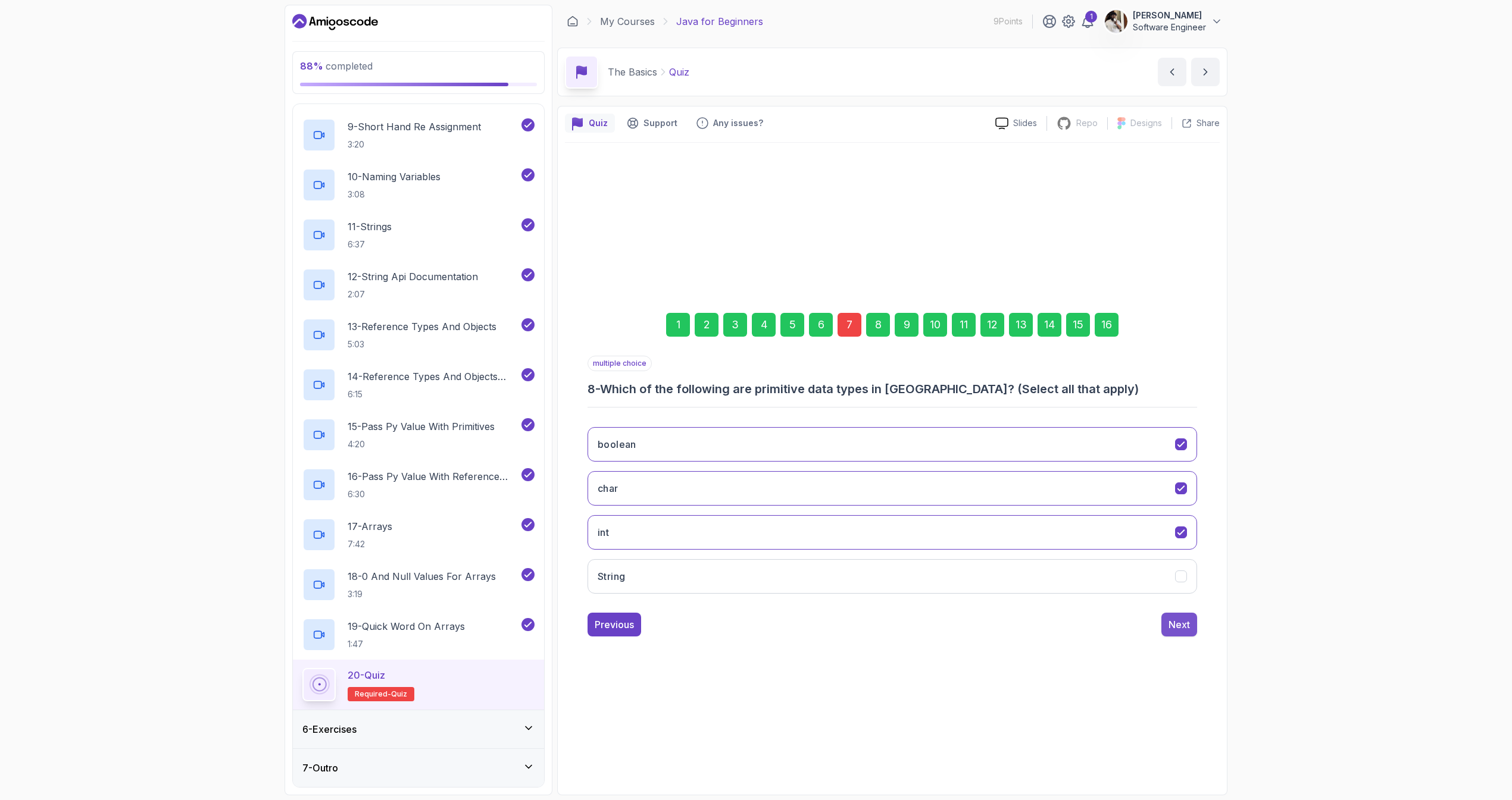
drag, startPoint x: 1157, startPoint y: 610, endPoint x: 1167, endPoint y: 617, distance: 12.2
click at [1157, 610] on div "multiple choice 8 - Which of the following are primitive data types in Java? (S…" at bounding box center [892, 496] width 610 height 281
click at [1167, 617] on button "Next" at bounding box center [1179, 624] width 36 height 23
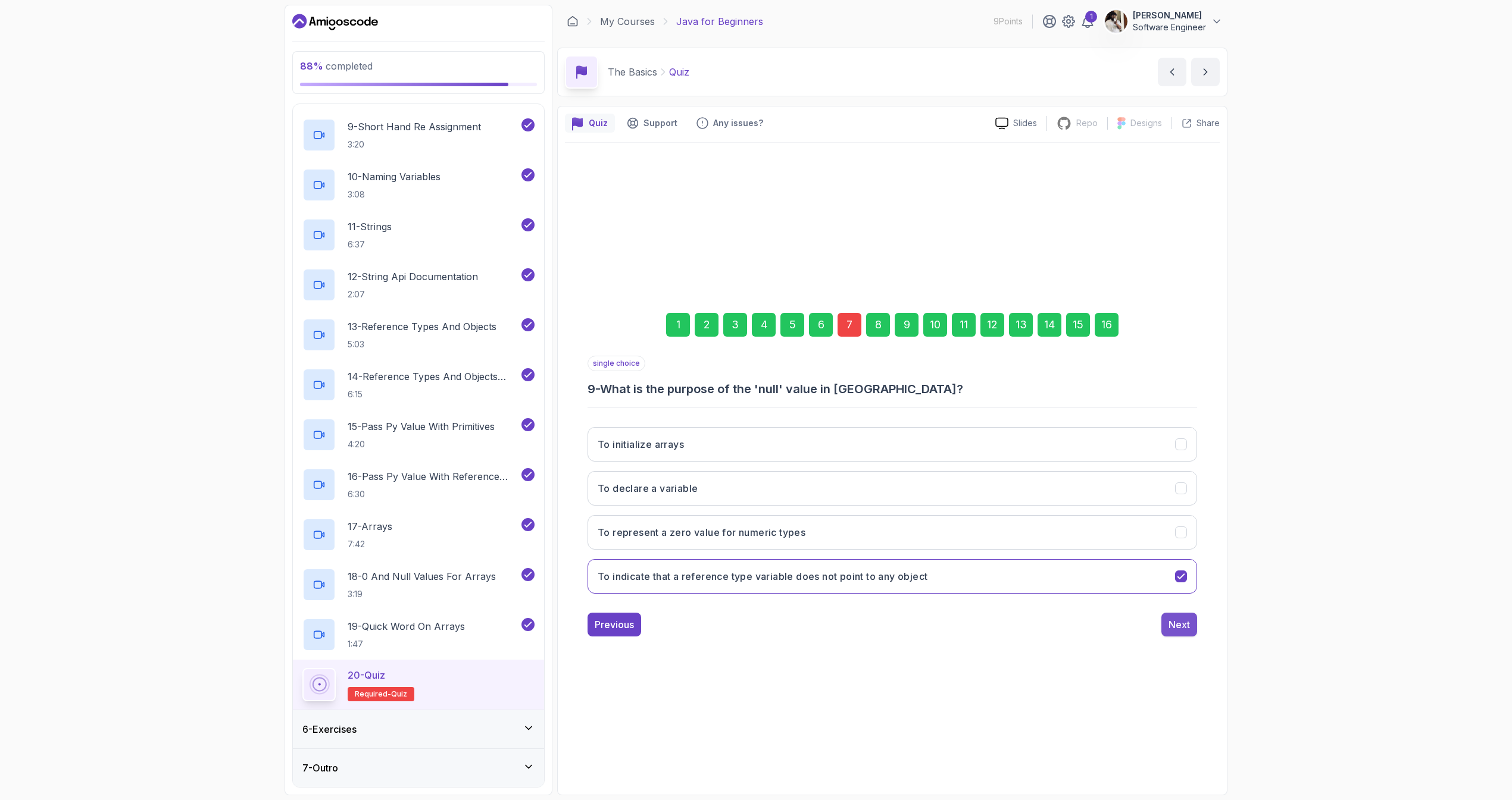
click at [1169, 615] on button "Next" at bounding box center [1179, 624] width 36 height 23
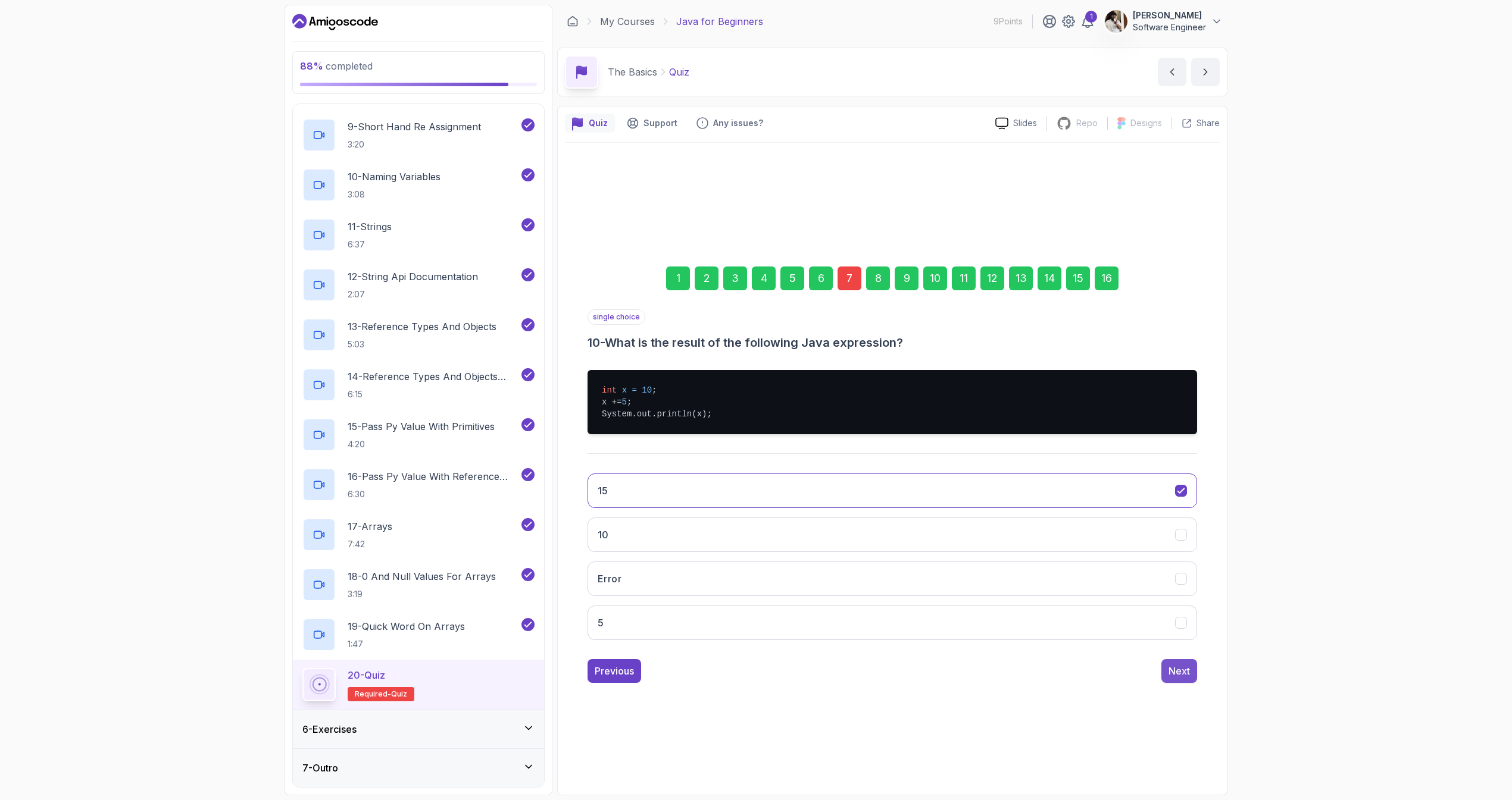
click at [1180, 659] on button "Next" at bounding box center [1179, 671] width 36 height 23
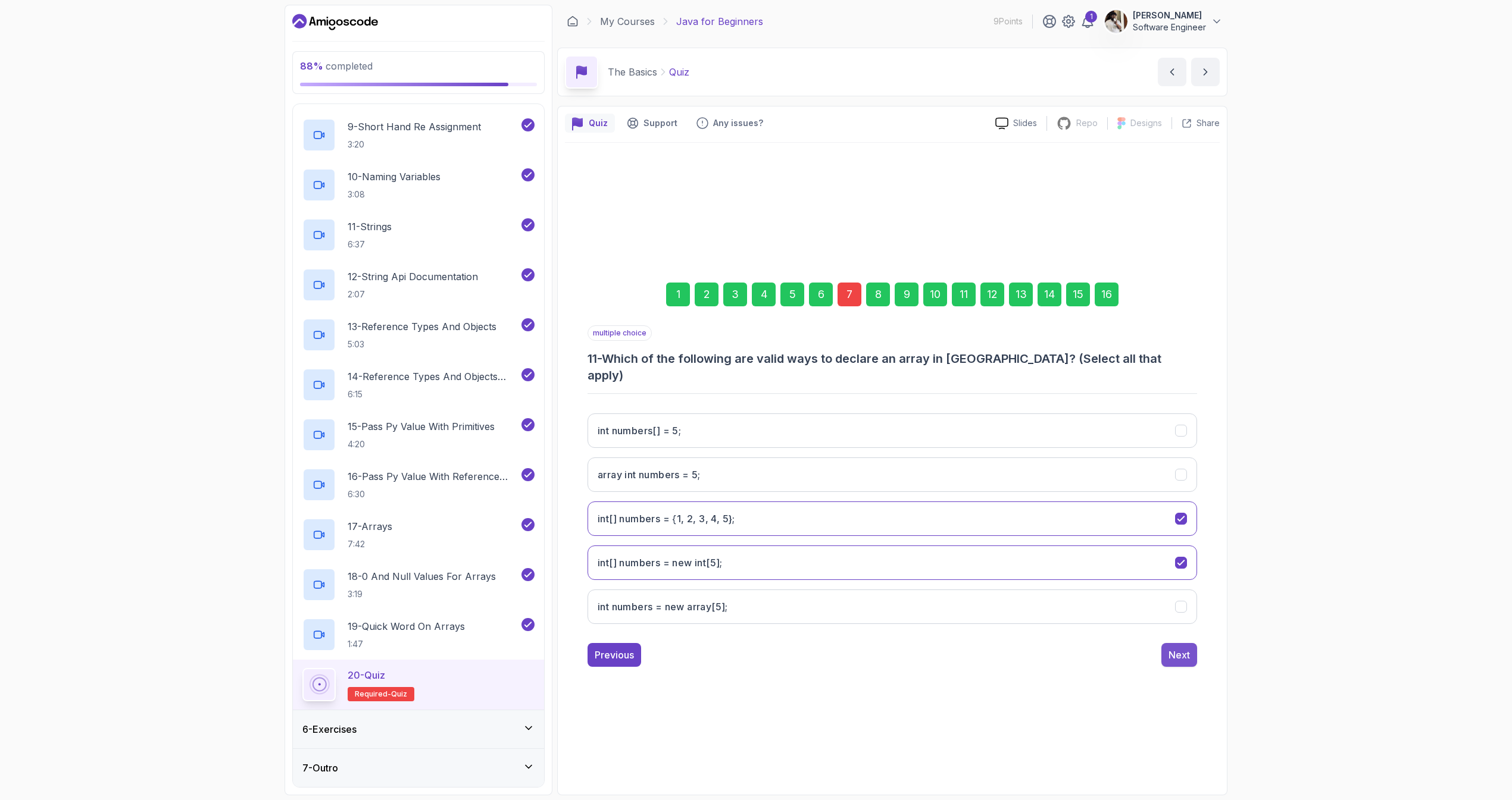
click at [1173, 648] on div "Next" at bounding box center [1179, 655] width 22 height 14
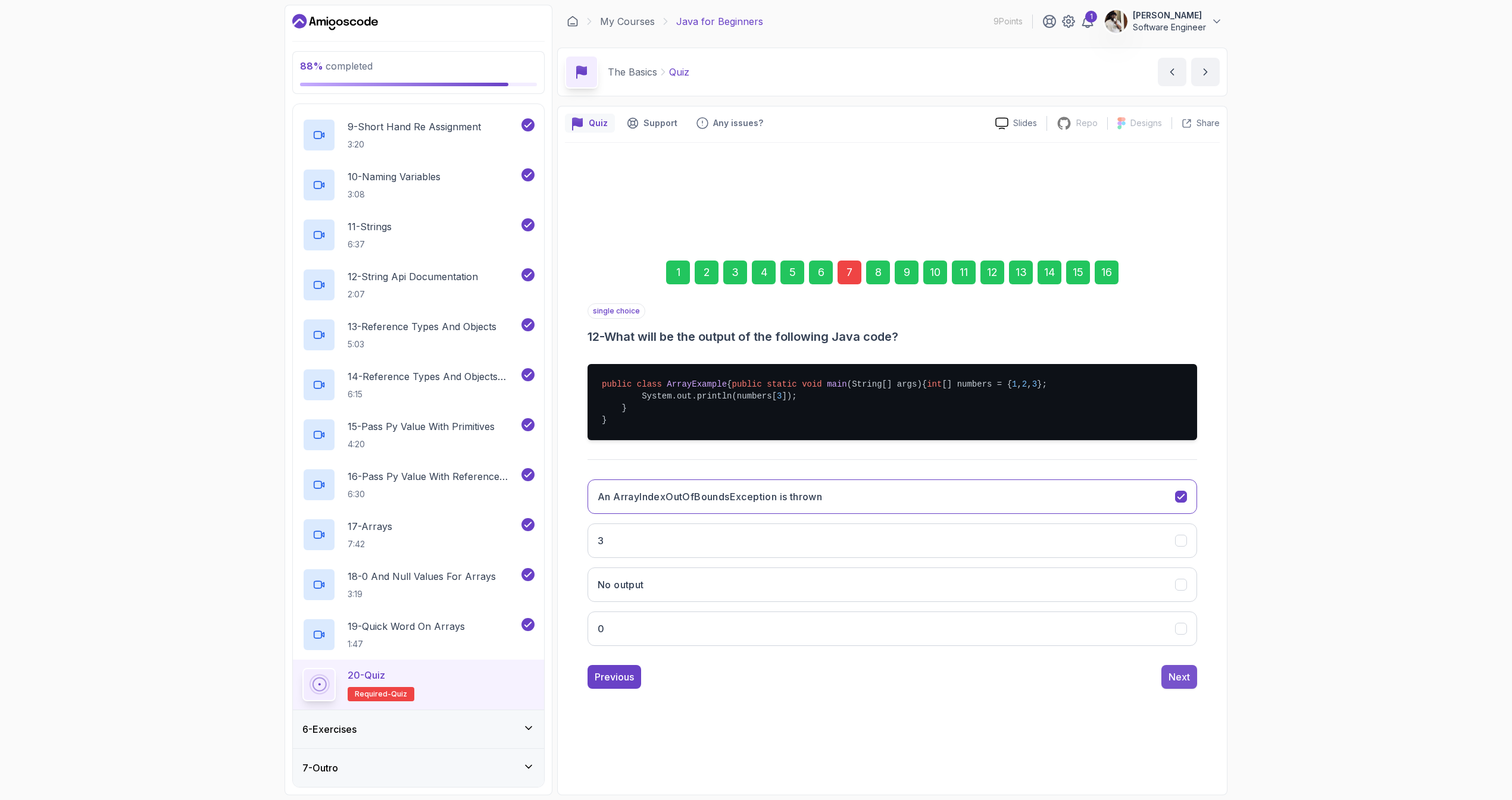
click at [1179, 685] on div "Next" at bounding box center [1179, 677] width 22 height 14
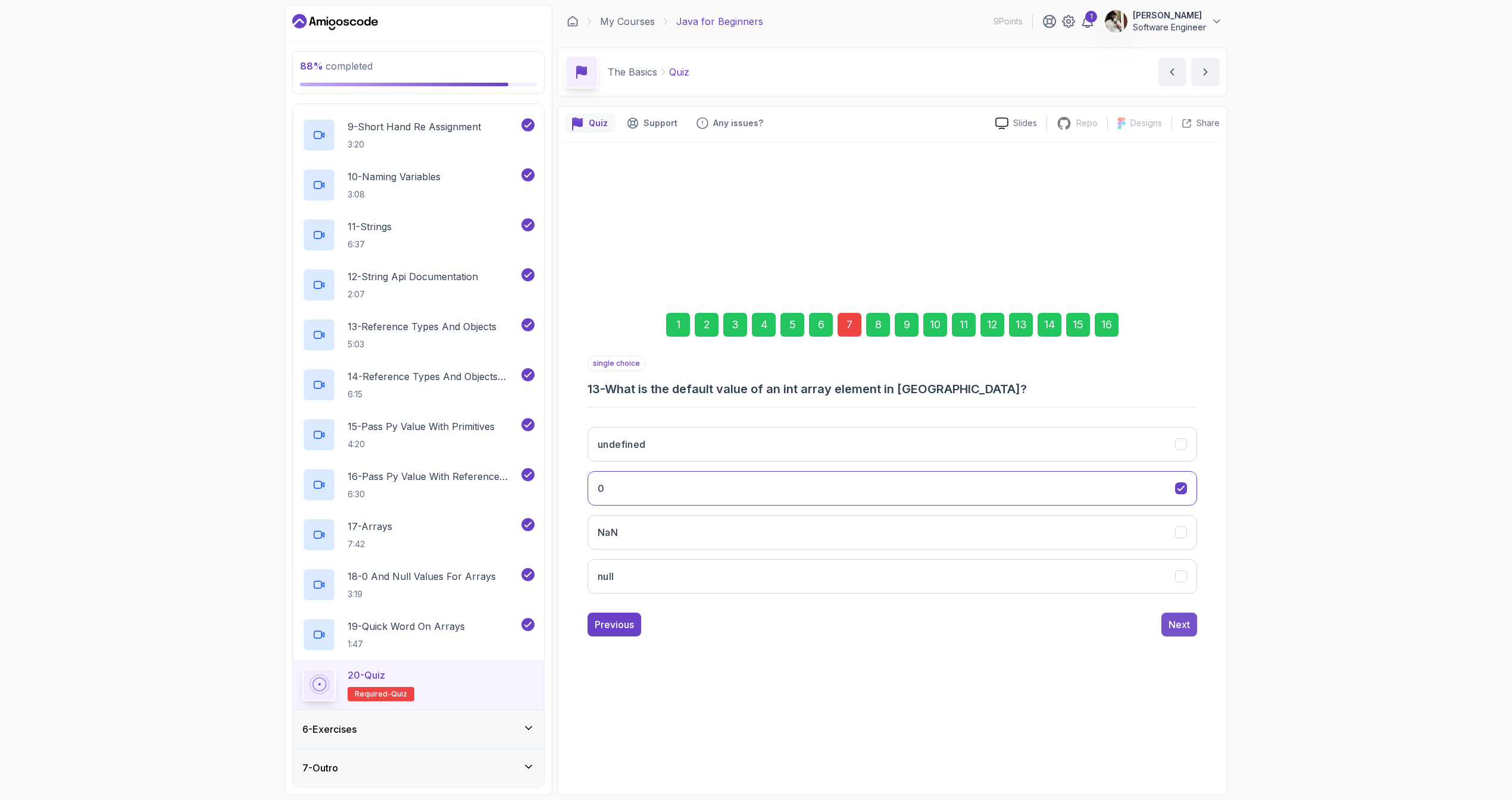
click at [1178, 631] on div "Next" at bounding box center [1179, 624] width 22 height 14
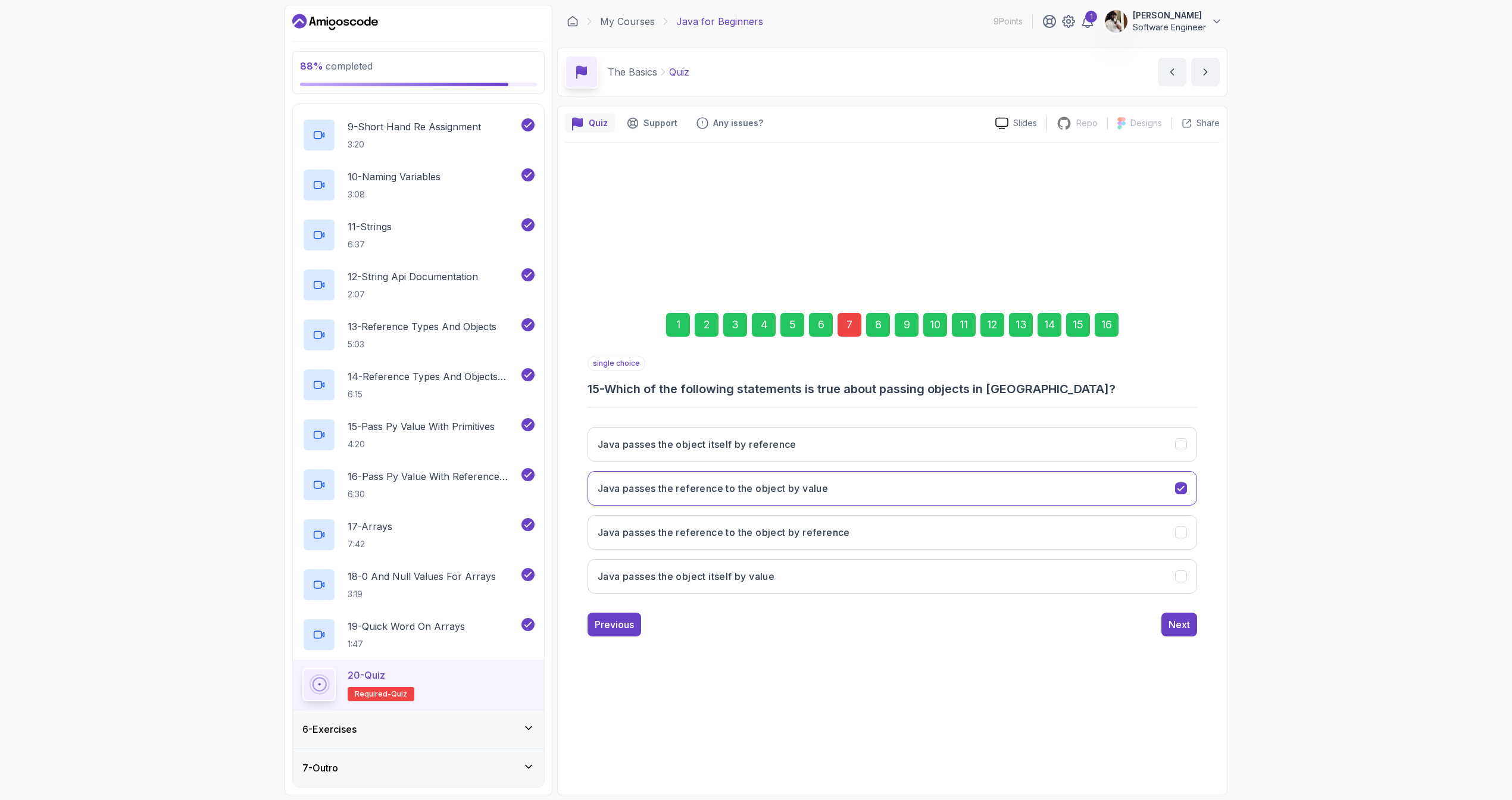
click at [1178, 631] on div "Next" at bounding box center [1179, 624] width 22 height 14
click at [1178, 631] on div "Submit Quiz" at bounding box center [1163, 624] width 54 height 14
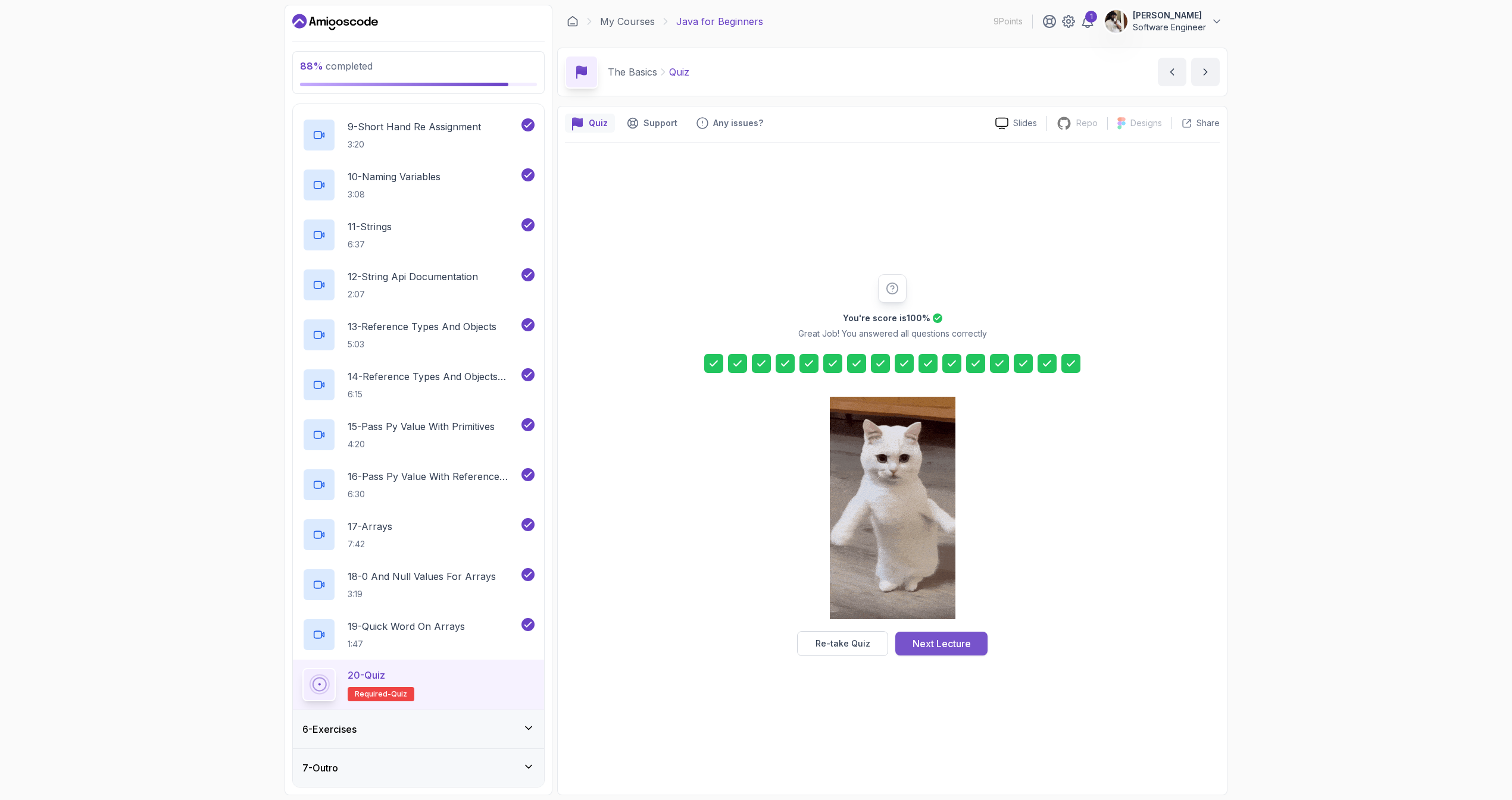
click at [926, 647] on div "Next Lecture" at bounding box center [941, 644] width 58 height 14
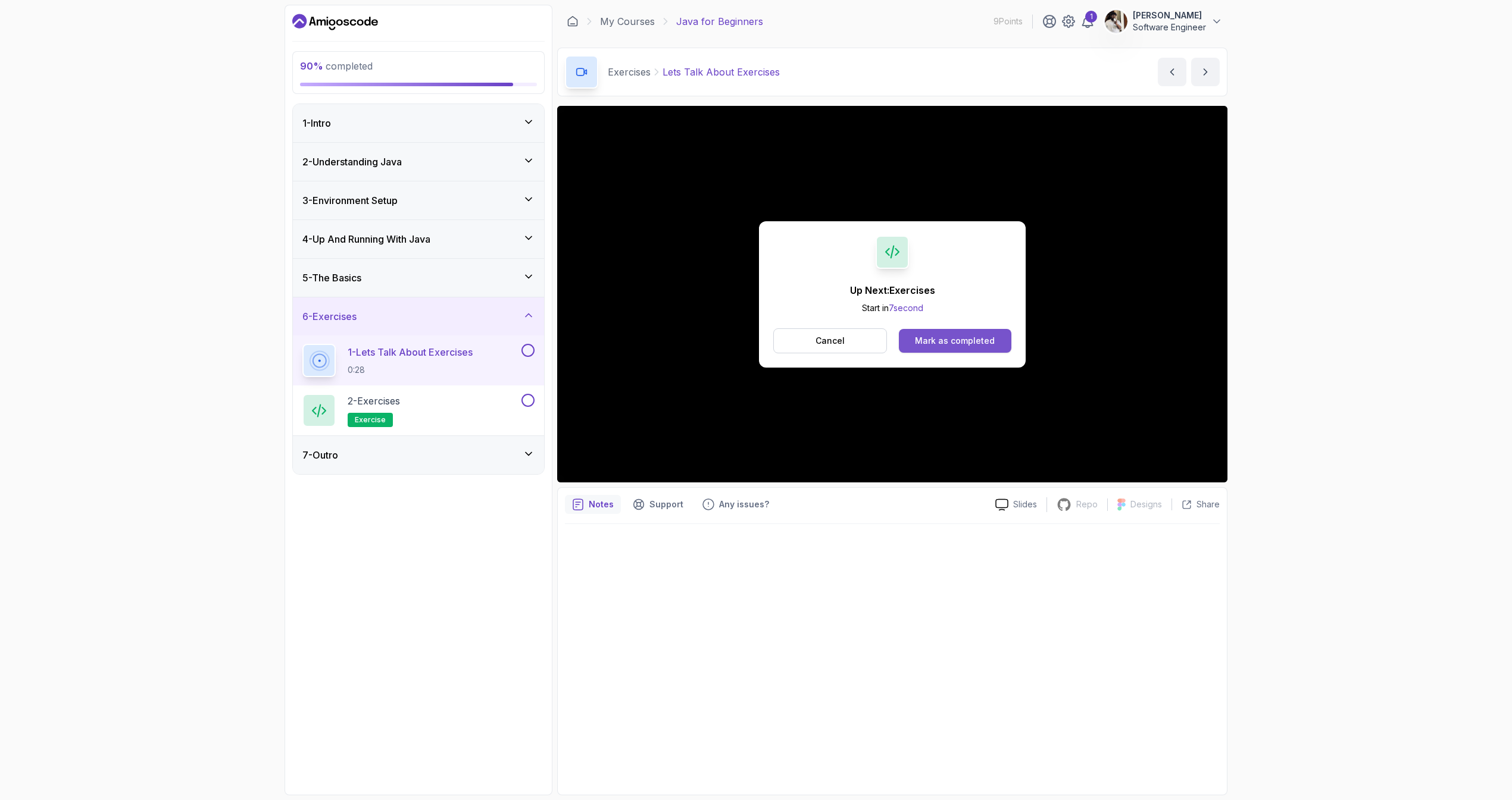
click at [968, 347] on button "Mark as completed" at bounding box center [955, 341] width 112 height 23
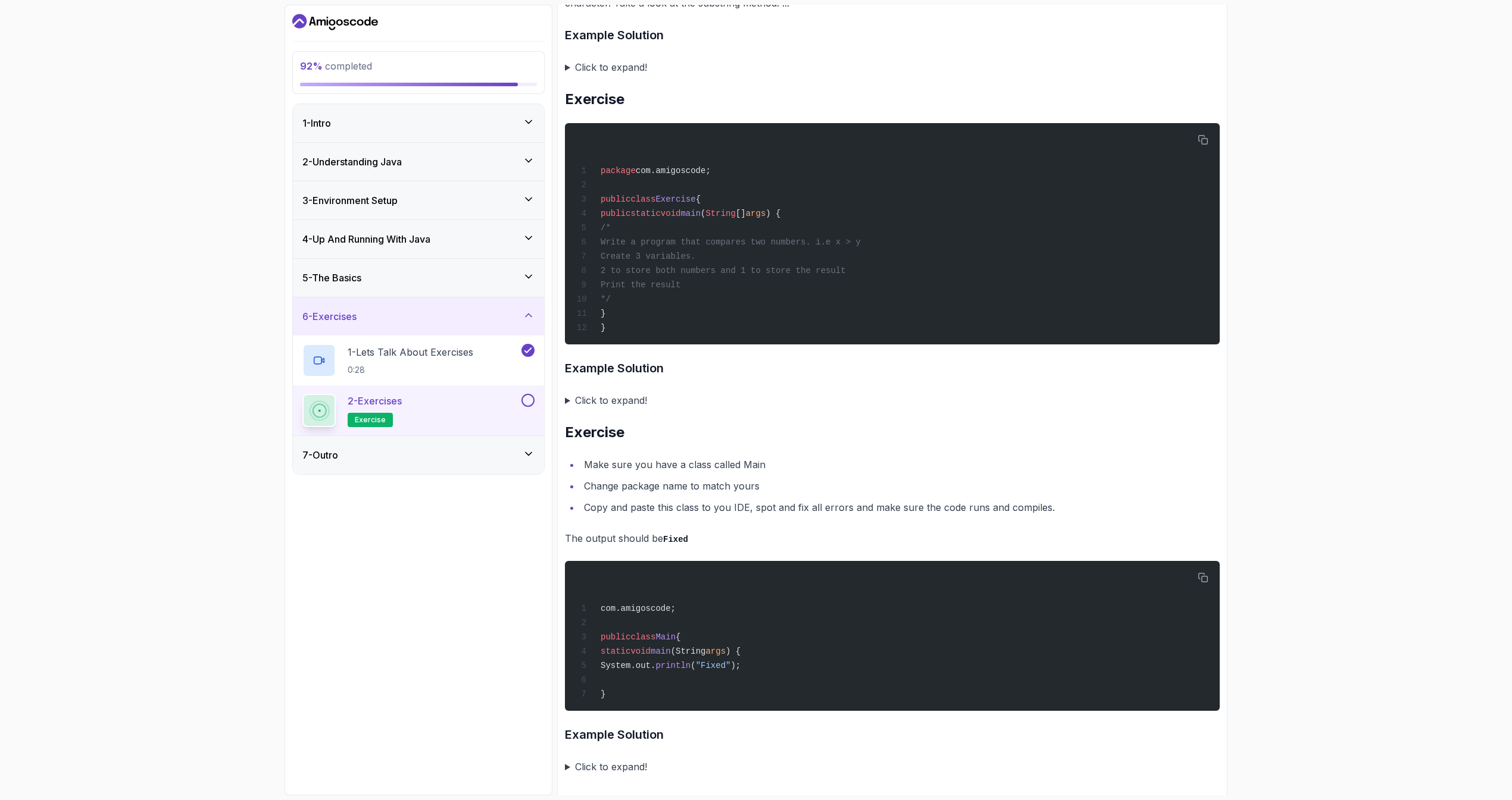
scroll to position [2097, 0]
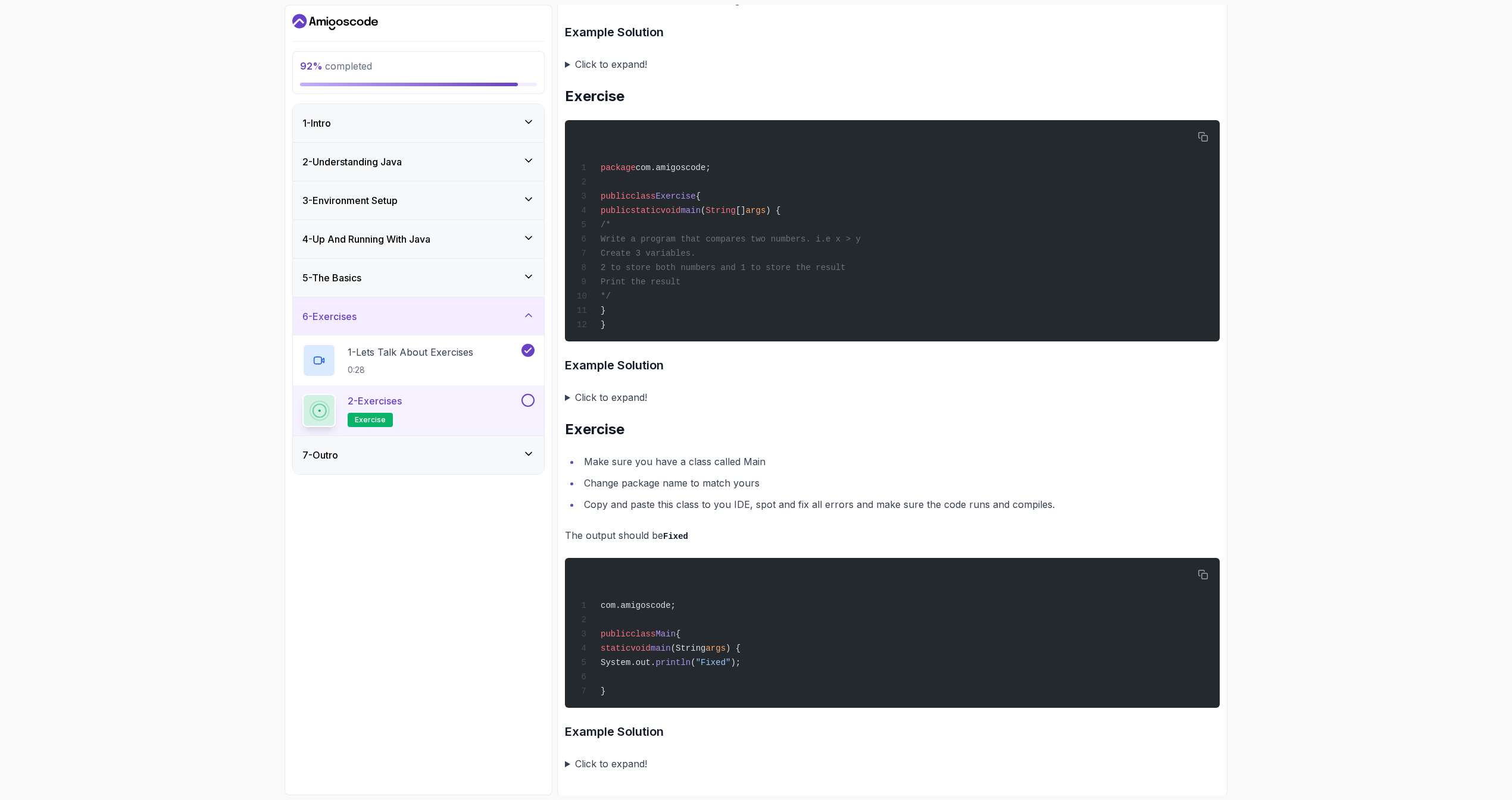
click at [455, 465] on div "7 - Outro" at bounding box center [418, 455] width 251 height 38
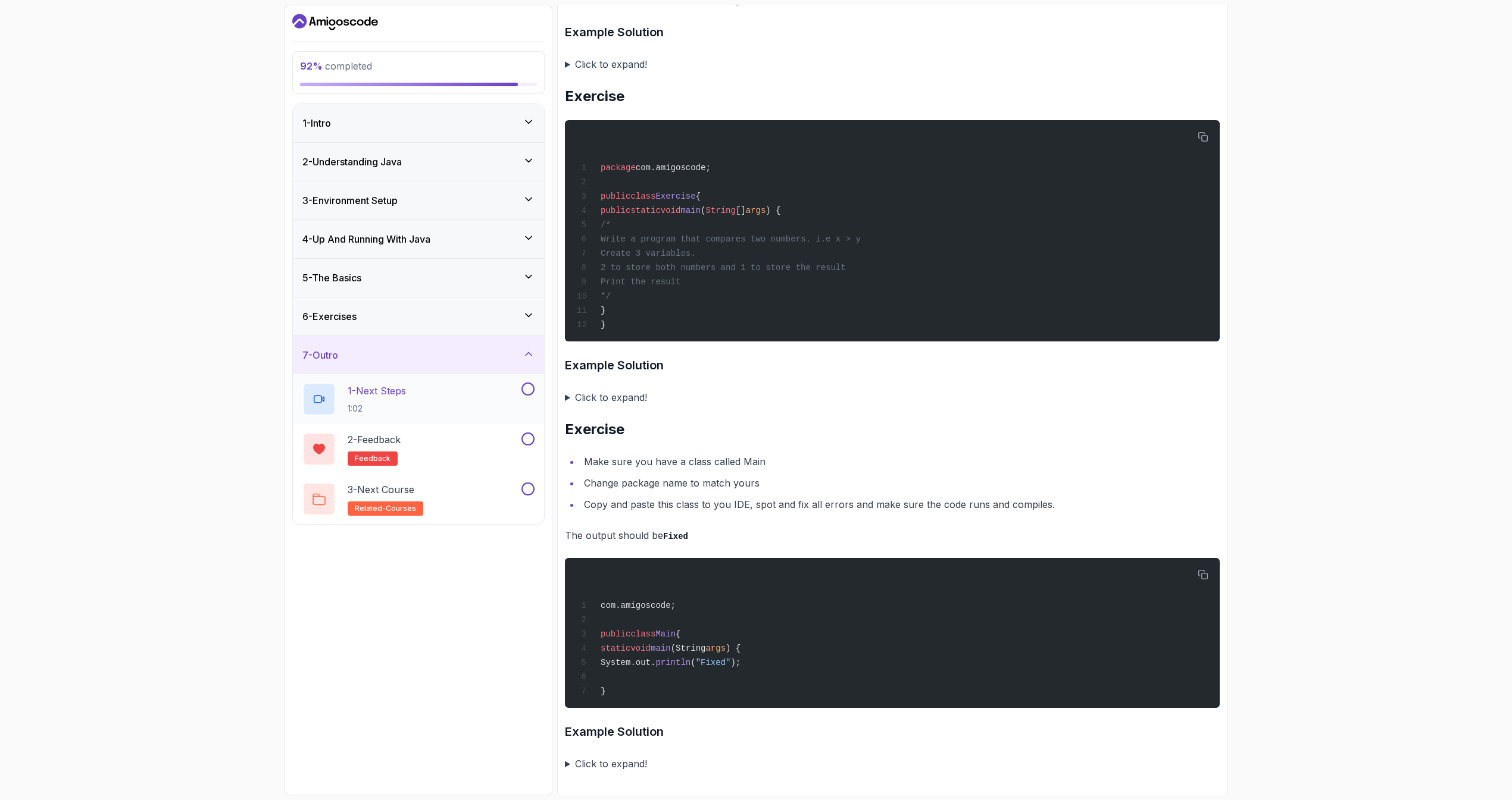
click at [492, 407] on div "1 - Next Steps 1:02" at bounding box center [411, 399] width 217 height 33
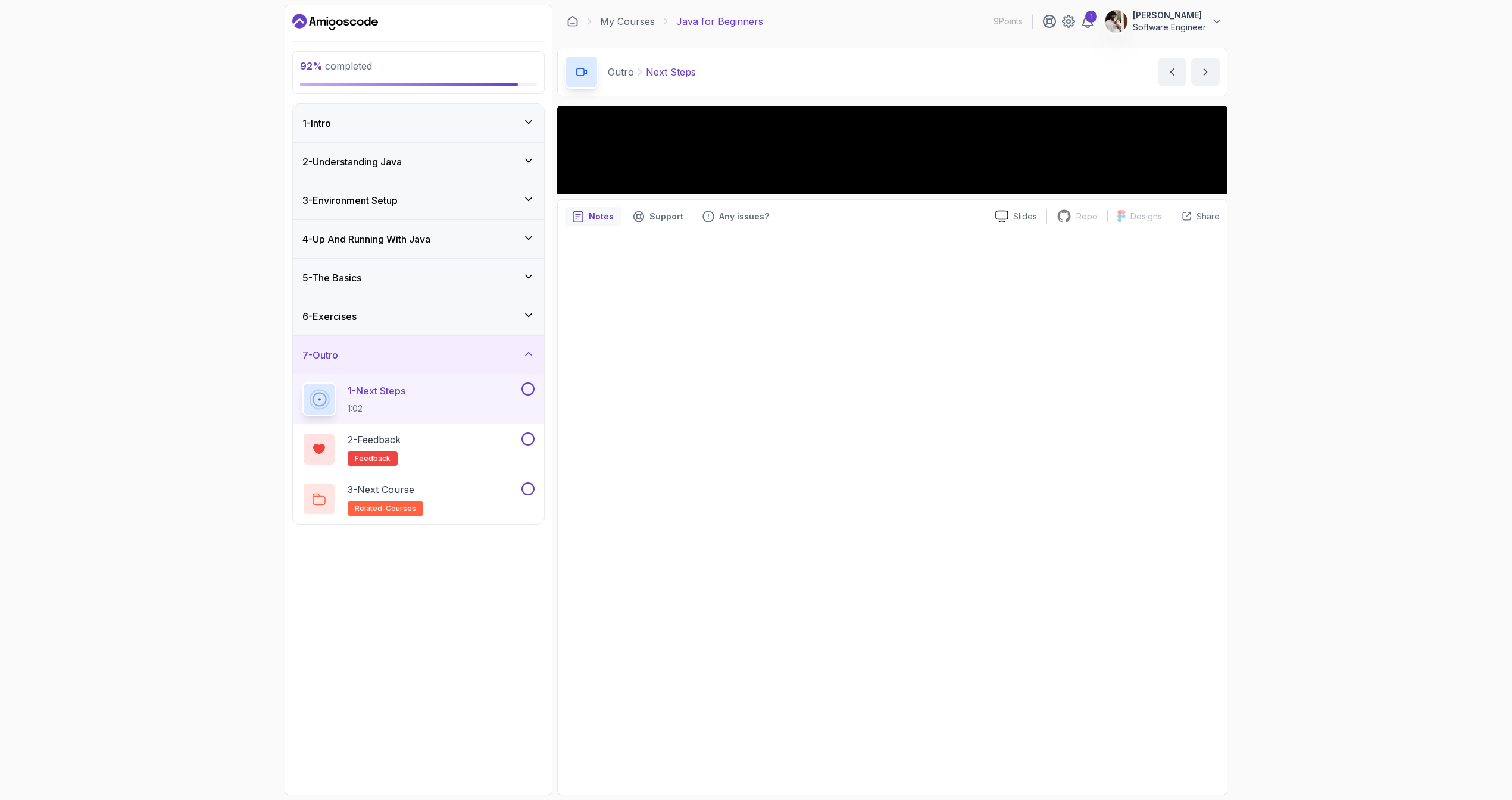
click at [492, 399] on div "1 - Next Steps 1:02" at bounding box center [411, 399] width 217 height 33
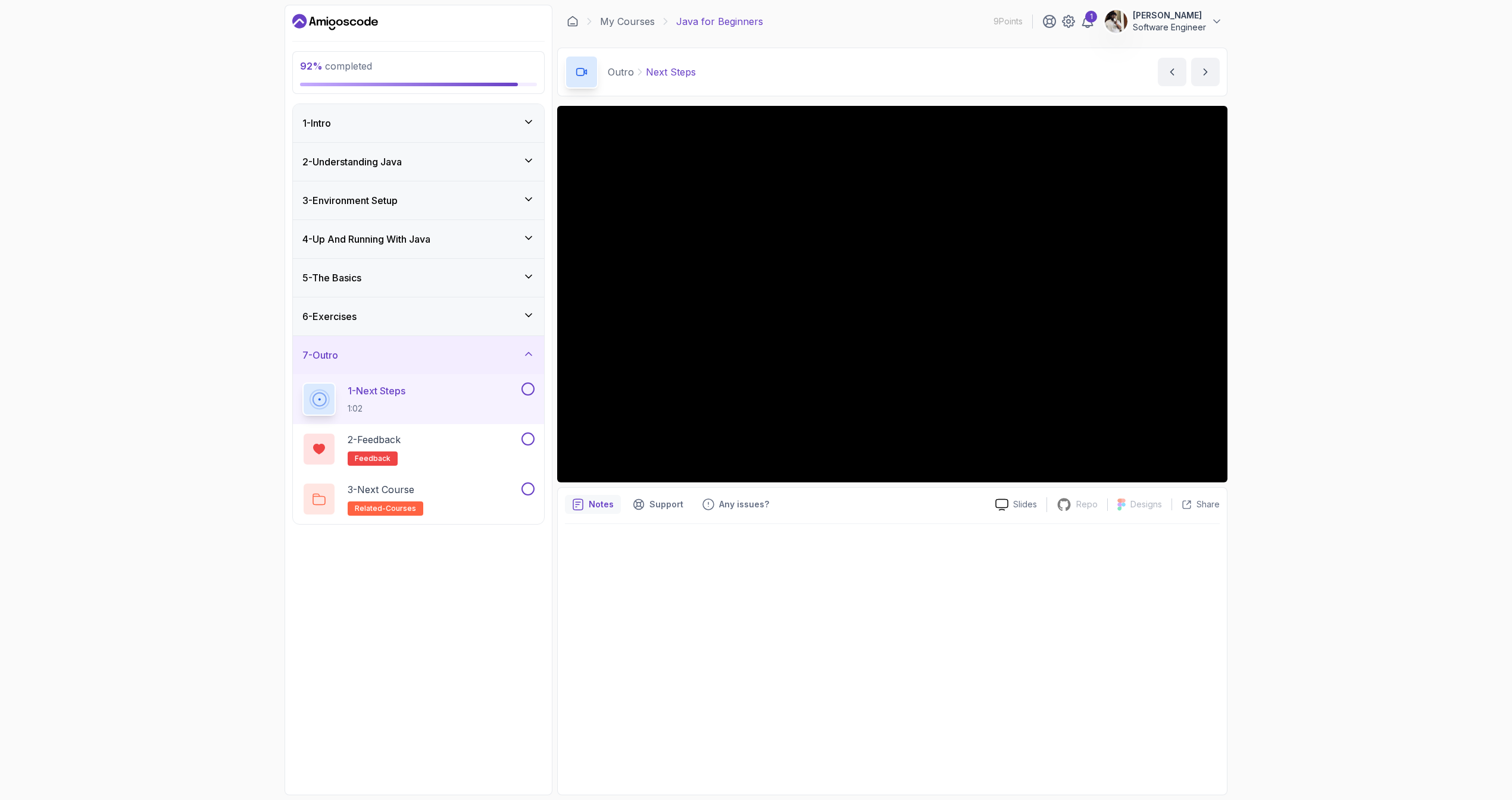
click at [809, 556] on div at bounding box center [892, 656] width 655 height 264
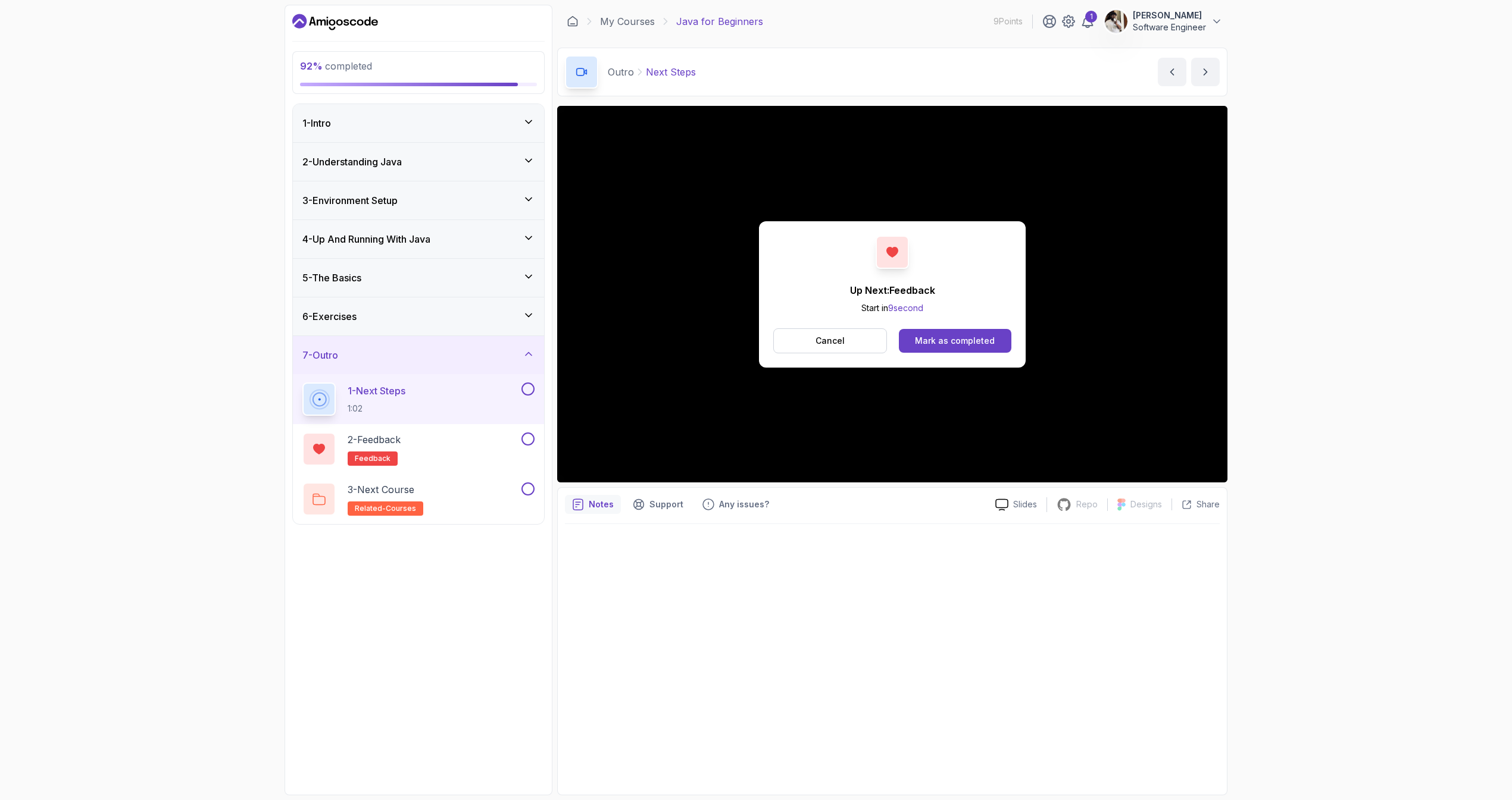
click at [943, 353] on div "Up Next: Feedback Start in 9 second Cancel Mark as completed" at bounding box center [892, 294] width 266 height 146
click at [936, 348] on button "Mark as completed" at bounding box center [955, 341] width 112 height 23
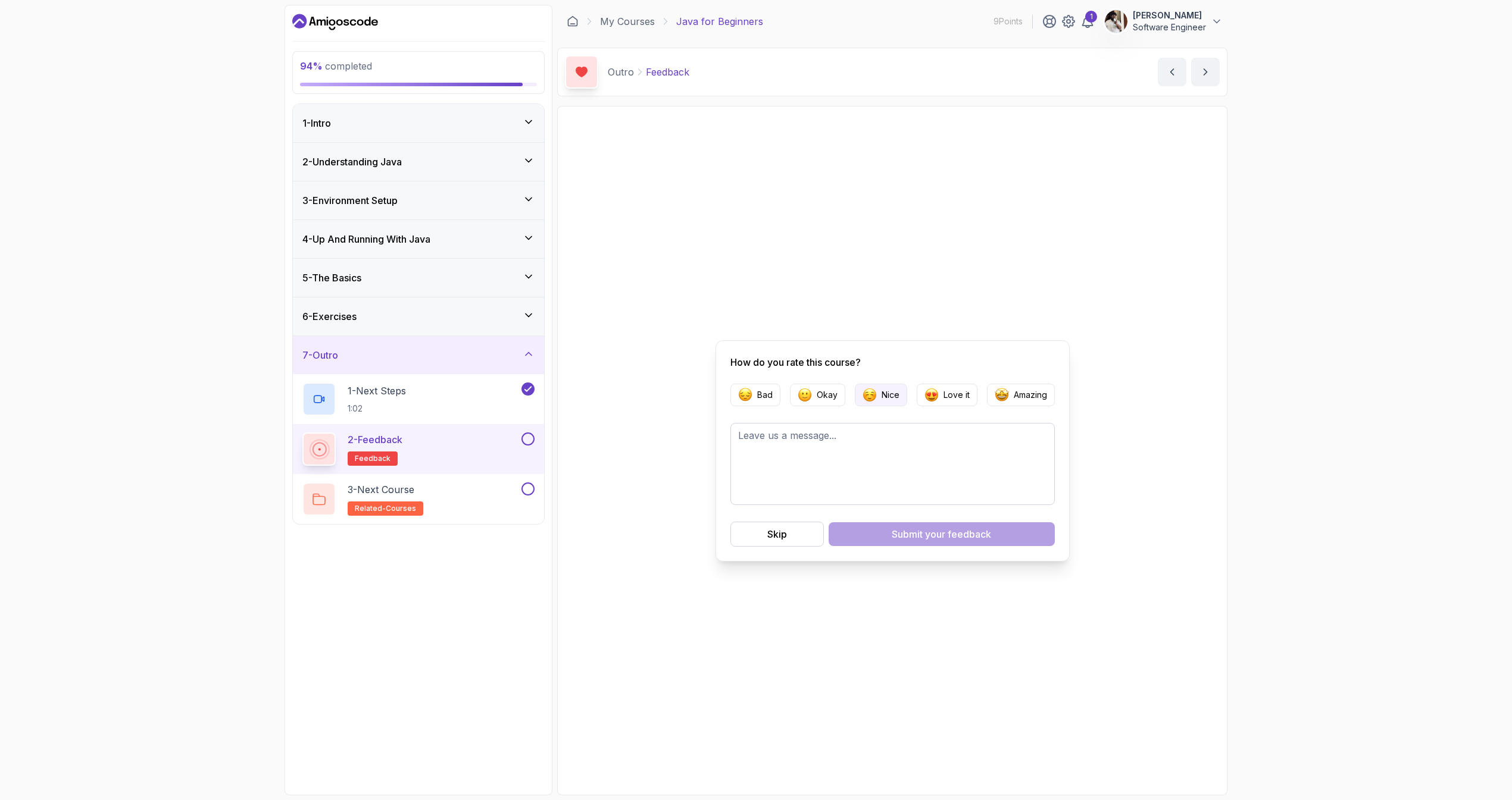
click at [875, 401] on button "Nice" at bounding box center [881, 395] width 52 height 23
click at [913, 543] on button "Submit your feedback" at bounding box center [941, 534] width 226 height 23
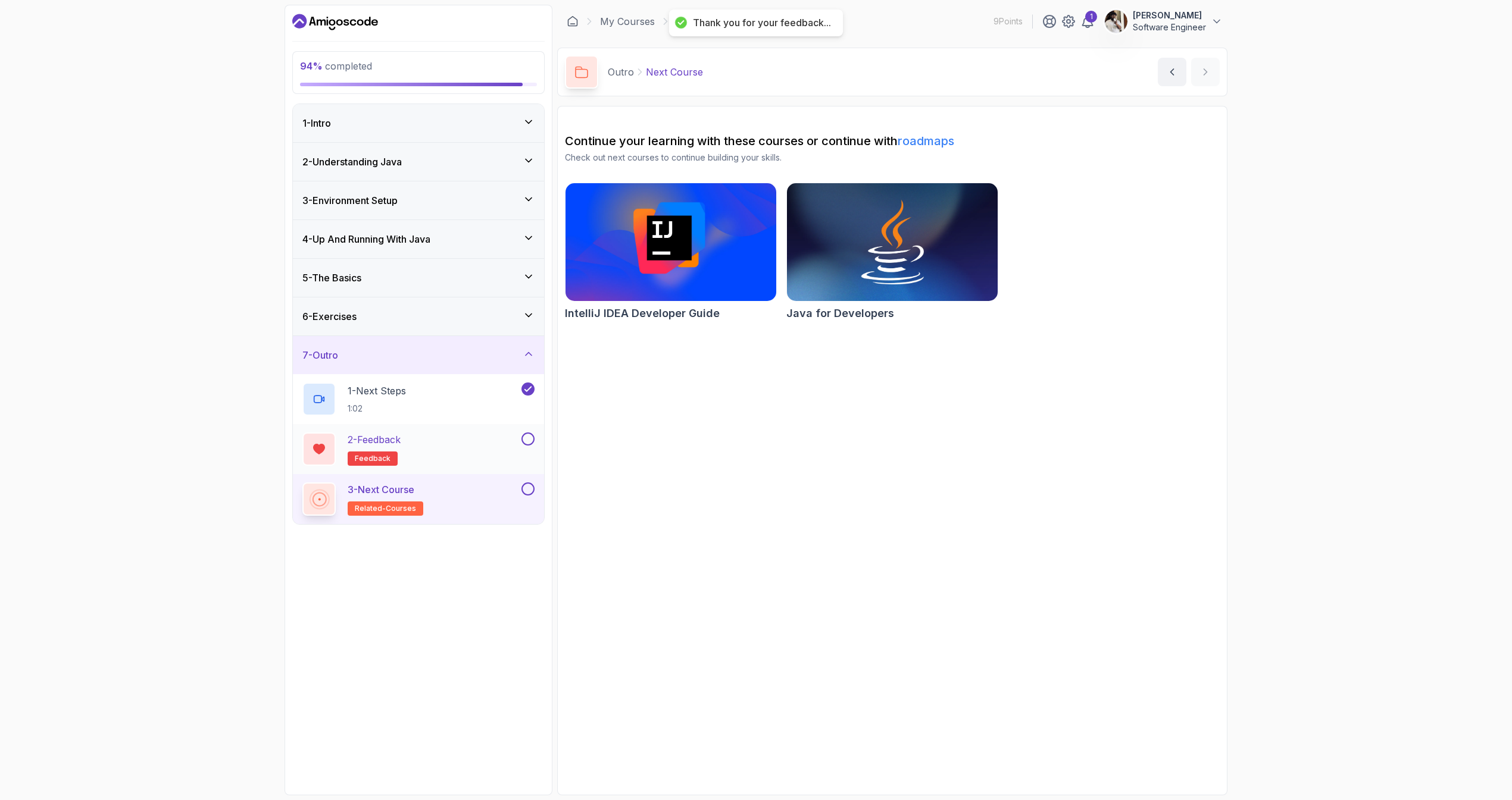
click at [529, 442] on button at bounding box center [528, 439] width 13 height 13
click at [422, 318] on div "6 - Exercises" at bounding box center [418, 316] width 232 height 14
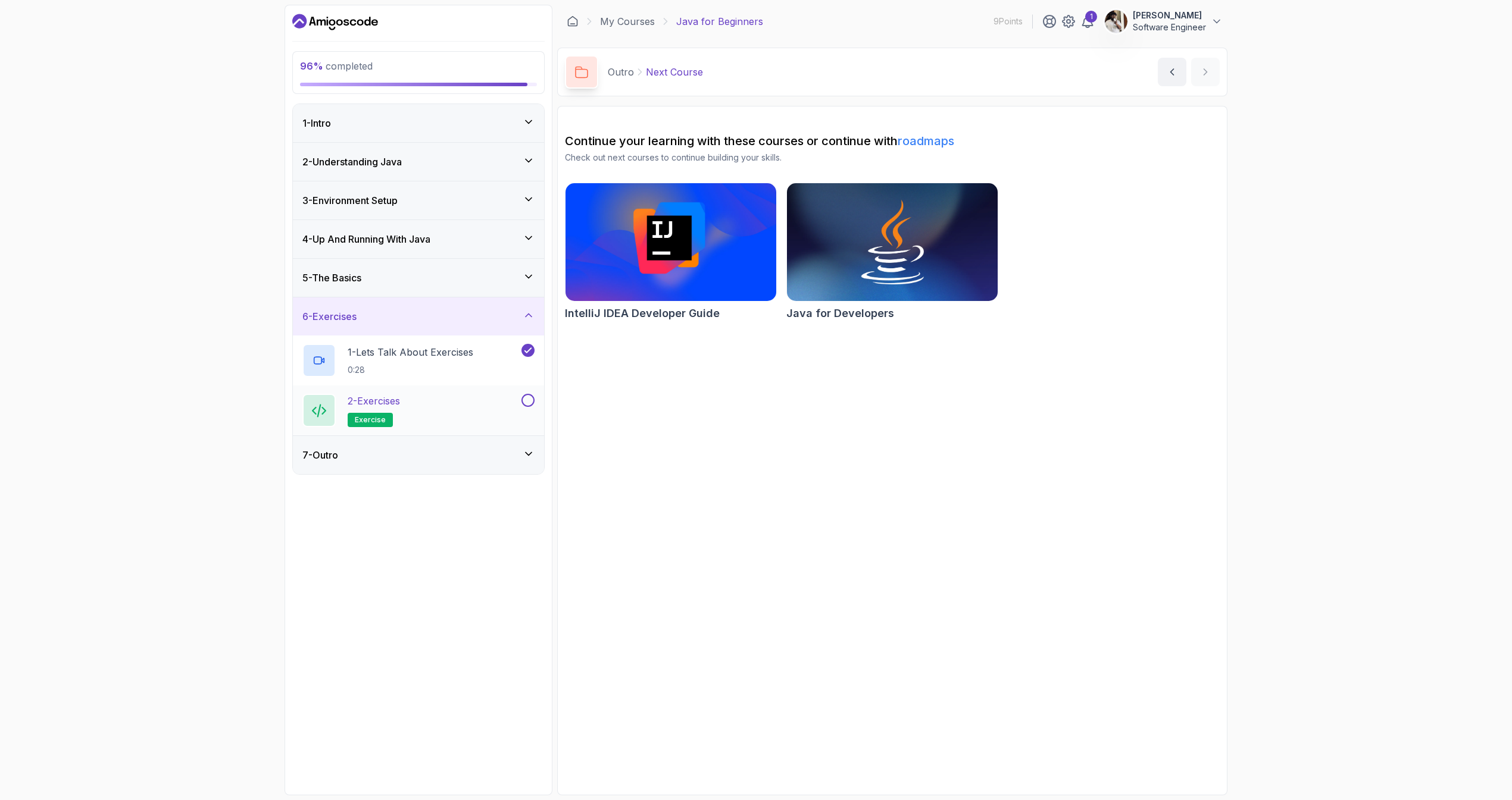
click at [535, 398] on div "2 - Exercises exercise" at bounding box center [418, 410] width 251 height 50
click at [523, 402] on button at bounding box center [528, 401] width 13 height 13
click at [526, 402] on button at bounding box center [528, 401] width 13 height 13
click at [528, 402] on button at bounding box center [528, 401] width 13 height 13
click at [465, 456] on div "7 - Outro" at bounding box center [418, 455] width 232 height 14
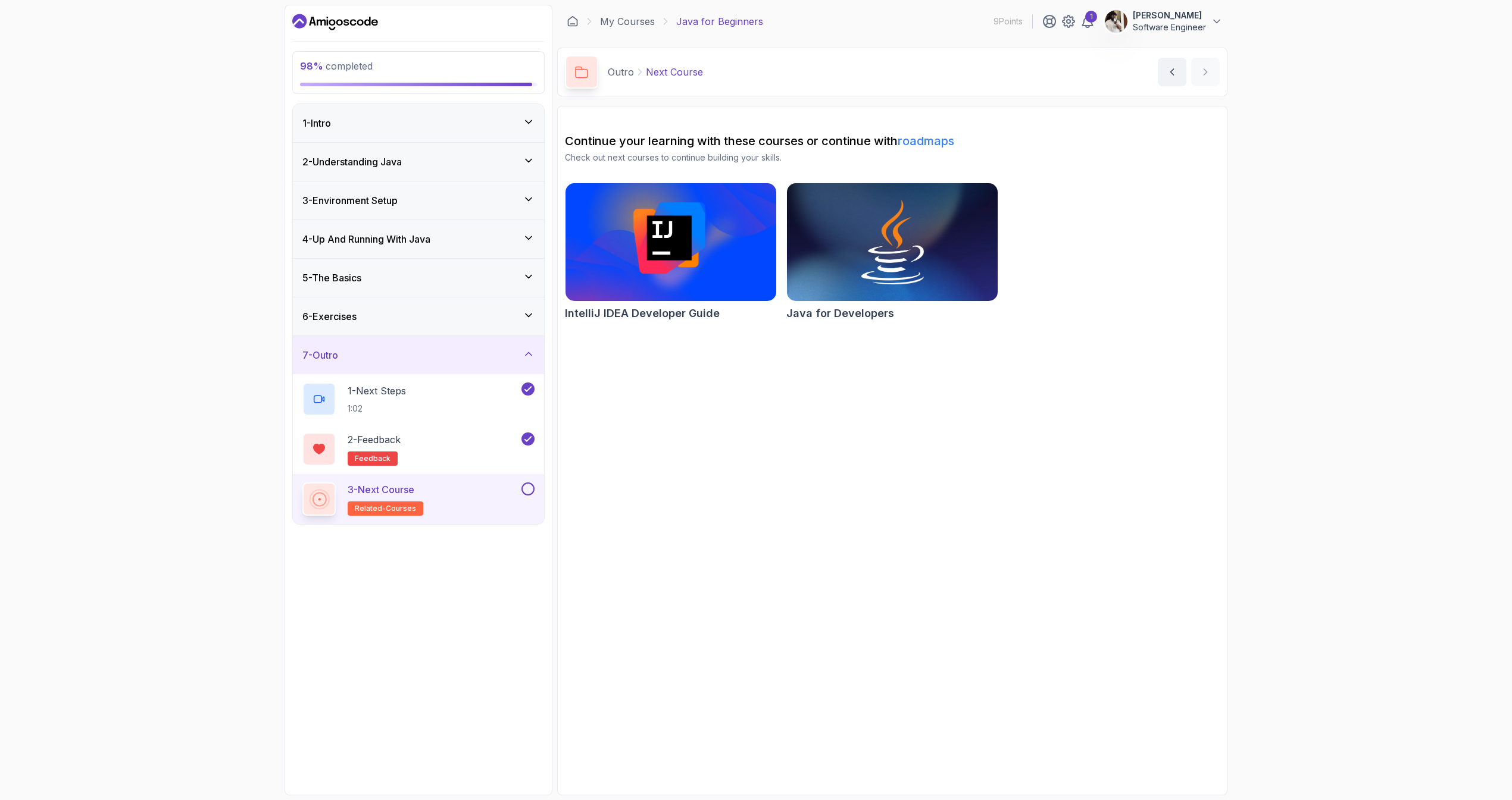
click at [522, 491] on button at bounding box center [528, 489] width 13 height 13
click at [526, 491] on icon at bounding box center [528, 489] width 7 height 5
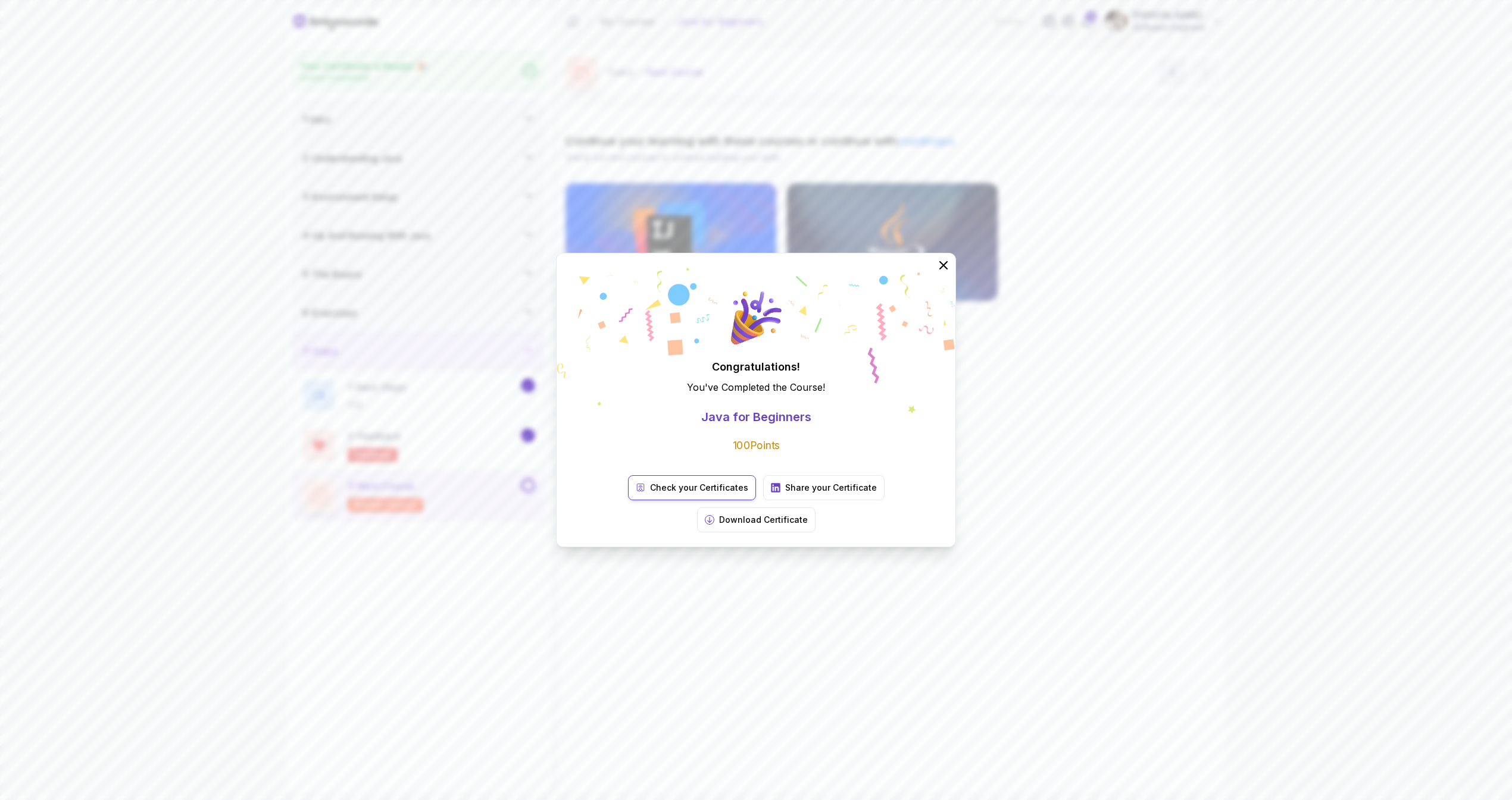
click at [650, 494] on p "Check your Certificates" at bounding box center [699, 488] width 98 height 12
click at [808, 514] on p "Download Certificate" at bounding box center [763, 520] width 89 height 12
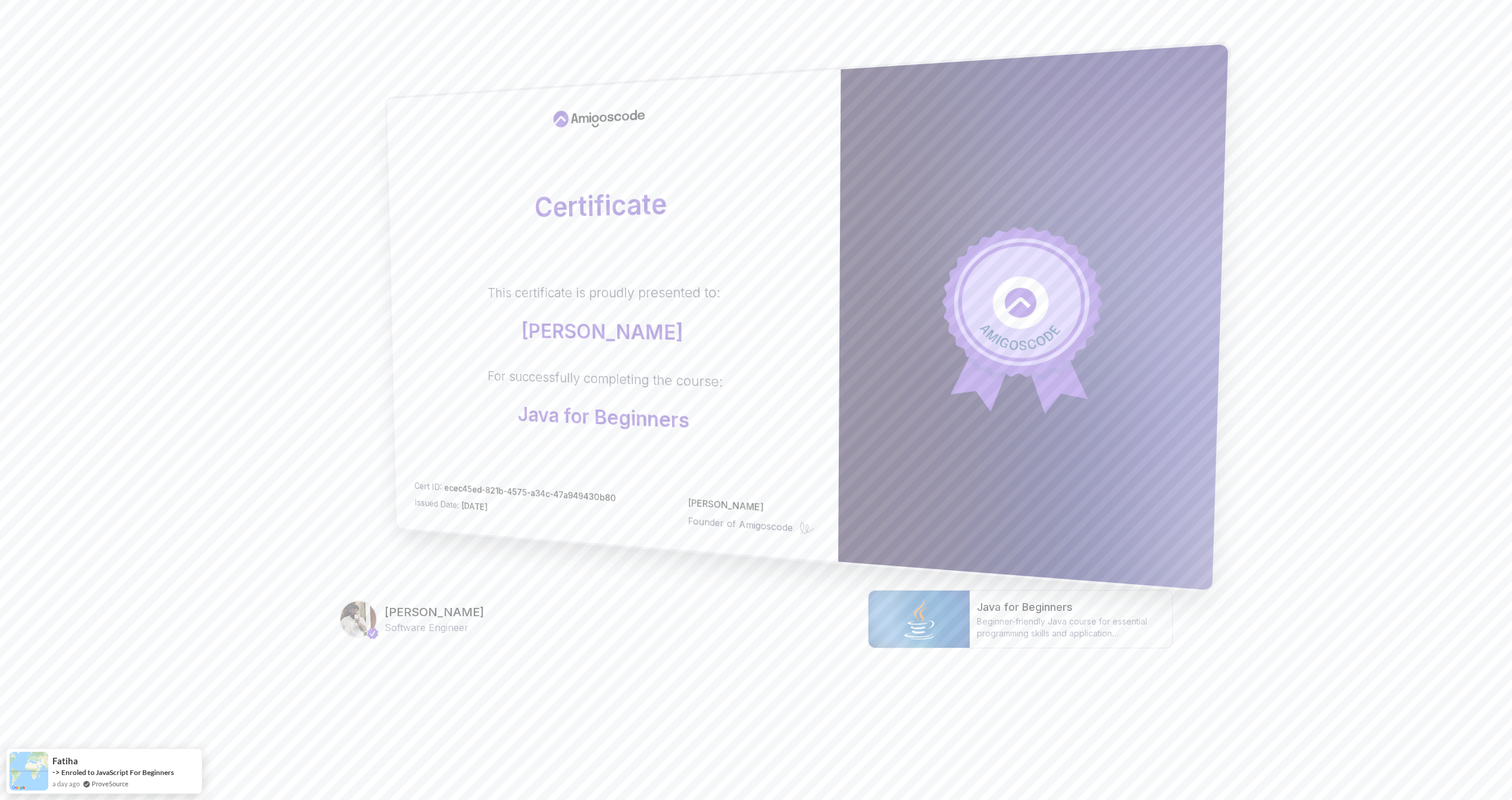
click at [490, 438] on div "Certificate This certificate is proudly presented to: Mani Kandan For successfu…" at bounding box center [614, 316] width 454 height 493
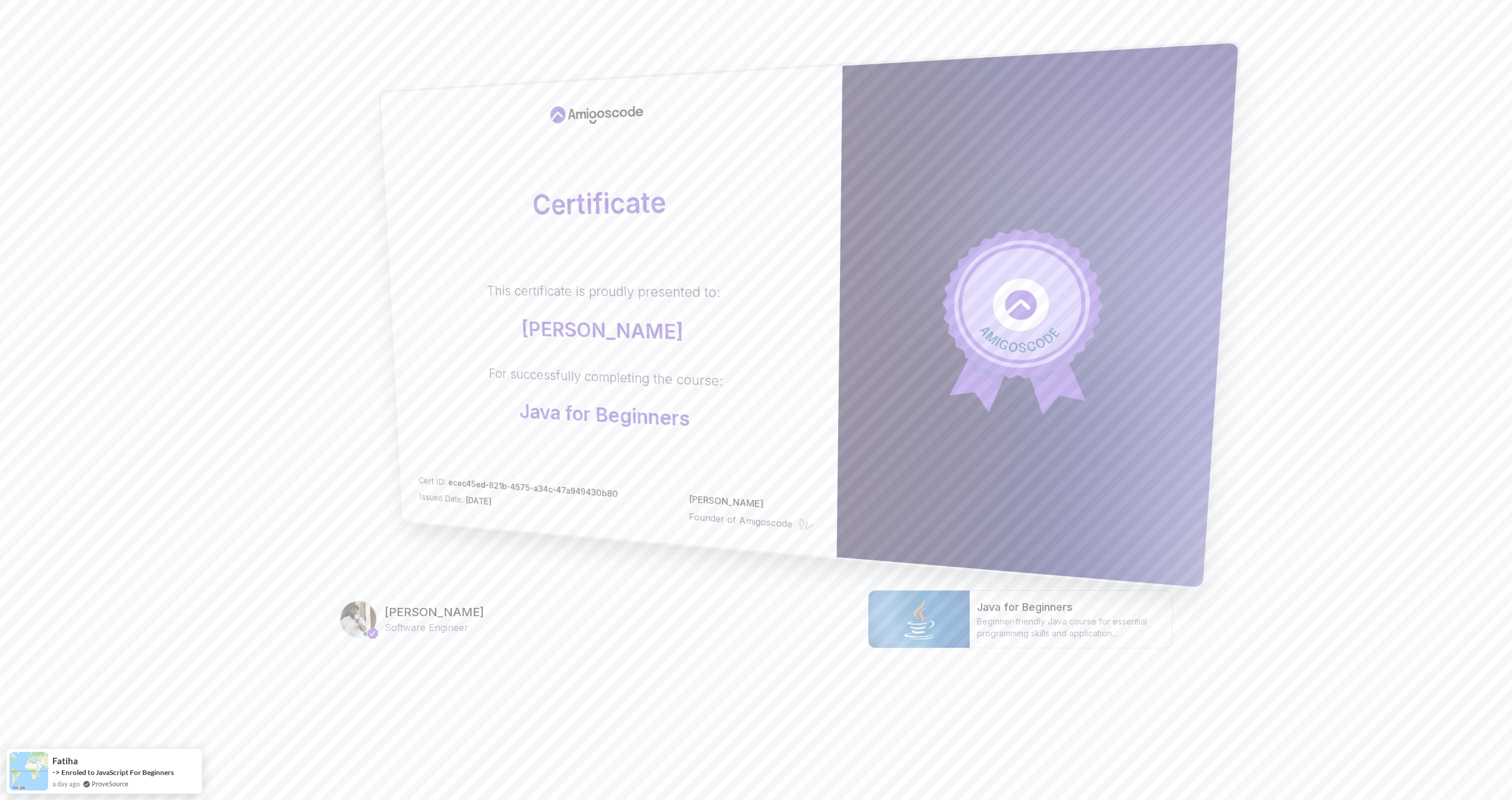
drag, startPoint x: 360, startPoint y: 486, endPoint x: 361, endPoint y: 478, distance: 8.1
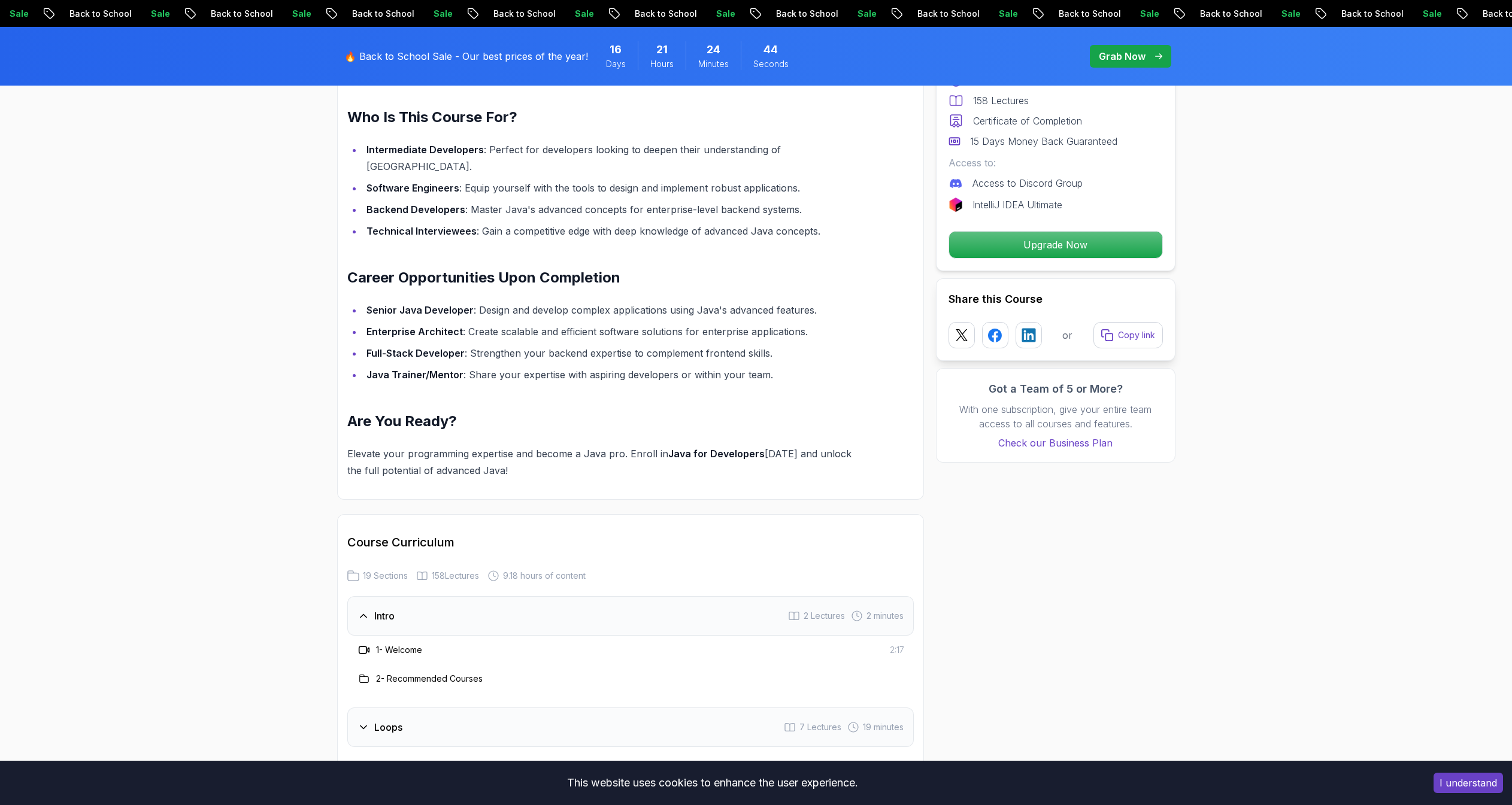
scroll to position [1674, 0]
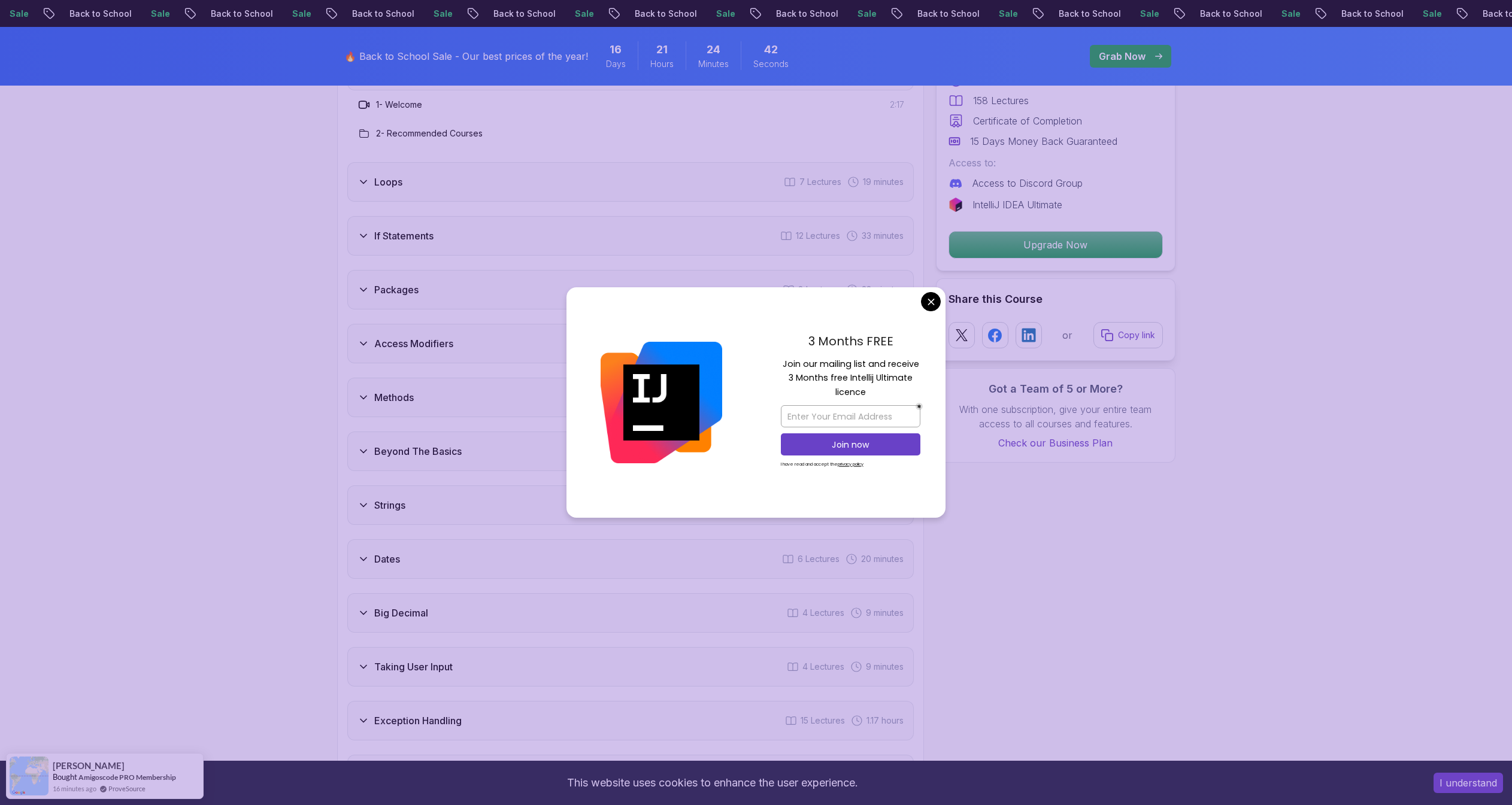
click at [940, 305] on div "3 Months FREE Join our mailing list and receive 3 Months free Intellij Ultimate…" at bounding box center [851, 403] width 190 height 231
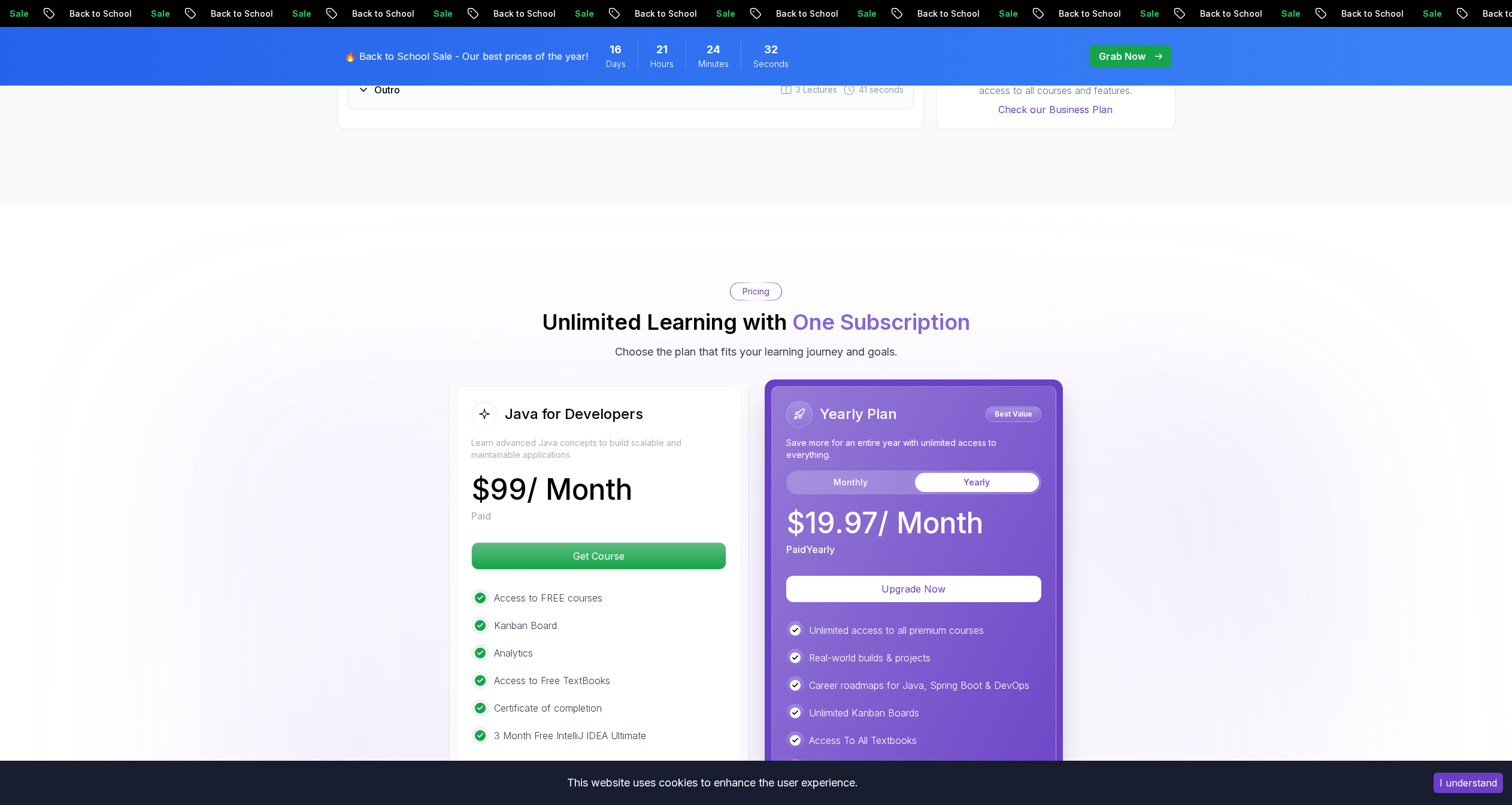
scroll to position [2858, 0]
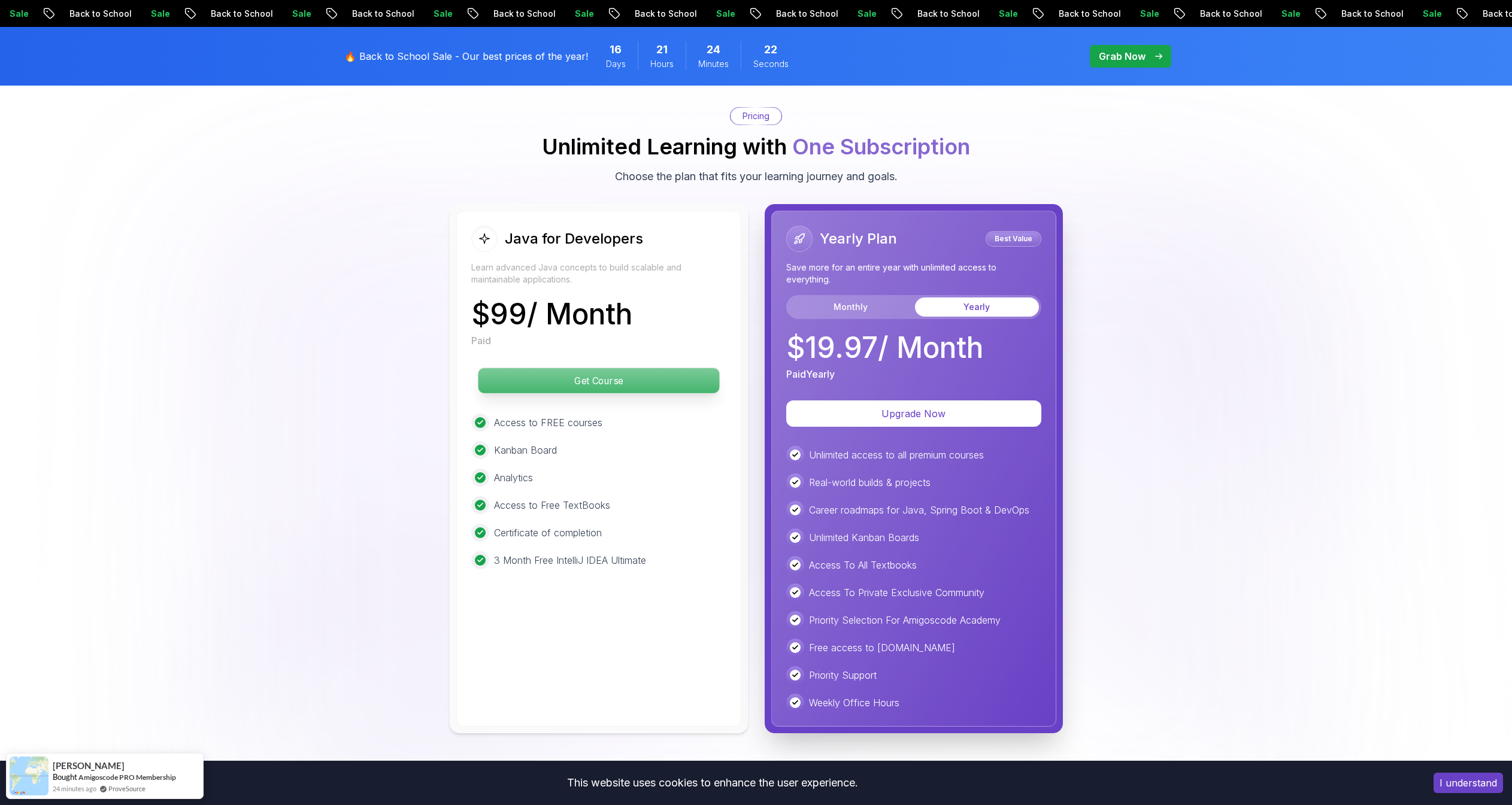
drag, startPoint x: 625, startPoint y: 368, endPoint x: 520, endPoint y: 357, distance: 105.6
